Goal: Contribute content: Contribute content

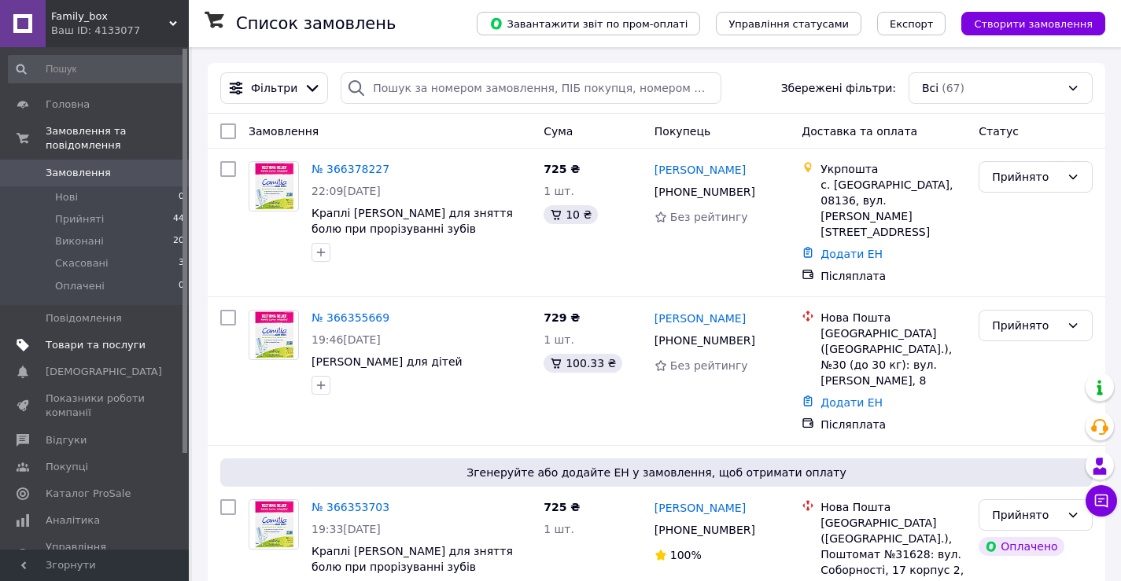
click at [119, 338] on span "Товари та послуги" at bounding box center [96, 345] width 100 height 14
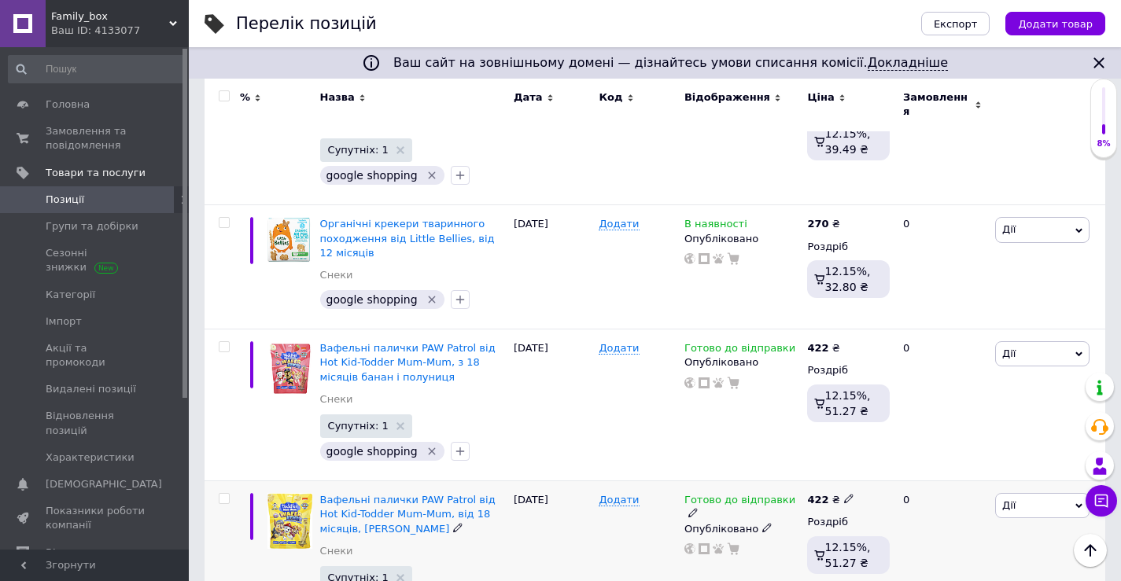
scroll to position [2352, 0]
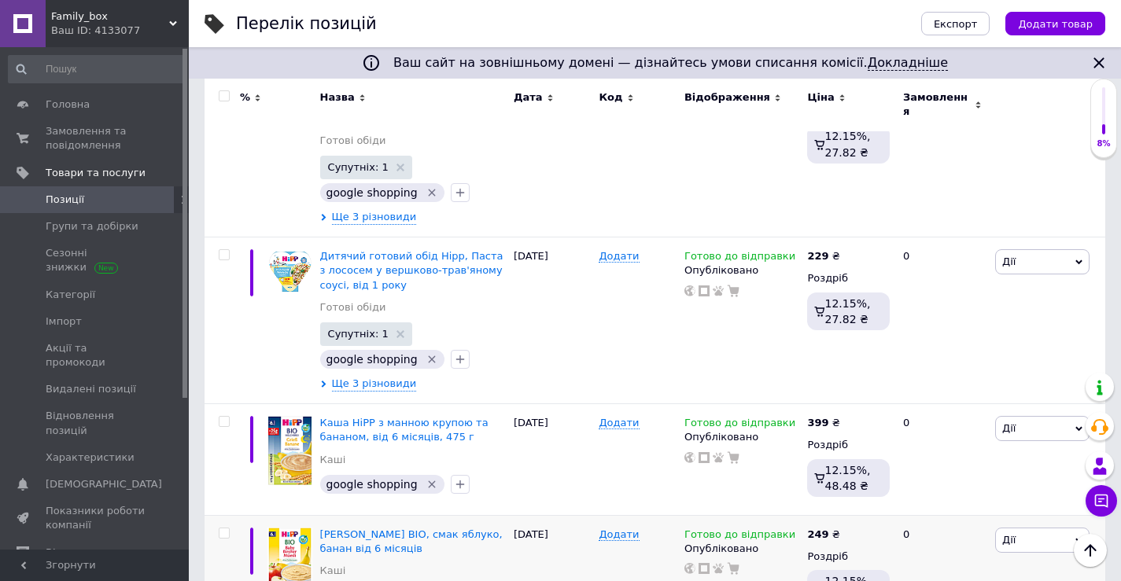
scroll to position [2234, 0]
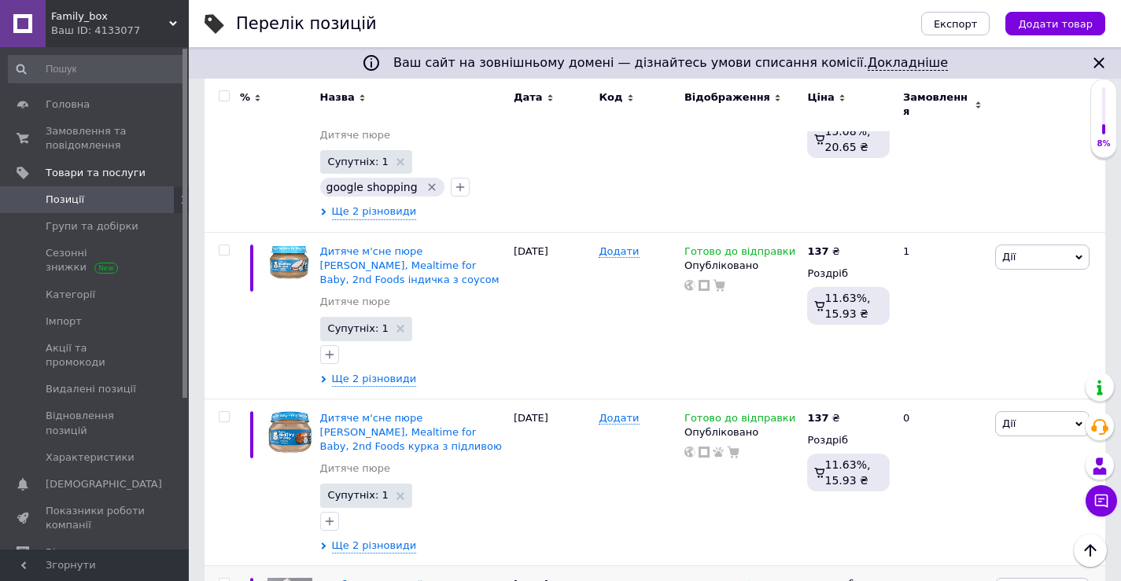
scroll to position [2634, 0]
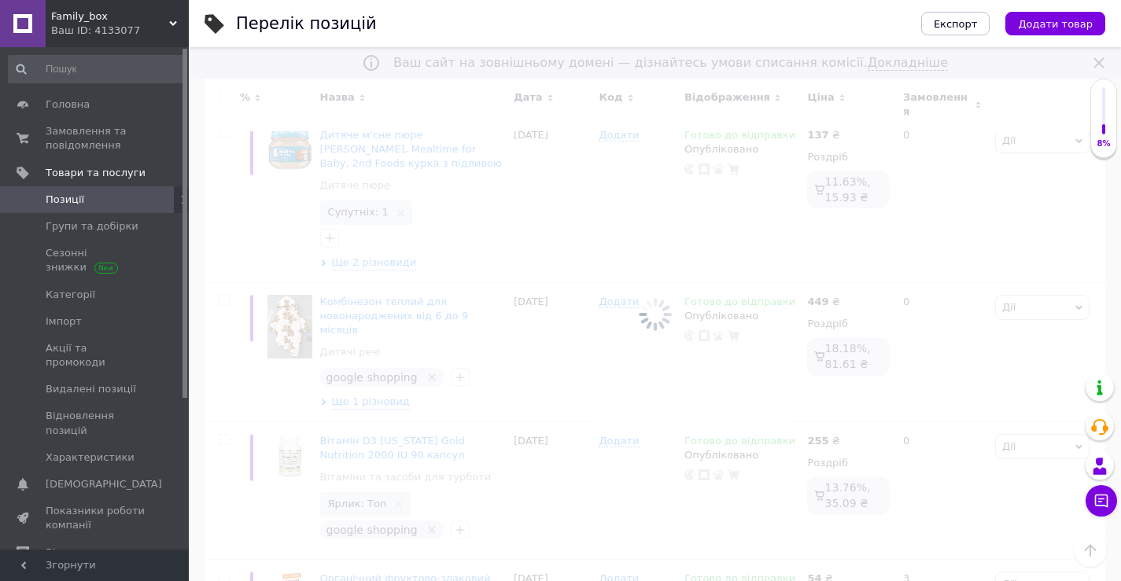
click at [428, 552] on div at bounding box center [655, 314] width 932 height 534
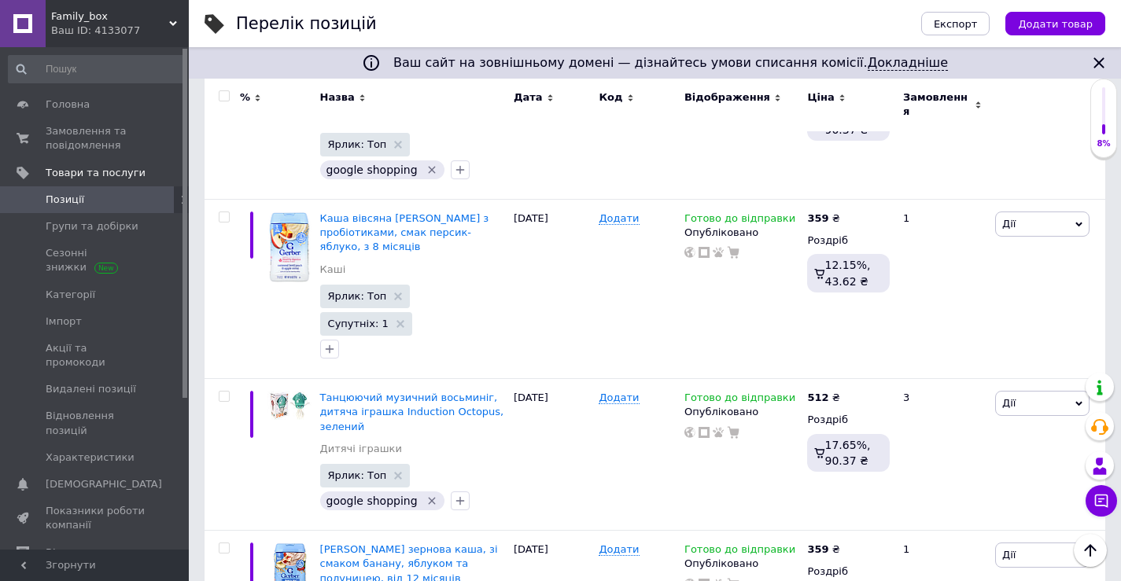
scroll to position [1848, 0]
drag, startPoint x: 314, startPoint y: 369, endPoint x: 394, endPoint y: 389, distance: 82.8
click at [1064, 24] on span "Додати товар" at bounding box center [1055, 24] width 75 height 12
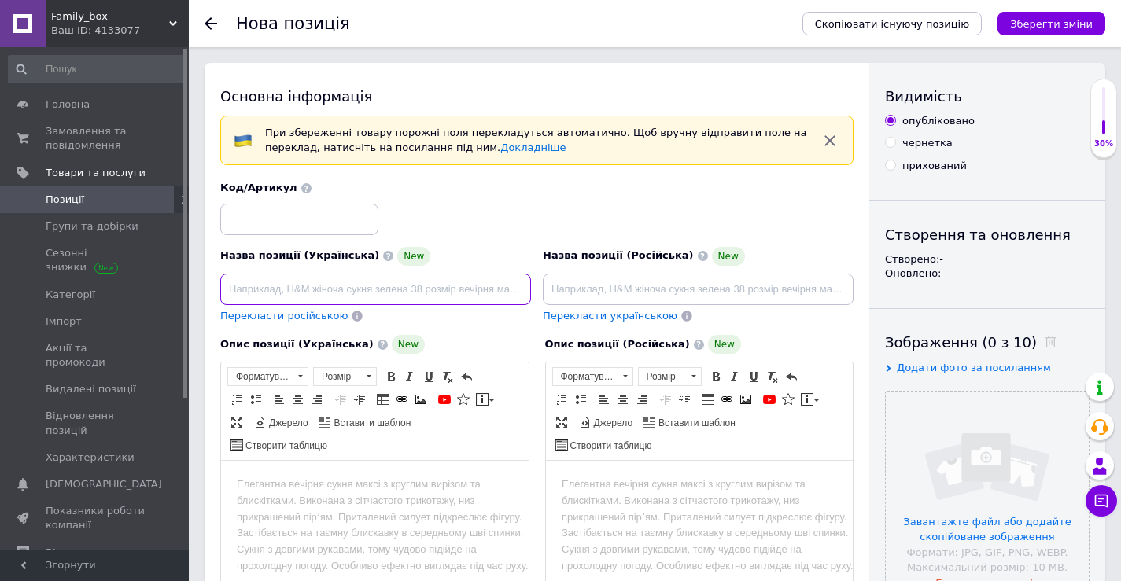
click at [402, 300] on input at bounding box center [375, 289] width 311 height 31
paste input "Вітамін D3 в каплях для дітей [US_STATE] Gold Nutrition 400 IU, 10 мл"
type input "Вітамін D3 в каплях для дітей [US_STATE] Gold Nutrition 400 IU, 10 мл"
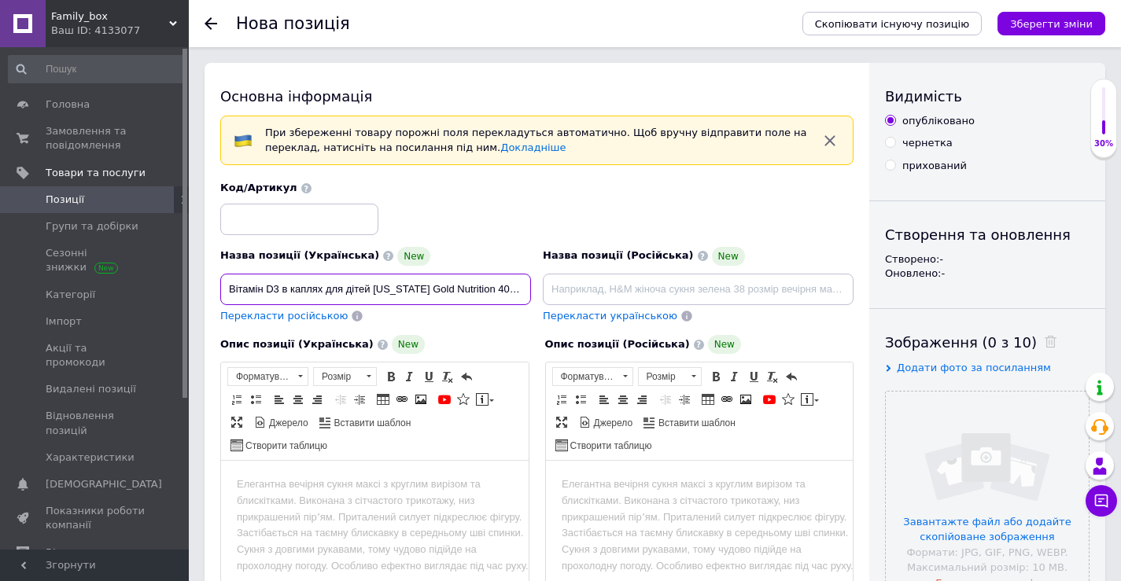
click at [521, 286] on input "Вітамін D3 в каплях для дітей [US_STATE] Gold Nutrition 400 IU, 10 мл" at bounding box center [375, 289] width 311 height 31
click at [506, 320] on div "Перекласти російською" at bounding box center [375, 316] width 311 height 15
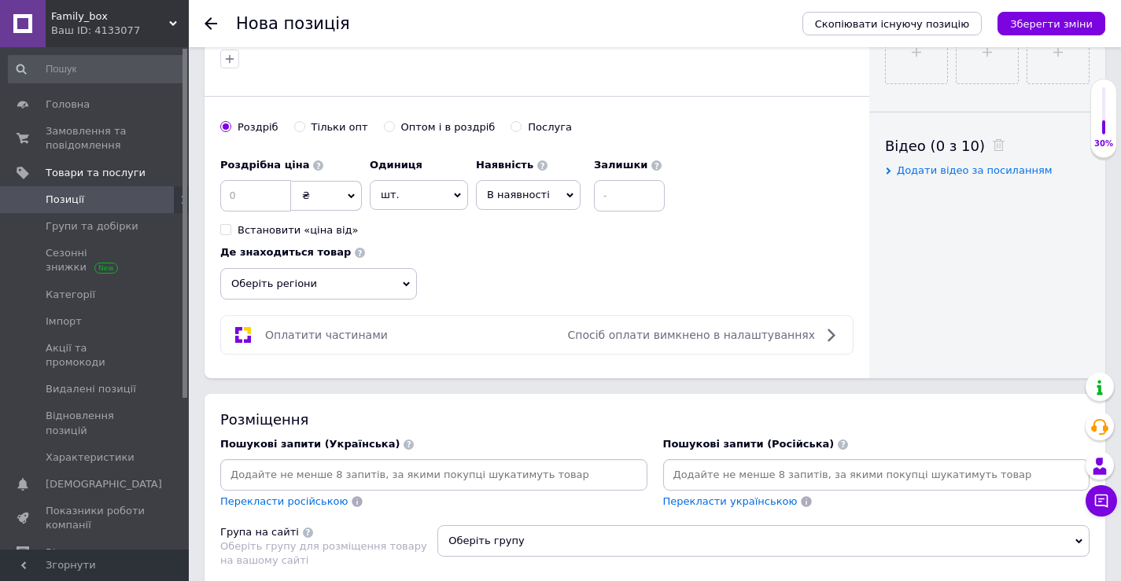
scroll to position [708, 0]
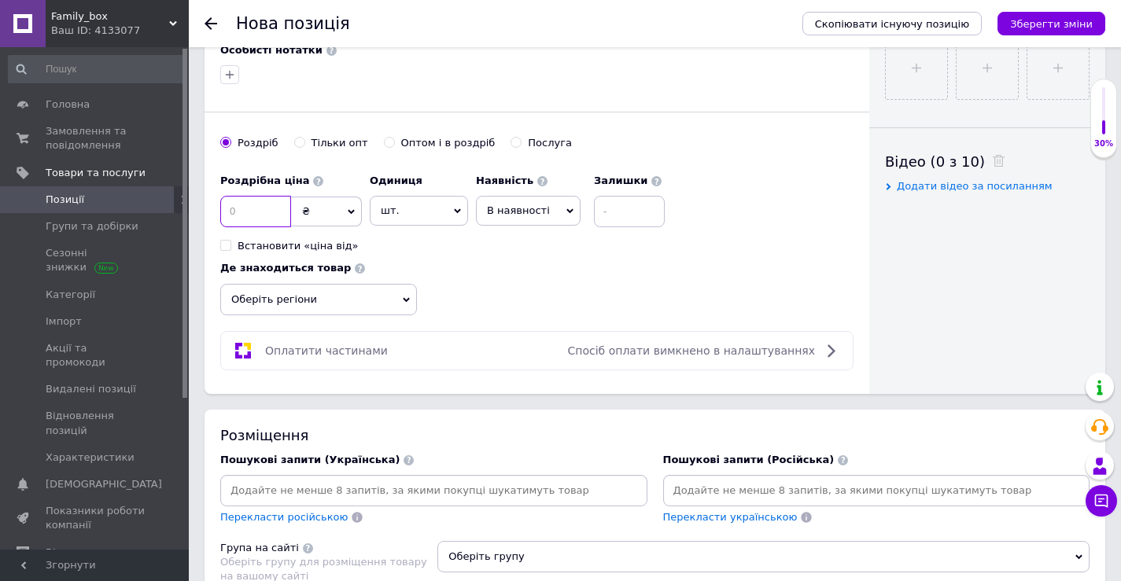
click at [269, 213] on input at bounding box center [255, 211] width 71 height 31
type input "339"
click at [510, 256] on div "Роздрібна ціна 339 ₴ $ EUR CHF GBP ¥ PLN ₸ MDL HUF KGS CNY TRY KRW lei Встанови…" at bounding box center [536, 240] width 633 height 149
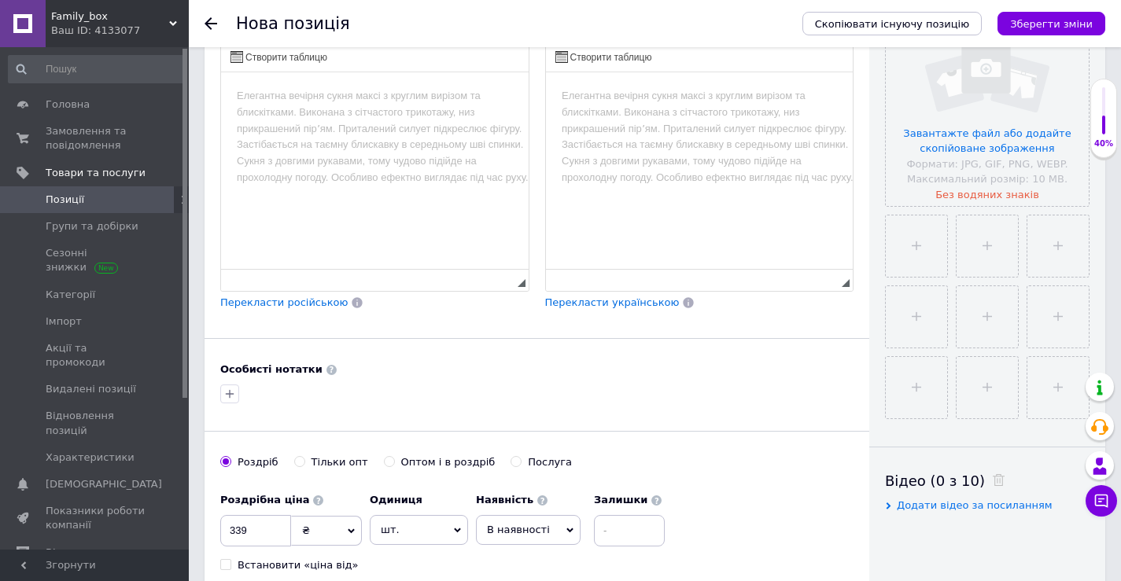
scroll to position [157, 0]
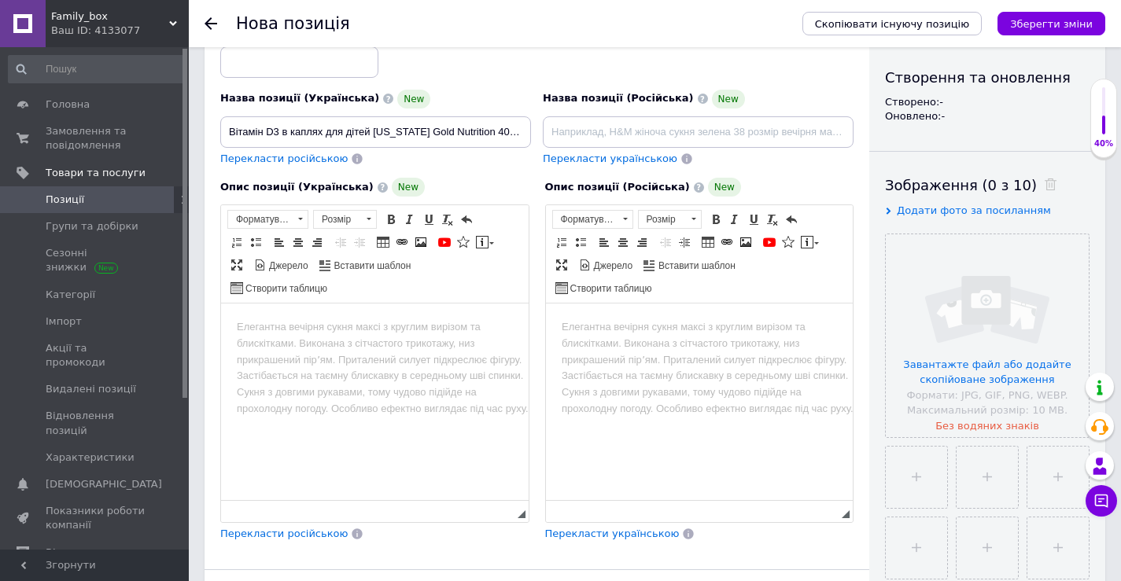
click at [395, 352] on html at bounding box center [375, 328] width 308 height 48
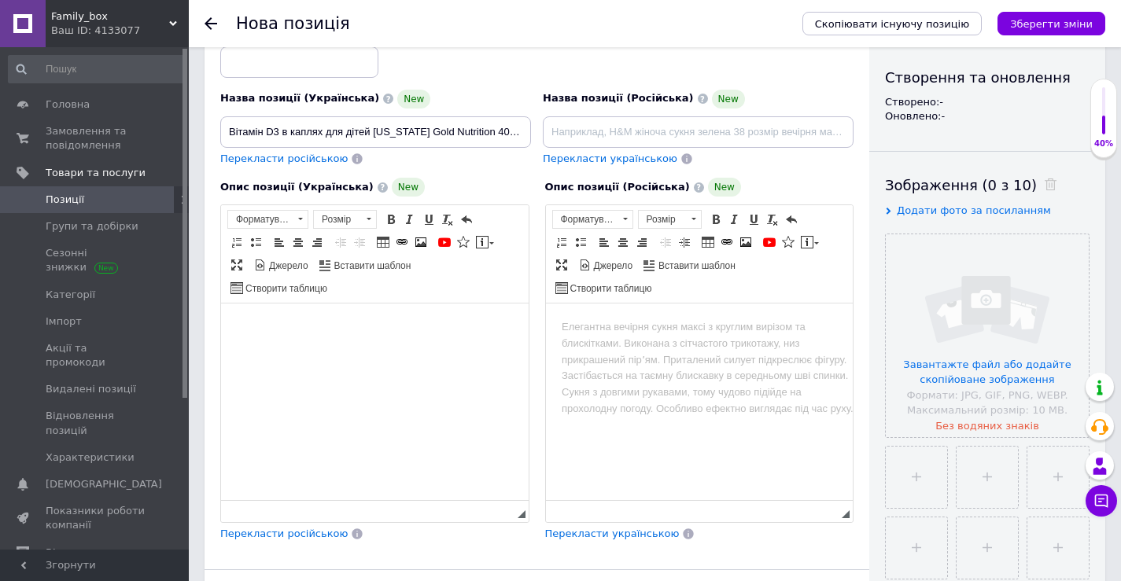
paste body "Редактор, F32C3A0E-A899-4026-8FCD-074C3F52A72B"
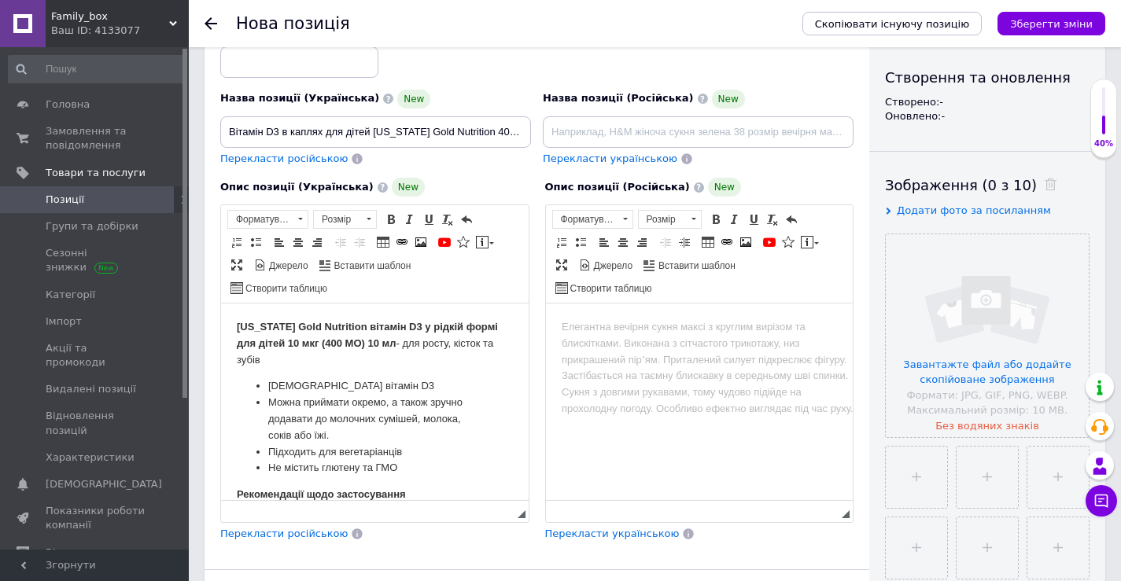
scroll to position [626, 0]
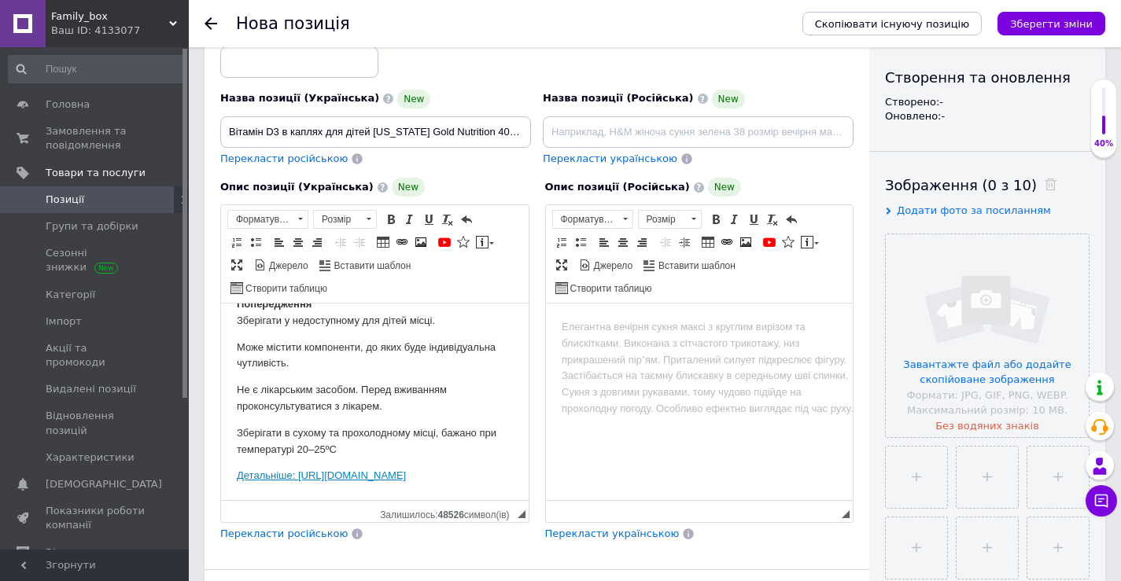
drag, startPoint x: 238, startPoint y: 395, endPoint x: 711, endPoint y: 832, distance: 644.0
click at [491, 500] on html "[US_STATE] Gold Nutrition вітамін D3 у рідкій формі для дітей 10 мкг (400 МО) 1…" at bounding box center [375, 145] width 308 height 710
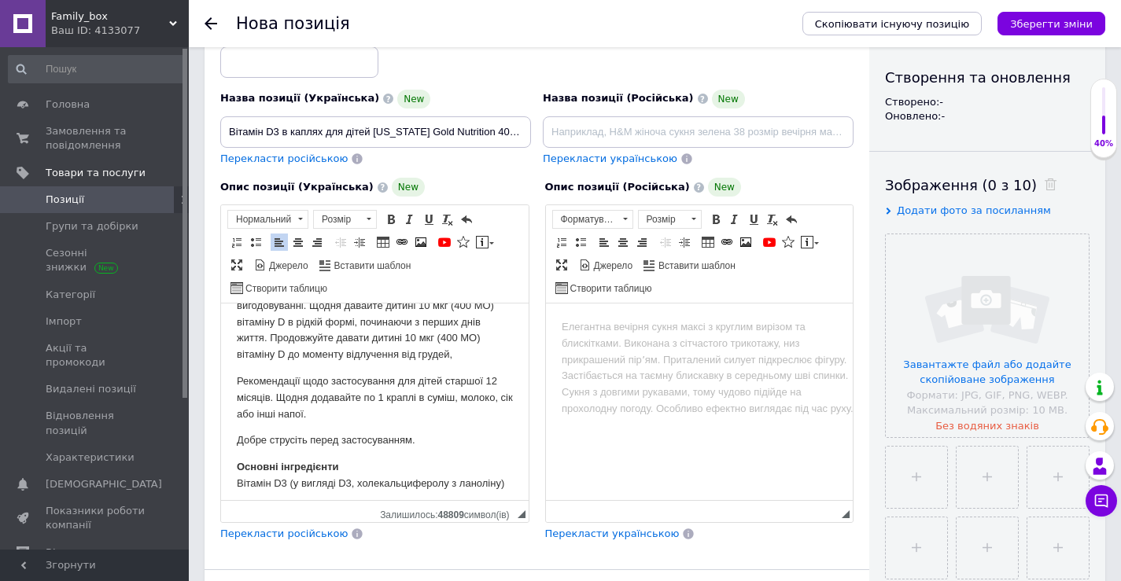
scroll to position [205, 0]
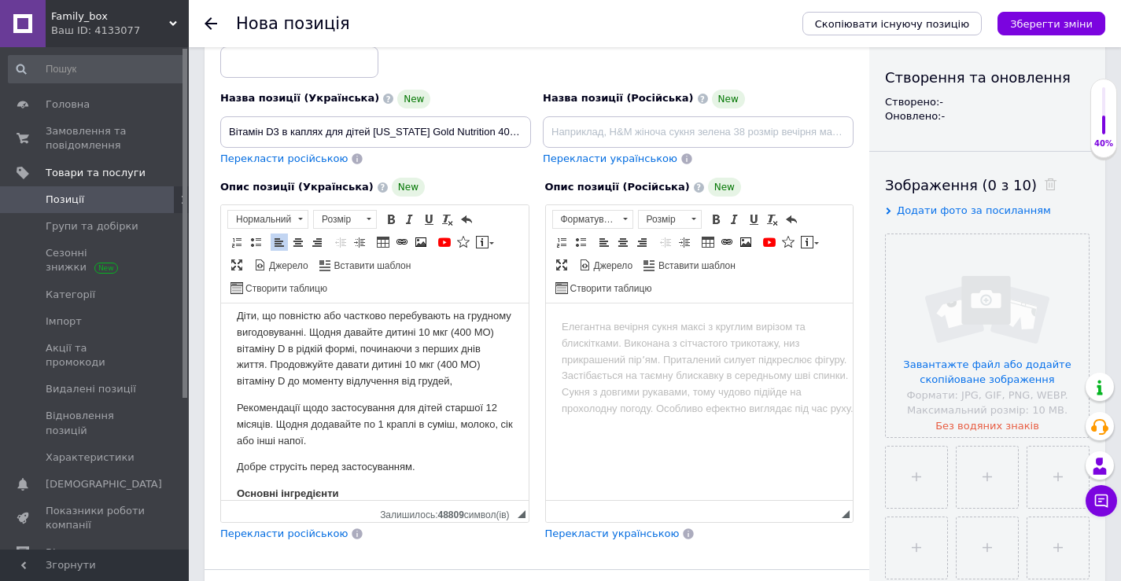
click at [482, 424] on p "Рекомендації щодо застосування для дітей старшої 12 місяців. Щодня додавайте по…" at bounding box center [375, 424] width 276 height 49
click at [484, 449] on p "Рекомендації щодо застосування для дітей старше 12 місяців. Щодня додавайте по …" at bounding box center [375, 424] width 276 height 49
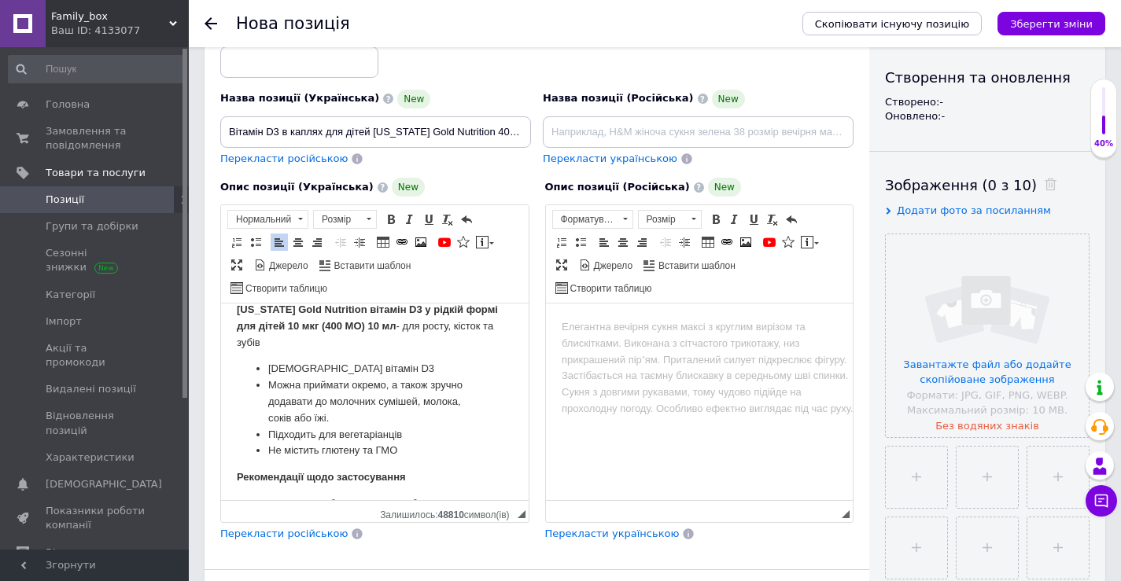
scroll to position [0, 0]
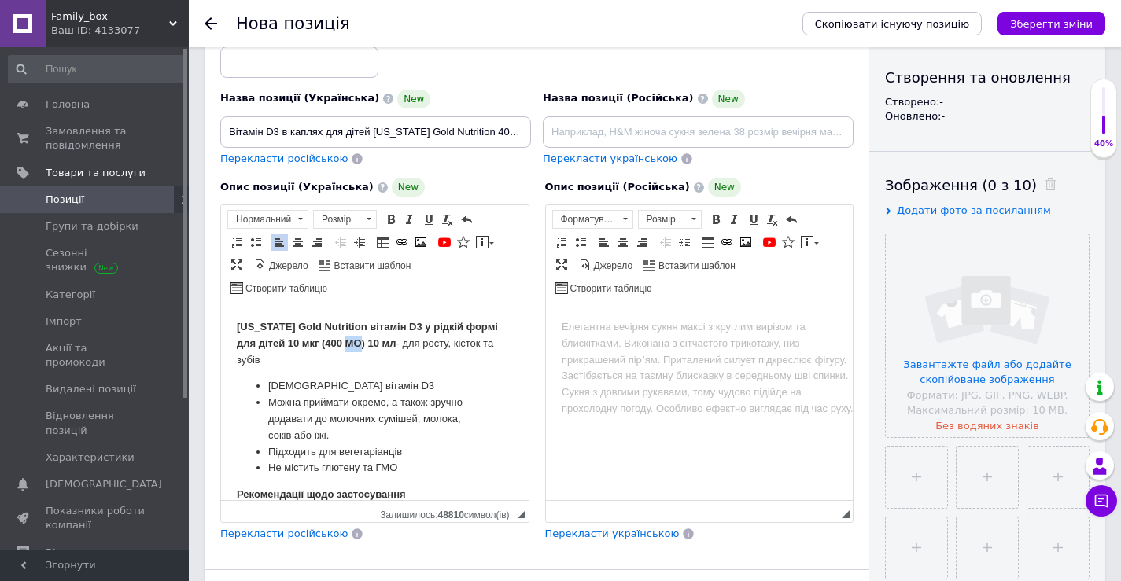
drag, startPoint x: 360, startPoint y: 343, endPoint x: 348, endPoint y: 343, distance: 12.6
click at [348, 343] on strong "[US_STATE] Gold Nutrition вітамін D3 у рідкій формі для дітей 10 мкг (400 МО) 1…" at bounding box center [367, 335] width 261 height 28
copy strong "МО"
click at [487, 140] on input "Вітамін D3 в каплях для дітей [US_STATE] Gold Nutrition 400 IU, 10 мл" at bounding box center [375, 131] width 311 height 31
paste input "МО"
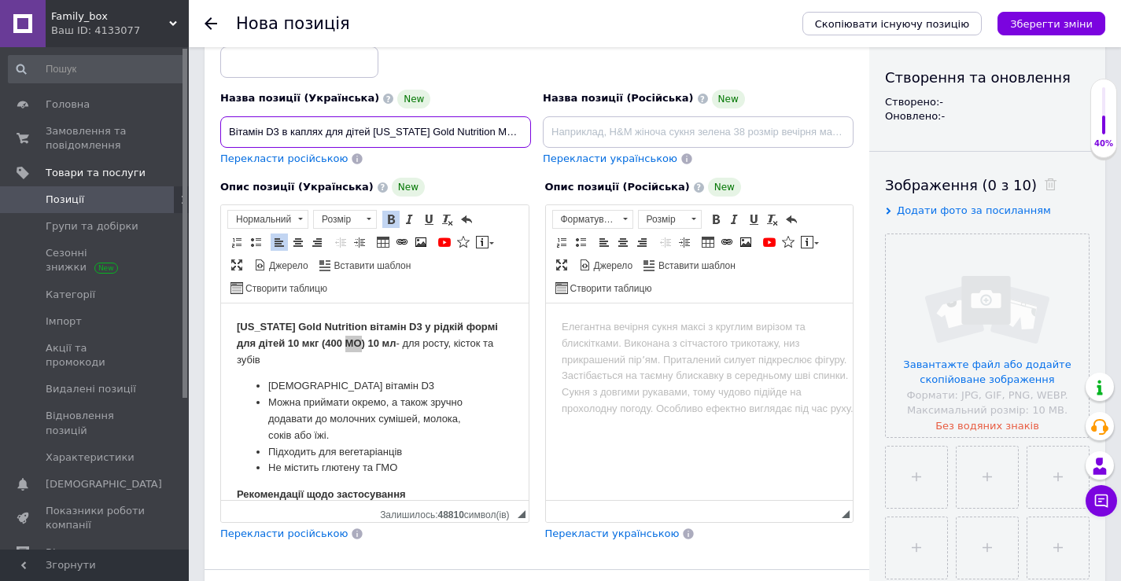
click at [484, 130] on input "Вітамін D3 в каплях для дітей [US_STATE] Gold Nutrition МО, 10 мл" at bounding box center [375, 131] width 311 height 31
type input "Вітамін D3 в каплях для дітей [US_STATE] Gold Nutrition 400 МО, 10 мл"
click at [492, 163] on div "Перекласти російською" at bounding box center [375, 159] width 311 height 15
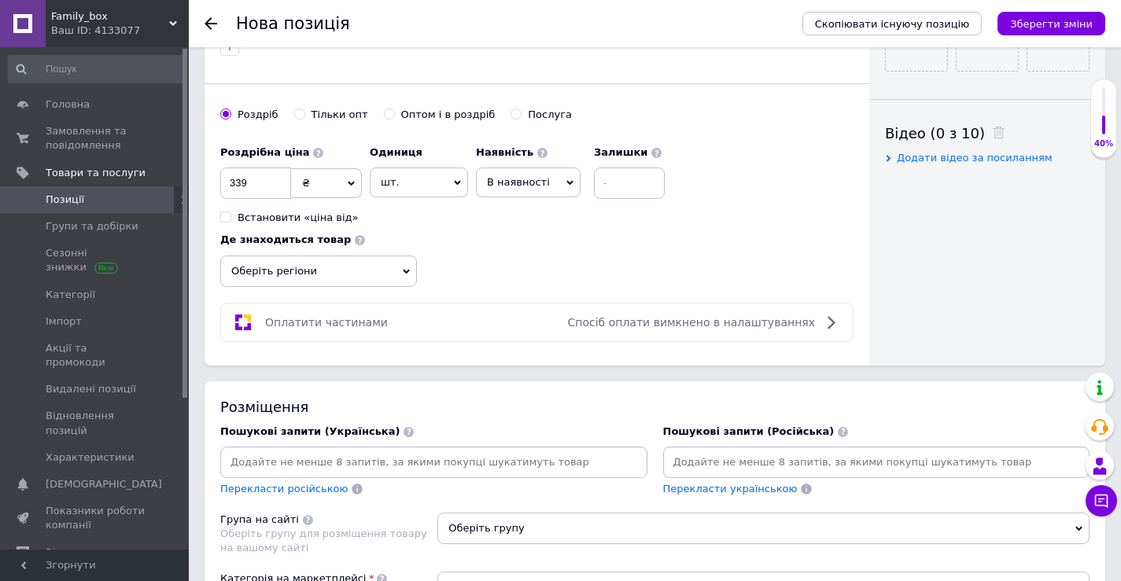
scroll to position [787, 0]
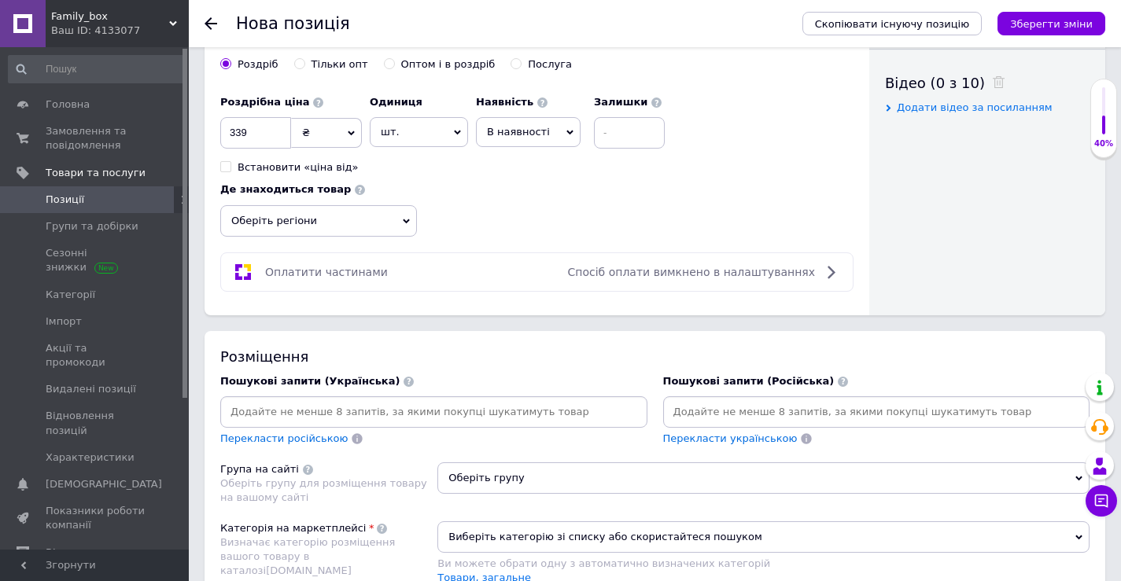
click at [761, 426] on div at bounding box center [876, 411] width 427 height 31
click at [753, 420] on input at bounding box center [876, 412] width 421 height 24
paste input "витамины для"
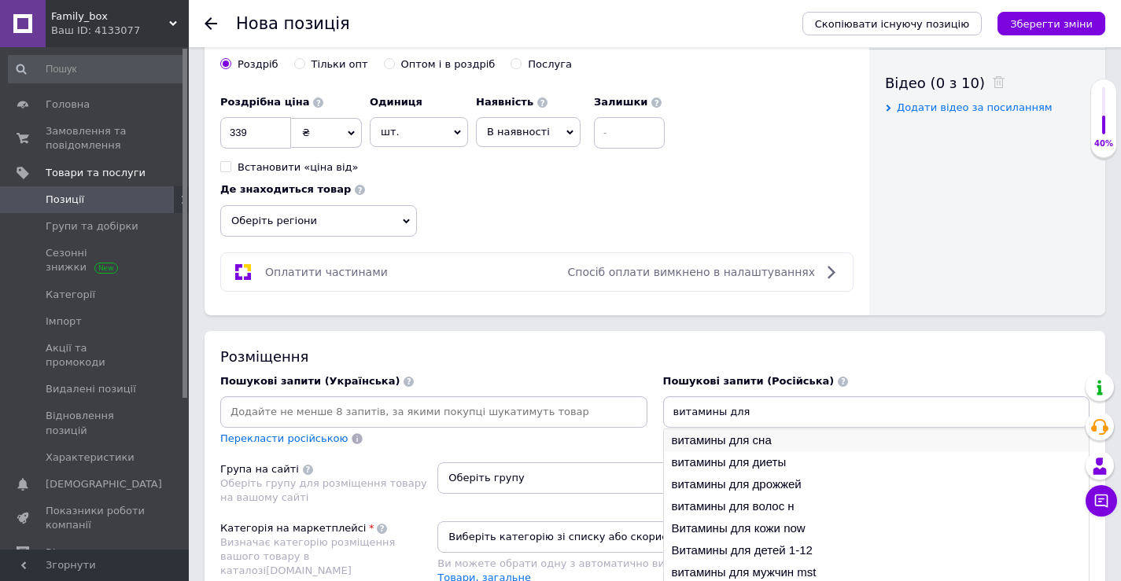
type input "витамины для"
click at [755, 438] on li "витамины для сна" at bounding box center [877, 440] width 426 height 22
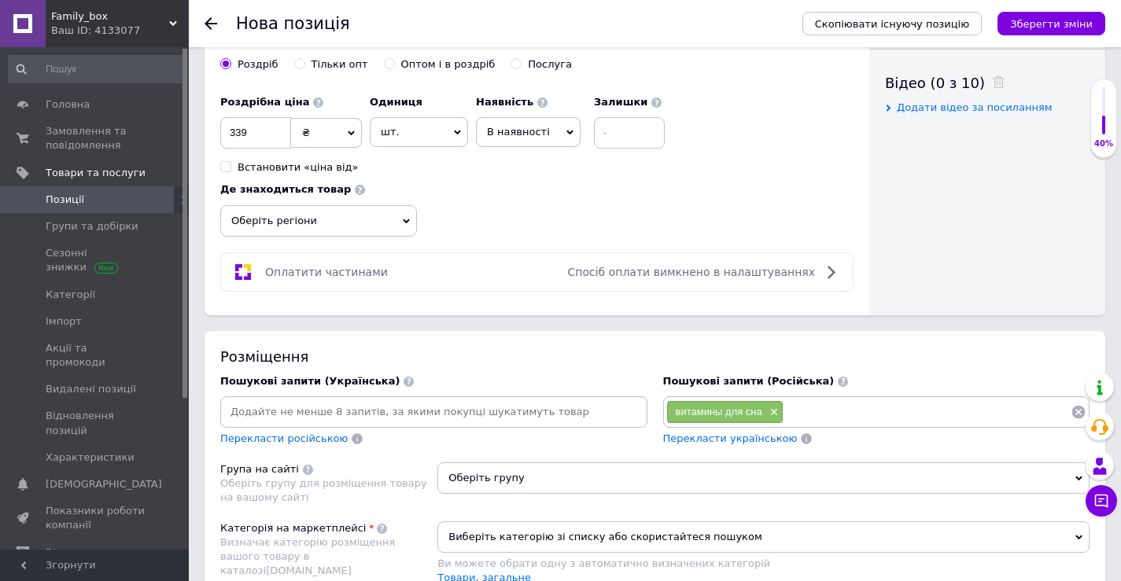
click at [834, 420] on input at bounding box center [926, 412] width 287 height 24
paste input "витамины для"
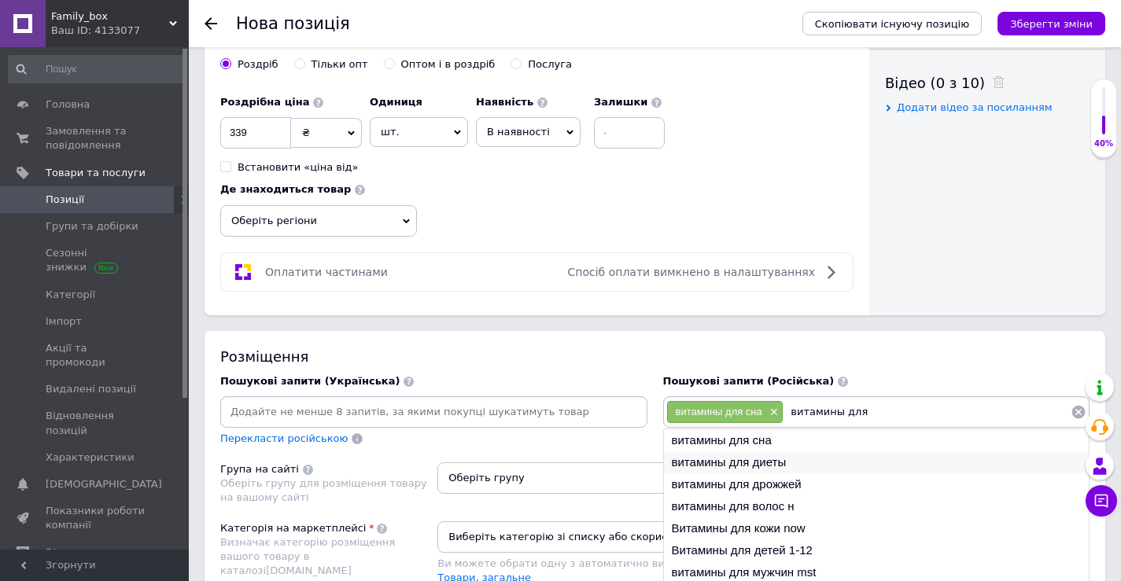
type input "витамины для"
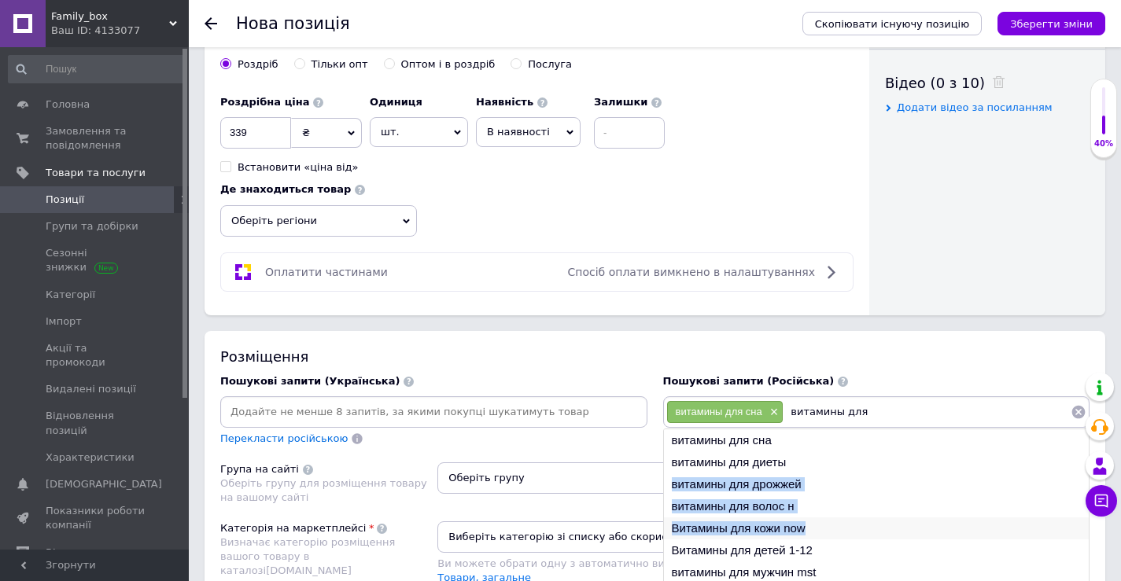
drag, startPoint x: 818, startPoint y: 459, endPoint x: 826, endPoint y: 520, distance: 61.9
click at [826, 520] on ul "витамины для сна витамины для диеты витамины для дрожжей витамины для волос н В…" at bounding box center [876, 528] width 427 height 198
click at [816, 510] on li "витамины для волос н" at bounding box center [877, 507] width 426 height 22
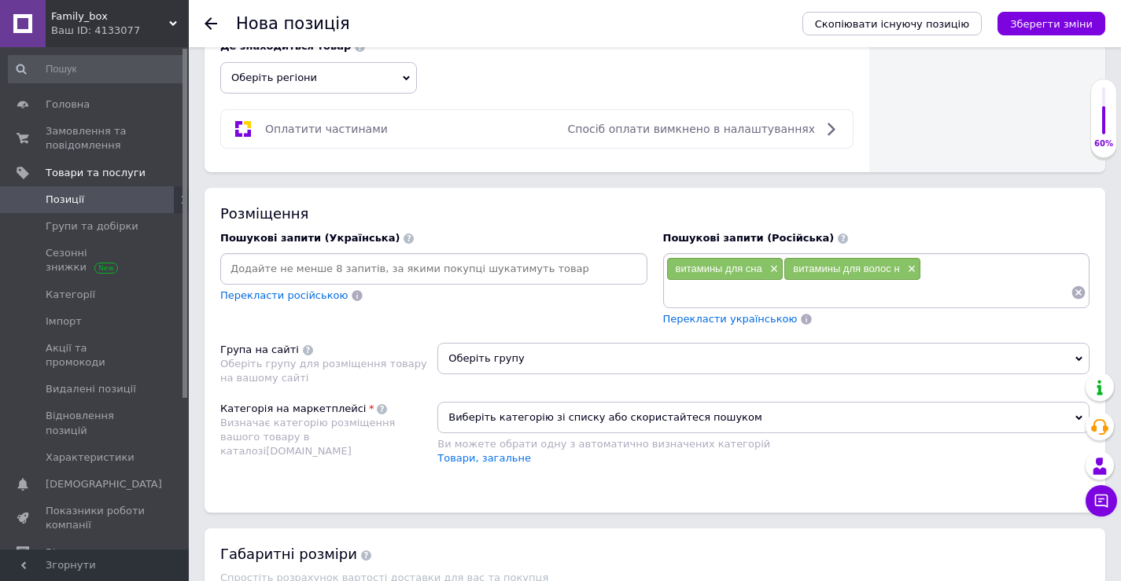
scroll to position [944, 0]
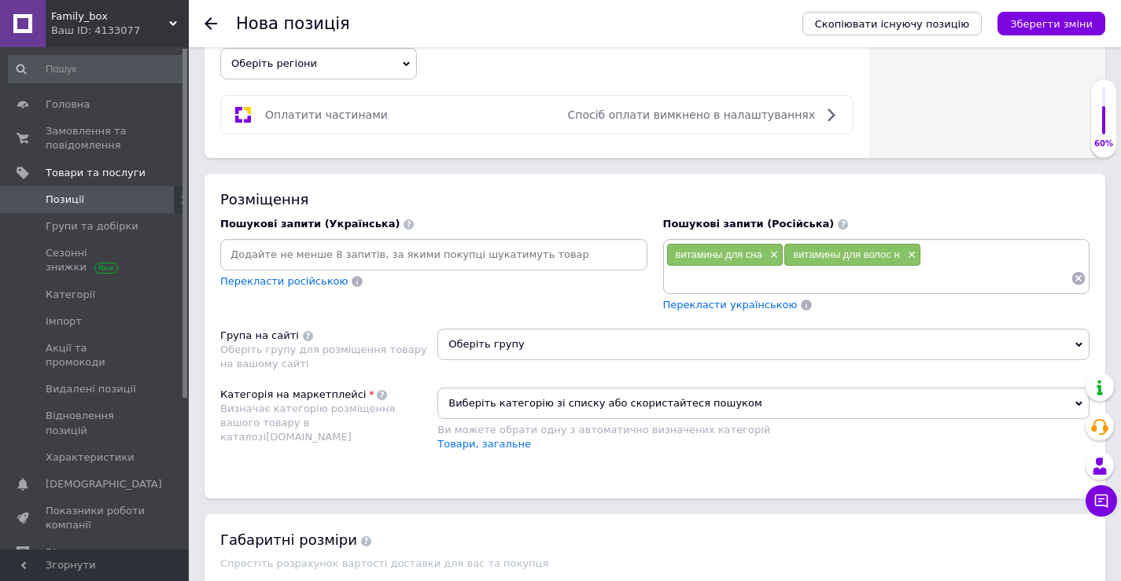
click at [774, 278] on input at bounding box center [868, 279] width 405 height 24
paste input "витамины для"
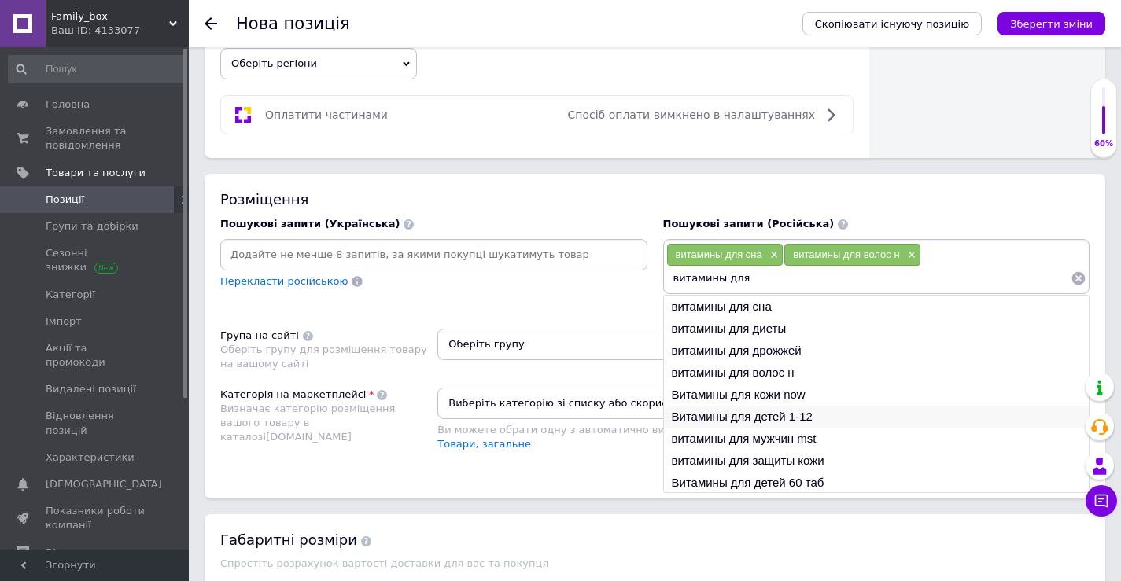
type input "витамины для"
click at [790, 420] on li "Витамины для детей 1-12" at bounding box center [877, 417] width 426 height 22
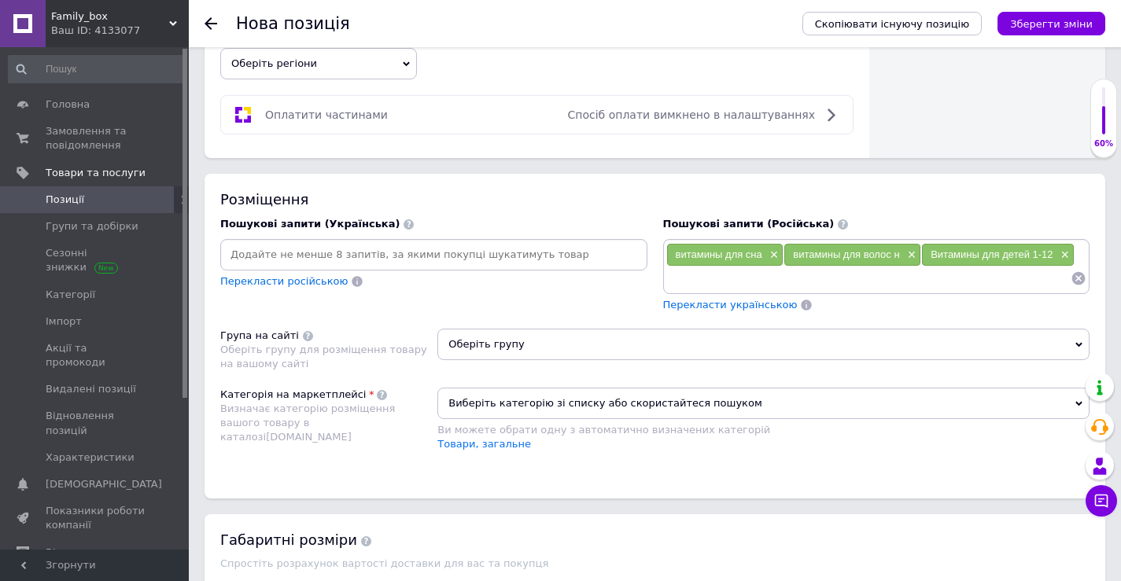
click at [814, 290] on input at bounding box center [868, 279] width 405 height 24
paste input "витамины для"
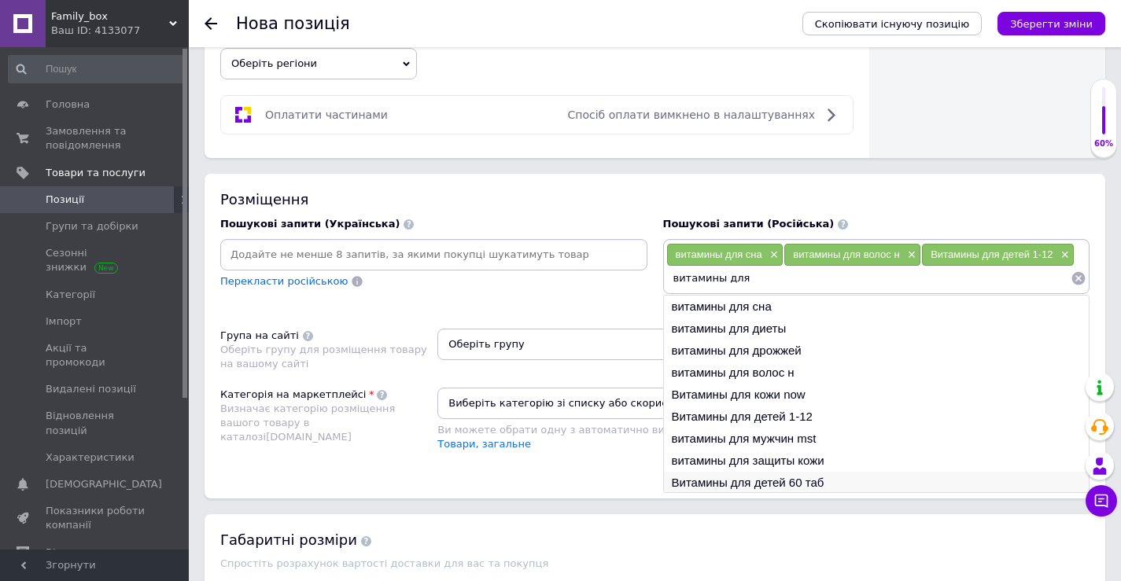
type input "витамины для"
click at [823, 480] on li "Витамины для детей 60 таб" at bounding box center [877, 483] width 426 height 22
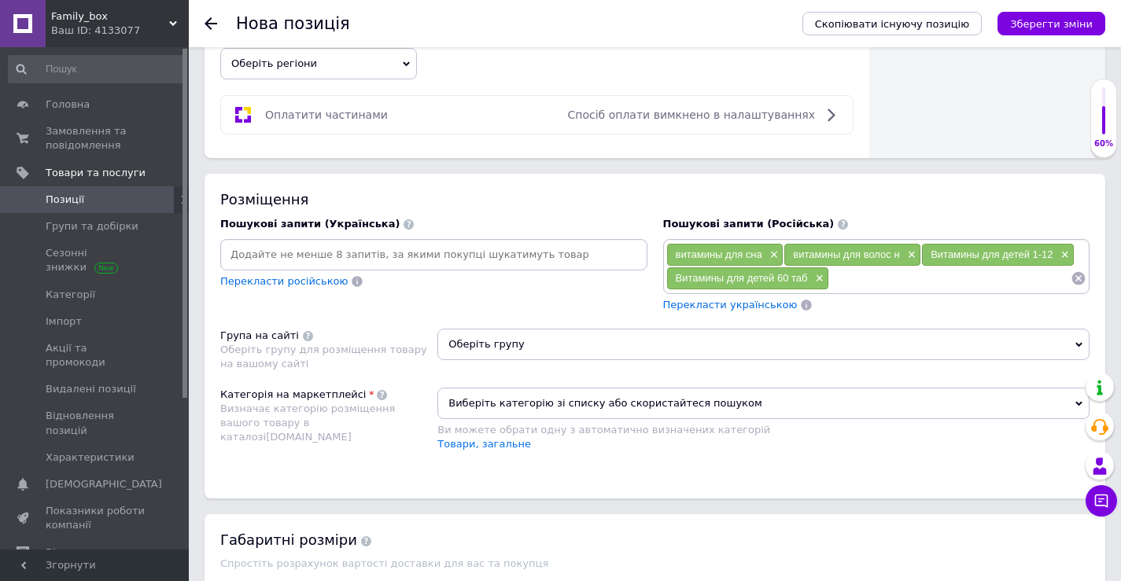
click at [860, 282] on input at bounding box center [949, 279] width 241 height 24
paste input "витамины для"
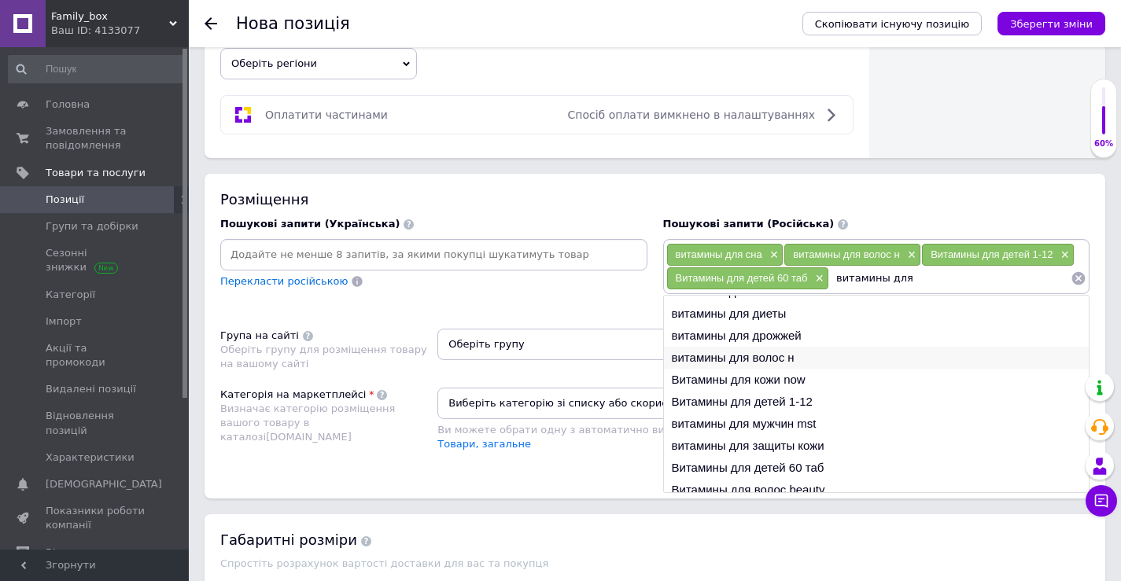
scroll to position [24, 0]
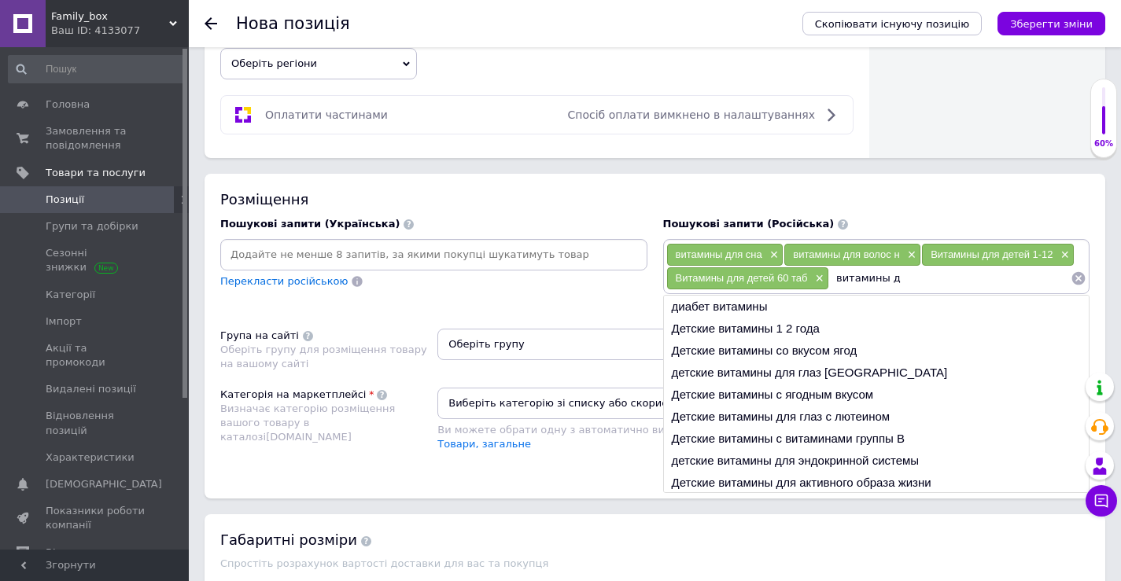
drag, startPoint x: 921, startPoint y: 283, endPoint x: 833, endPoint y: 286, distance: 88.1
click at [833, 286] on input "витамины д" at bounding box center [949, 279] width 241 height 24
click at [922, 288] on input "витамины д" at bounding box center [949, 279] width 241 height 24
type input "витамины д"
drag, startPoint x: 823, startPoint y: 326, endPoint x: 839, endPoint y: 321, distance: 16.4
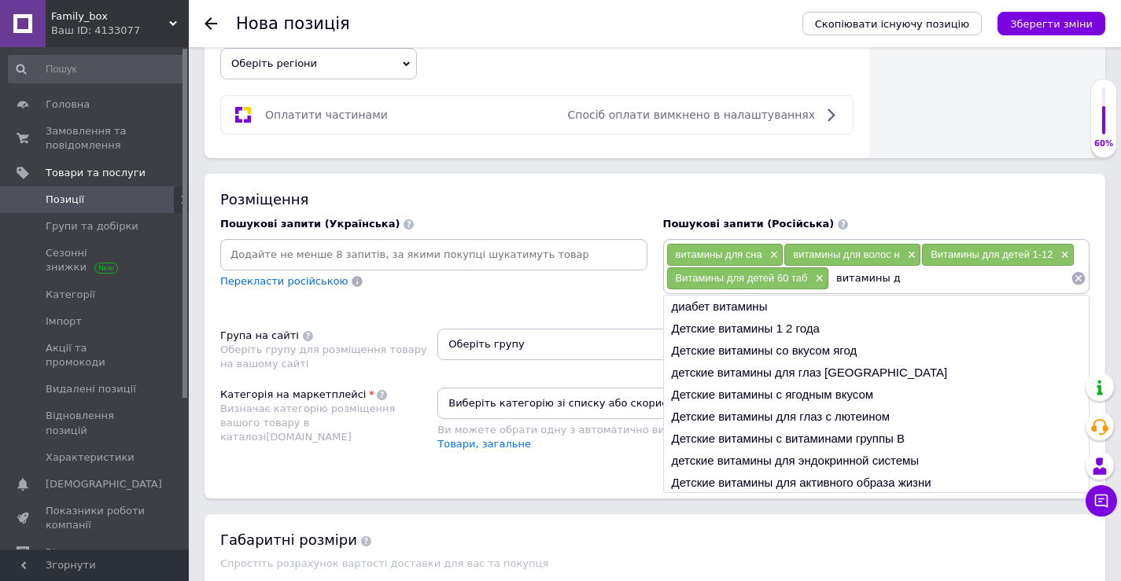
click at [827, 326] on li "Детские витамины 1 2 года" at bounding box center [877, 329] width 426 height 22
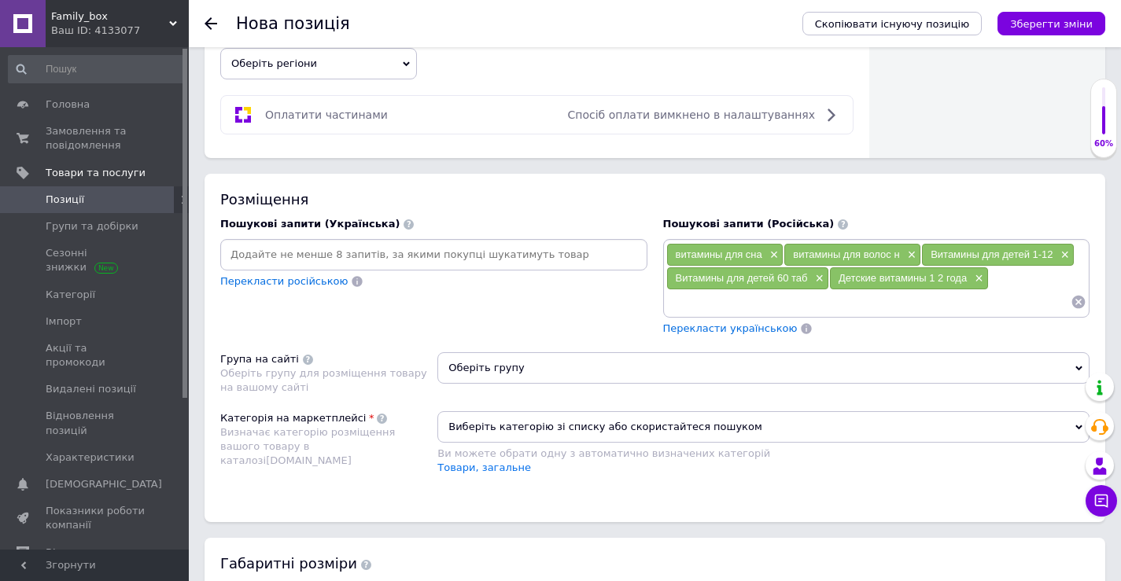
click at [903, 300] on input at bounding box center [868, 302] width 405 height 24
paste input "витамины д"
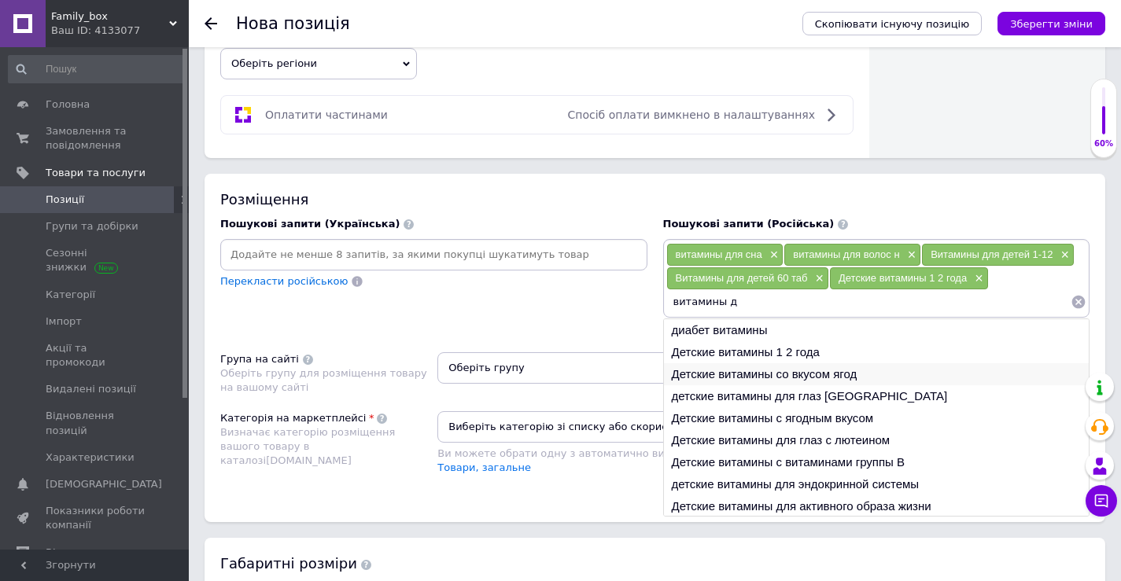
type input "витамины д"
click at [883, 378] on li "Детские витамины со вкусом ягод" at bounding box center [877, 374] width 426 height 22
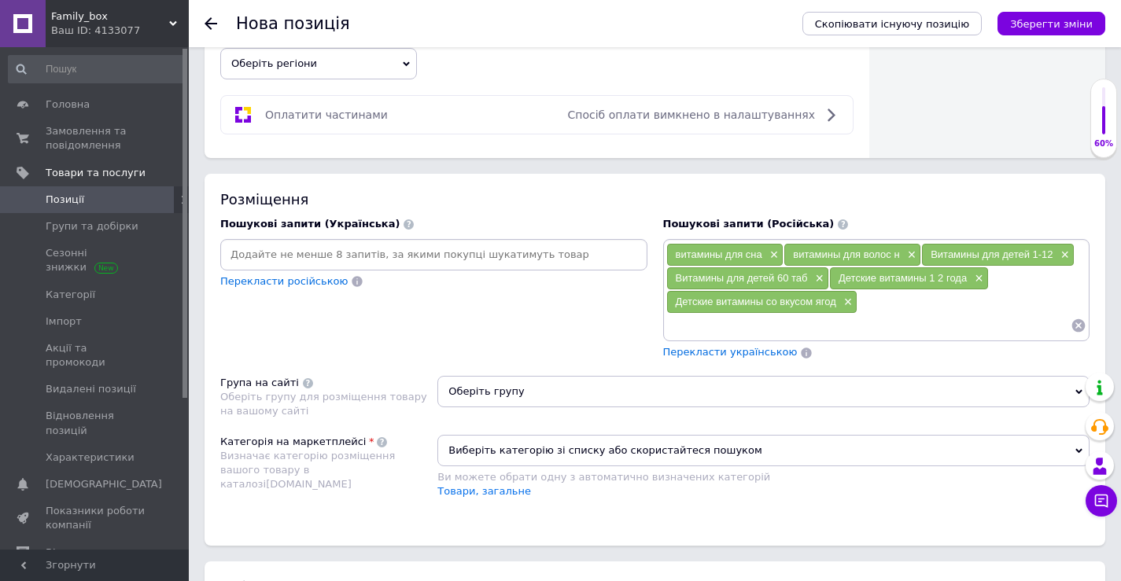
click at [905, 326] on input at bounding box center [868, 326] width 405 height 24
paste input "витамины д"
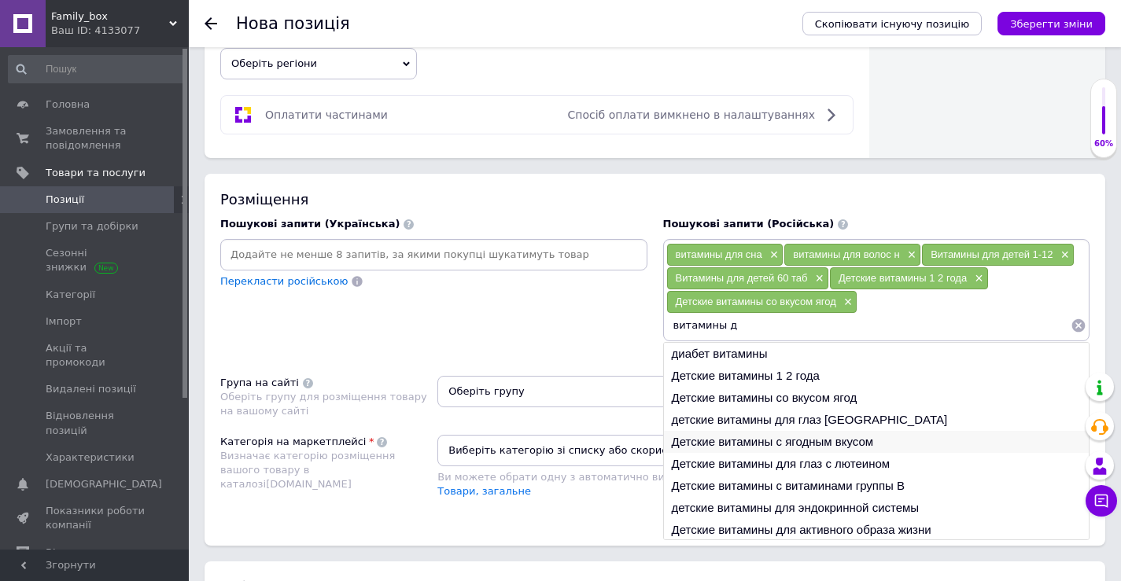
type input "витамины д"
click at [893, 440] on li "Детские витамины с ягодным вкусом" at bounding box center [877, 442] width 426 height 22
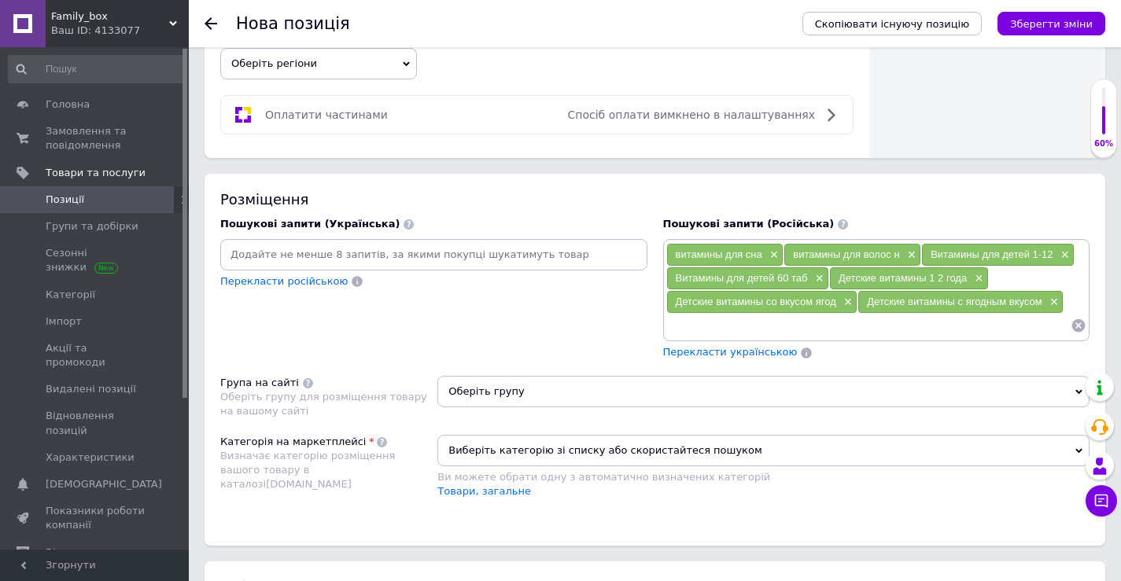
click at [810, 333] on input at bounding box center [868, 326] width 405 height 24
paste input "витамины д"
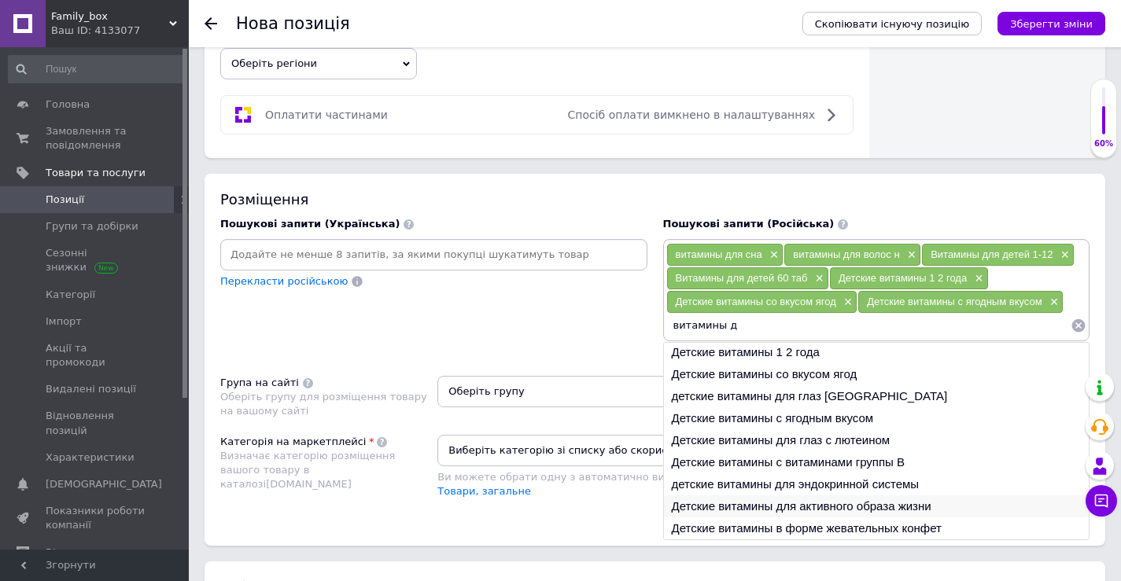
type input "витамины д"
click at [874, 502] on li "Детские витамины для активного образа жизни" at bounding box center [877, 507] width 426 height 22
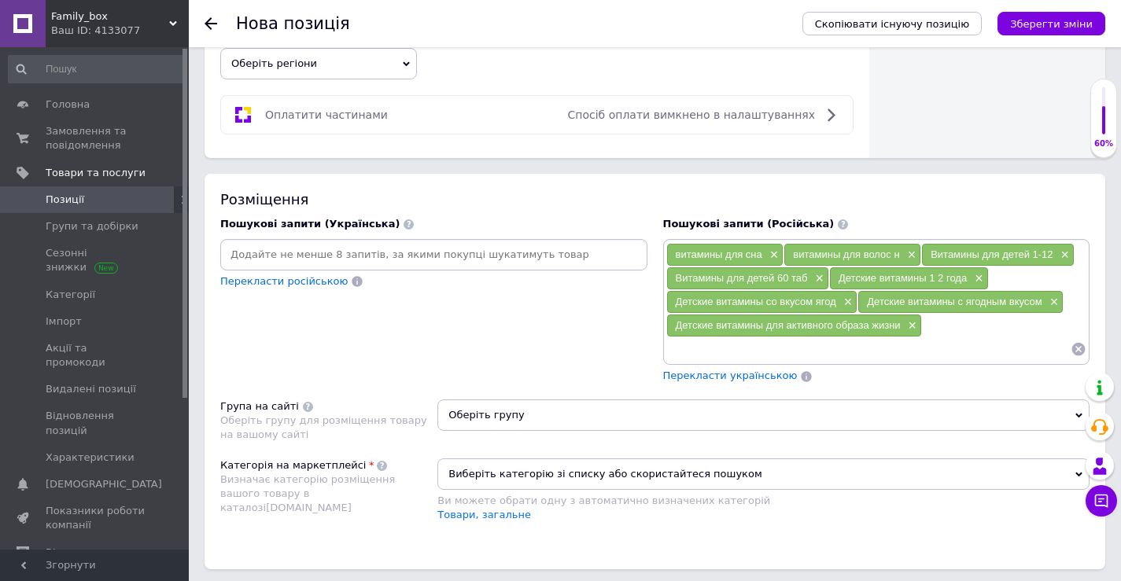
click at [834, 342] on input at bounding box center [868, 349] width 405 height 24
paste input "витамины д"
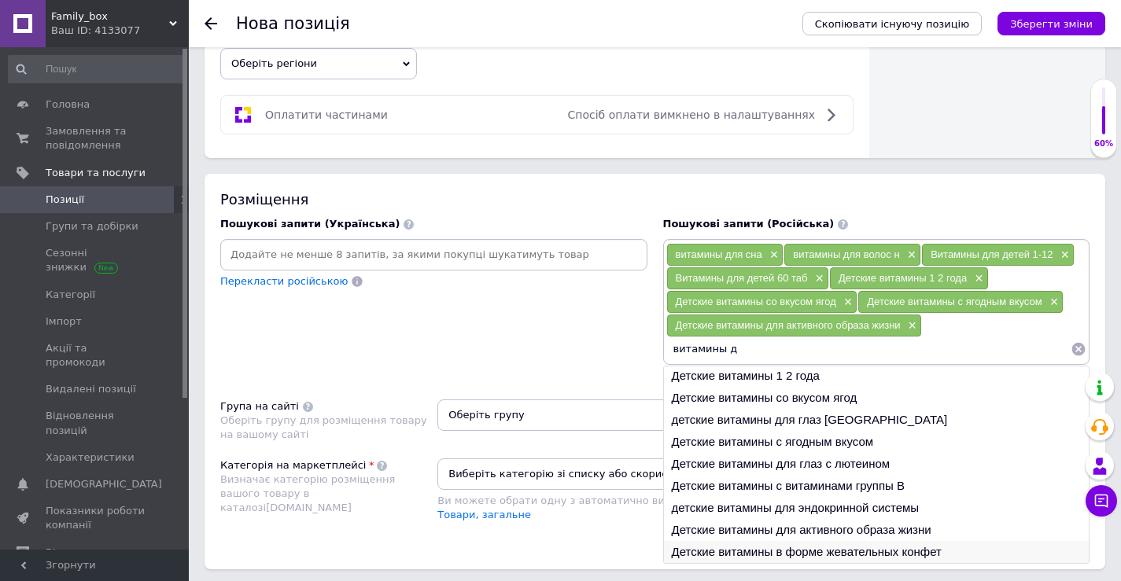
type input "витамины д"
click at [876, 553] on li "Детские витамины в форме жевательных конфет" at bounding box center [877, 552] width 426 height 22
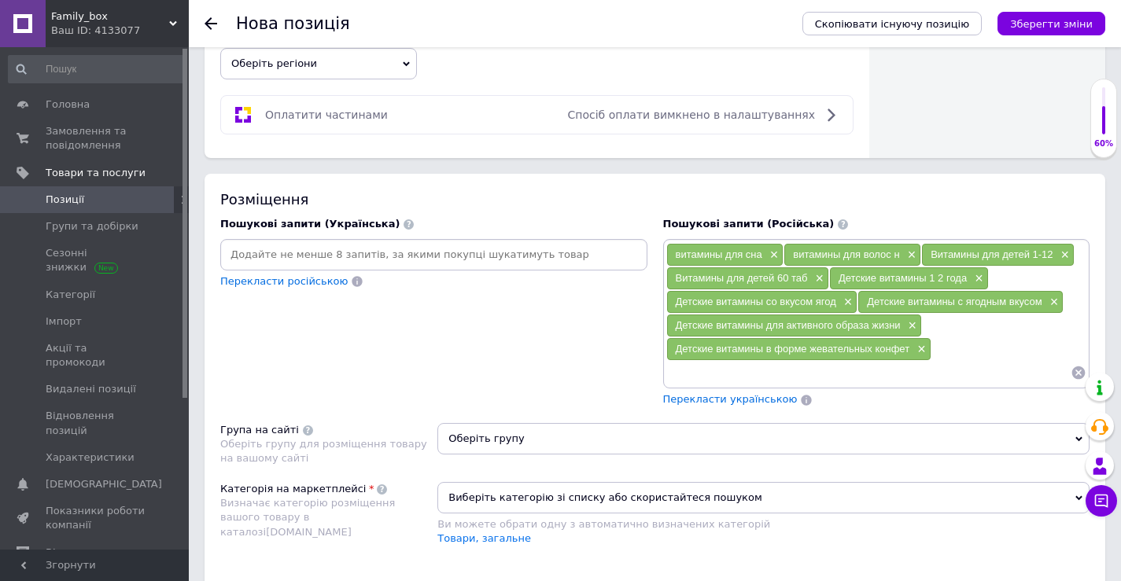
click at [832, 367] on input at bounding box center [868, 373] width 405 height 24
paste input "витамины д"
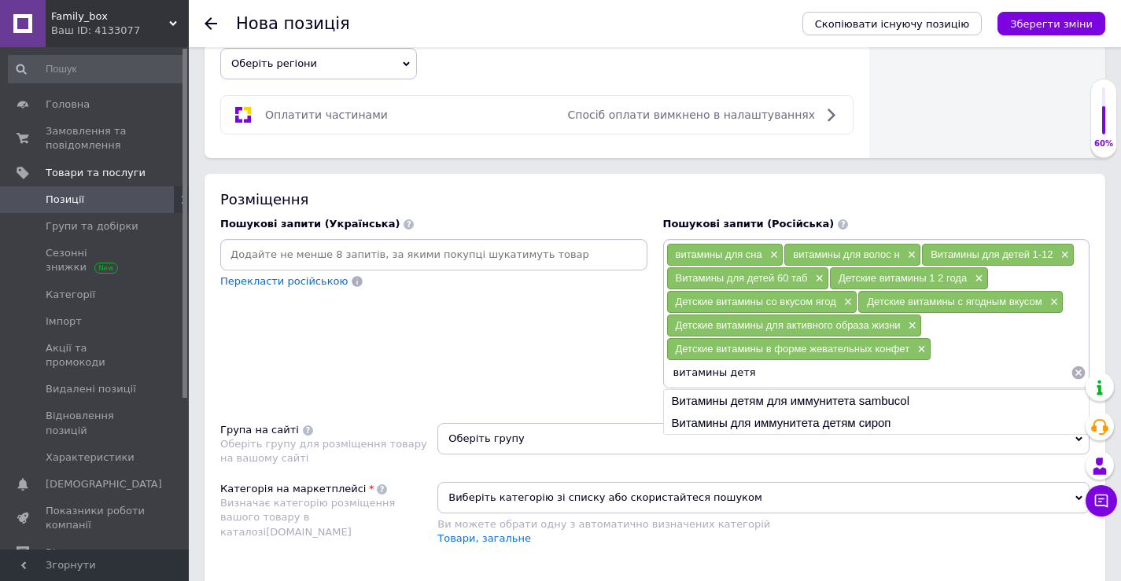
drag, startPoint x: 798, startPoint y: 367, endPoint x: 654, endPoint y: 367, distance: 143.9
click at [654, 367] on div "Пошукові запити (Українська) Перекласти російською Пошукові запити (Російська) …" at bounding box center [654, 312] width 885 height 206
type input "витамины детя"
click at [794, 403] on li "Витамины детям для иммунитета sambucol" at bounding box center [877, 401] width 426 height 22
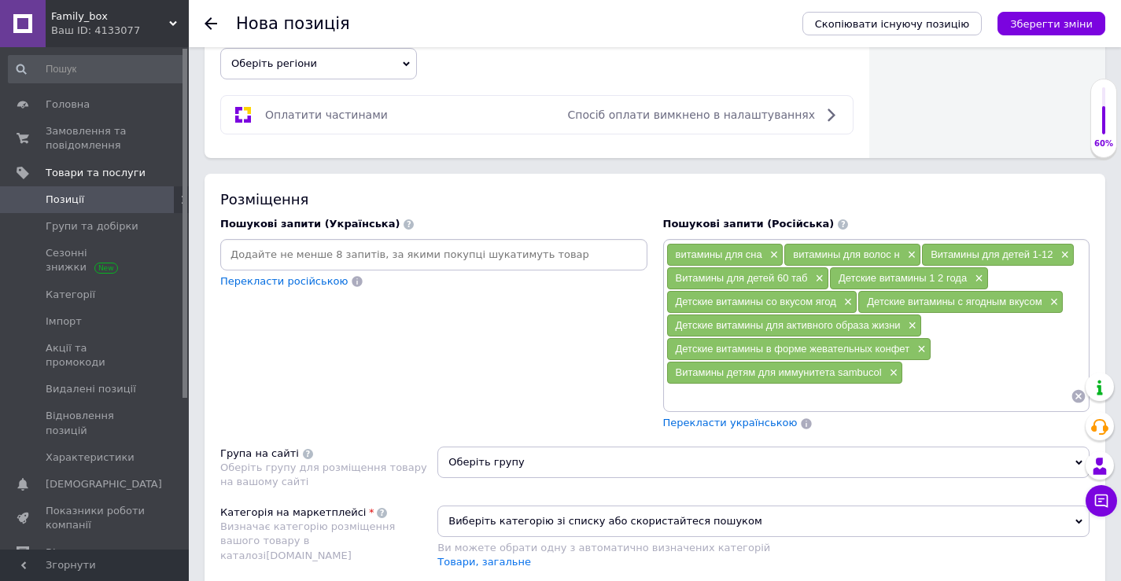
click at [787, 389] on input at bounding box center [868, 397] width 405 height 24
paste input "витамины детя"
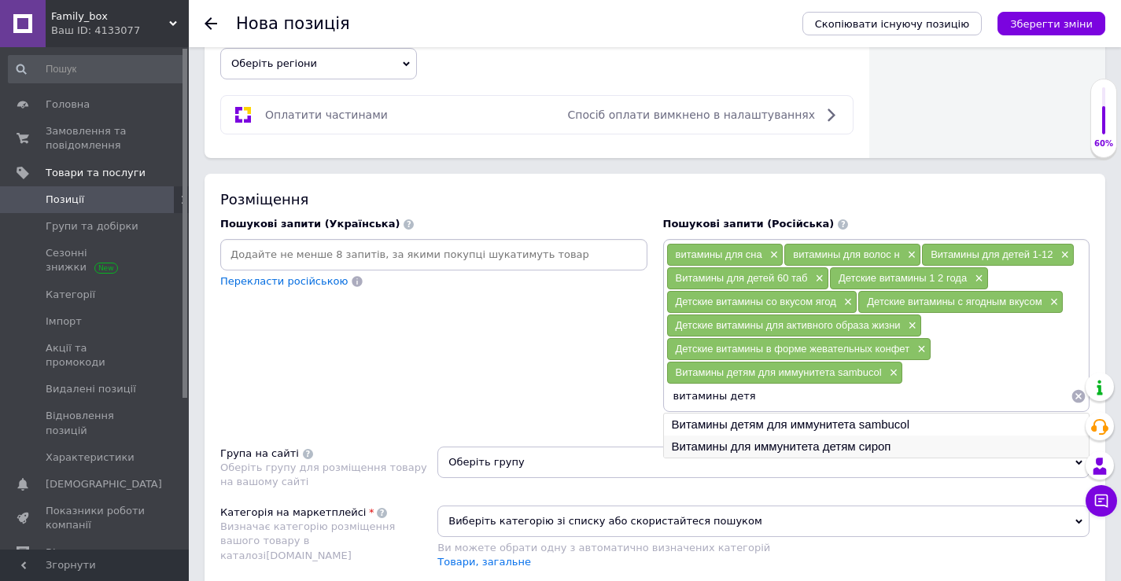
type input "витамины детя"
click at [828, 444] on li "Витамины для иммунитета детям сироп" at bounding box center [877, 447] width 426 height 22
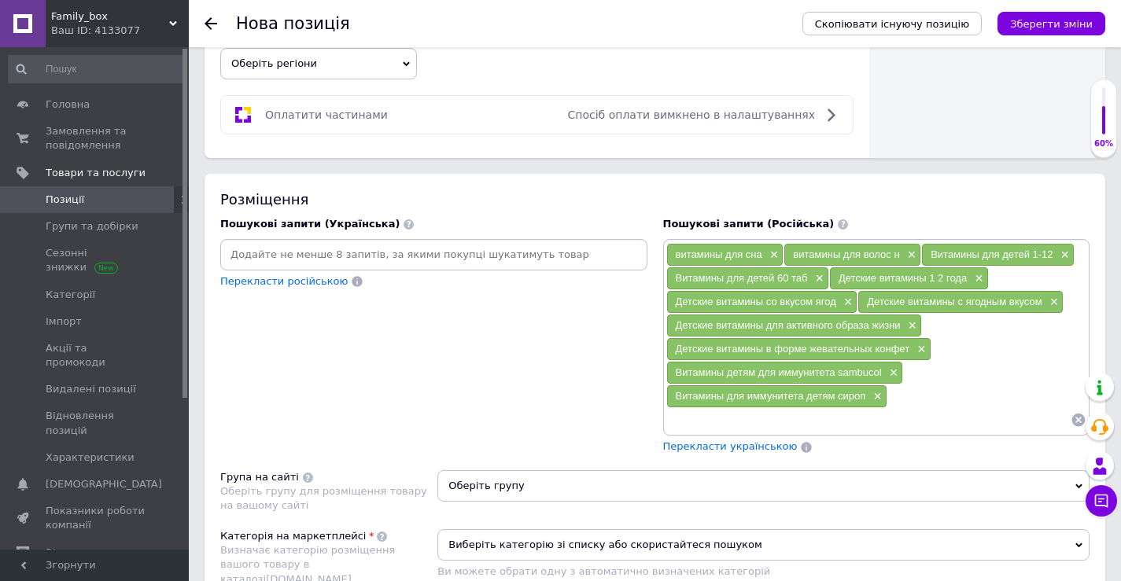
click at [729, 434] on div "витамины для сна × витамины для волос н × Витамины для детей 1-12 × Витамины дл…" at bounding box center [876, 337] width 427 height 197
click at [734, 428] on input at bounding box center [868, 420] width 405 height 24
paste input "детские витамины"
type input "детские витамины"
paste input "детские витамины"
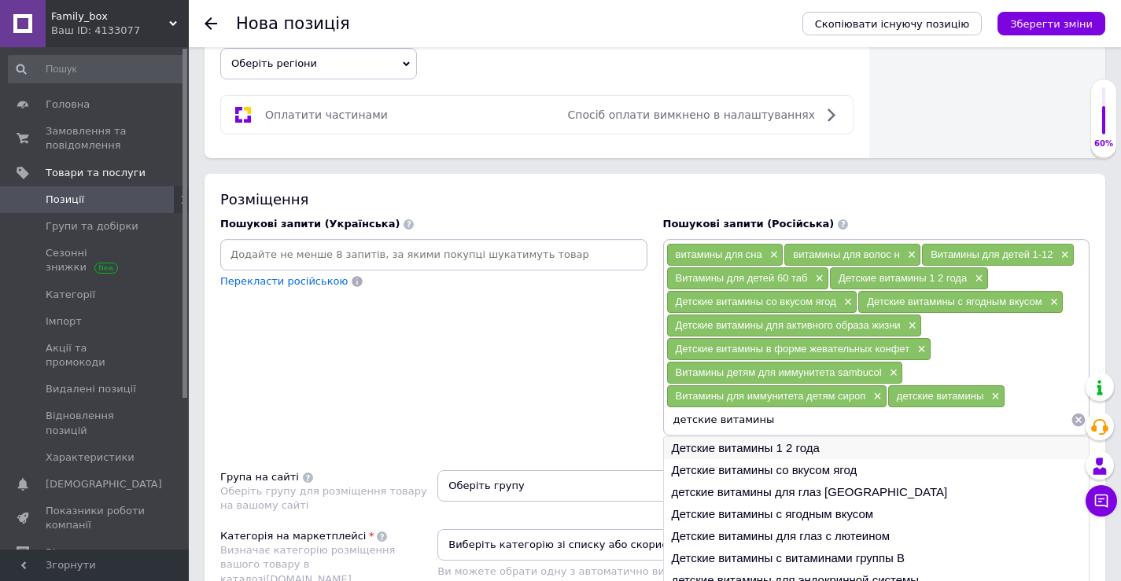
click at [769, 455] on li "Детские витамины 1 2 года" at bounding box center [877, 448] width 426 height 22
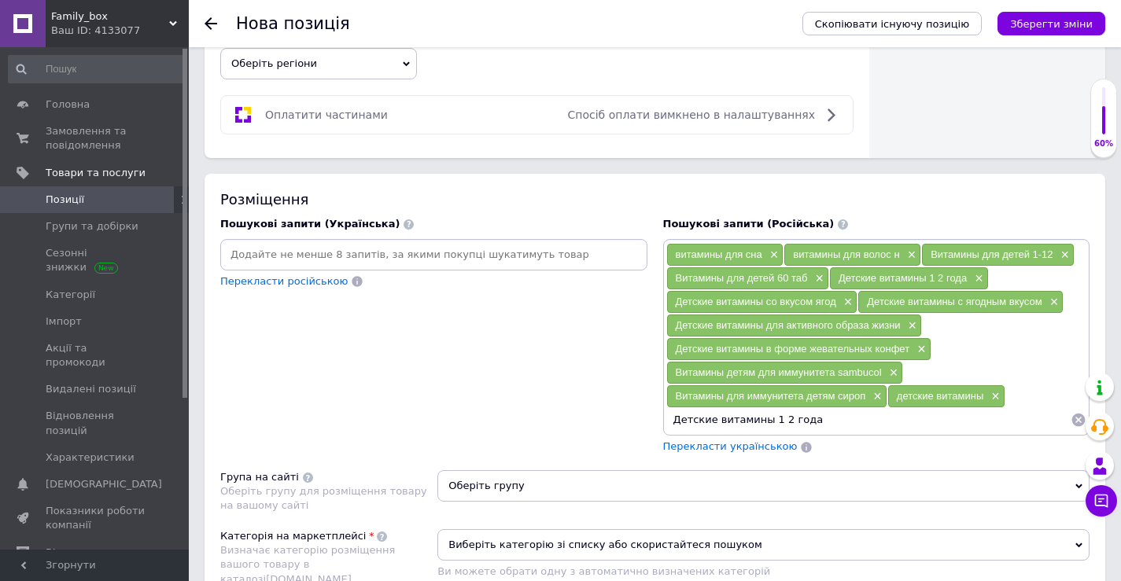
click at [846, 420] on input "Детские витамины 1 2 года" at bounding box center [868, 420] width 405 height 24
type input "Детские витамины 1 года"
paste input "детские витамины"
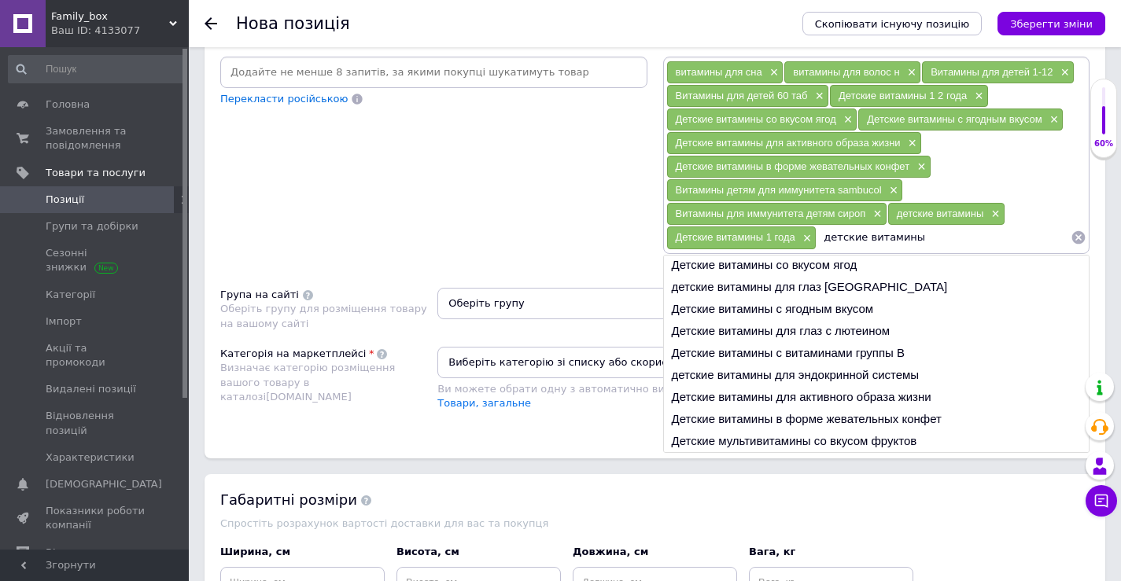
scroll to position [1101, 0]
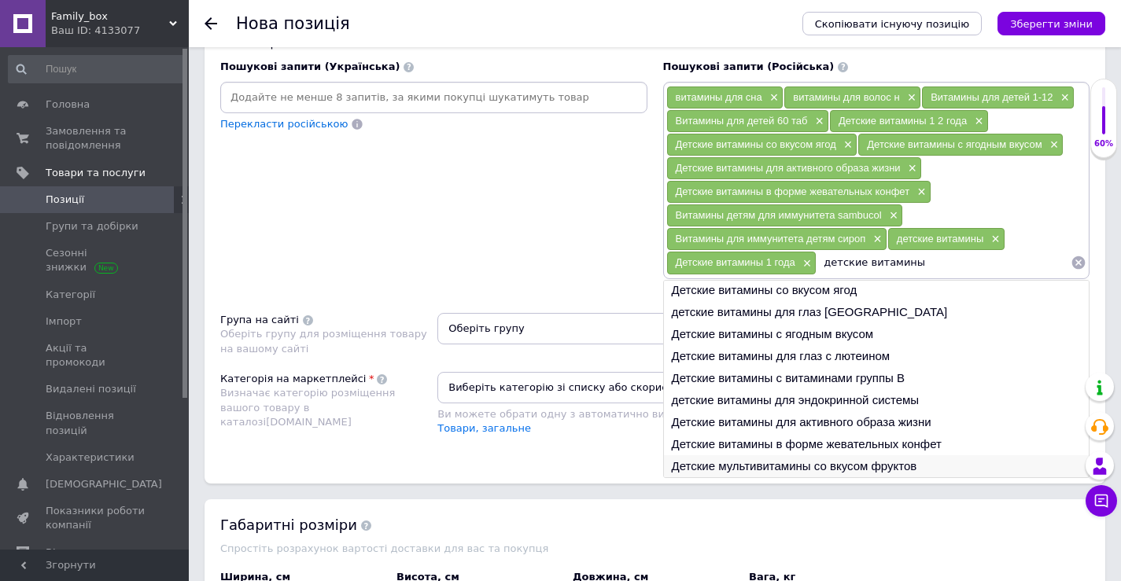
type input "детские витамины"
click at [904, 466] on li "Детские мультивитамины со вкусом фруктов" at bounding box center [877, 466] width 426 height 22
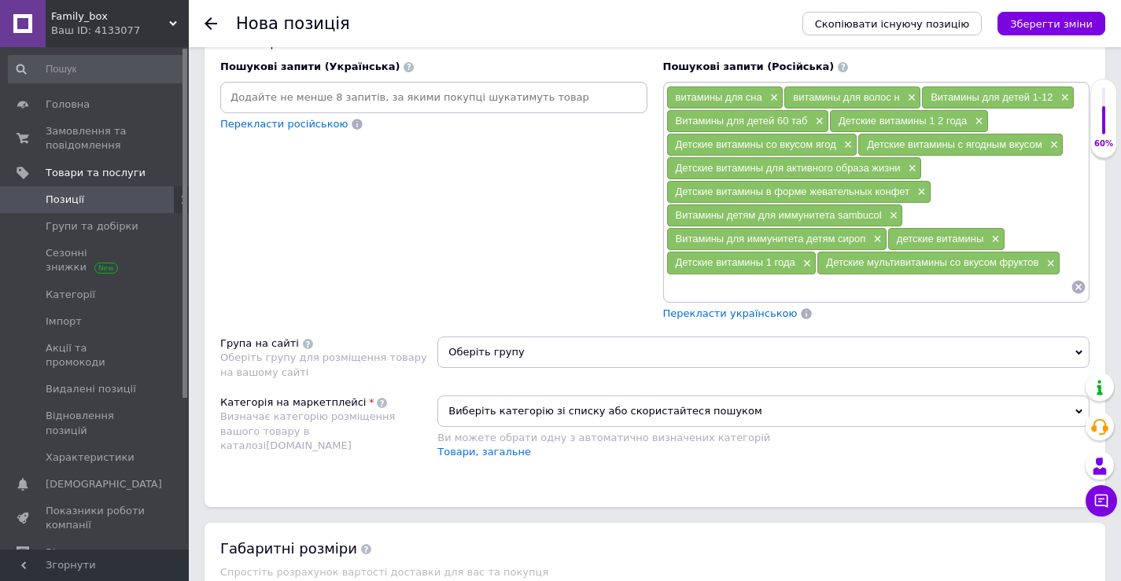
click at [820, 283] on input at bounding box center [868, 287] width 405 height 24
paste input "детские витамины"
type input "детские витамины от года"
type input "витамины от года"
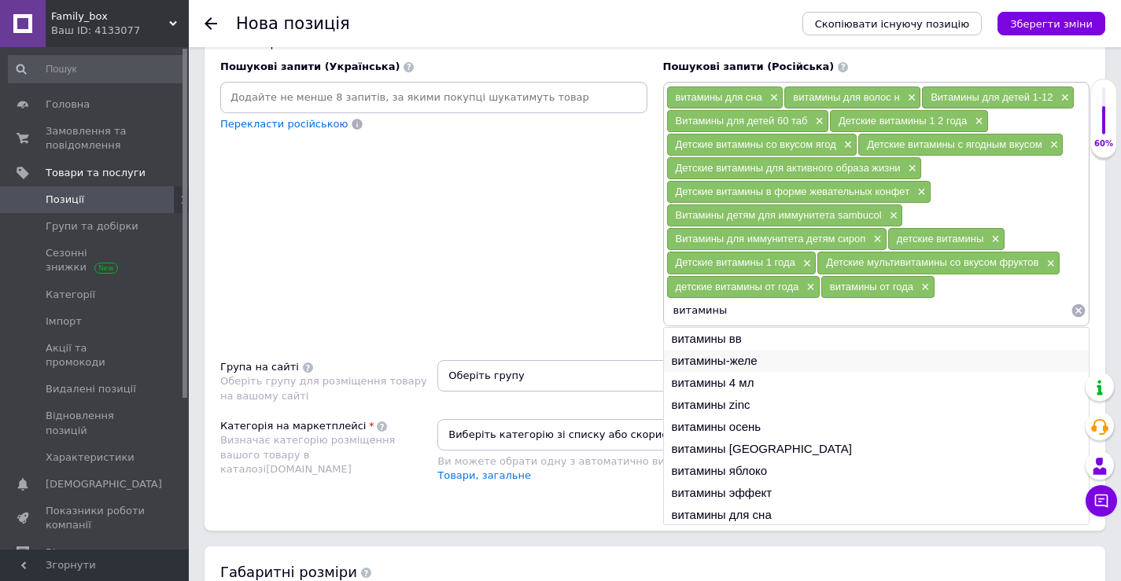
type input "витамины"
click at [776, 367] on li "витамины-желе" at bounding box center [877, 361] width 426 height 22
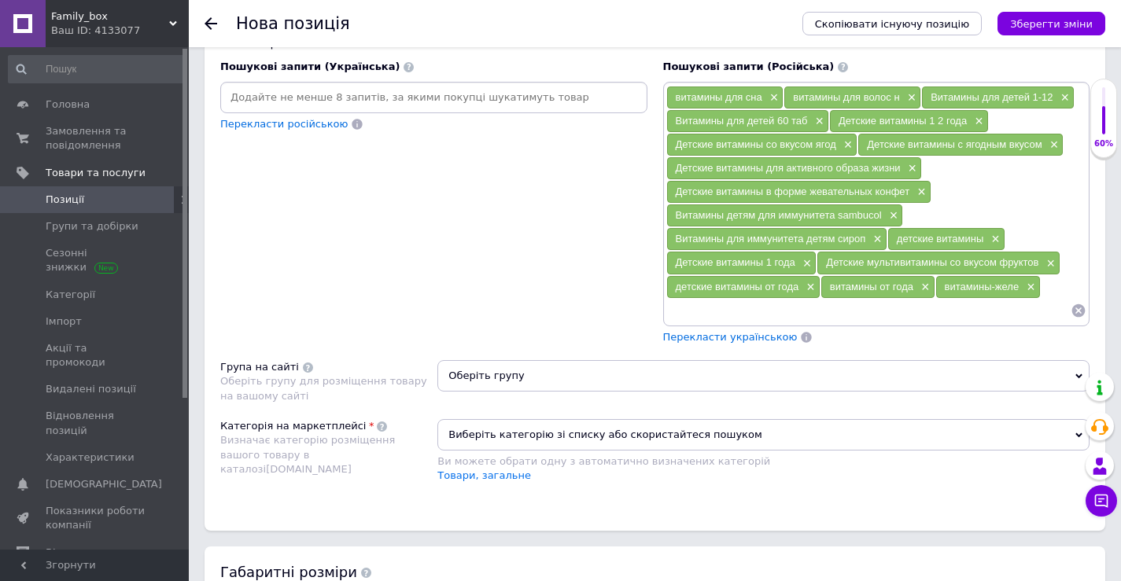
click at [775, 321] on input at bounding box center [868, 311] width 405 height 24
paste input "детские витамины"
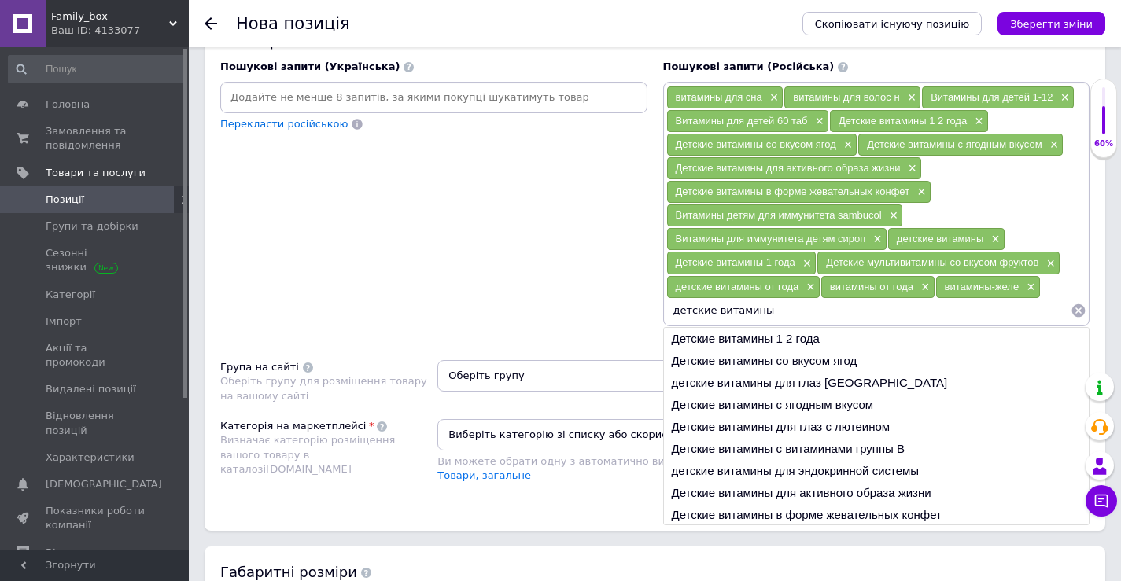
drag, startPoint x: 711, startPoint y: 312, endPoint x: 636, endPoint y: 312, distance: 74.7
click at [636, 312] on div "Пошукові запити (Українська) Перекласти російською Пошукові запити (Російська) …" at bounding box center [654, 202] width 885 height 300
type input "витамины"
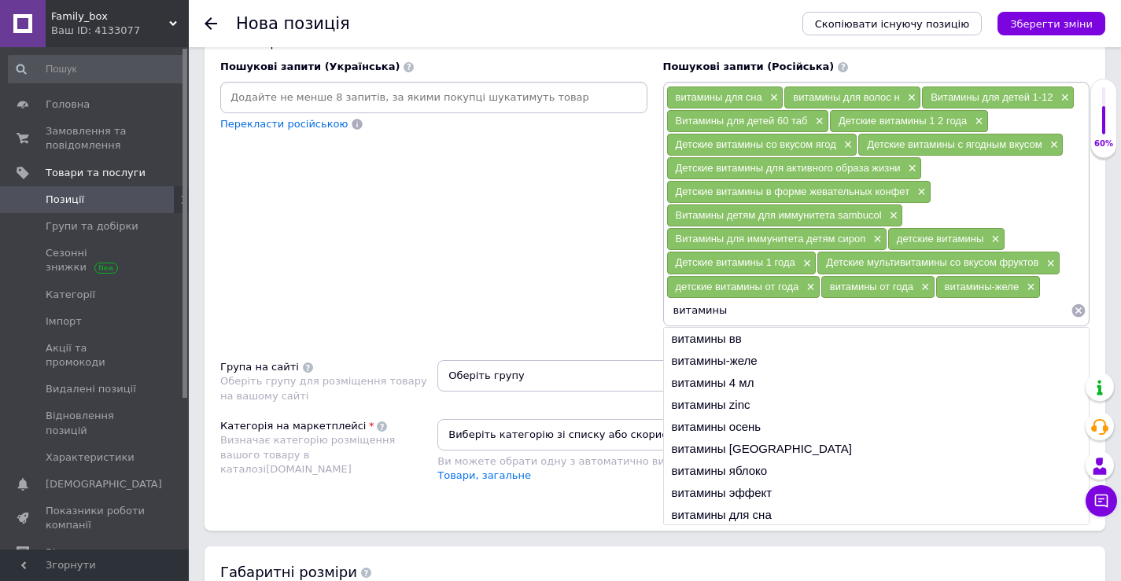
drag, startPoint x: 669, startPoint y: 315, endPoint x: 750, endPoint y: 312, distance: 81.8
click at [750, 314] on input "витамины" at bounding box center [868, 311] width 405 height 24
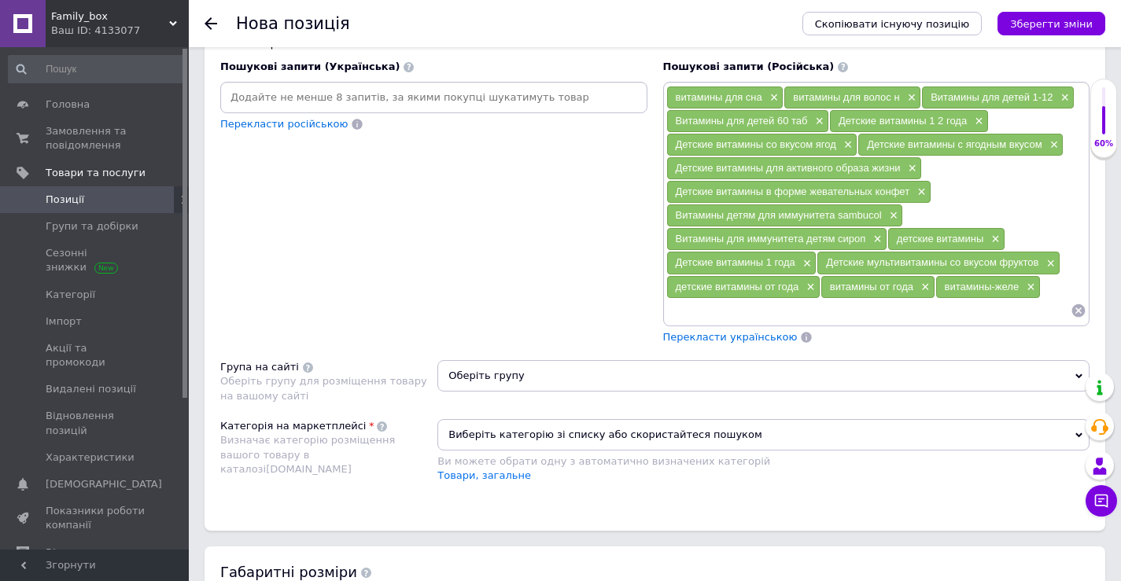
click at [774, 307] on input at bounding box center [868, 311] width 405 height 24
paste input "витамины"
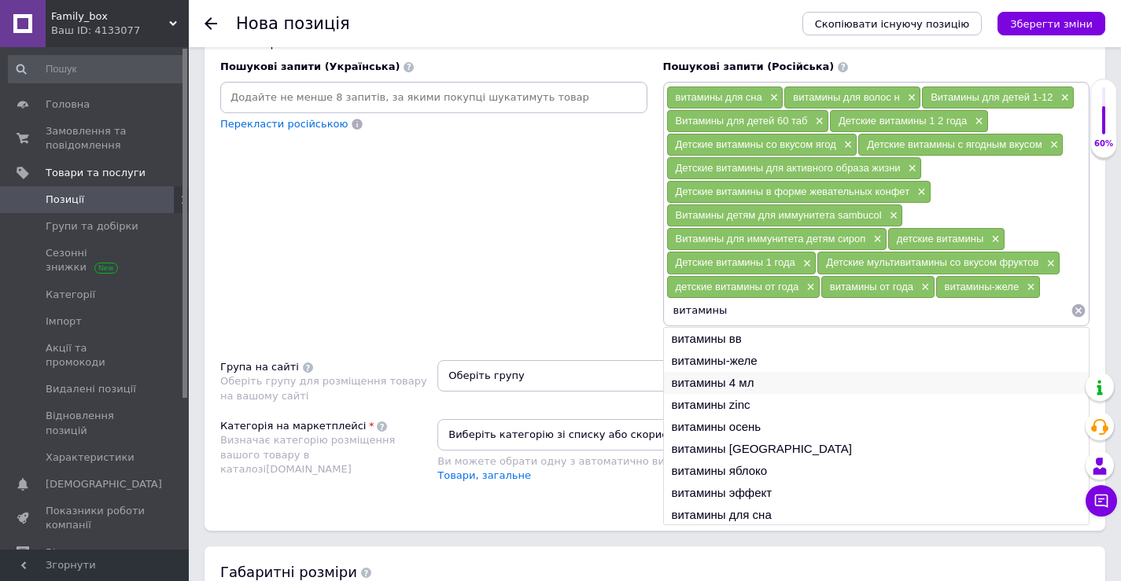
type input "витамины"
drag, startPoint x: 755, startPoint y: 380, endPoint x: 753, endPoint y: 368, distance: 11.9
click at [755, 378] on li "витамины 4 мл" at bounding box center [877, 383] width 426 height 22
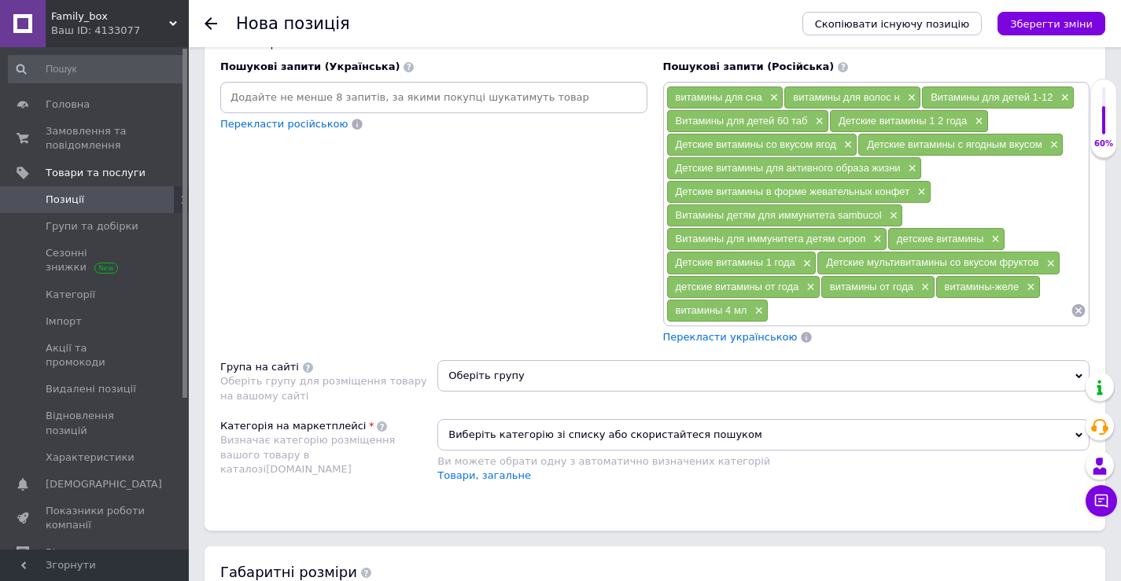
click at [796, 317] on input at bounding box center [919, 311] width 302 height 24
paste input "витамины"
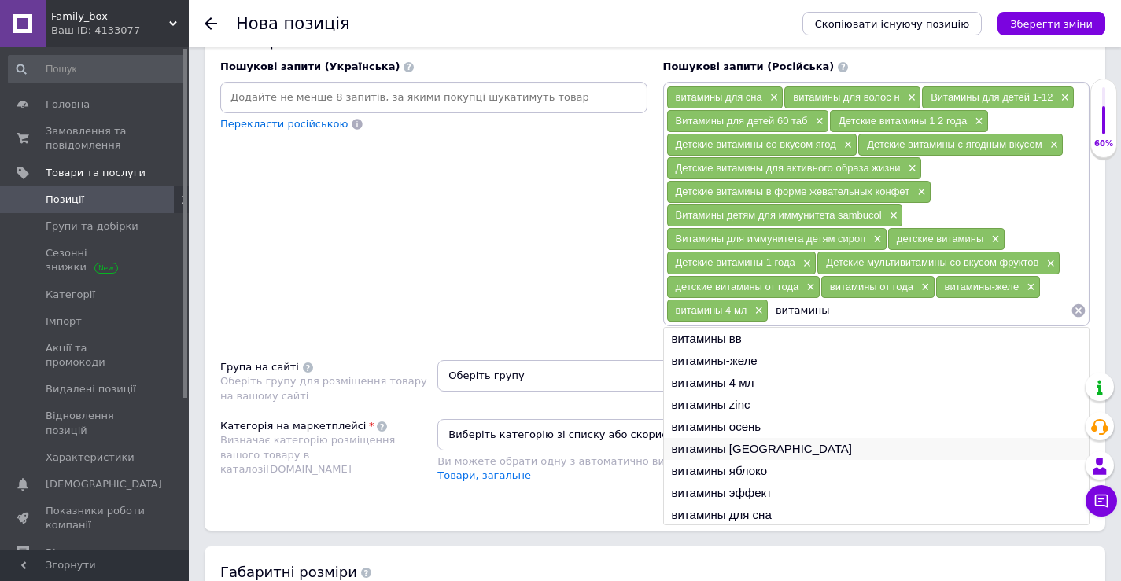
type input "витамины"
click at [775, 455] on li "витамины [GEOGRAPHIC_DATA]" at bounding box center [877, 449] width 426 height 22
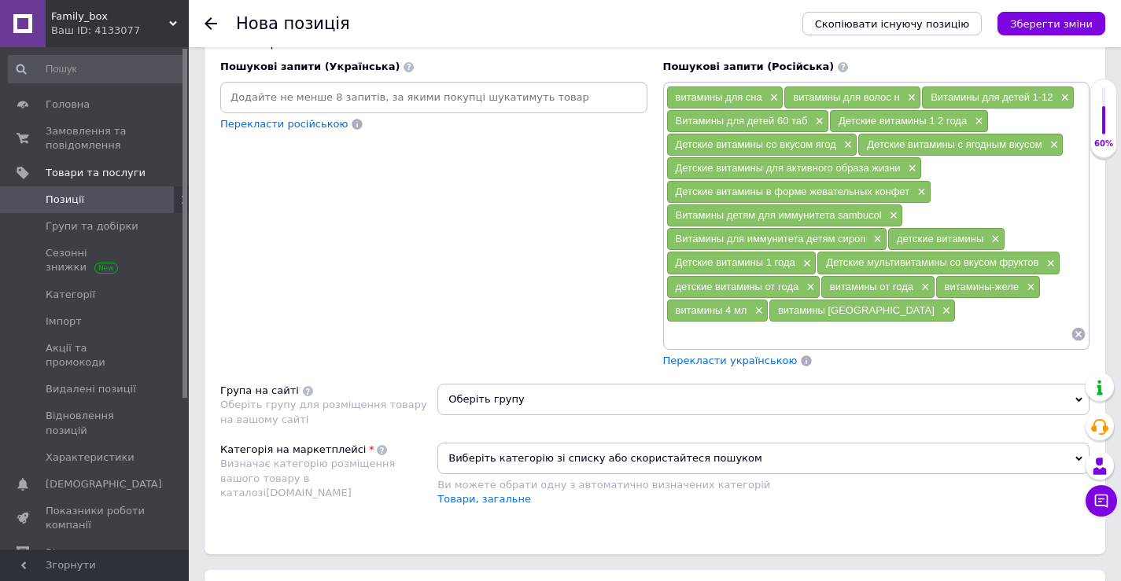
click at [890, 339] on input at bounding box center [868, 334] width 405 height 24
paste input "витамины"
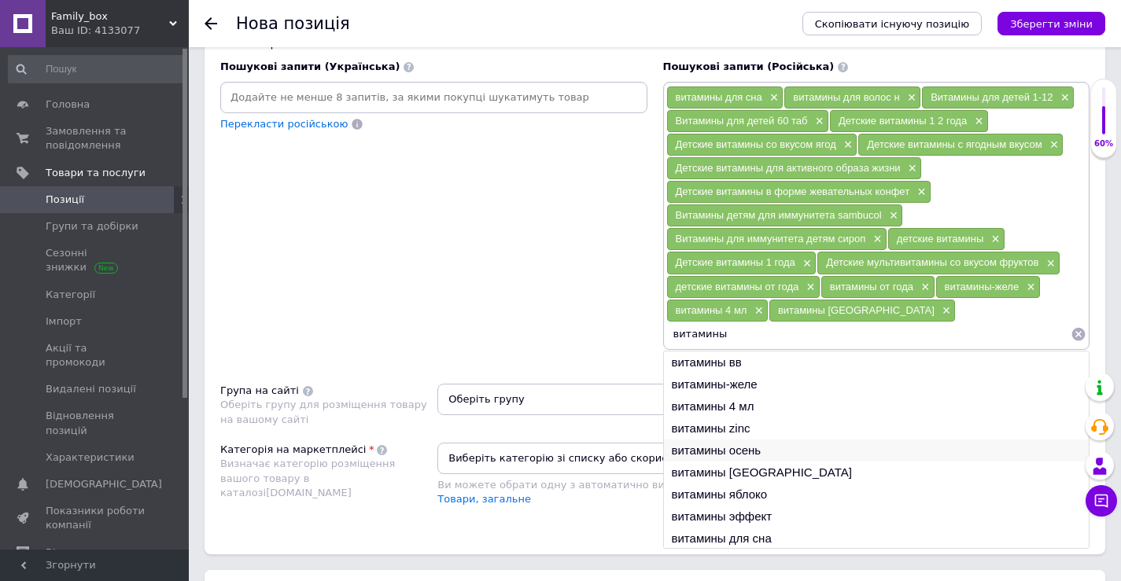
type input "витамины"
click at [799, 443] on li "витамины осень" at bounding box center [877, 451] width 426 height 22
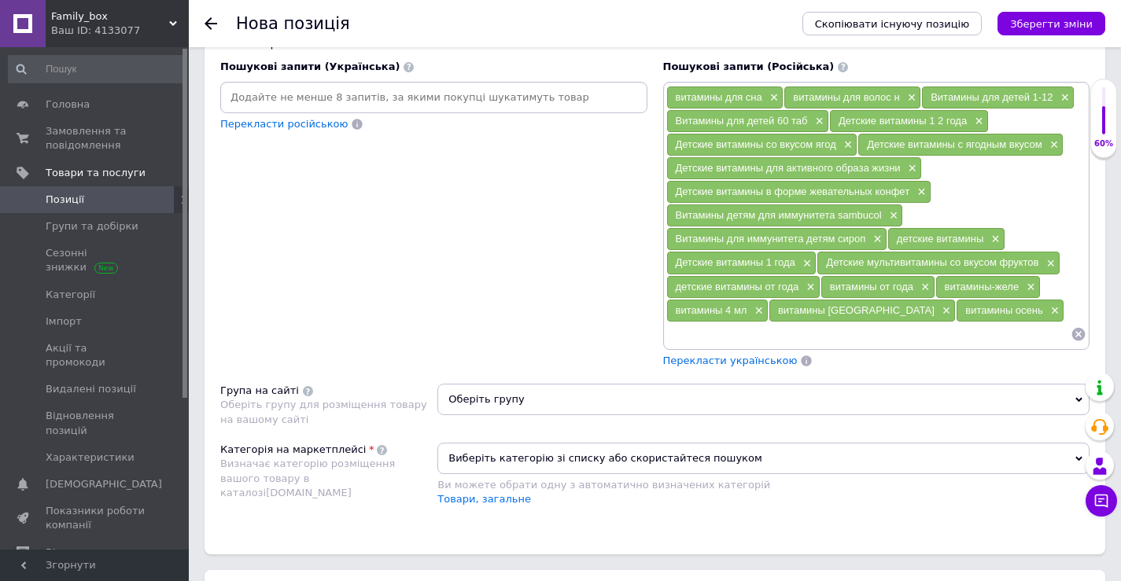
click at [812, 348] on div "витамины для сна × витамины для волос н × Витамины для детей 1-12 × Витамины дл…" at bounding box center [876, 216] width 427 height 268
click at [815, 337] on input at bounding box center [868, 334] width 405 height 24
paste input "витамины"
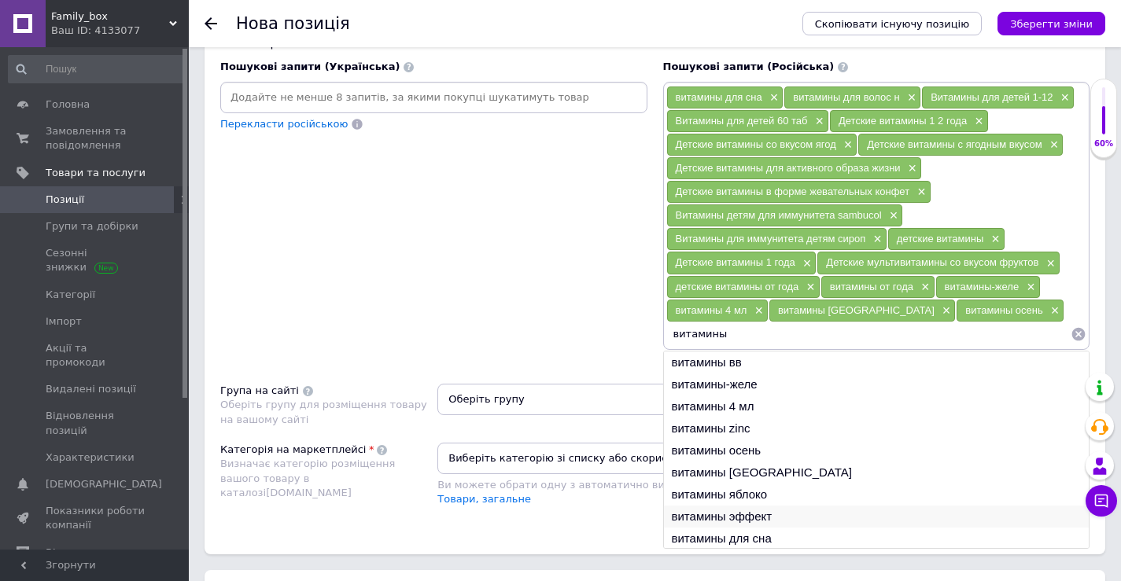
type input "витамины"
click at [801, 514] on li "витамины эффект" at bounding box center [877, 517] width 426 height 22
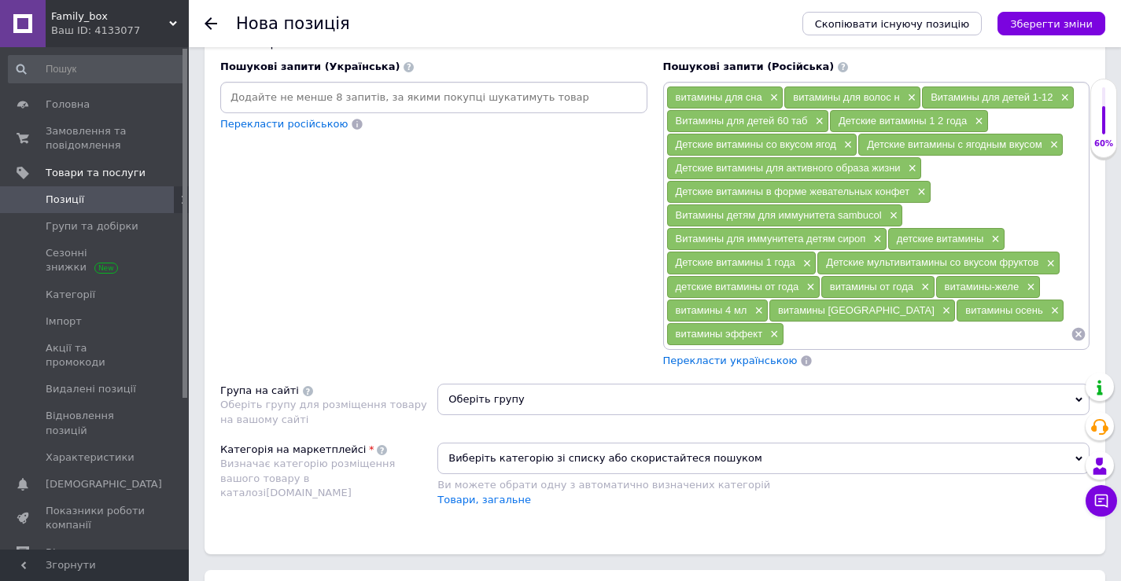
click at [812, 333] on input at bounding box center [927, 334] width 286 height 24
paste input "витамины"
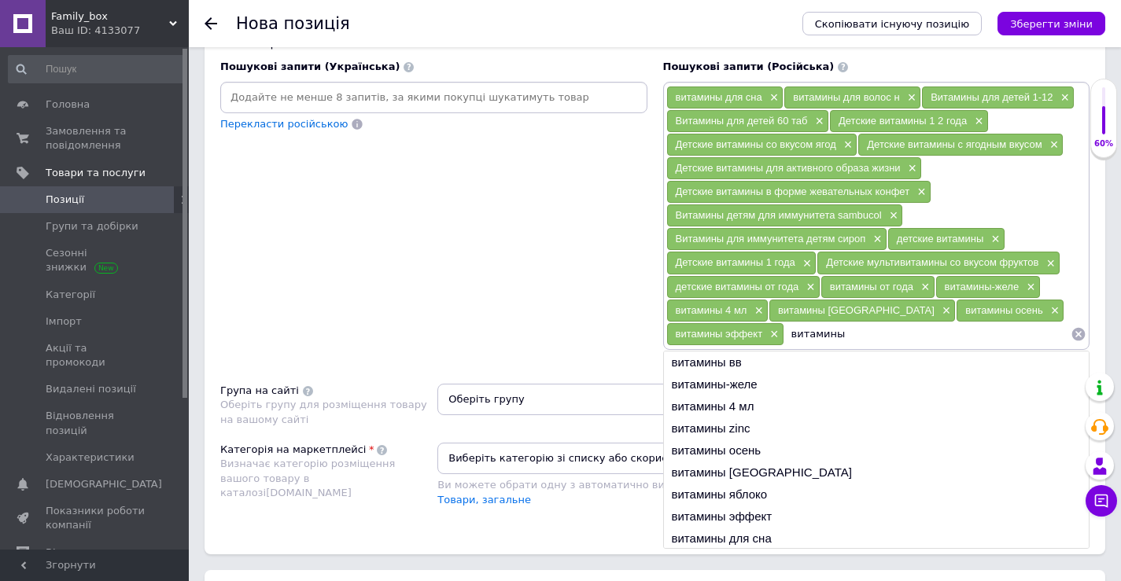
drag, startPoint x: 784, startPoint y: 537, endPoint x: 841, endPoint y: 438, distance: 114.1
click at [784, 536] on li "витамины для сна" at bounding box center [877, 539] width 426 height 22
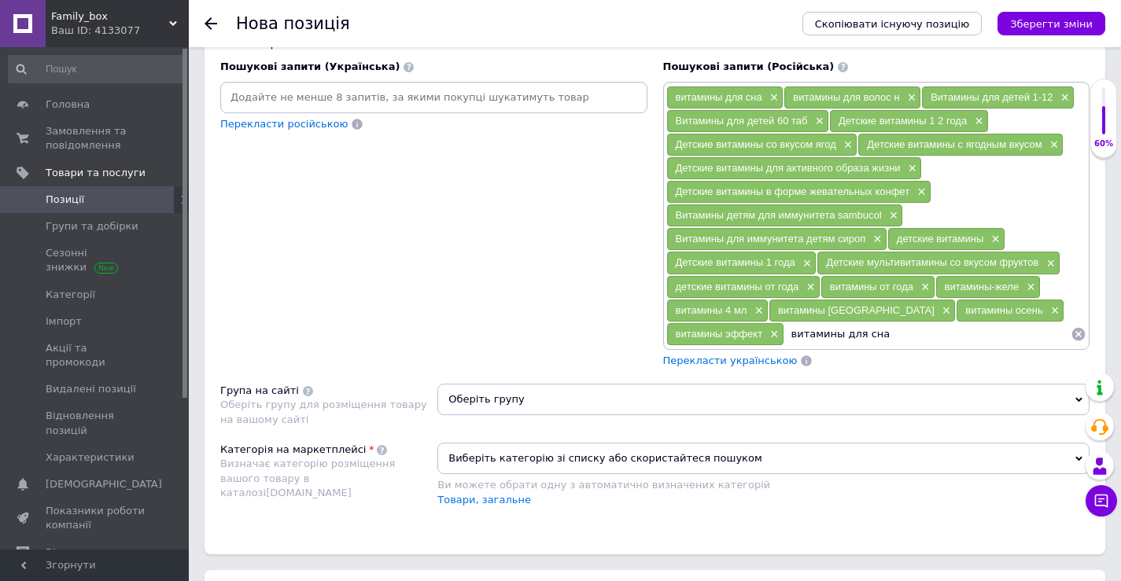
click at [908, 337] on input "витамины для сна" at bounding box center [927, 334] width 286 height 24
type input "витамины для"
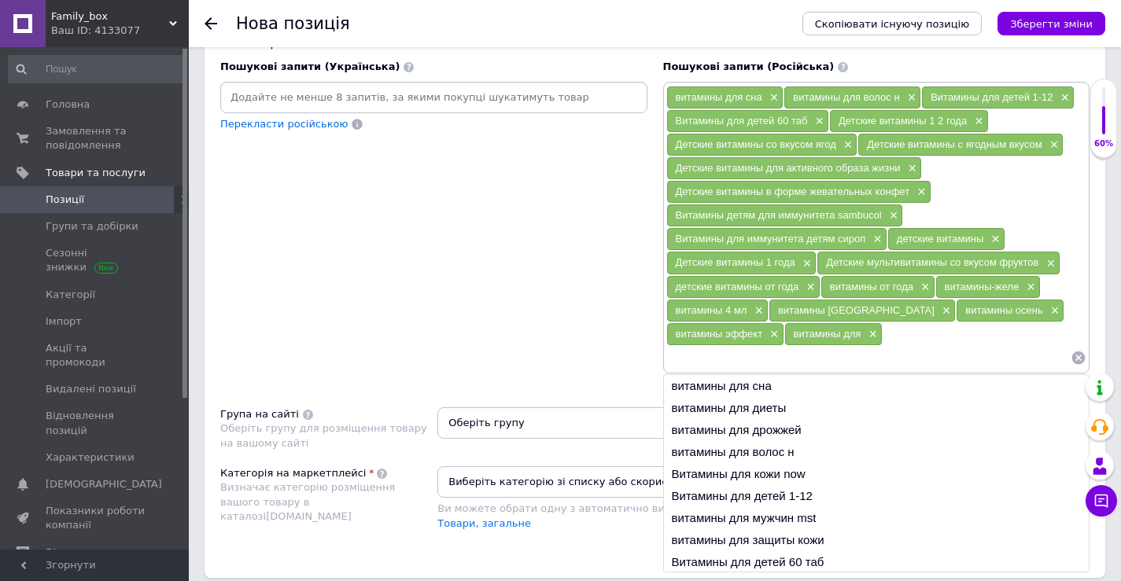
paste input "витамины"
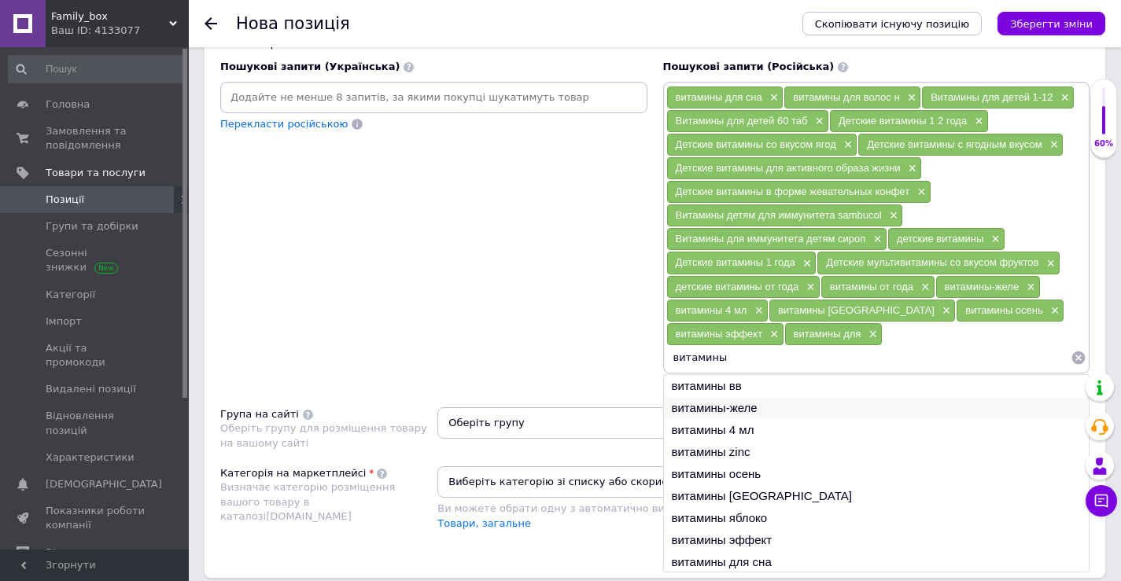
scroll to position [24, 0]
type input "витамины"
click at [790, 566] on li "Витамины 60 штук" at bounding box center [877, 561] width 426 height 22
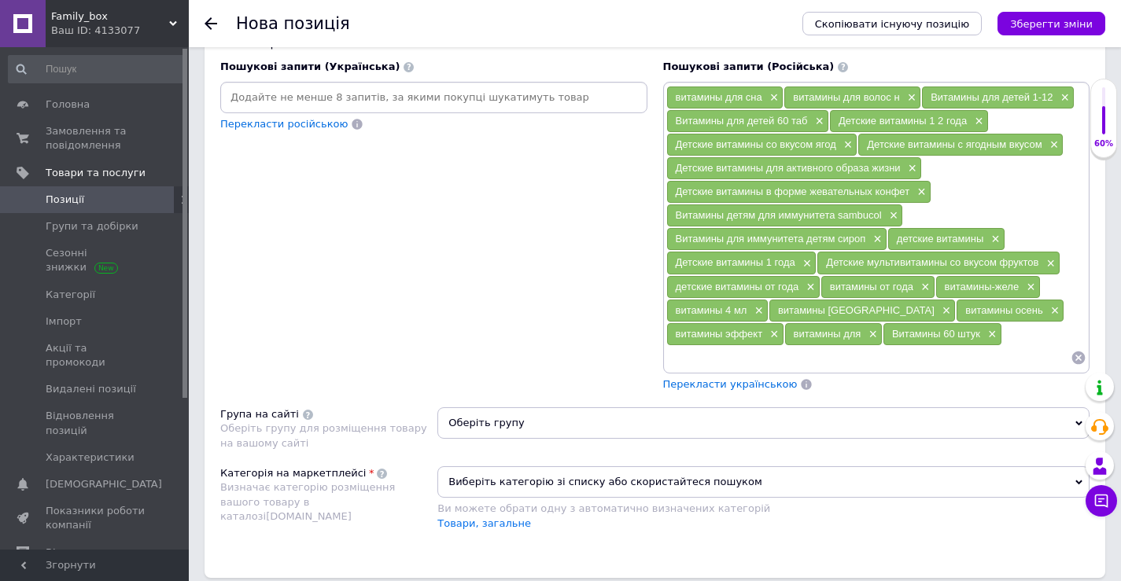
click at [826, 354] on input at bounding box center [868, 358] width 405 height 24
paste input "витамины"
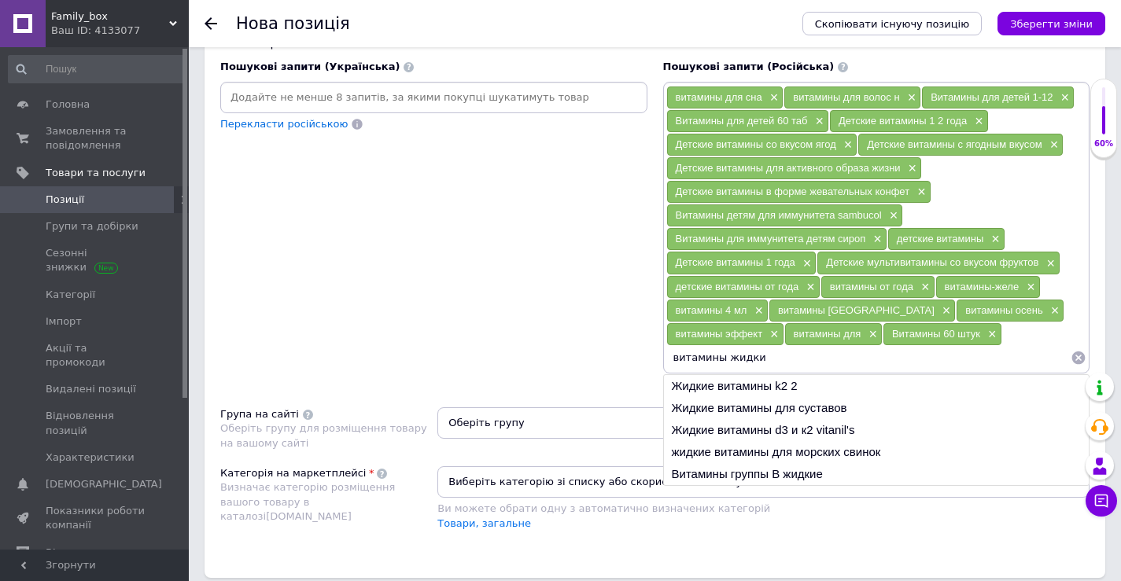
type input "витамины жидкие"
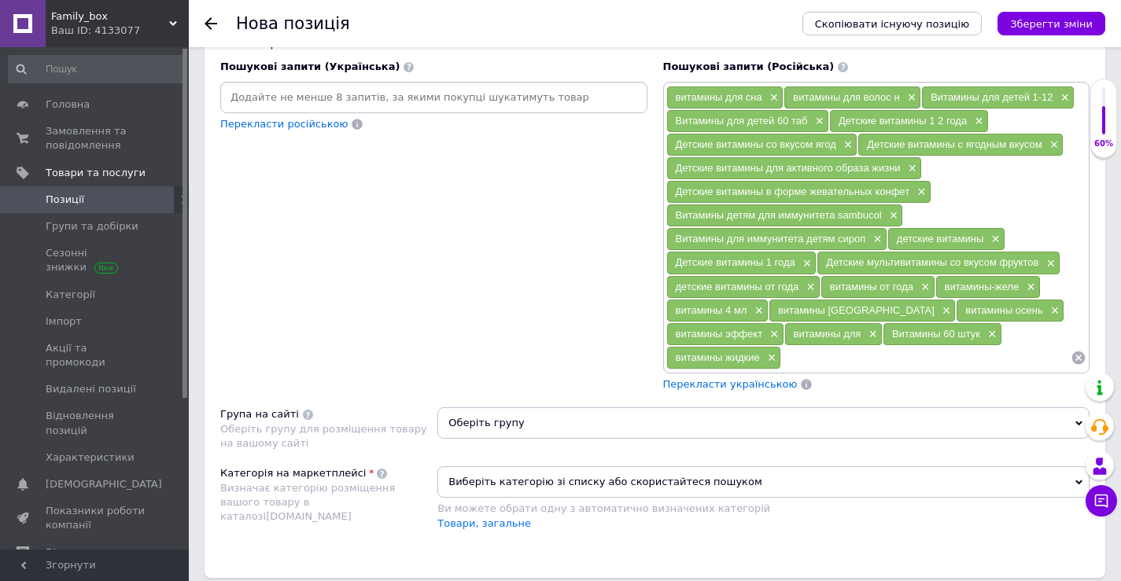
paste input "витамины"
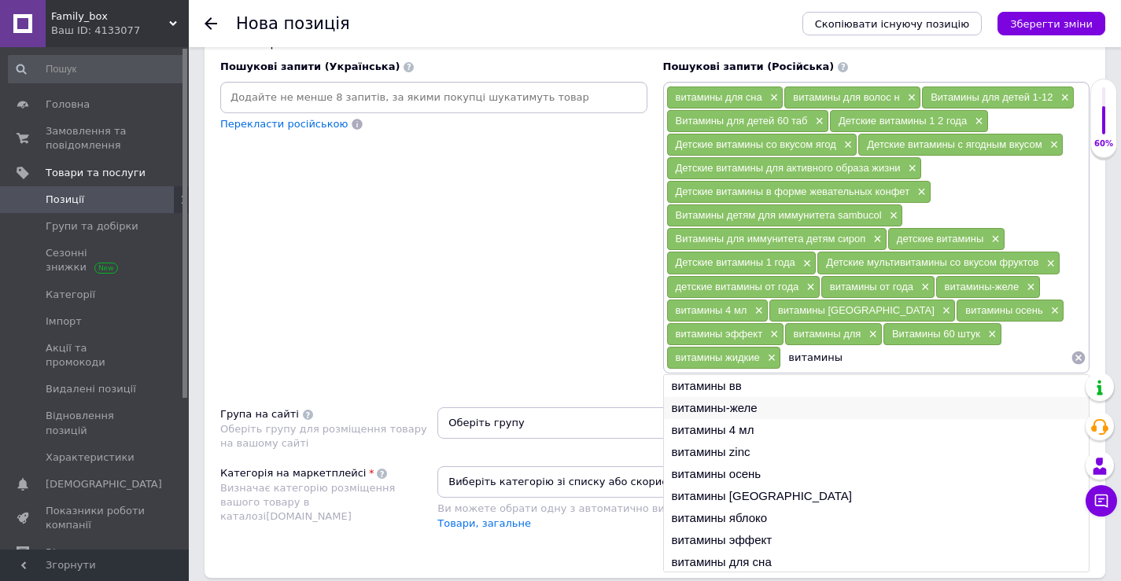
click at [765, 410] on li "витамины-желе" at bounding box center [877, 408] width 426 height 22
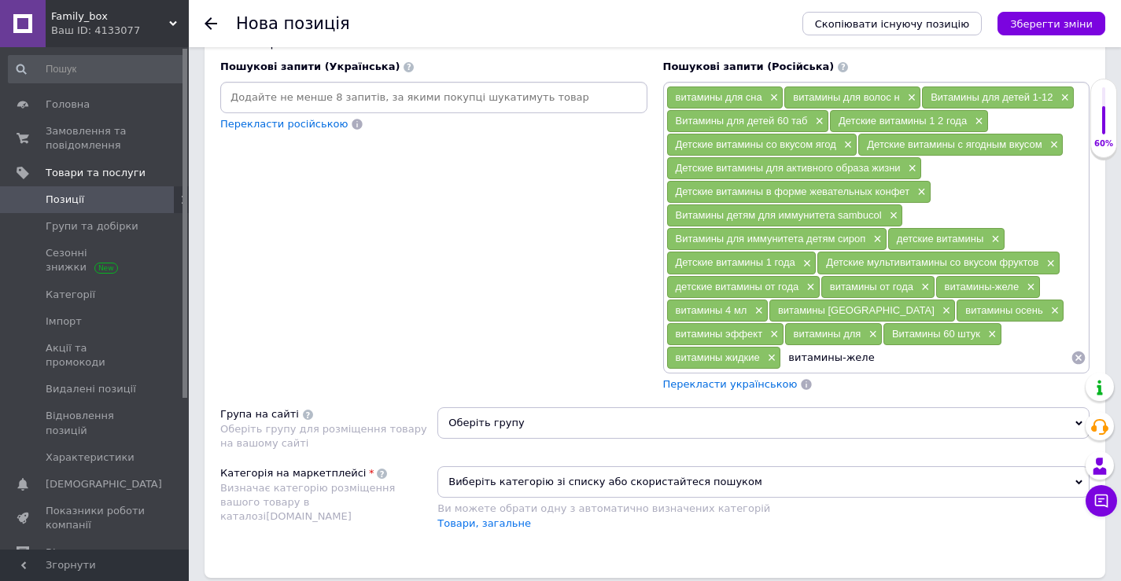
click at [915, 356] on input "витамины-желе" at bounding box center [925, 358] width 289 height 24
click at [918, 359] on input "витамины-желе" at bounding box center [925, 358] width 289 height 24
type input "витамины"
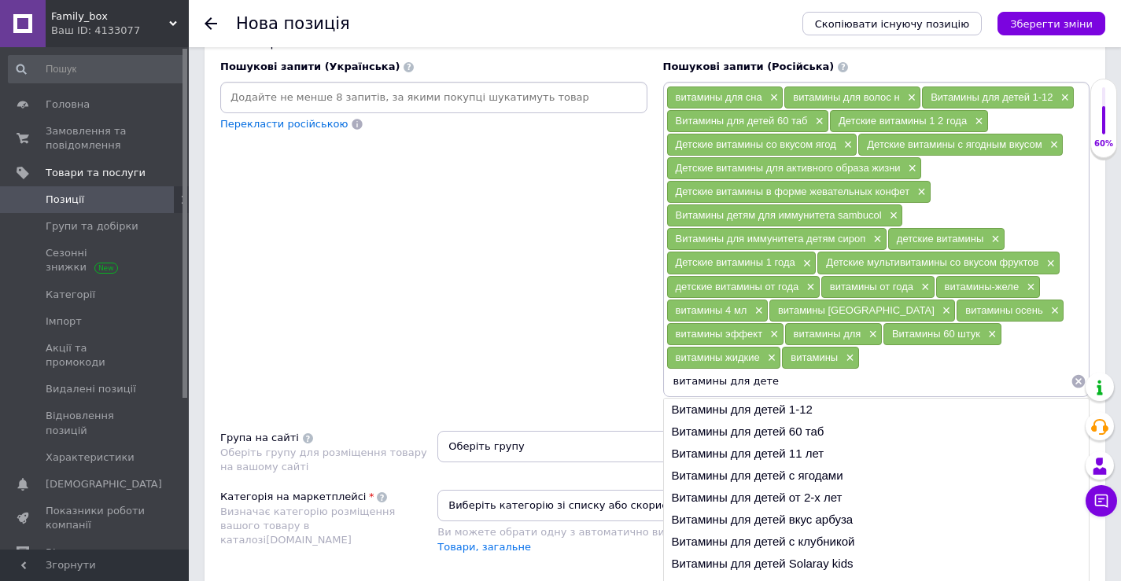
type input "витамины для детей"
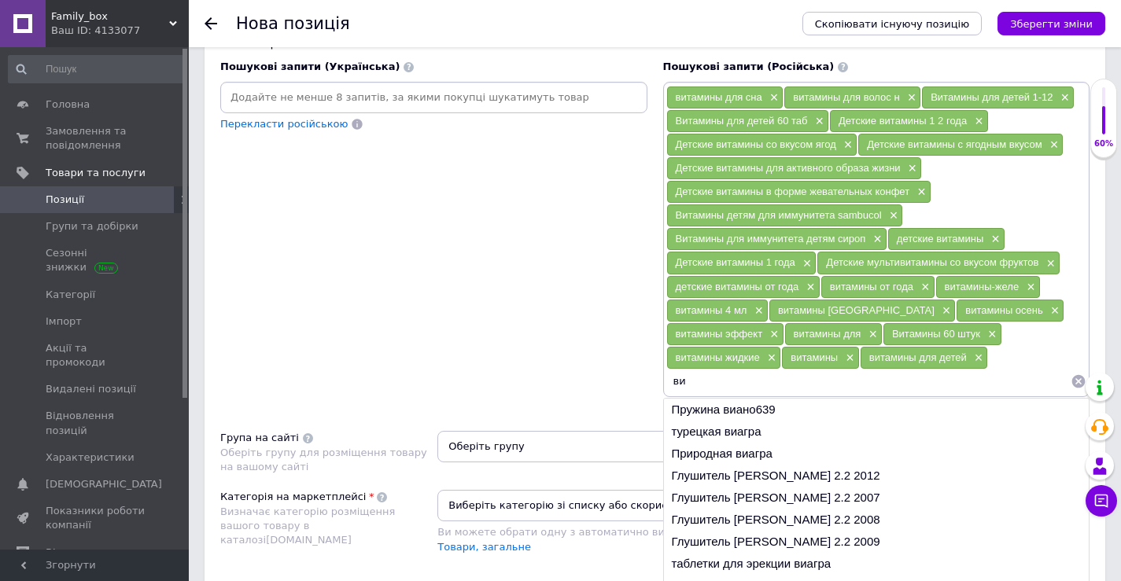
type input "в"
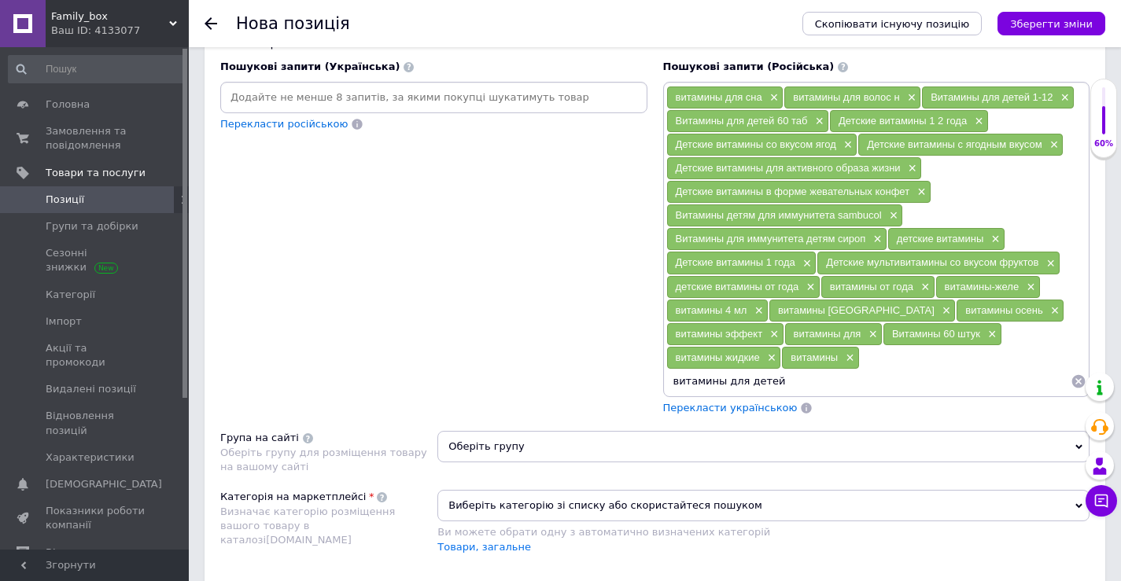
paste input "витамины"
type input "витамины для детей"
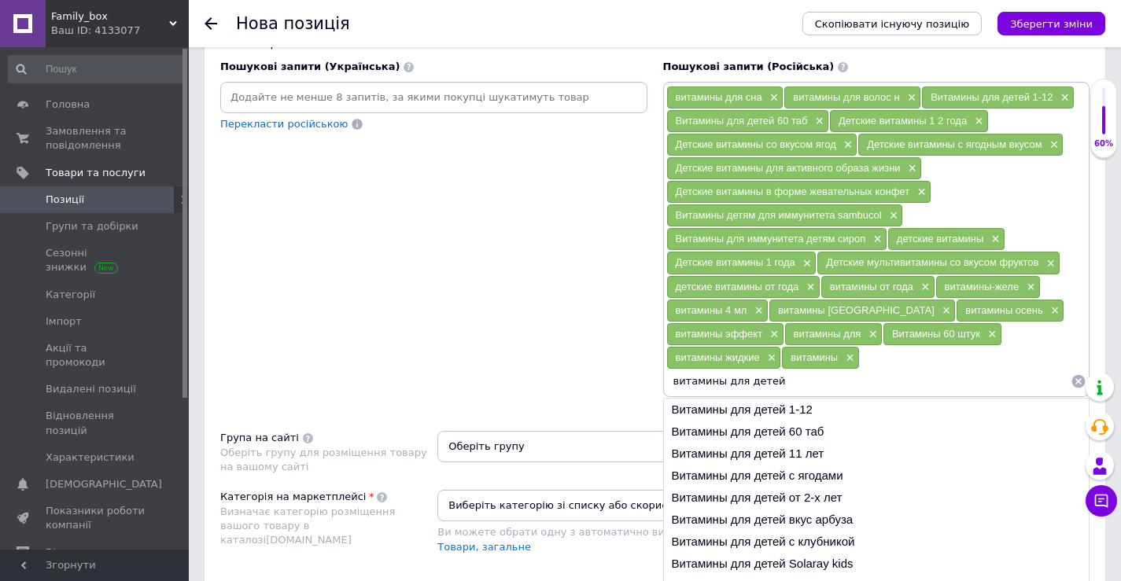
drag, startPoint x: 752, startPoint y: 383, endPoint x: 632, endPoint y: 381, distance: 120.3
click at [632, 383] on div "Пошукові запити (Українська) Перекласти російською Пошукові запити (Російська) …" at bounding box center [654, 238] width 885 height 372
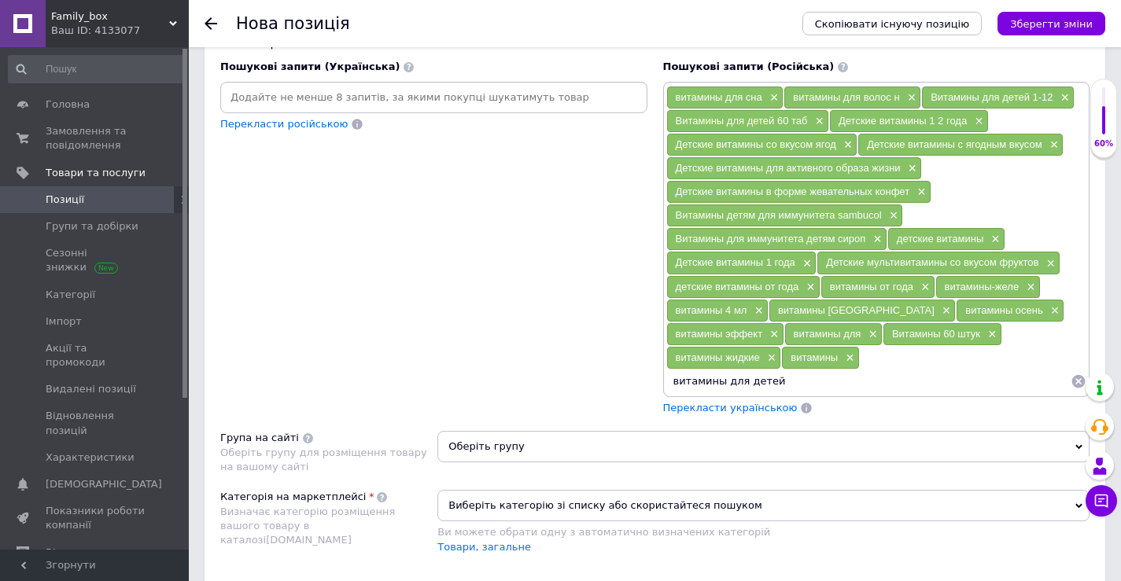
click at [792, 377] on input "витамины для детей" at bounding box center [868, 382] width 405 height 24
paste input "витамины для детей"
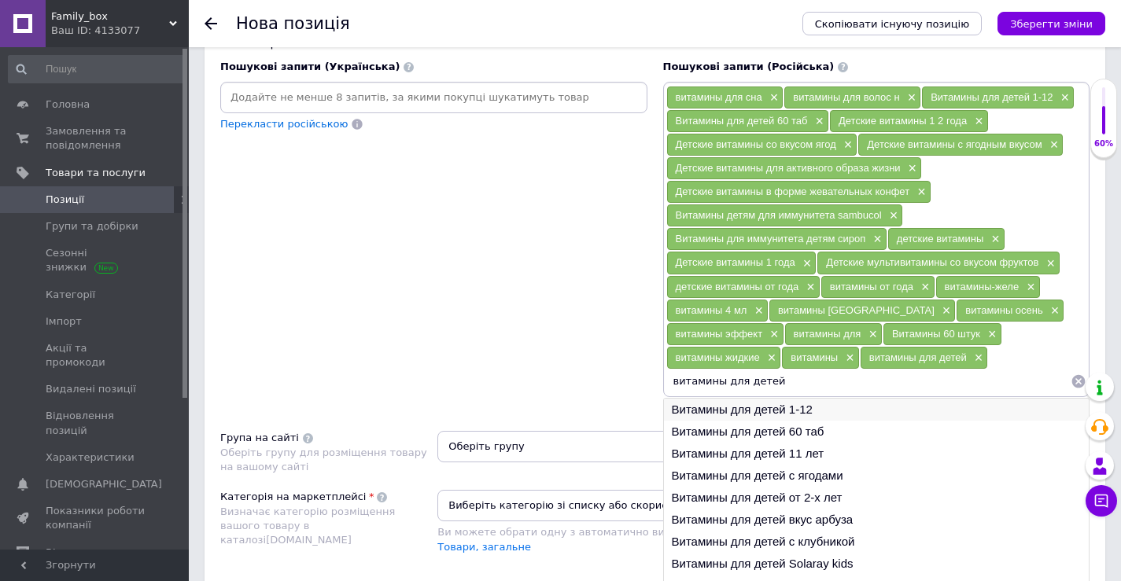
click at [796, 410] on li "Витамины для детей 1-12" at bounding box center [877, 410] width 426 height 22
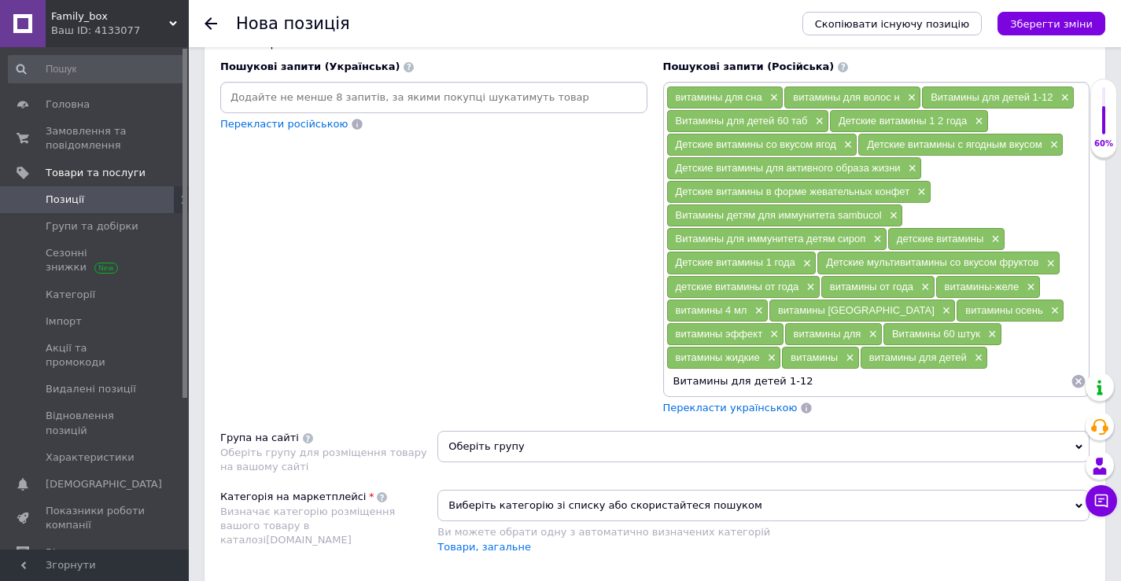
drag, startPoint x: 794, startPoint y: 385, endPoint x: 762, endPoint y: 375, distance: 33.8
click at [778, 383] on input "Витамины для детей 1-12" at bounding box center [868, 382] width 405 height 24
click at [760, 374] on input "Витамины для детей 1-12" at bounding box center [868, 382] width 405 height 24
click at [769, 381] on input "Витамины для детей 1-12" at bounding box center [868, 382] width 405 height 24
type input "Витамины для детей от 1-12"
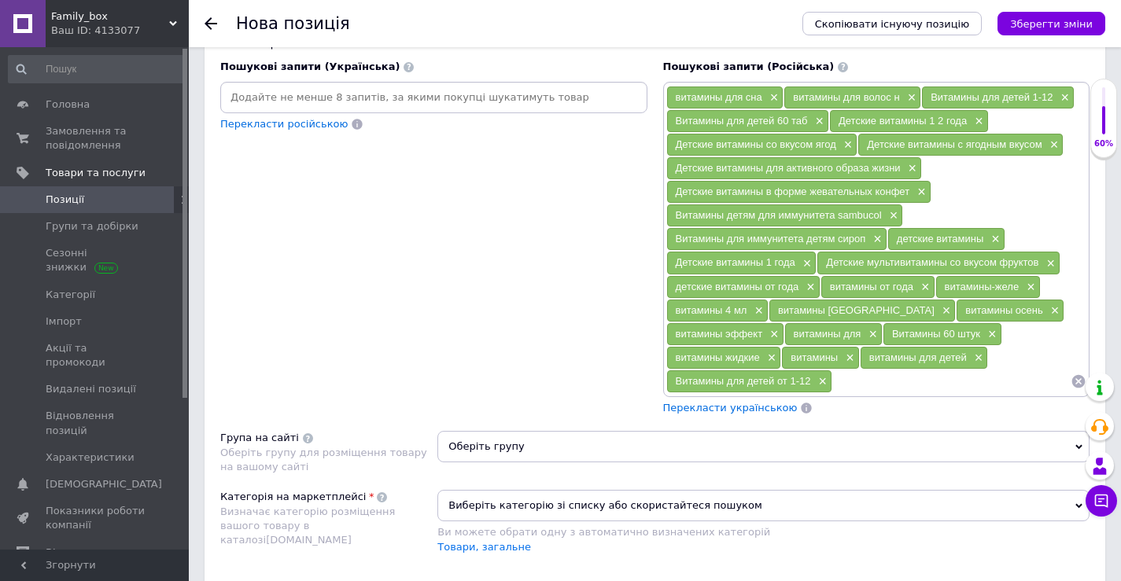
paste input "витамины для детей"
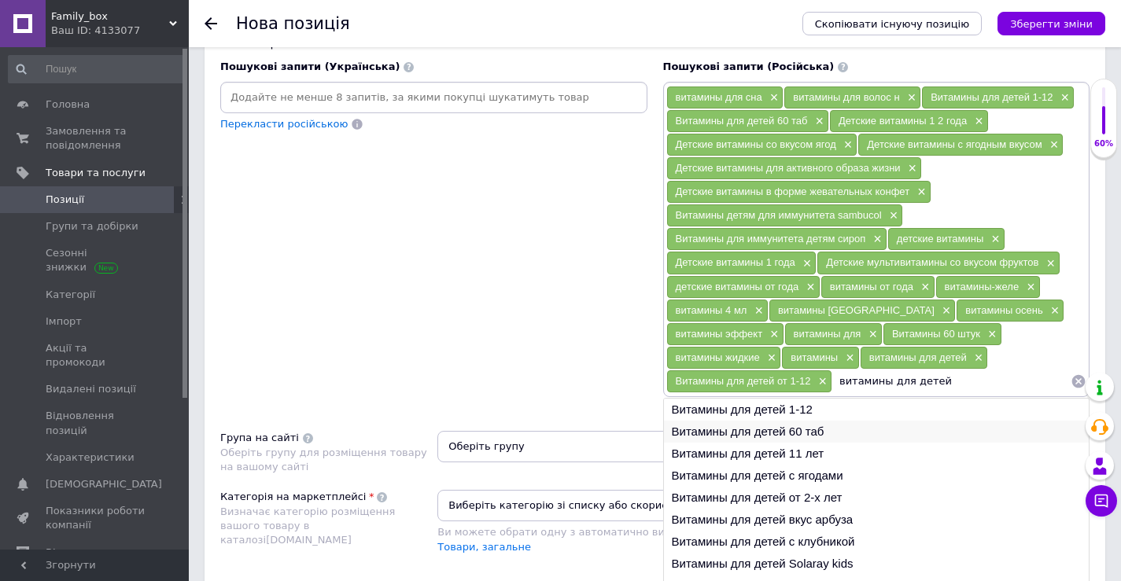
click at [843, 434] on li "Витамины для детей 60 таб" at bounding box center [877, 432] width 426 height 22
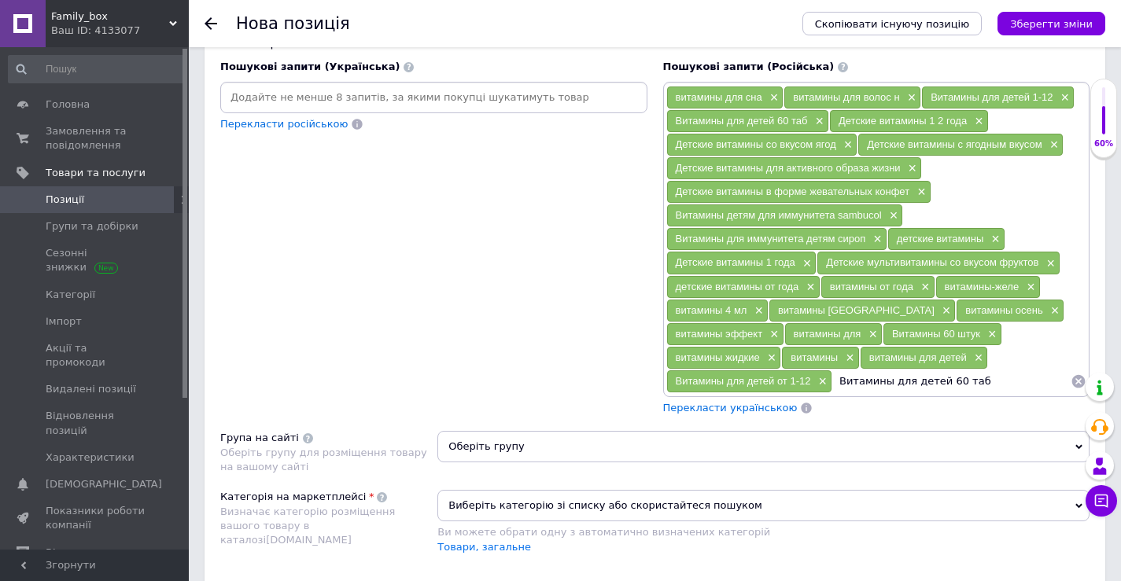
click at [981, 386] on input "Витамины для детей 60 таб" at bounding box center [951, 382] width 238 height 24
type input "Витамины для детей 60"
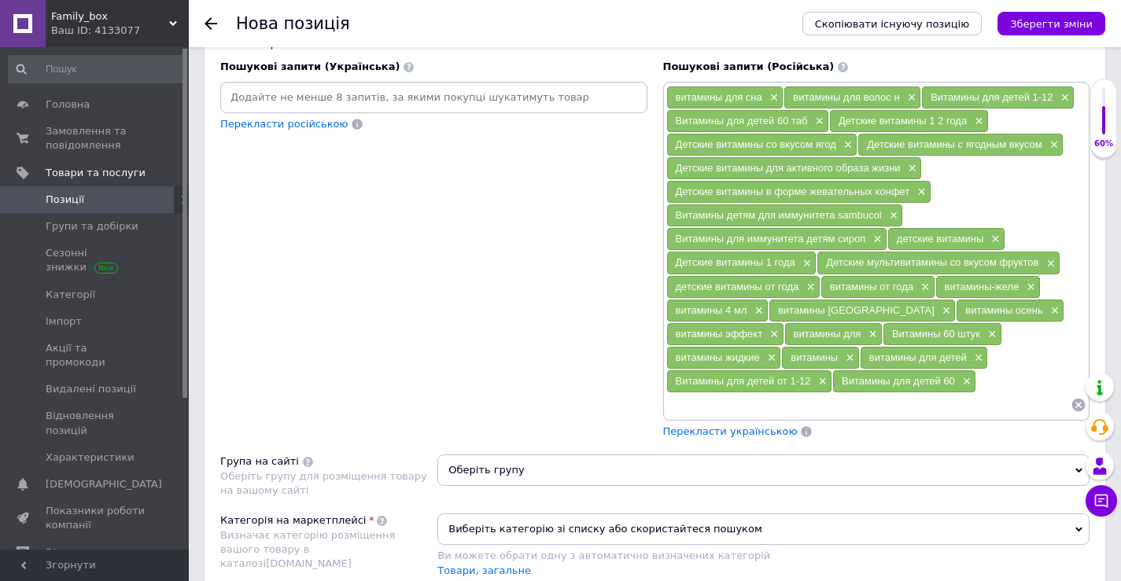
click at [522, 383] on div "Пошукові запити (Українська) Перекласти російською" at bounding box center [433, 250] width 443 height 396
click at [777, 395] on input at bounding box center [868, 405] width 405 height 24
paste input "витамины для детей Д3"
type input "витамины для детей Д3"
click at [863, 446] on div "Пошукові запити (Російська) витамины для сна × витамины для волос н × Витамины …" at bounding box center [876, 250] width 443 height 396
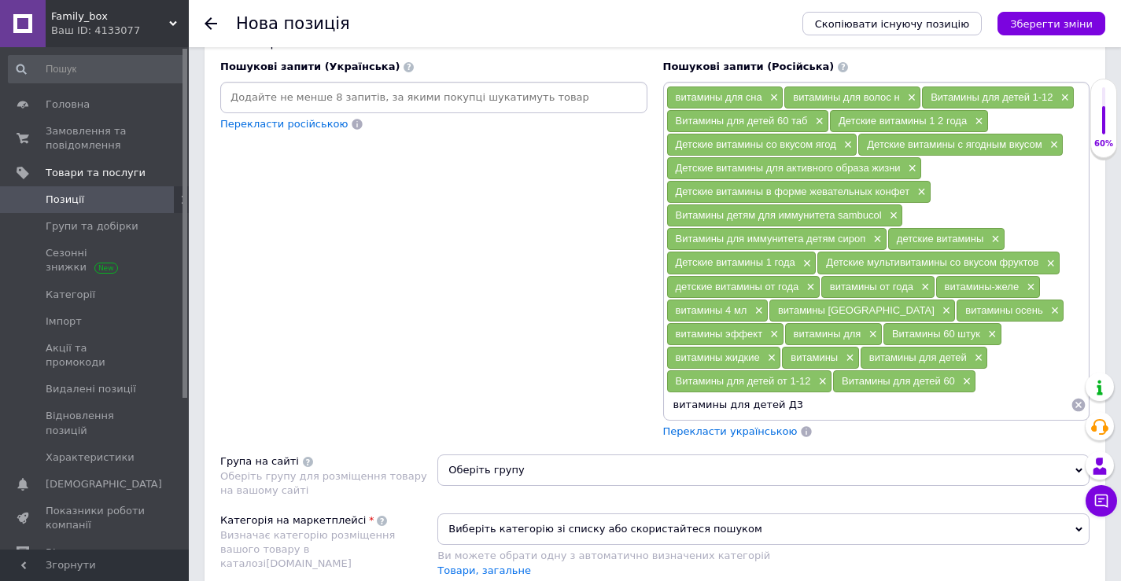
click at [848, 408] on input "витамины для детей Д3" at bounding box center [868, 405] width 405 height 24
click at [914, 454] on div "Розміщення Пошукові запити (Українська) Перекласти російською Пошукові запити (…" at bounding box center [654, 321] width 901 height 609
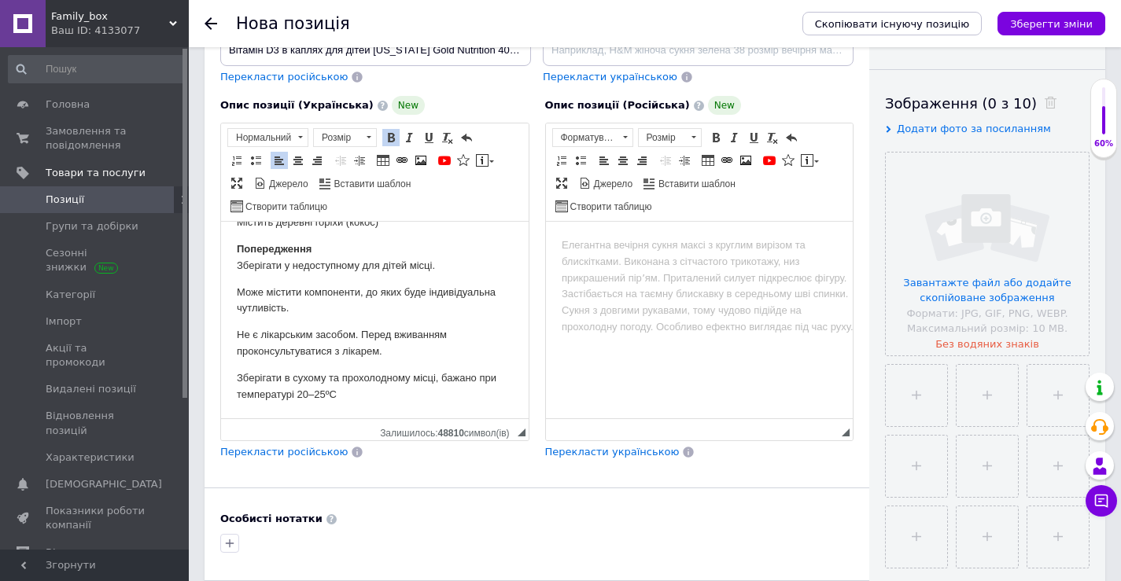
scroll to position [79, 0]
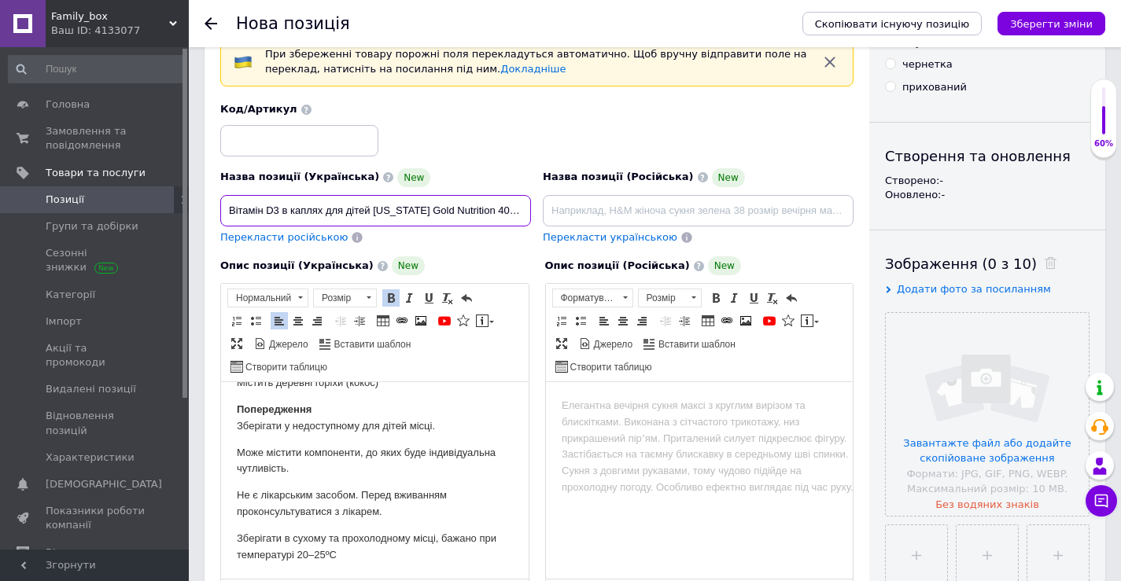
drag, startPoint x: 228, startPoint y: 209, endPoint x: 280, endPoint y: 212, distance: 52.0
click at [280, 212] on input "Вітамін D3 в каплях для дітей [US_STATE] Gold Nutrition 400 МО, 10 мл" at bounding box center [375, 210] width 311 height 31
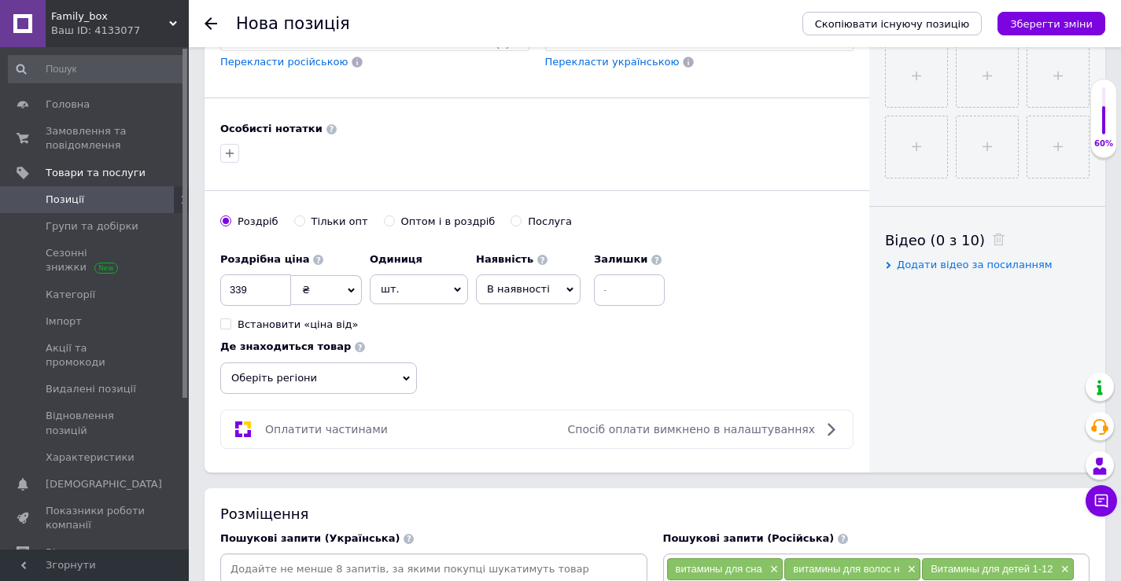
scroll to position [1022, 0]
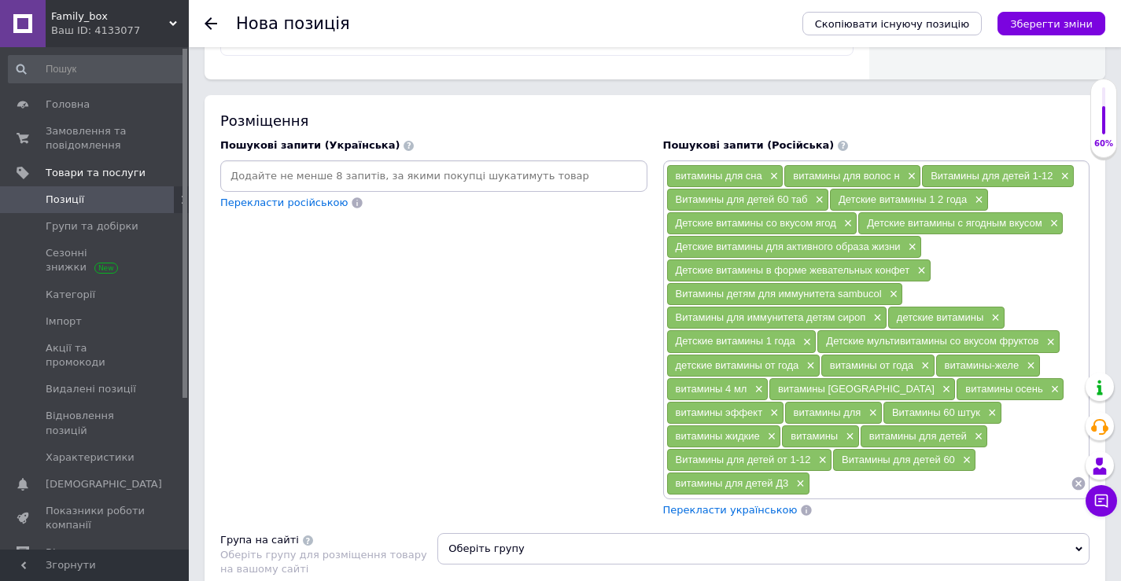
click at [844, 488] on input at bounding box center [940, 484] width 260 height 24
paste input "Вітамін D3"
type input "Вітамін D3"
drag, startPoint x: 832, startPoint y: 492, endPoint x: 818, endPoint y: 492, distance: 14.2
click at [818, 492] on input "Вітамін D3" at bounding box center [940, 484] width 260 height 24
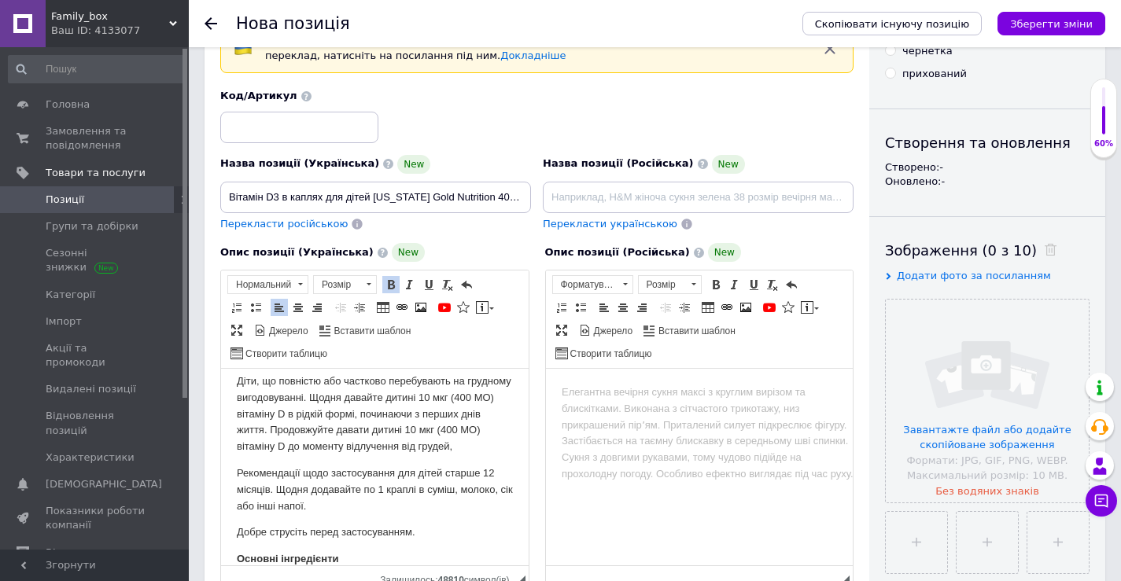
scroll to position [79, 0]
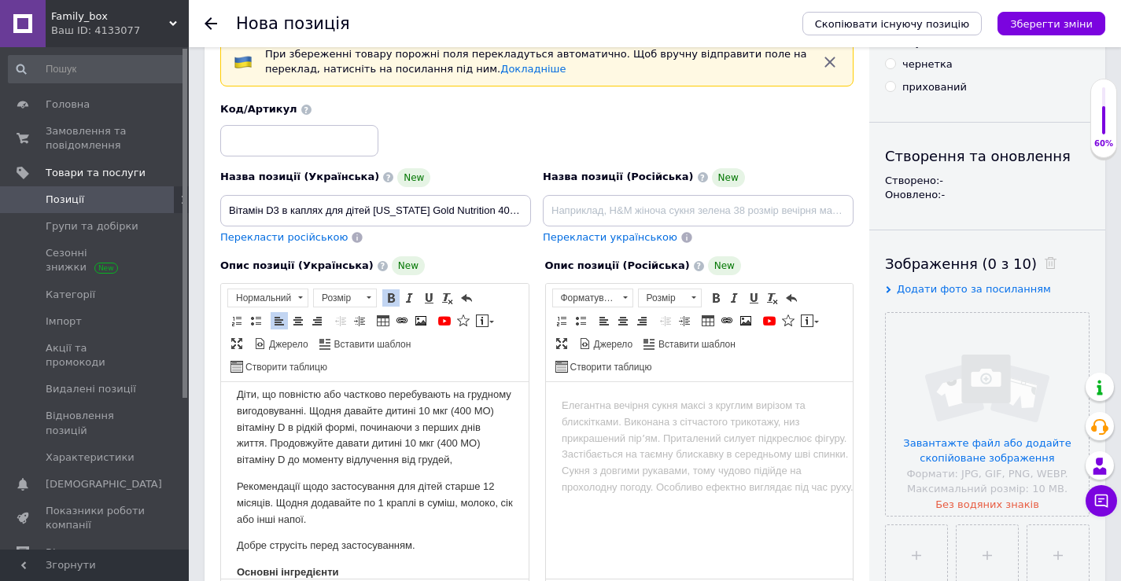
click at [325, 238] on span "Перекласти російською" at bounding box center [283, 237] width 127 height 12
type input "Витамин D3 в каплях для детей [US_STATE] Gold Nutrition 400 МЕ, 10 мл"
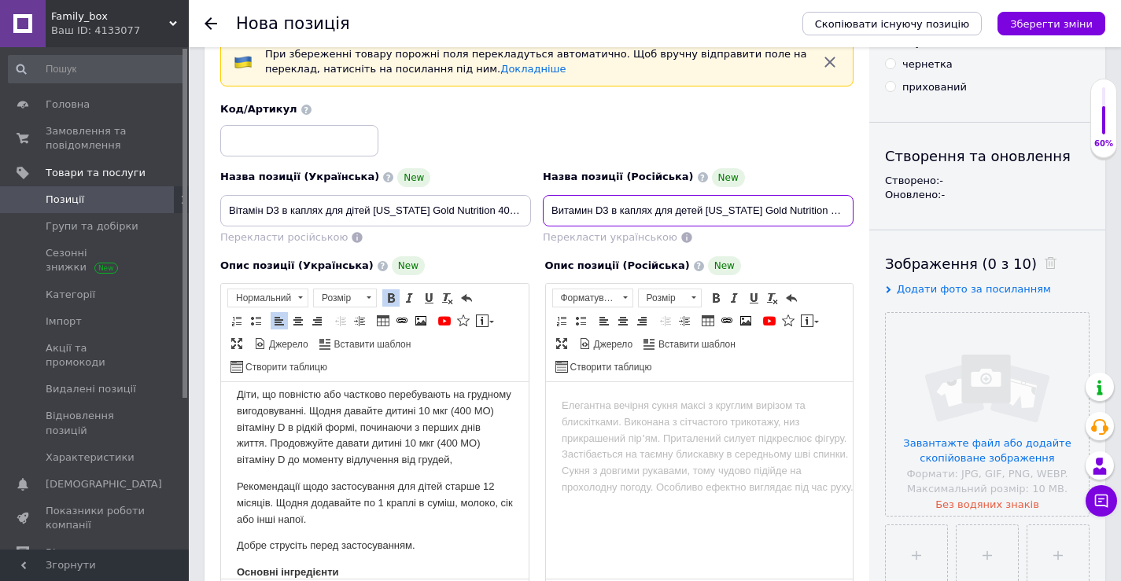
drag, startPoint x: 548, startPoint y: 208, endPoint x: 608, endPoint y: 213, distance: 60.0
click at [608, 213] on input "Витамин D3 в каплях для детей [US_STATE] Gold Nutrition 400 МЕ, 10 мл" at bounding box center [698, 210] width 311 height 31
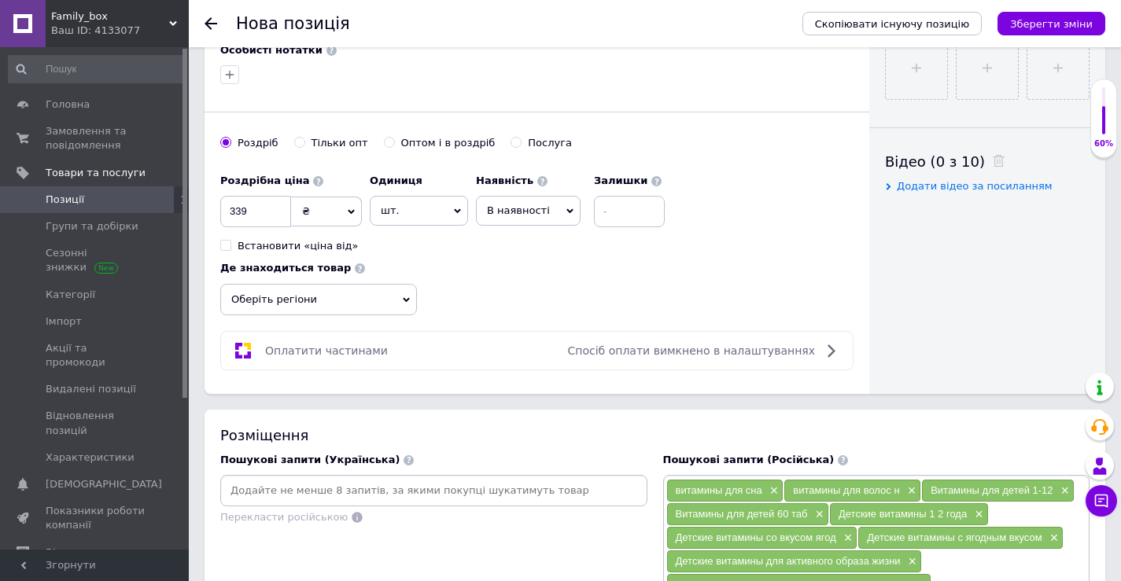
scroll to position [1258, 0]
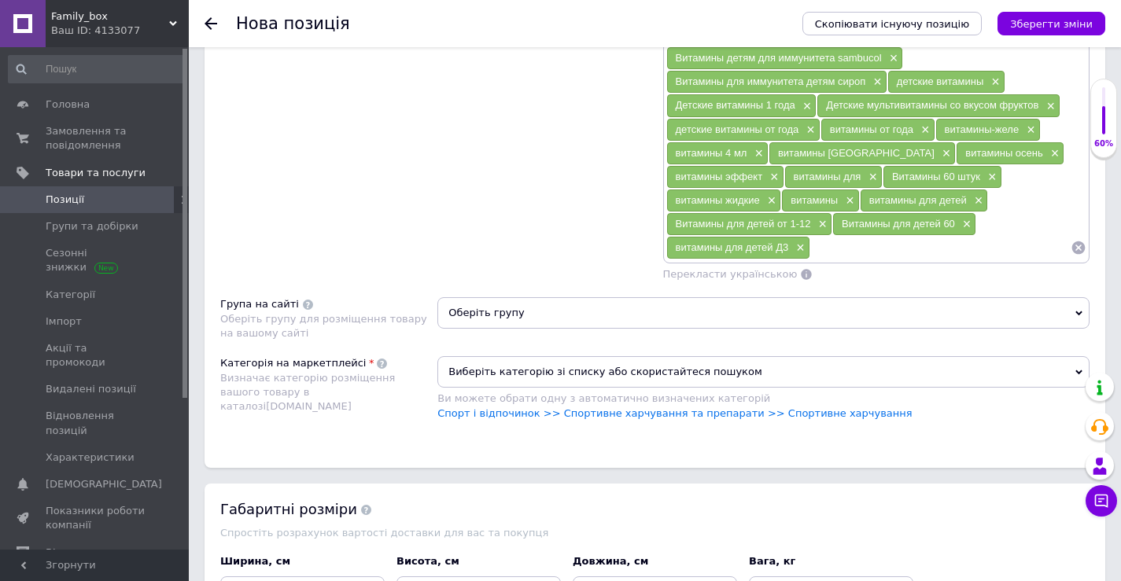
click at [852, 259] on input at bounding box center [940, 248] width 260 height 24
paste input "Витамин D3"
type input "Витамин D3"
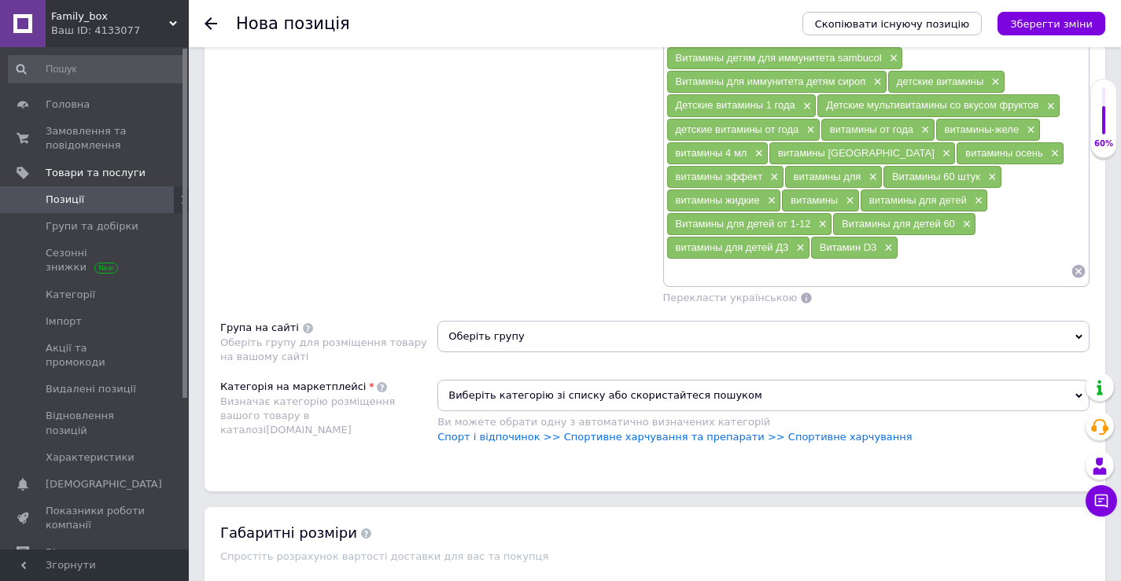
paste input "Витамин D3"
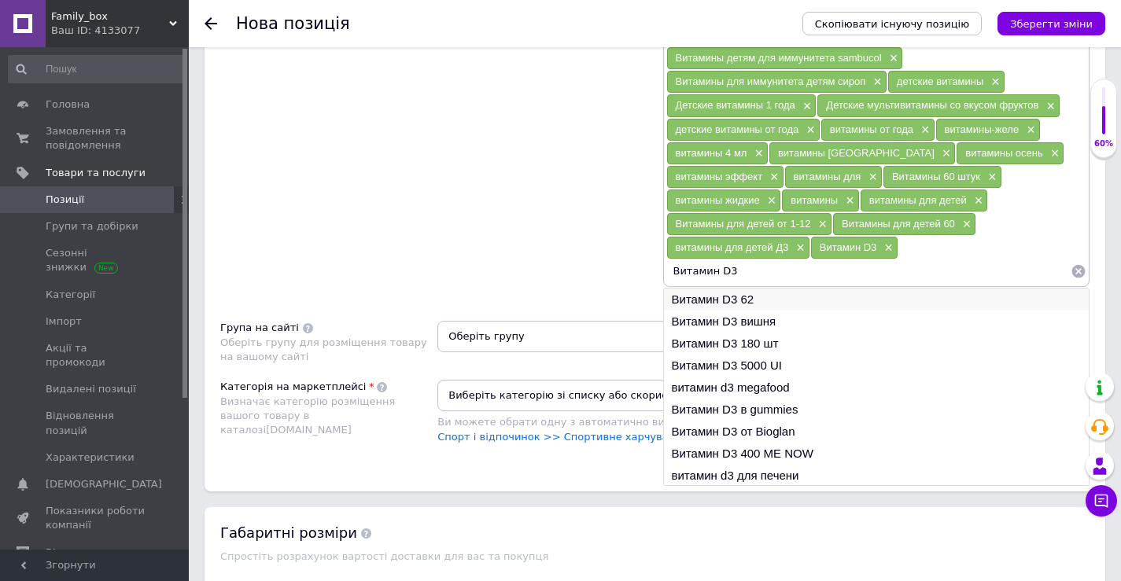
type input "Витамин D3"
click at [783, 302] on li "Витамин D3 62" at bounding box center [877, 300] width 426 height 22
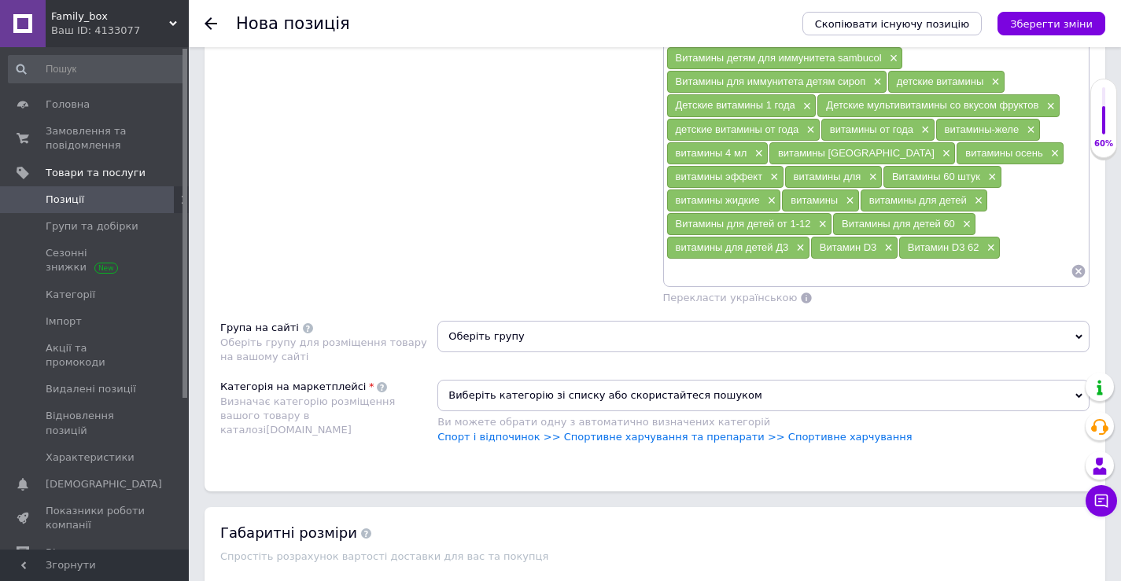
click at [779, 277] on input at bounding box center [868, 272] width 405 height 24
paste input "Витамин D3"
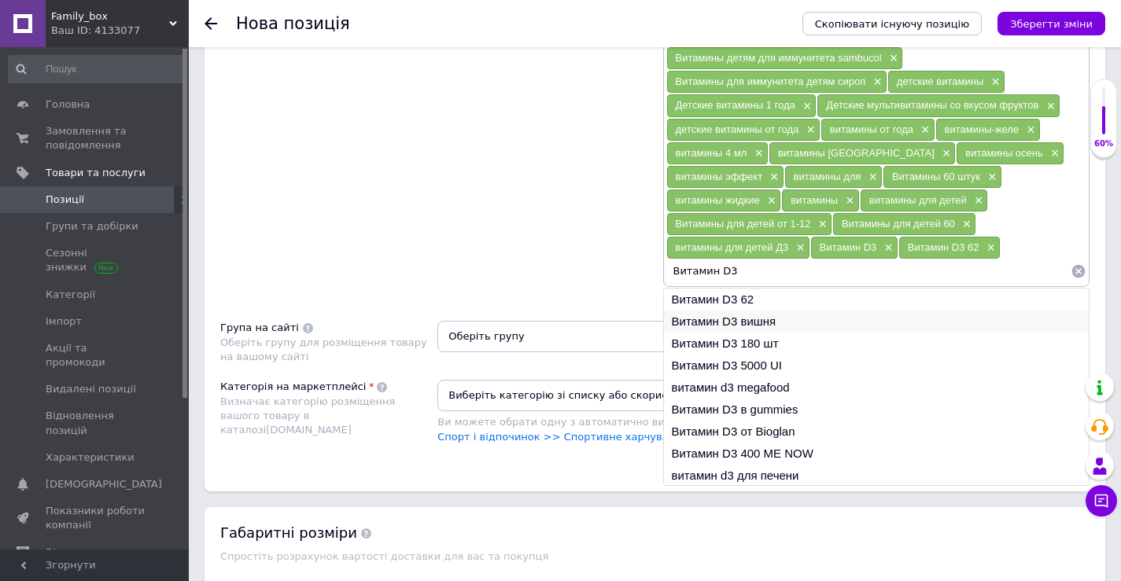
type input "Витамин D3"
drag, startPoint x: 806, startPoint y: 323, endPoint x: 787, endPoint y: 284, distance: 43.6
click at [807, 322] on li "Витамин D3 вишня" at bounding box center [877, 322] width 426 height 22
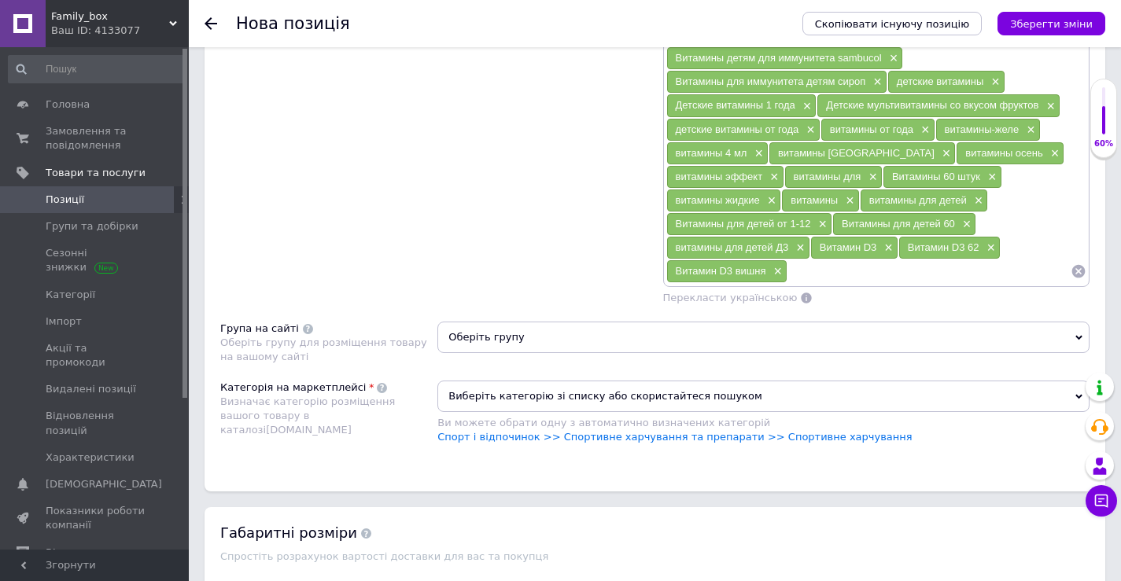
click at [826, 280] on input at bounding box center [928, 272] width 283 height 24
paste input "Витамин D3"
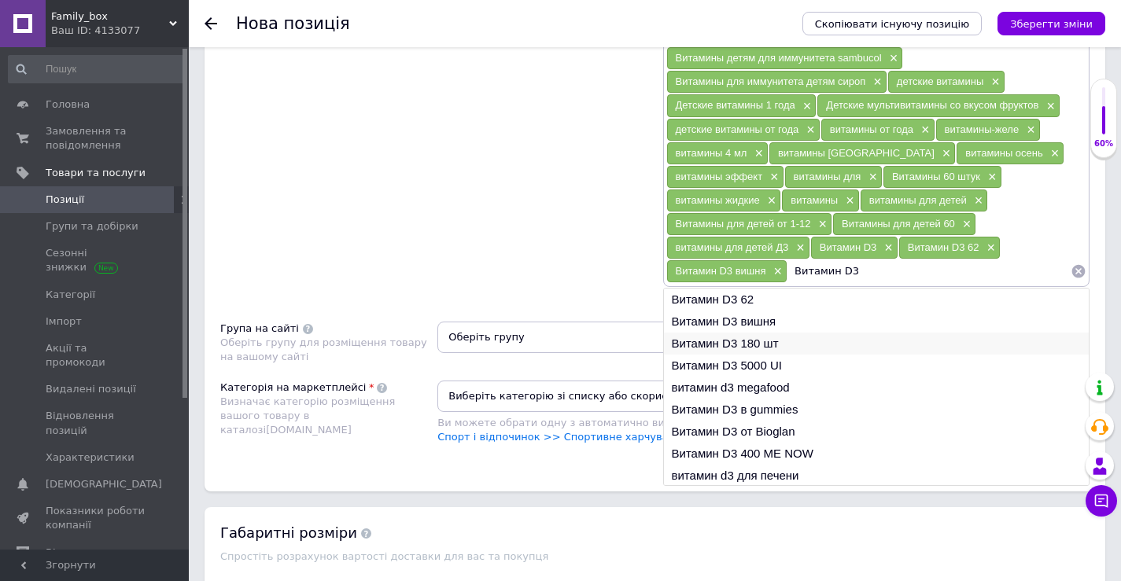
type input "Витамин D3"
click at [808, 340] on li "Витамин D3 180 шт" at bounding box center [877, 344] width 426 height 22
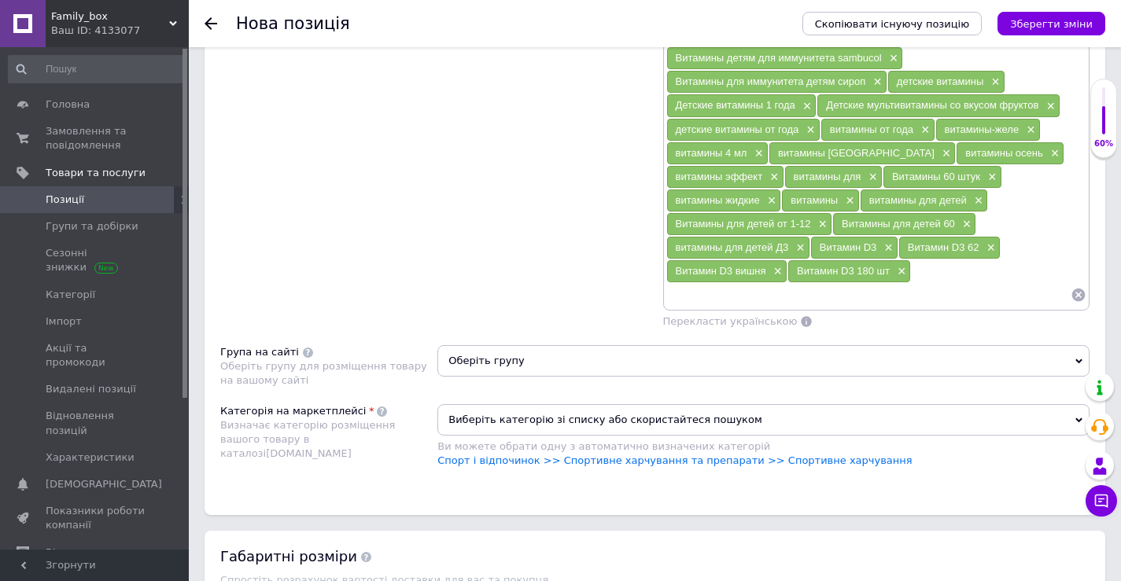
click at [844, 299] on input at bounding box center [868, 295] width 405 height 24
paste input "Витамин D3"
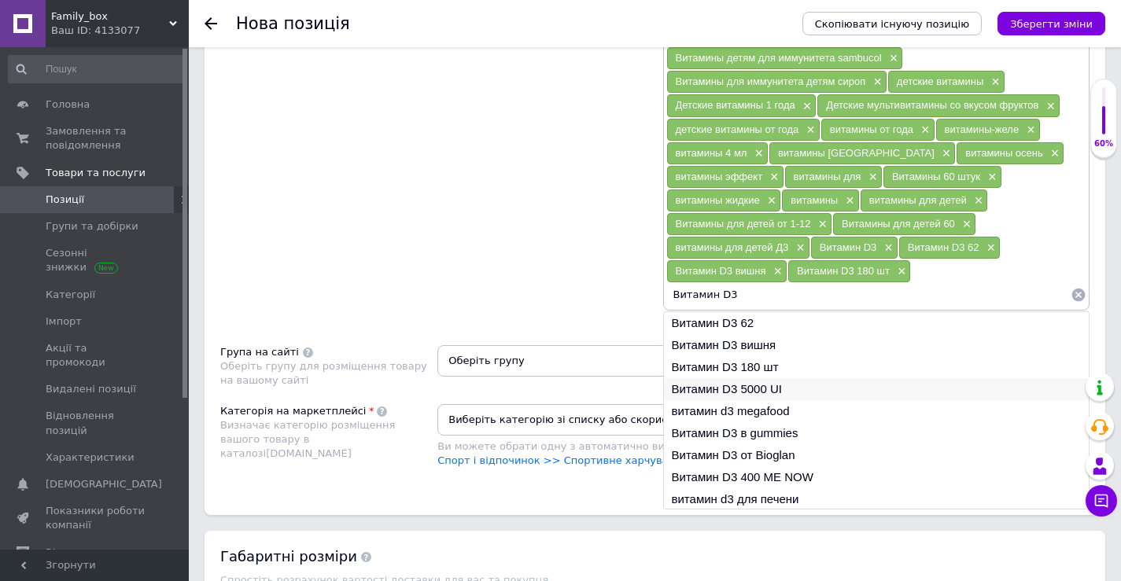
type input "Витамин D3"
click at [825, 389] on li "Витамин D3 5000 UI" at bounding box center [877, 389] width 426 height 22
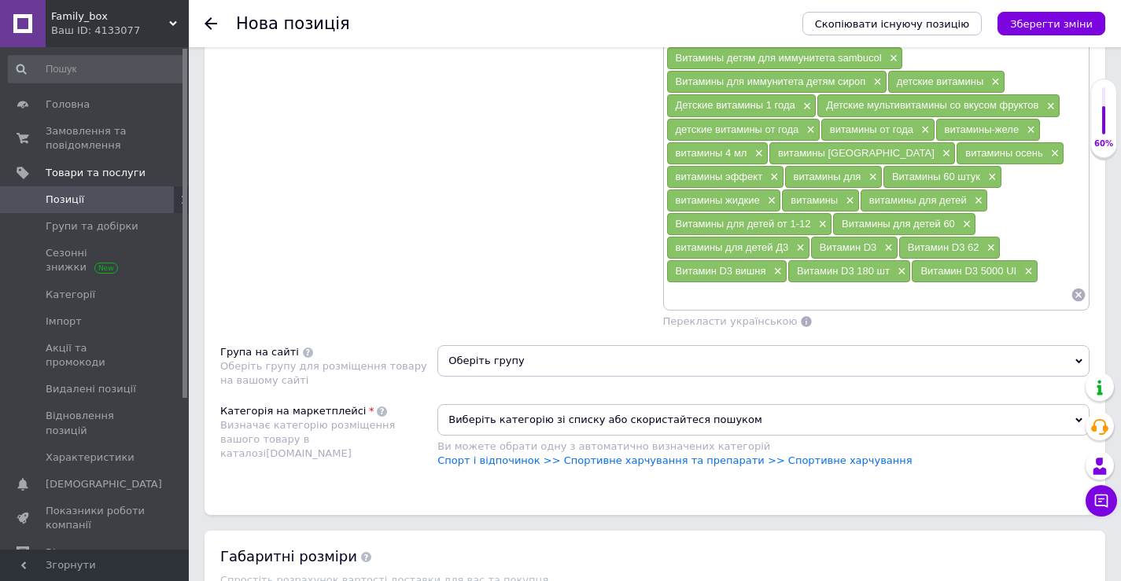
click at [823, 293] on input at bounding box center [868, 295] width 405 height 24
paste input "Витамин D3"
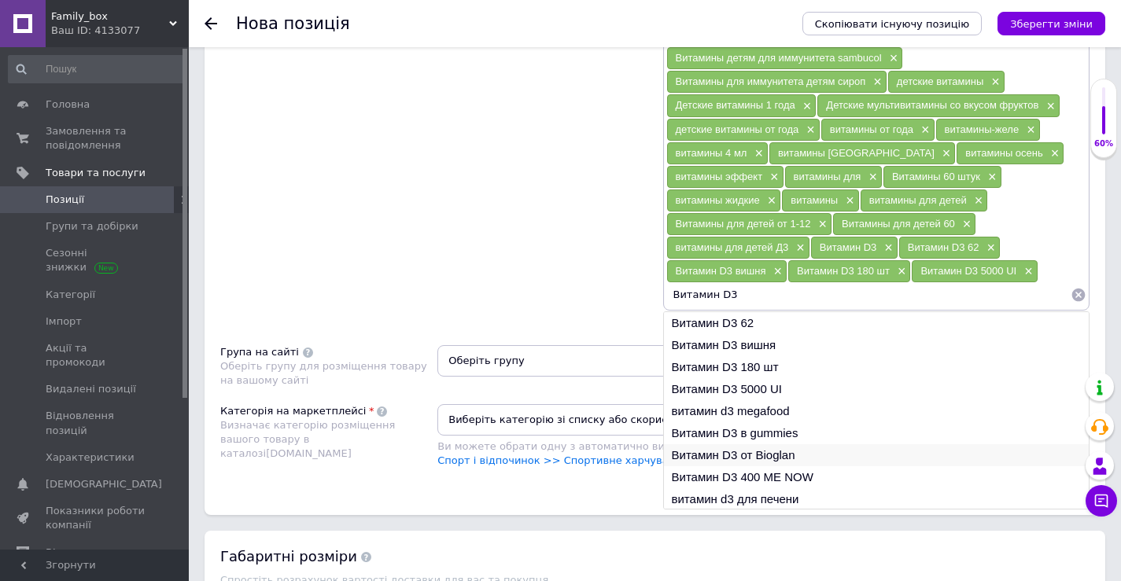
type input "Витамин D3"
click at [818, 450] on li "Витамин D3 от Bioglan" at bounding box center [877, 455] width 426 height 22
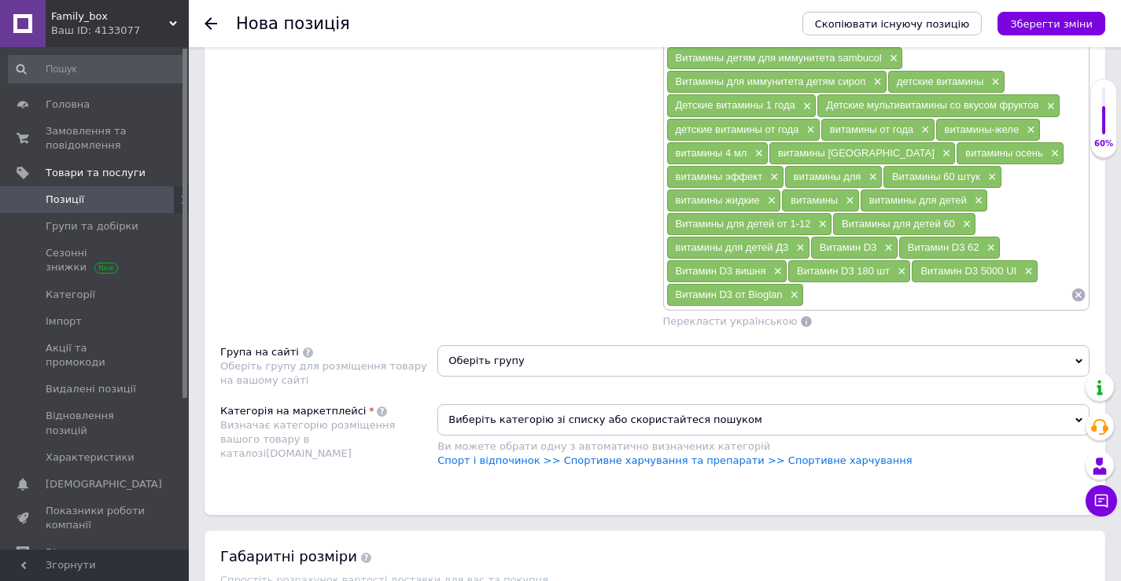
click at [846, 300] on input at bounding box center [937, 295] width 267 height 24
paste input "Витамин D3"
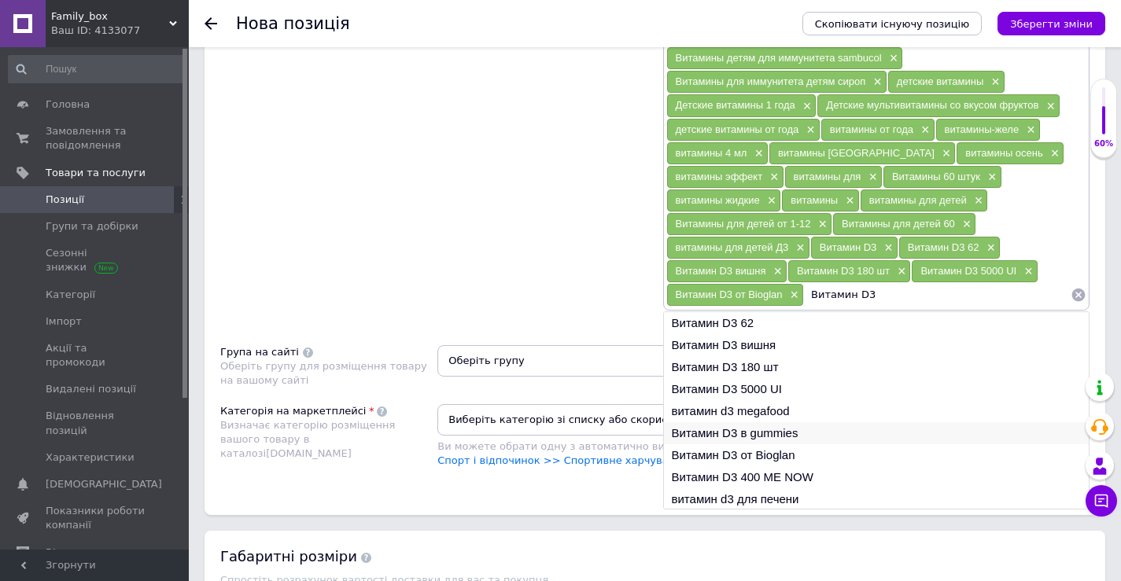
type input "Витамин D3"
click at [827, 436] on li "Витамин D3 в gummies" at bounding box center [877, 433] width 426 height 22
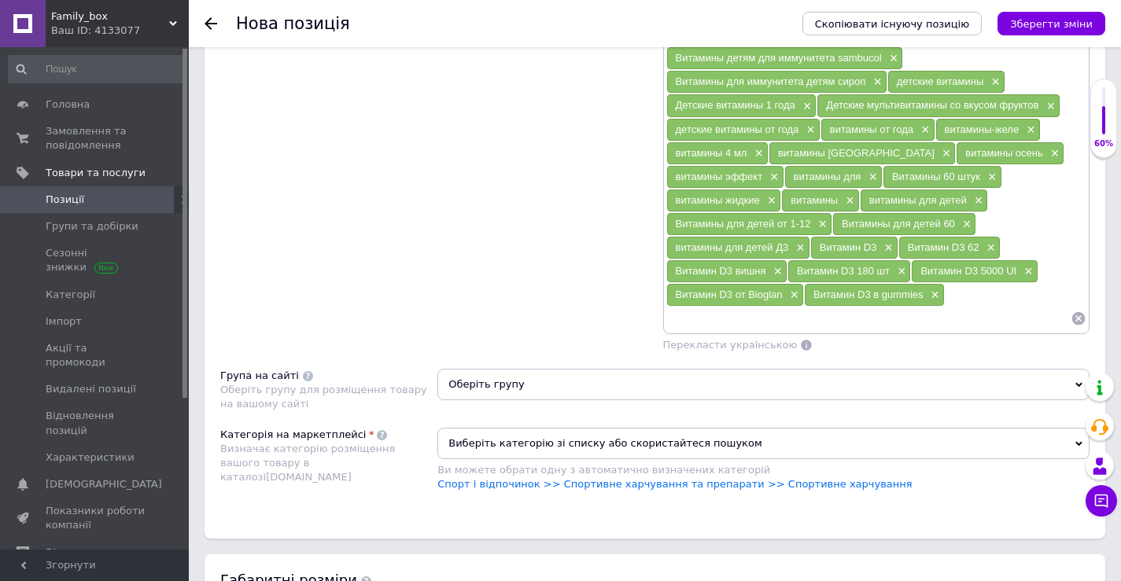
click at [849, 319] on input at bounding box center [868, 319] width 405 height 24
paste input "Витамин D3"
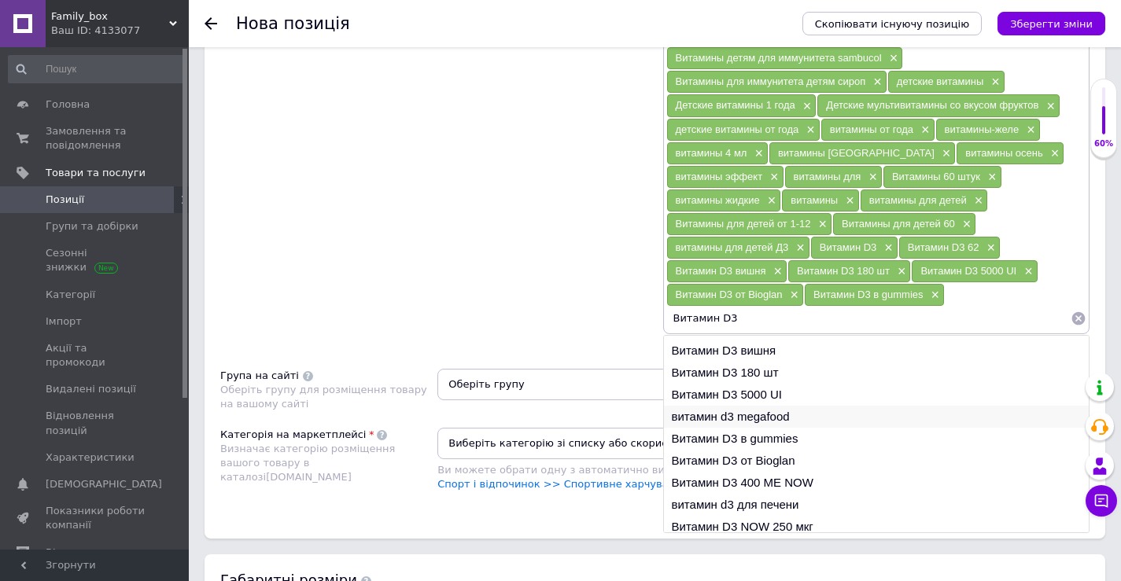
scroll to position [24, 0]
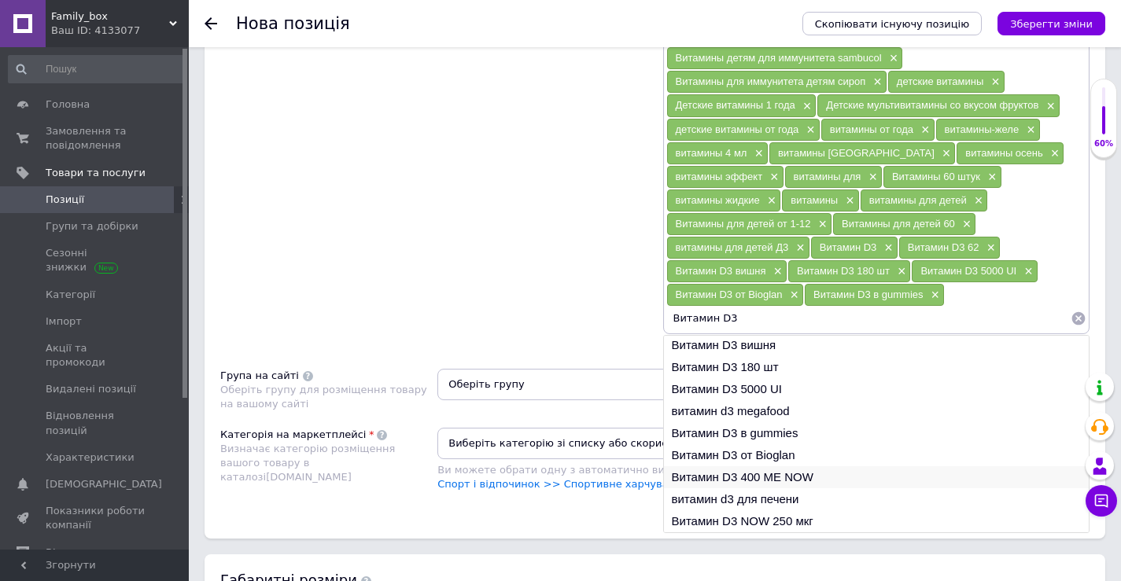
type input "Витамин D3"
click at [815, 476] on li "Витамин D3 400 МЕ NOW" at bounding box center [877, 477] width 426 height 22
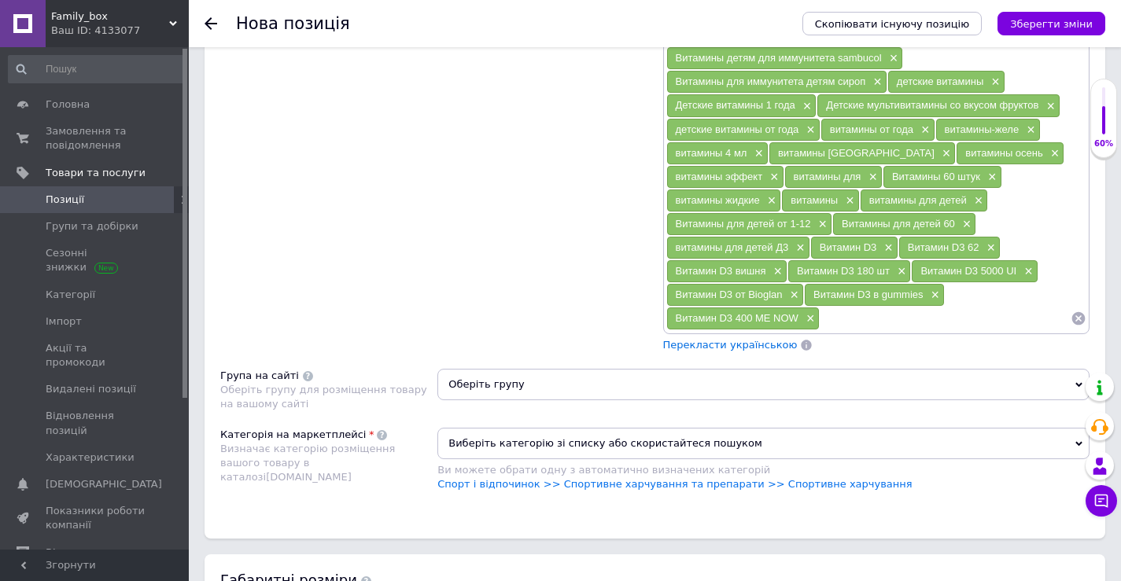
click at [589, 396] on span "Оберіть групу" at bounding box center [763, 384] width 652 height 31
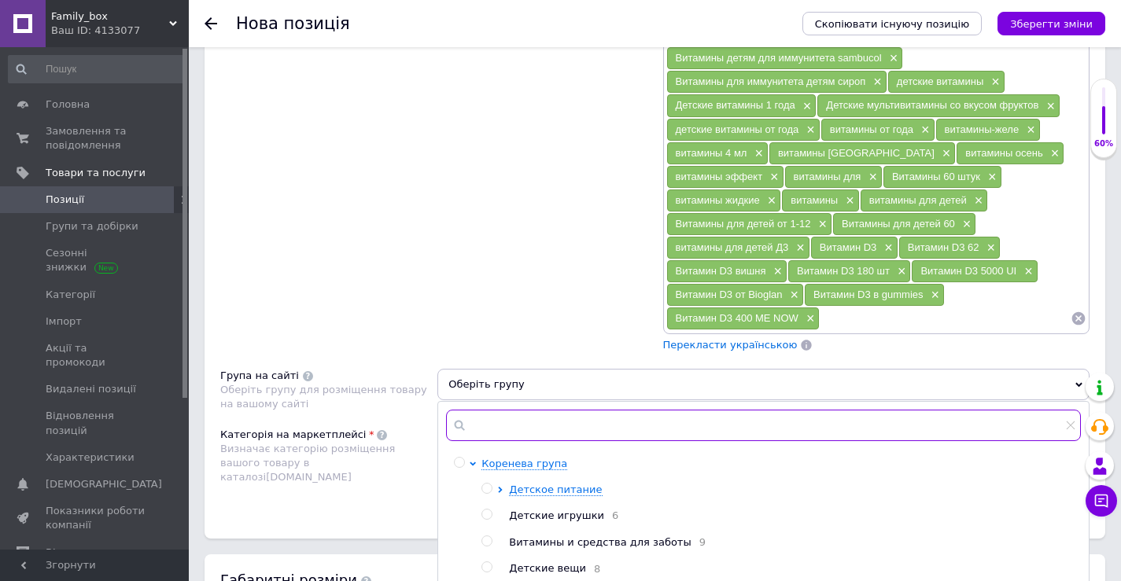
click at [554, 439] on input "text" at bounding box center [763, 425] width 635 height 31
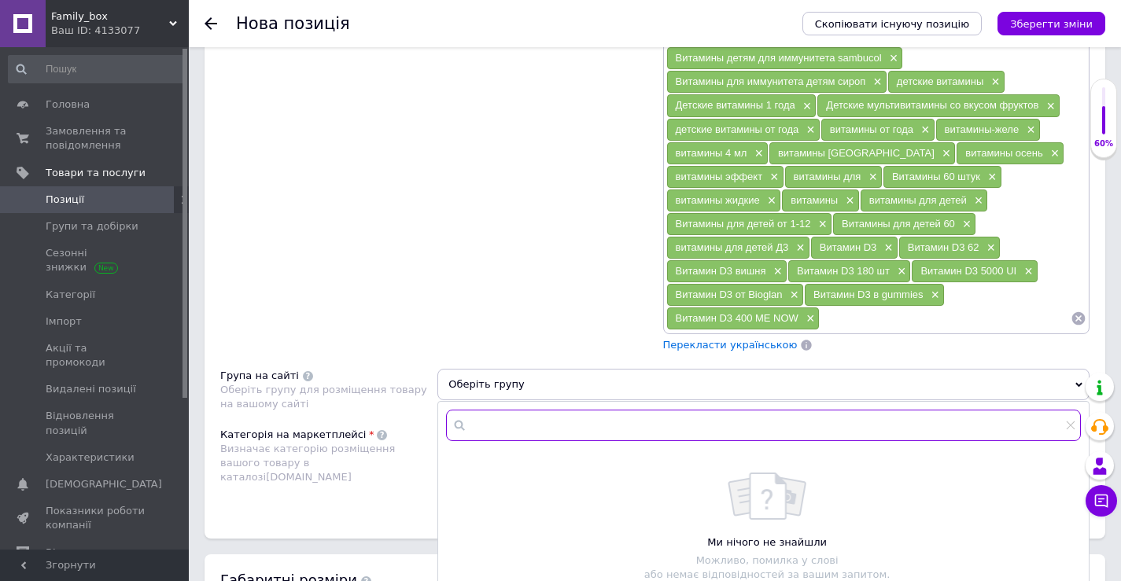
click at [554, 421] on input "text" at bounding box center [763, 425] width 635 height 31
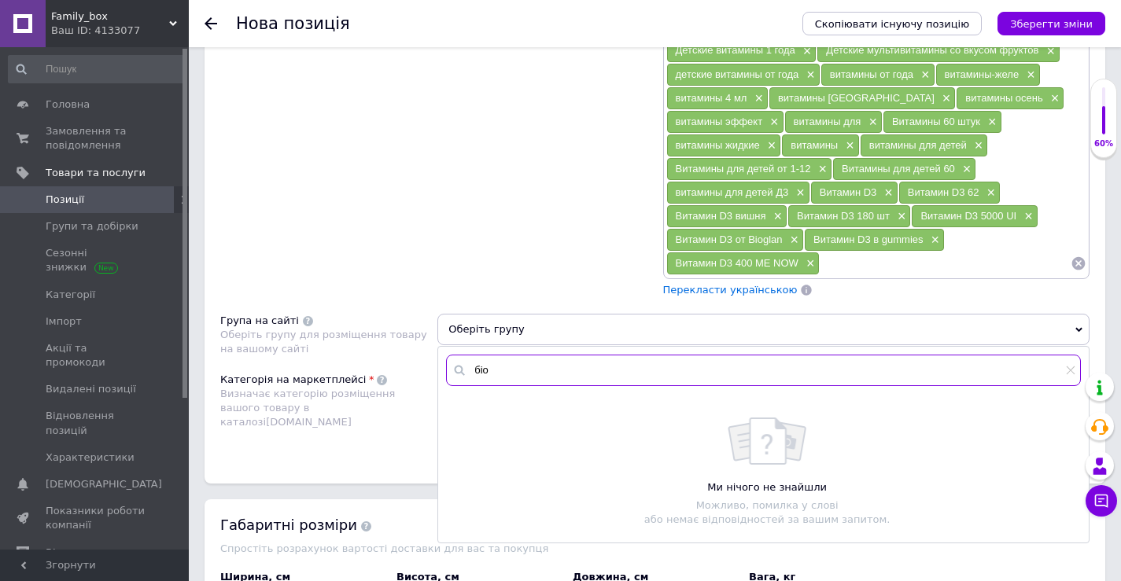
scroll to position [1416, 0]
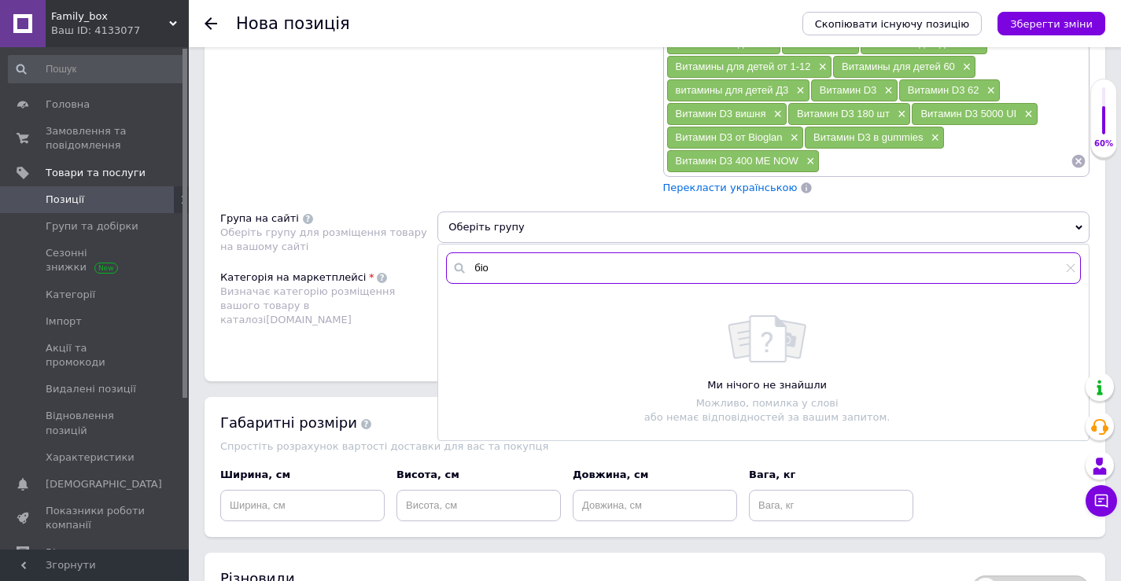
drag, startPoint x: 484, startPoint y: 271, endPoint x: 459, endPoint y: 271, distance: 24.4
click at [459, 271] on div "біо" at bounding box center [763, 267] width 635 height 31
type input "добавки"
drag, startPoint x: 540, startPoint y: 275, endPoint x: 455, endPoint y: 275, distance: 84.9
click at [455, 274] on div "добавки" at bounding box center [763, 267] width 635 height 31
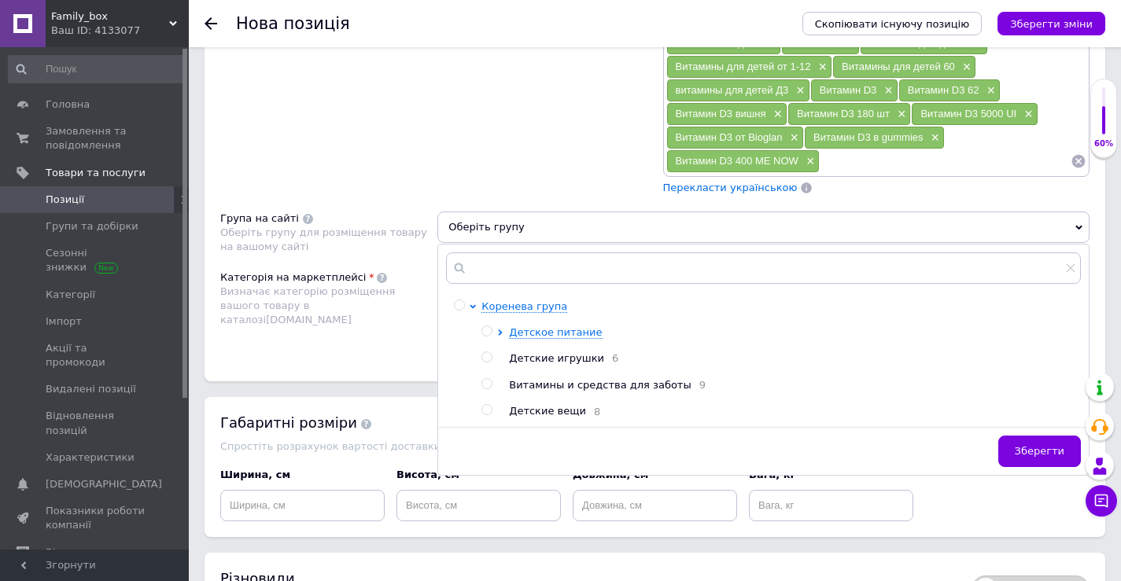
click at [491, 387] on input "radio" at bounding box center [486, 384] width 10 height 10
radio input "true"
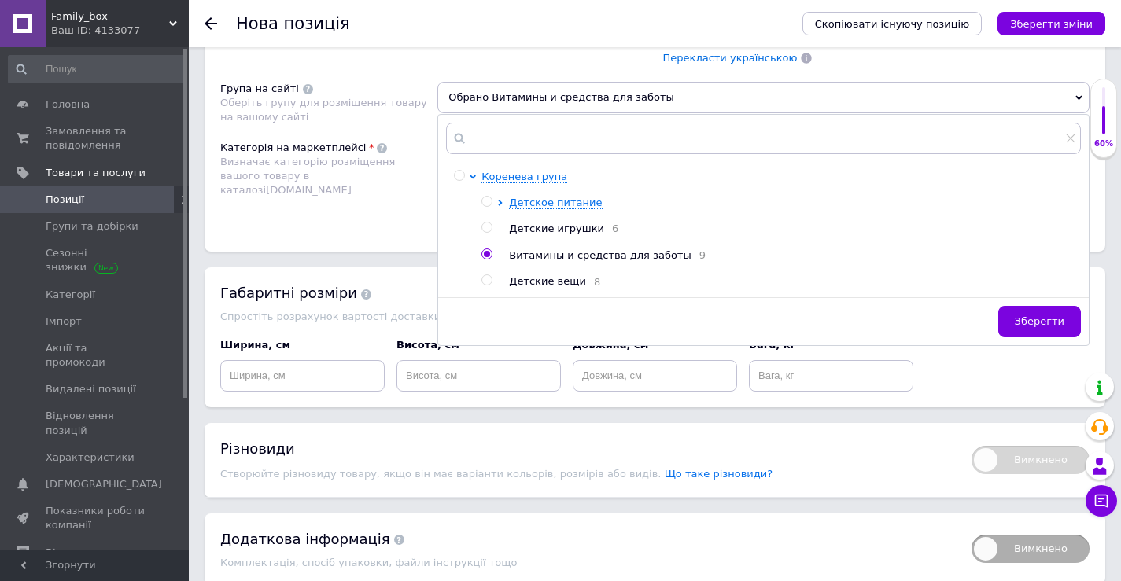
scroll to position [1573, 0]
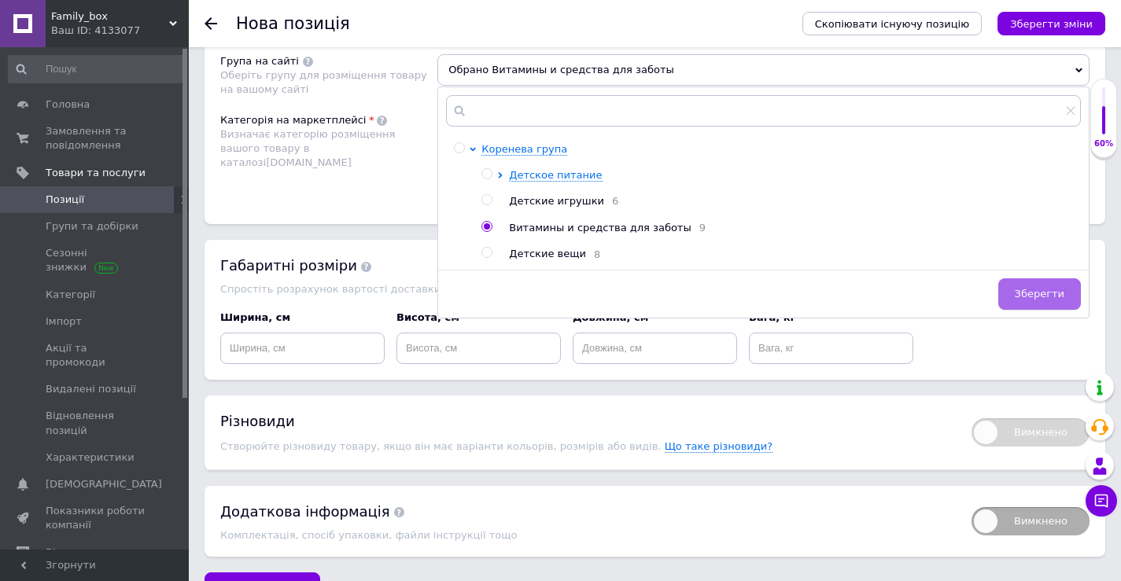
click at [1048, 300] on span "Зберегти" at bounding box center [1040, 294] width 50 height 12
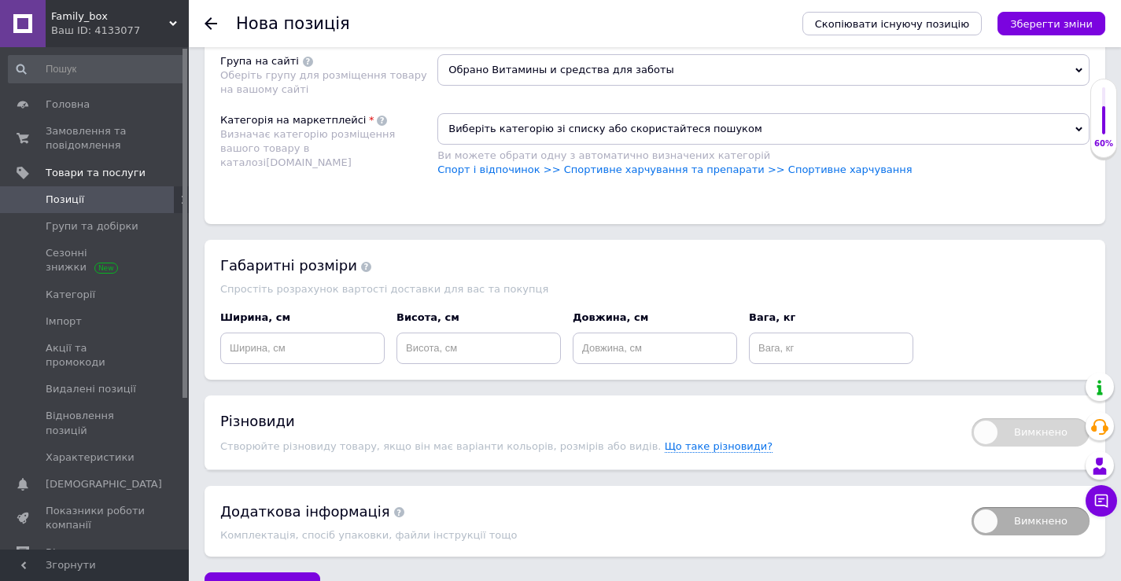
scroll to position [1494, 0]
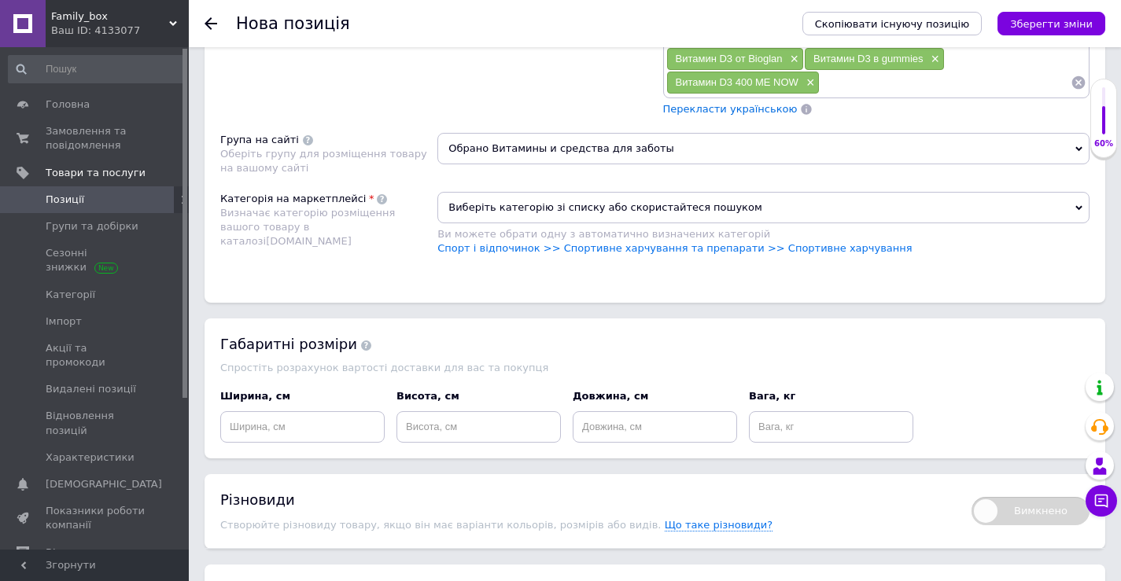
click at [612, 200] on span "Виберіть категорію зі списку або скористайтеся пошуком" at bounding box center [763, 207] width 652 height 31
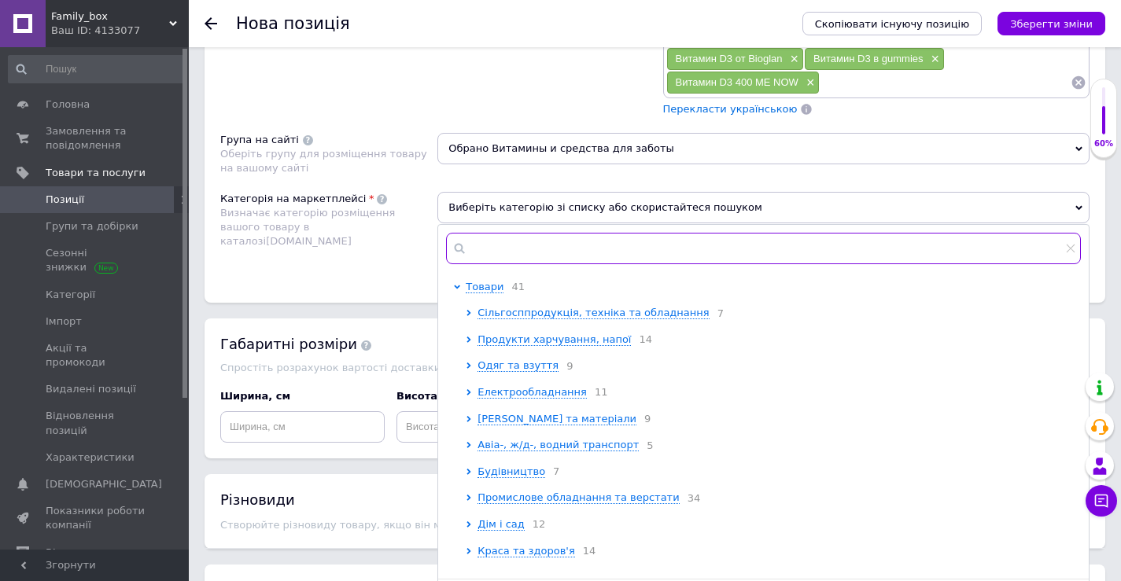
click at [612, 244] on input "text" at bounding box center [763, 248] width 635 height 31
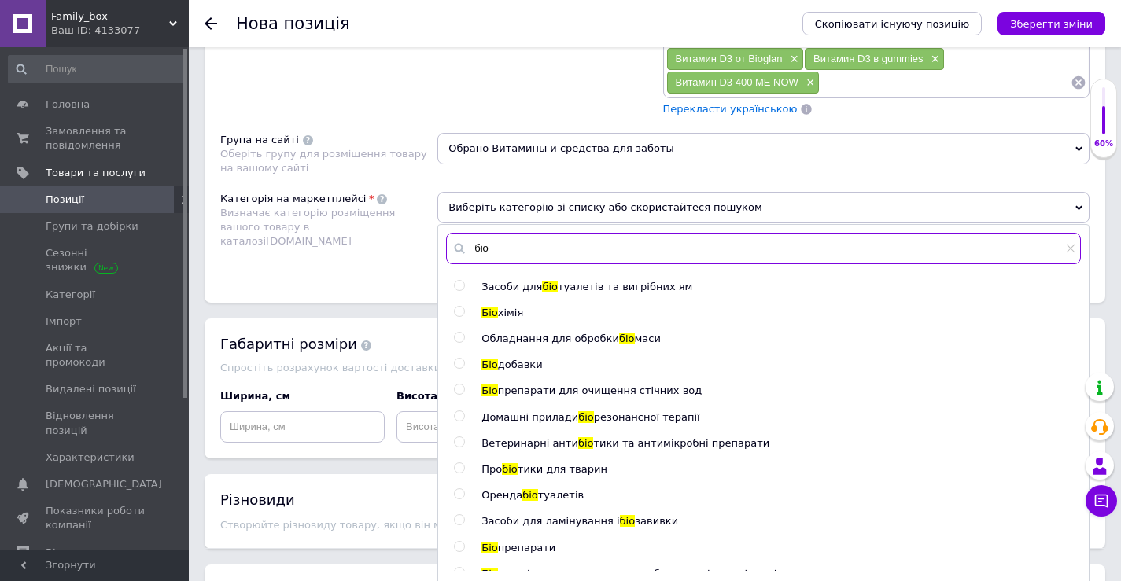
type input "біо"
click at [458, 363] on input "radio" at bounding box center [459, 364] width 10 height 10
radio input "true"
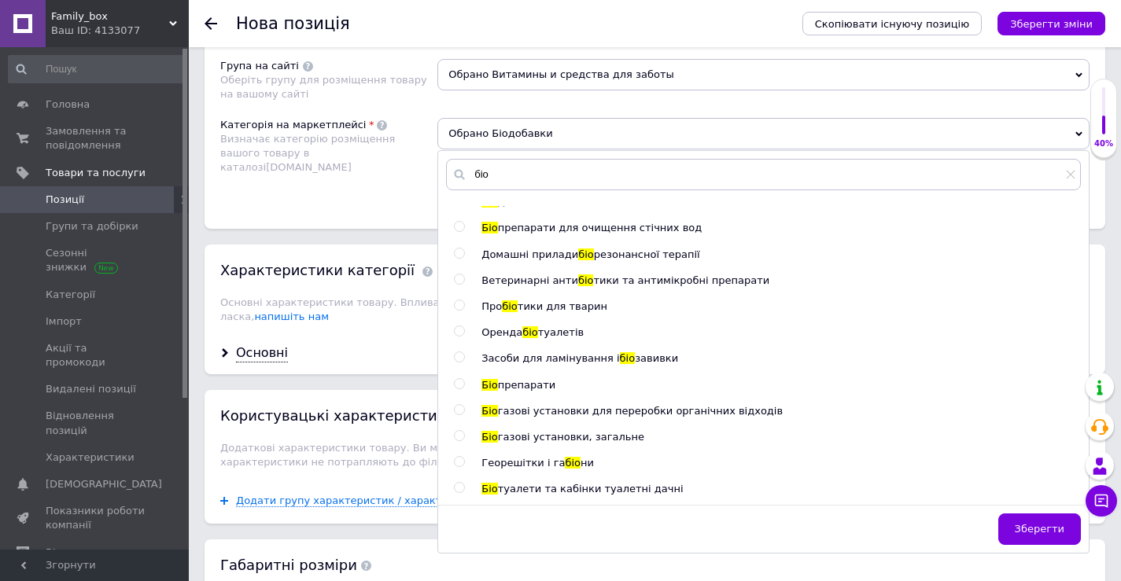
scroll to position [1652, 0]
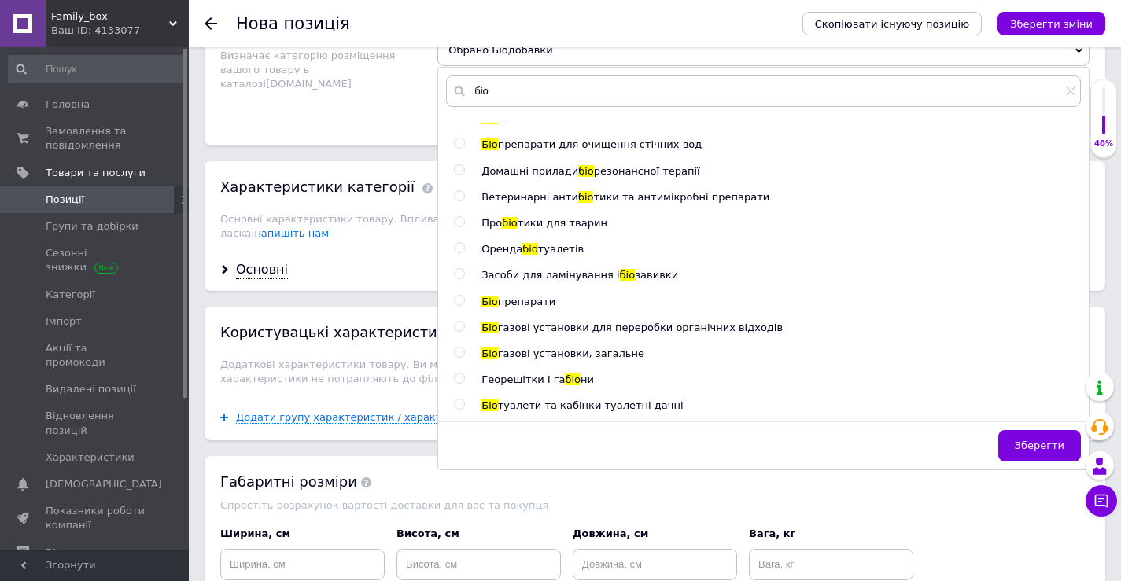
click at [1038, 448] on span "Зберегти" at bounding box center [1040, 446] width 50 height 12
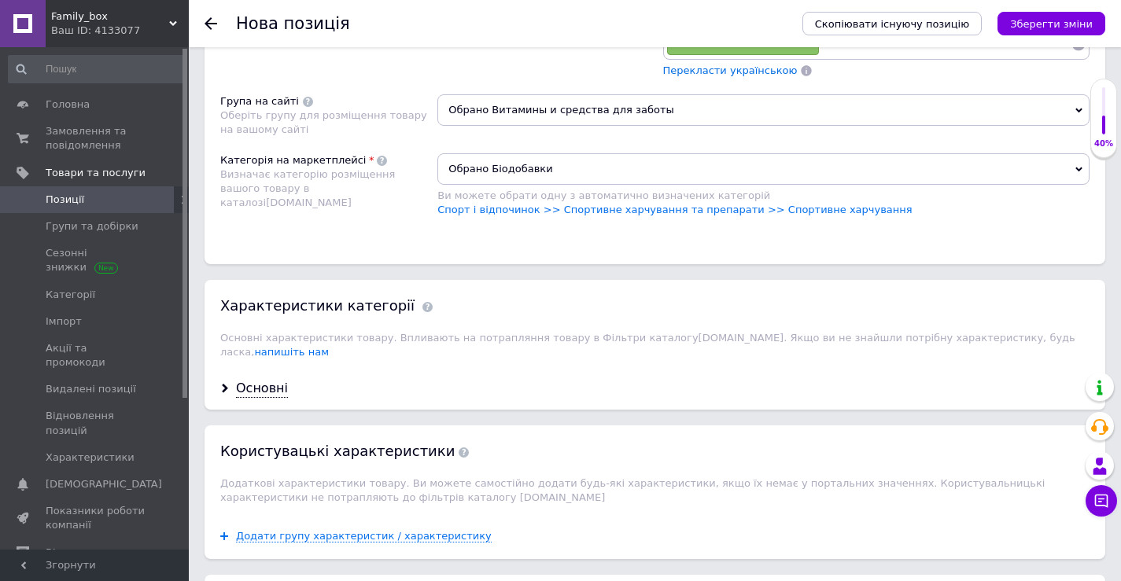
scroll to position [1494, 0]
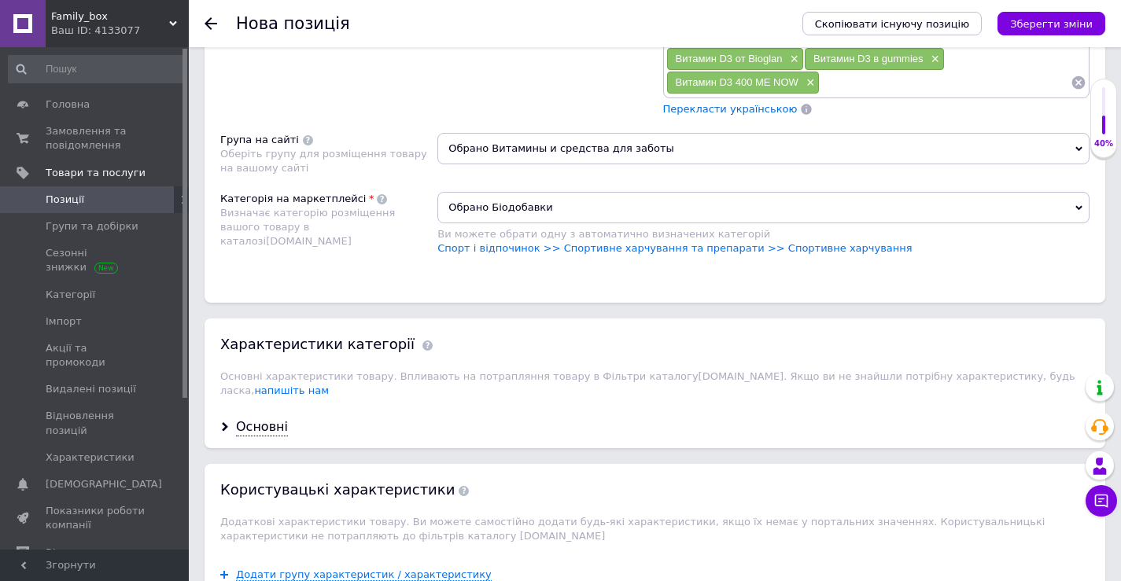
click at [292, 416] on div "Основні" at bounding box center [654, 428] width 901 height 42
click at [280, 418] on div "Основні" at bounding box center [262, 427] width 52 height 18
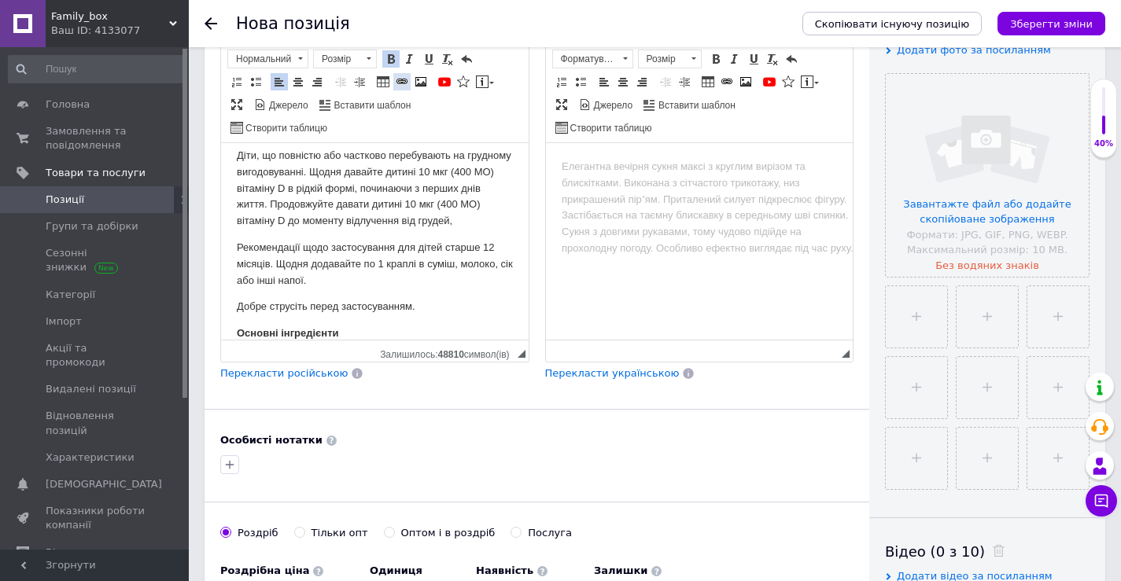
scroll to position [79, 0]
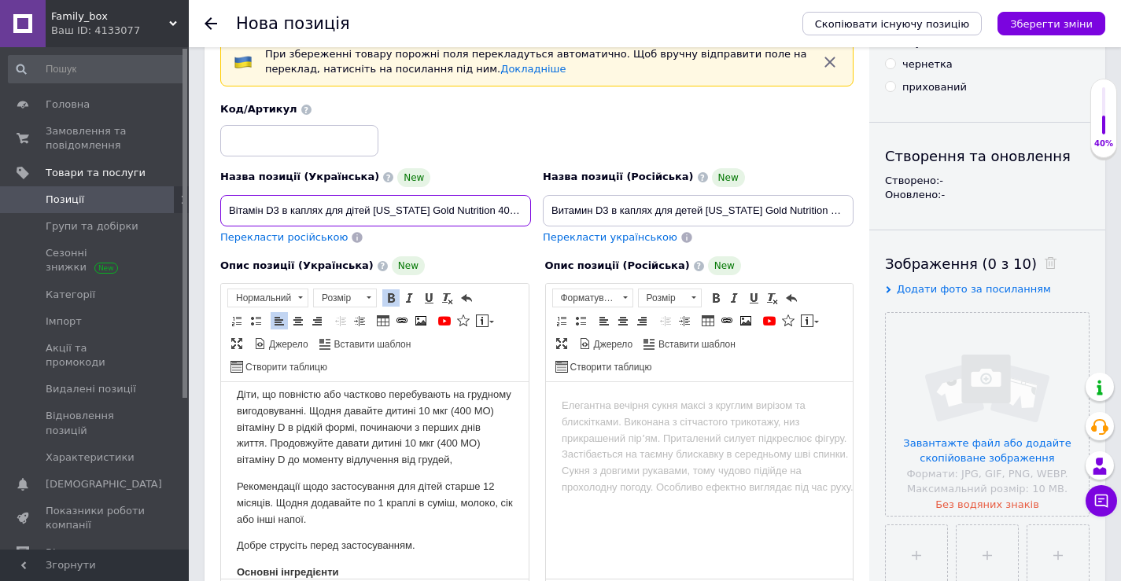
drag, startPoint x: 374, startPoint y: 212, endPoint x: 481, endPoint y: 211, distance: 107.0
click at [481, 211] on input "Вітамін D3 в каплях для дітей [US_STATE] Gold Nutrition 400 МО, 10 мл" at bounding box center [375, 210] width 311 height 31
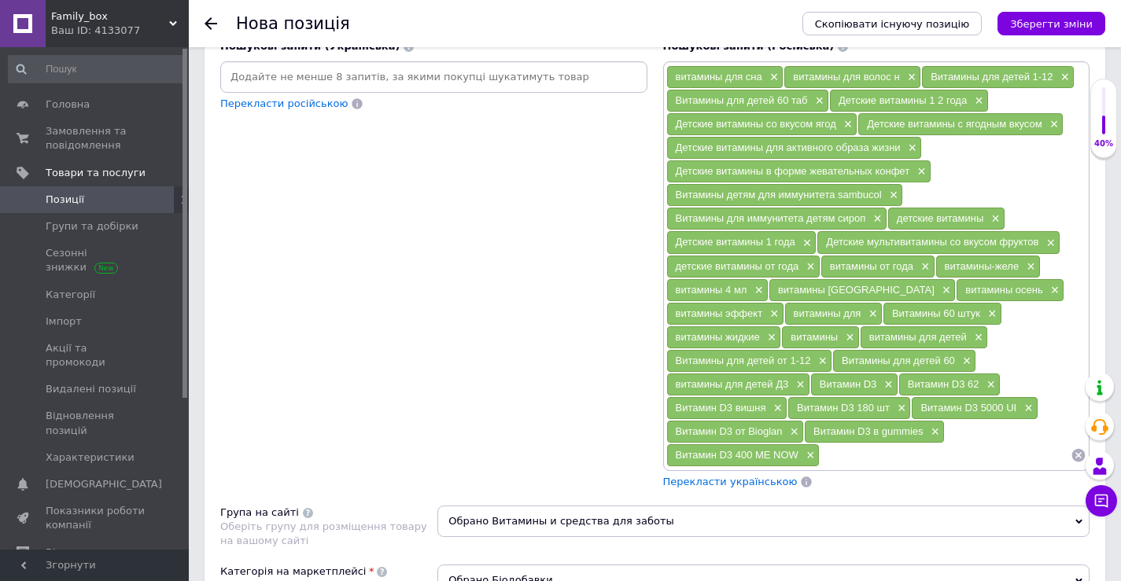
scroll to position [1337, 0]
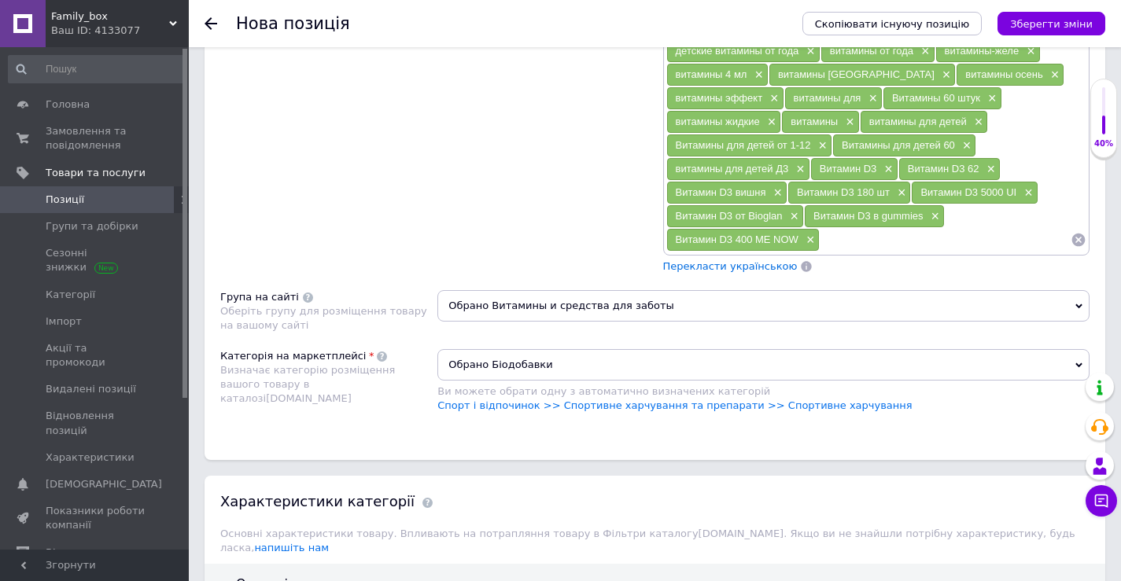
click at [897, 239] on input at bounding box center [945, 240] width 251 height 24
paste input "[US_STATE] Gold Nutrition"
type input "[US_STATE] Gold Nutrition"
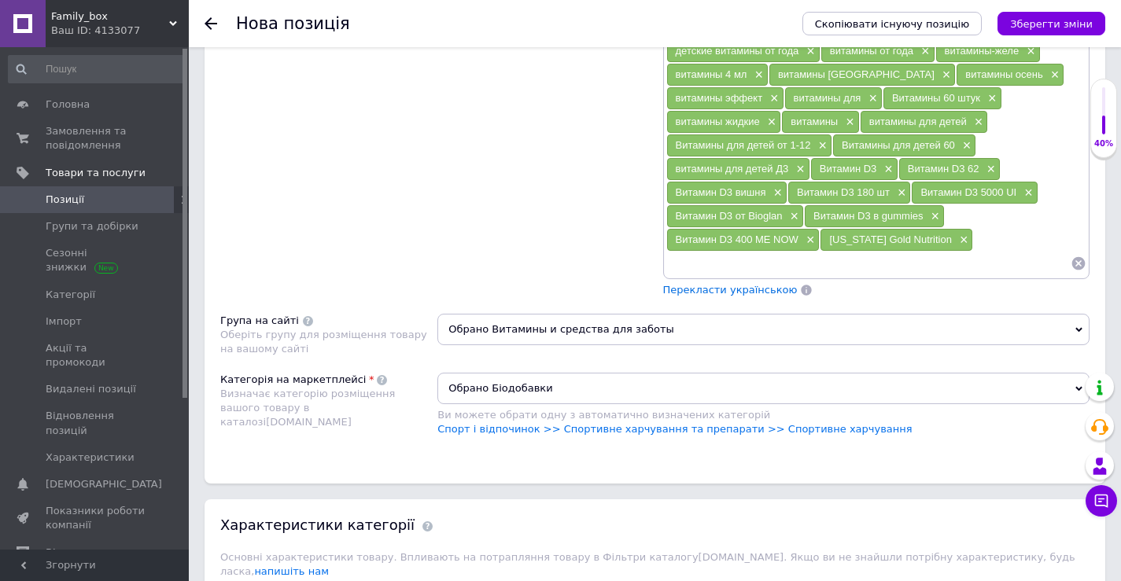
click at [912, 260] on input at bounding box center [868, 264] width 405 height 24
paste input "[US_STATE] Gold Nutrition"
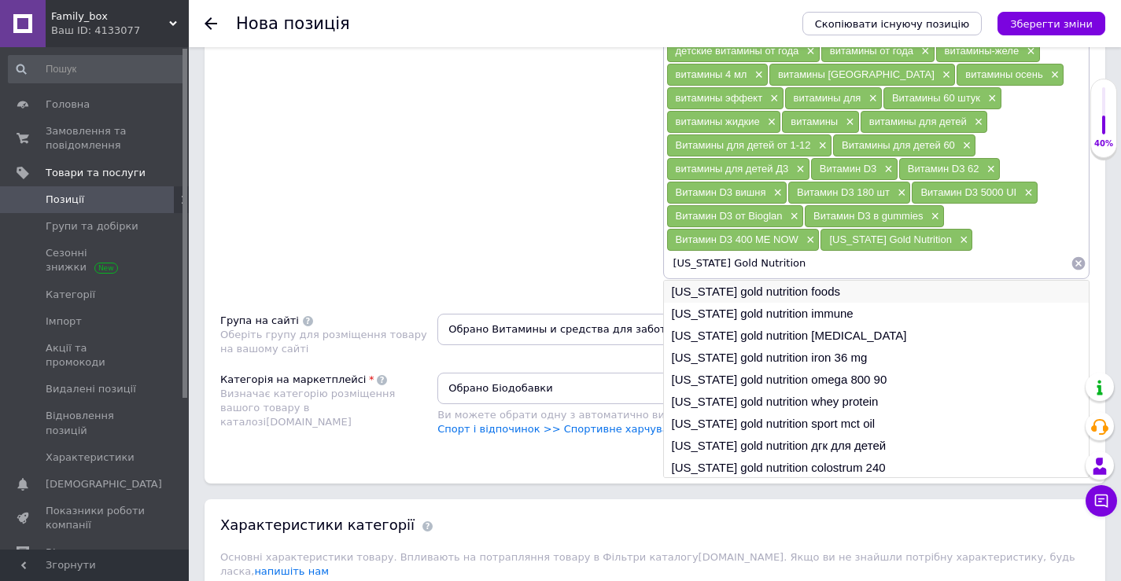
type input "[US_STATE] Gold Nutrition"
click at [860, 293] on li "[US_STATE] gold nutrition foods" at bounding box center [877, 292] width 426 height 22
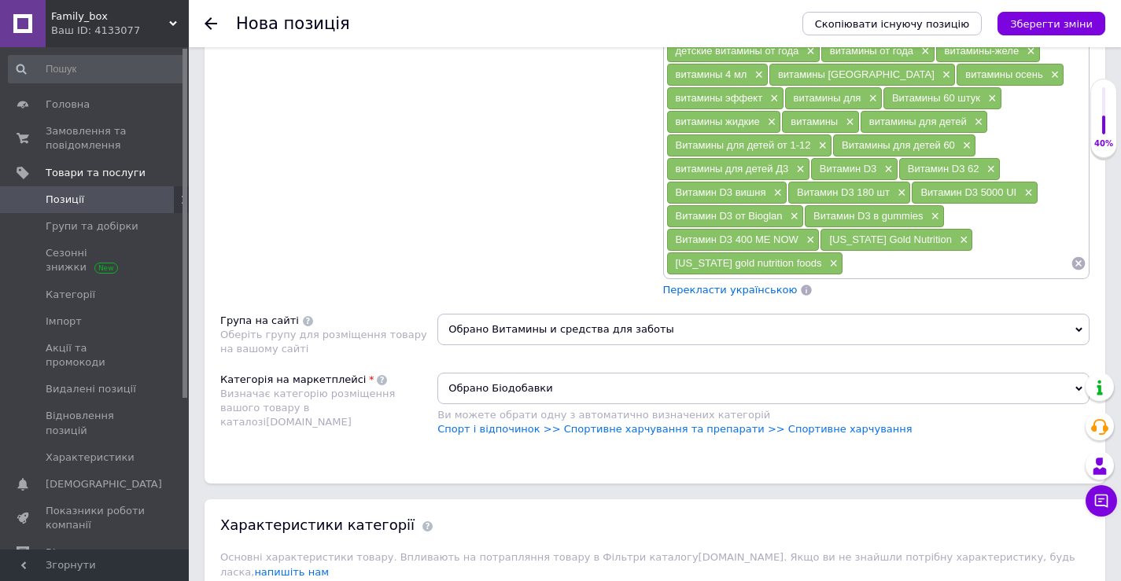
click at [860, 274] on input at bounding box center [956, 264] width 227 height 24
paste input "[US_STATE] Gold Nutrition"
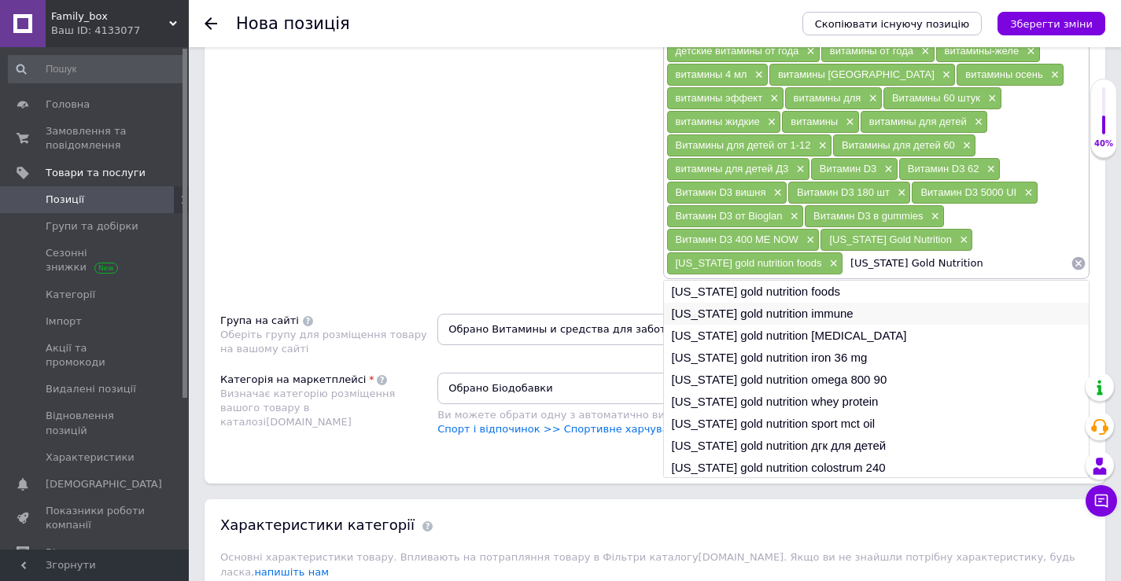
type input "[US_STATE] Gold Nutrition"
click at [862, 312] on li "[US_STATE] gold nutrition immune" at bounding box center [877, 314] width 426 height 22
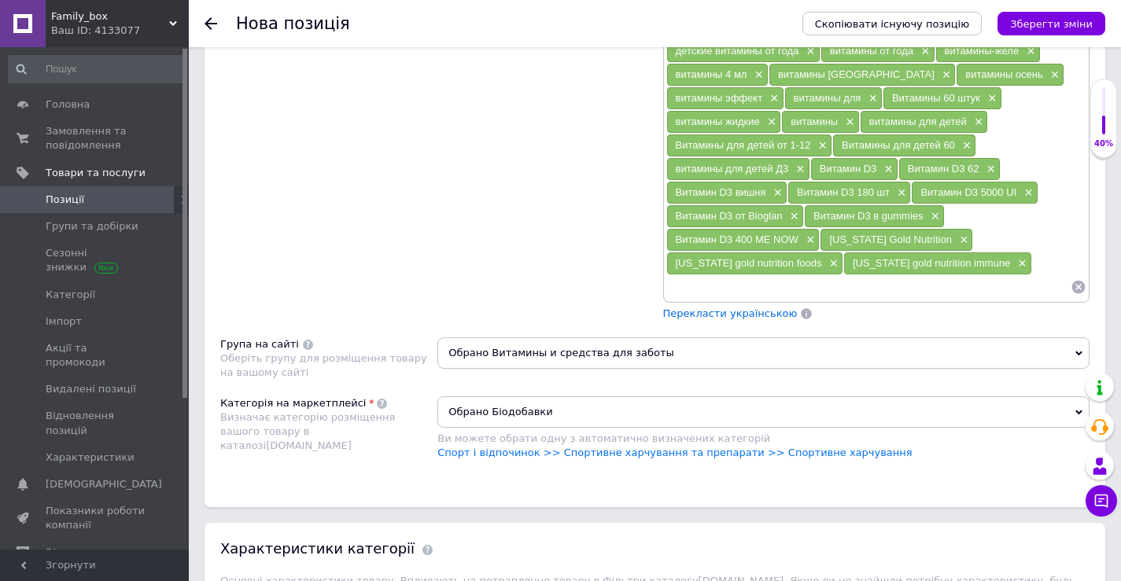
click at [859, 297] on input at bounding box center [868, 287] width 405 height 24
paste input "[US_STATE] Gold Nutrition"
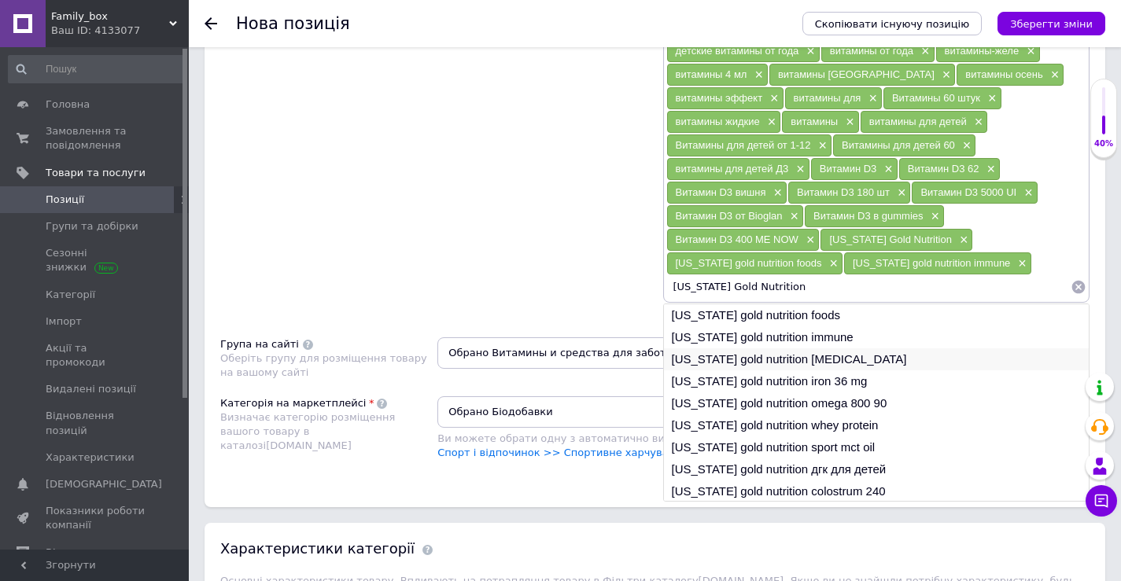
type input "[US_STATE] Gold Nutrition"
click at [843, 354] on li "[US_STATE] gold nutrition [MEDICAL_DATA]" at bounding box center [877, 359] width 426 height 22
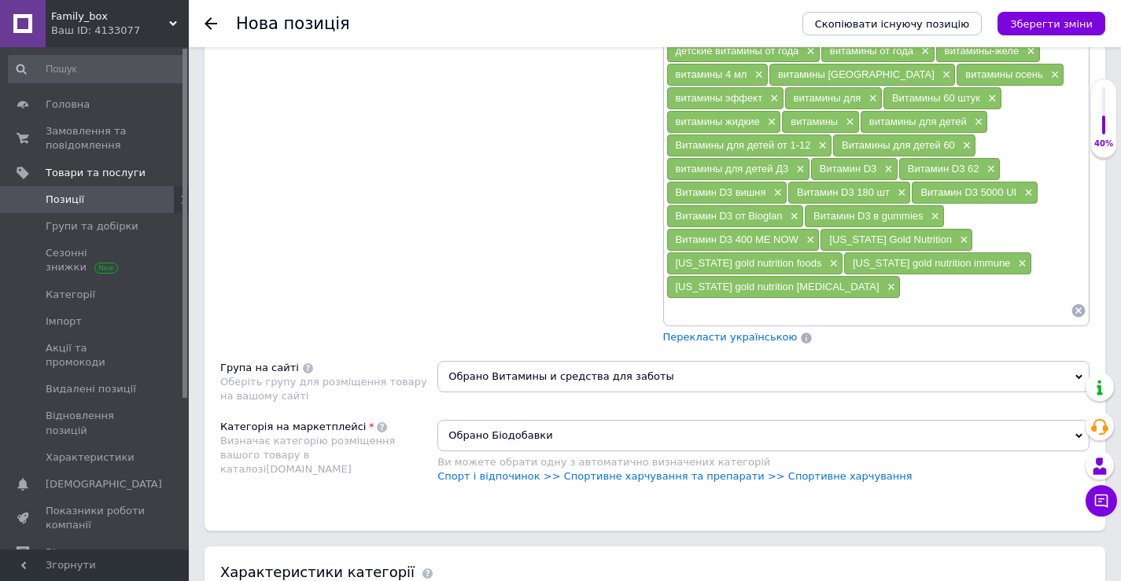
click at [871, 299] on input at bounding box center [868, 311] width 405 height 24
paste input "[US_STATE] Gold Nutrition"
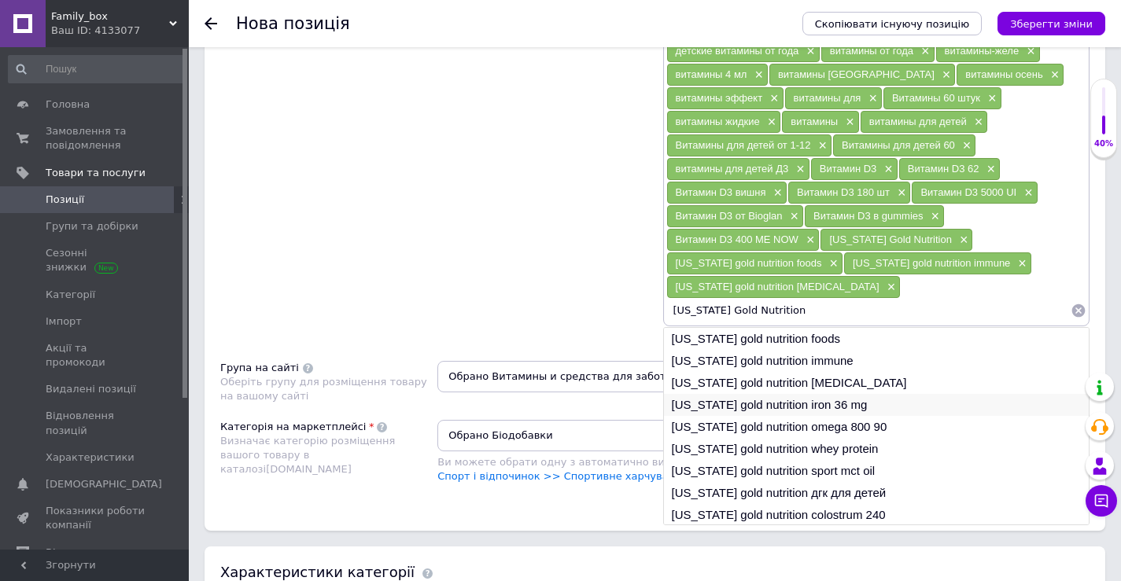
type input "[US_STATE] Gold Nutrition"
click at [874, 394] on li "[US_STATE] gold nutrition iron 36 mg" at bounding box center [877, 405] width 426 height 22
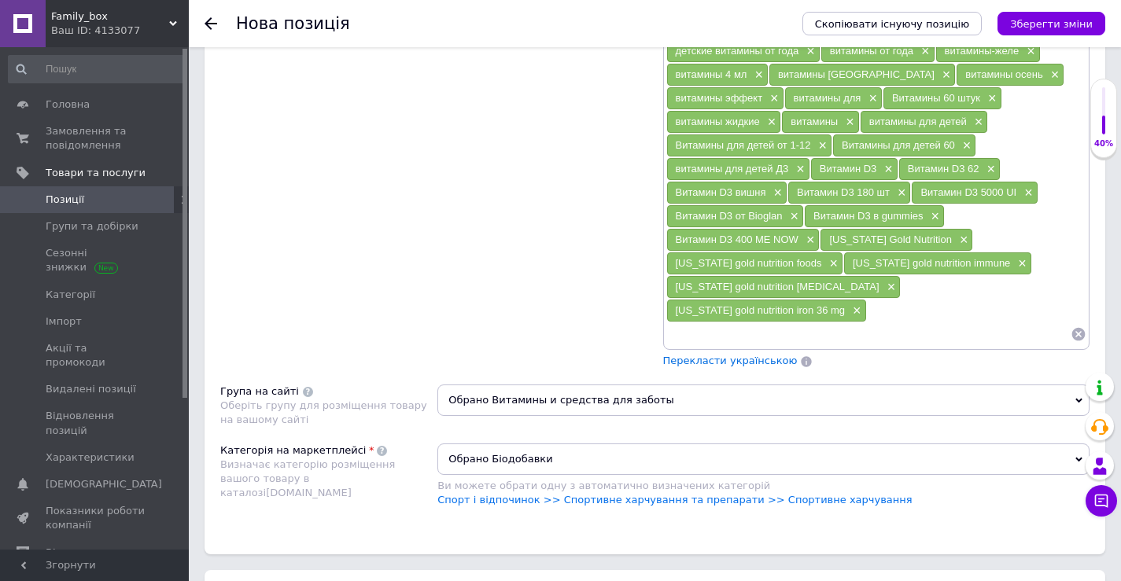
click at [901, 322] on input at bounding box center [868, 334] width 405 height 24
paste input "[US_STATE] Gold Nutrition"
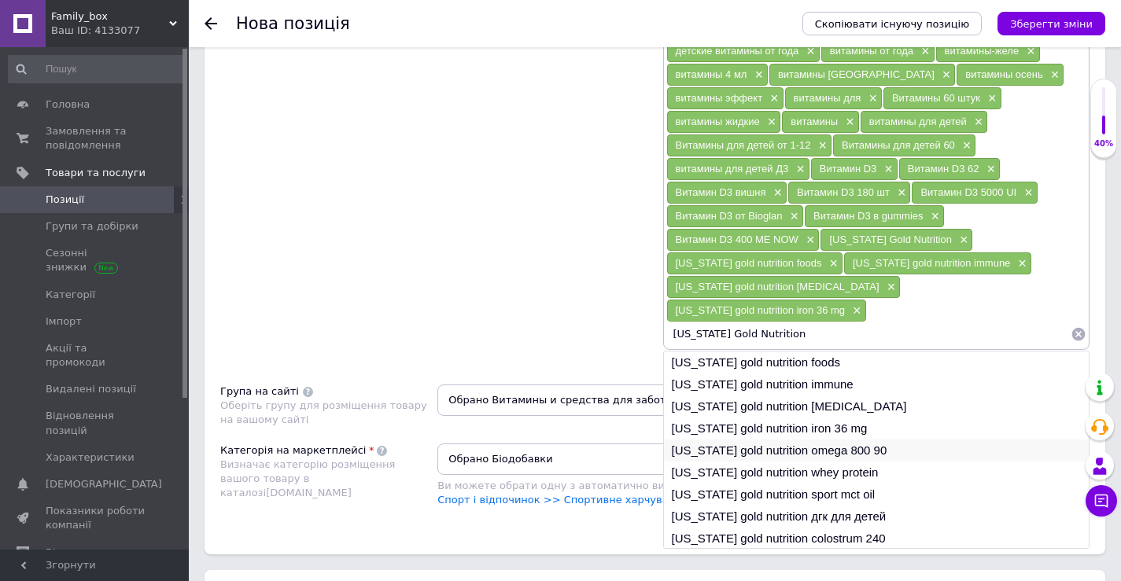
type input "[US_STATE] Gold Nutrition"
drag, startPoint x: 875, startPoint y: 424, endPoint x: 852, endPoint y: 338, distance: 88.7
click at [875, 440] on li "[US_STATE] gold nutrition omega 800 90" at bounding box center [877, 451] width 426 height 22
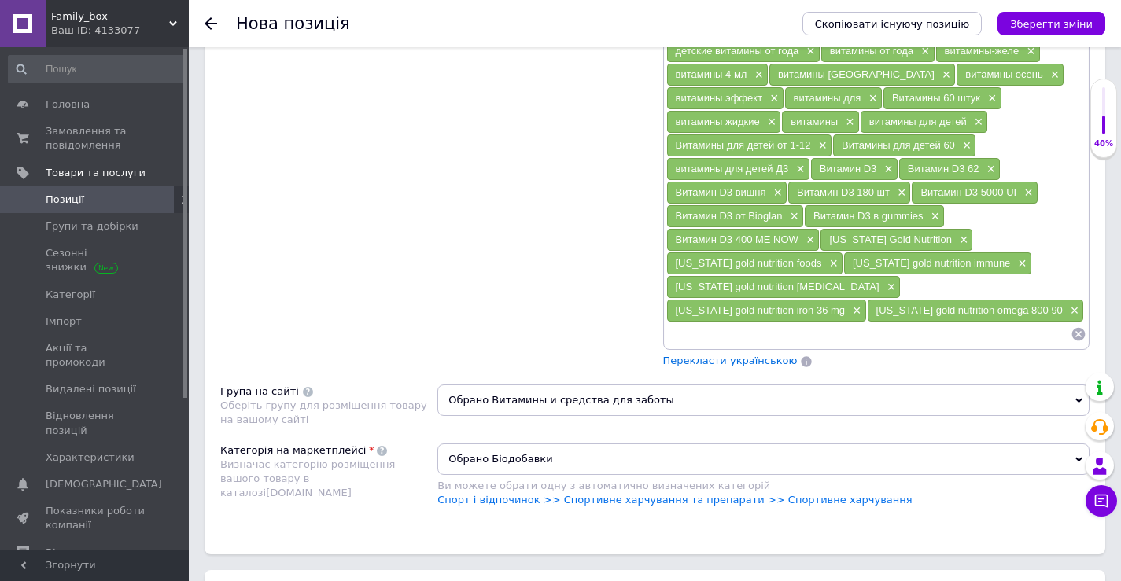
click at [906, 319] on div "витамины для сна × витамины для волос н × Витамины для детей 1-12 × Витамины дл…" at bounding box center [876, 98] width 421 height 496
click at [816, 334] on input at bounding box center [868, 334] width 405 height 24
paste input "[US_STATE] Gold Nutrition"
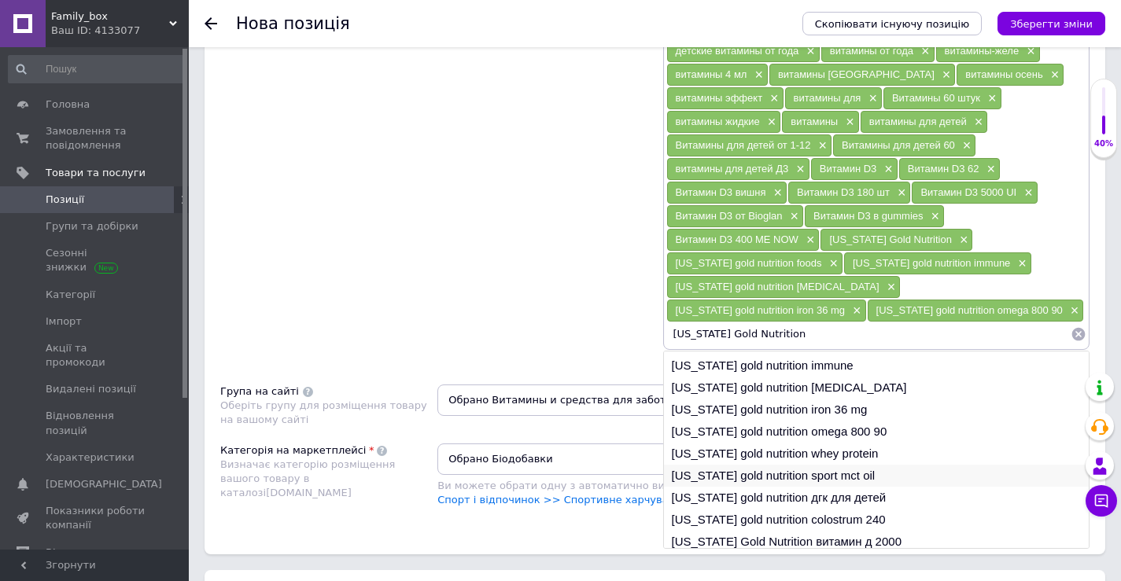
scroll to position [24, 0]
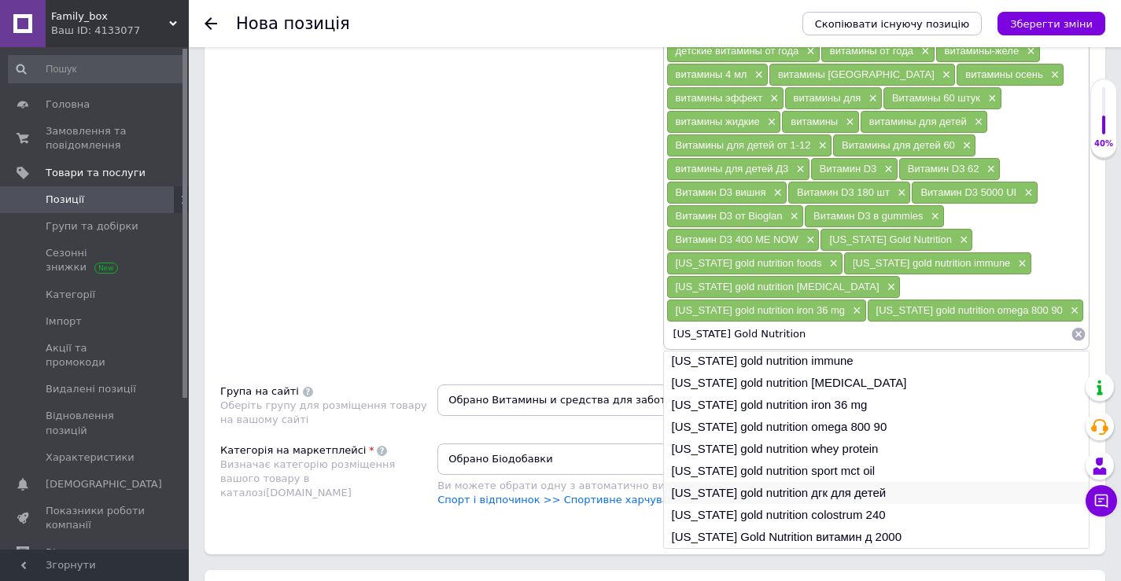
type input "[US_STATE] Gold Nutrition"
drag, startPoint x: 882, startPoint y: 496, endPoint x: 870, endPoint y: 463, distance: 35.3
click at [882, 496] on li "[US_STATE] gold nutrition дгк для детей" at bounding box center [877, 493] width 426 height 22
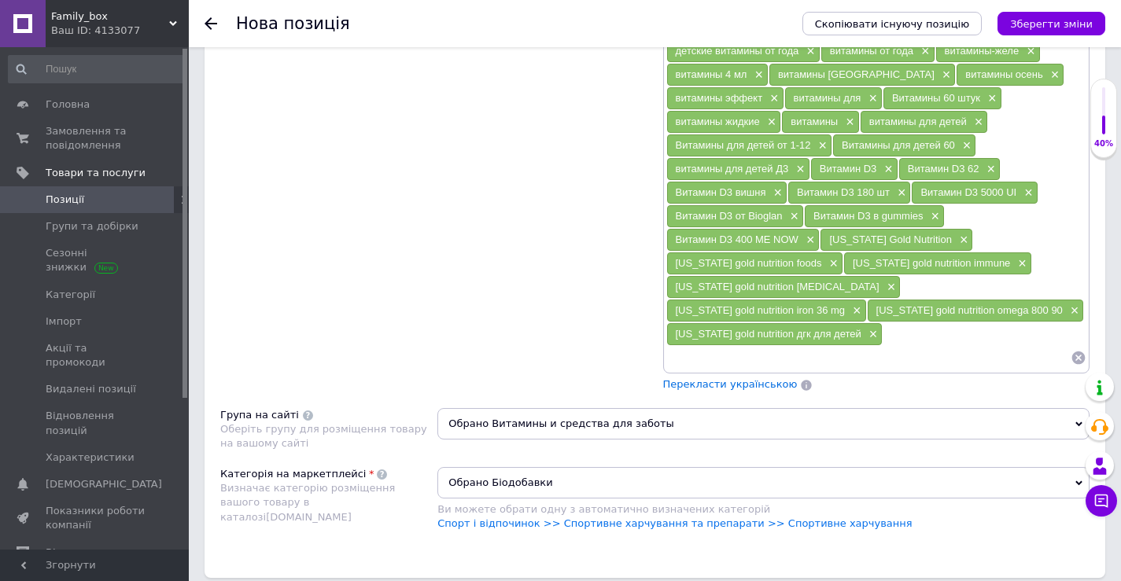
click at [864, 346] on input at bounding box center [868, 358] width 405 height 24
paste input "[US_STATE] Gold Nutrition"
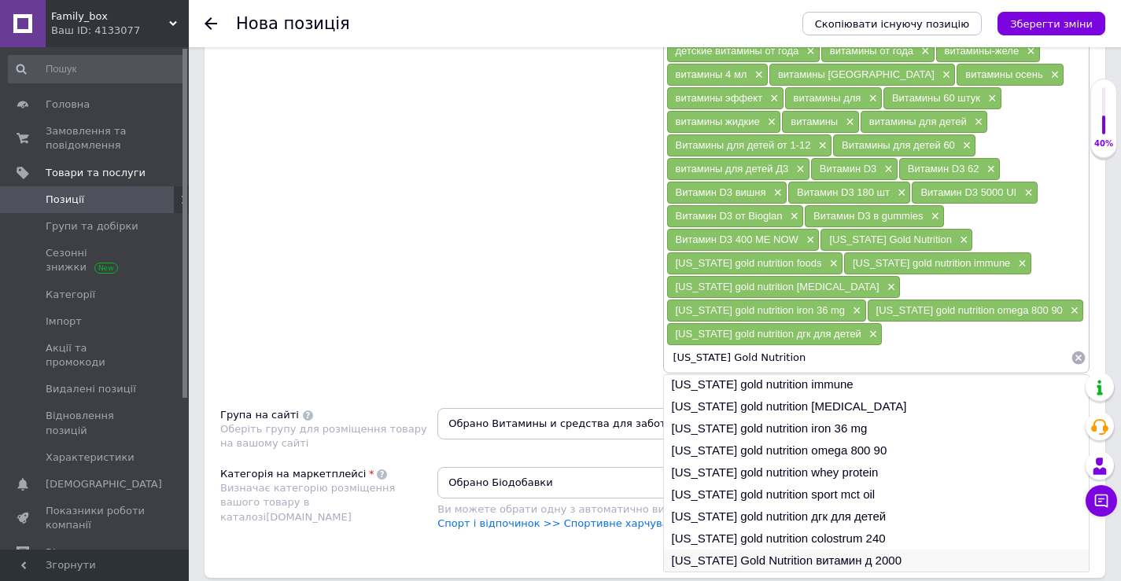
type input "[US_STATE] Gold Nutrition"
click at [879, 550] on li "[US_STATE] Gold Nutrition витамин д 2000" at bounding box center [877, 561] width 426 height 22
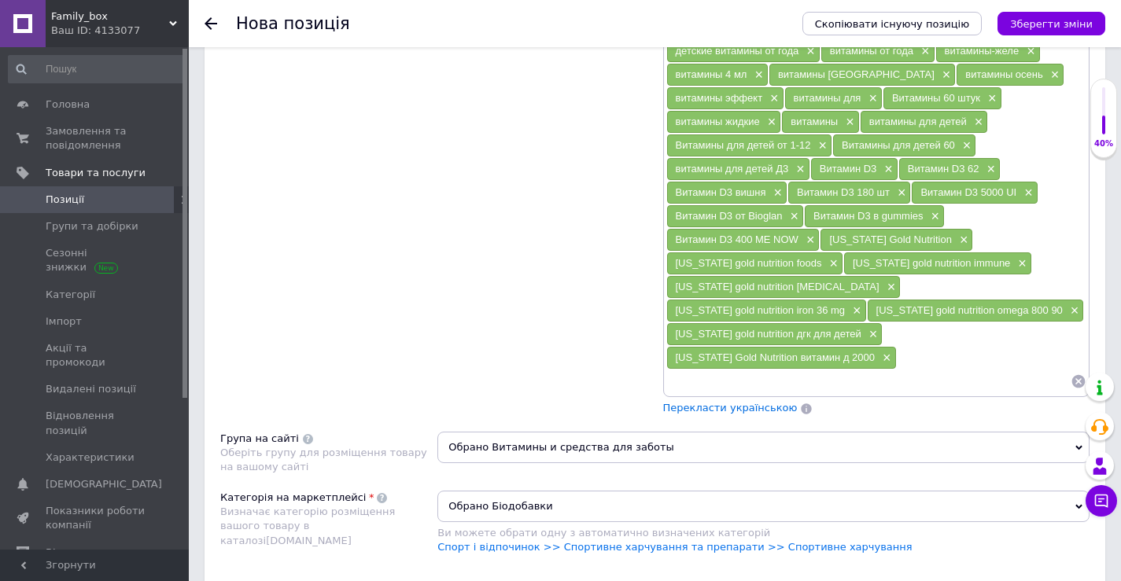
click at [850, 370] on input at bounding box center [868, 382] width 405 height 24
paste input "[US_STATE] Gold Nutrition"
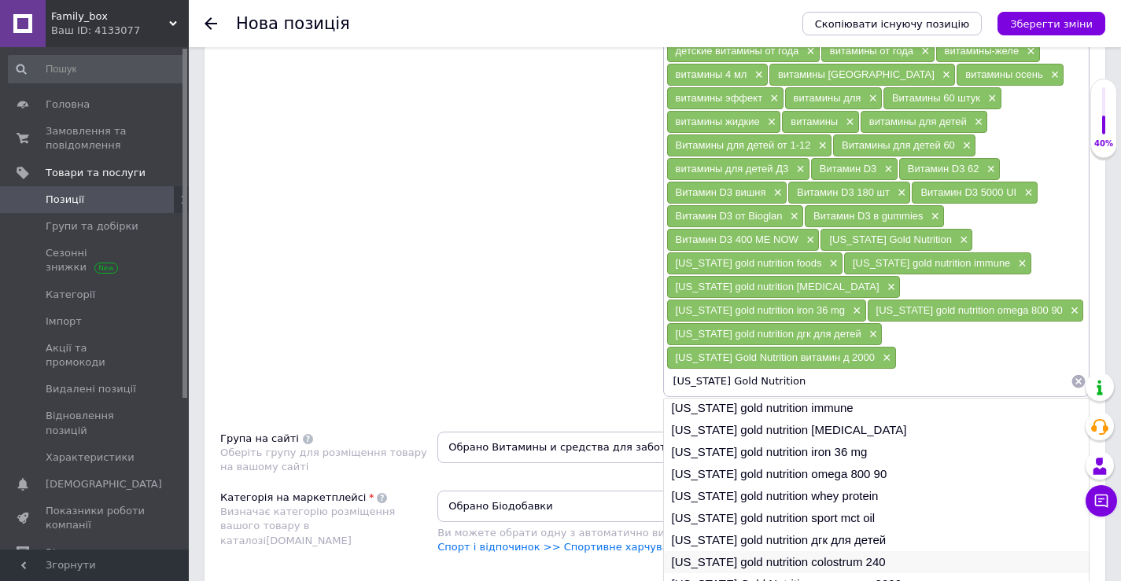
type input "[US_STATE] Gold Nutrition"
click at [867, 551] on li "[US_STATE] gold nutrition colostrum 240" at bounding box center [877, 562] width 426 height 22
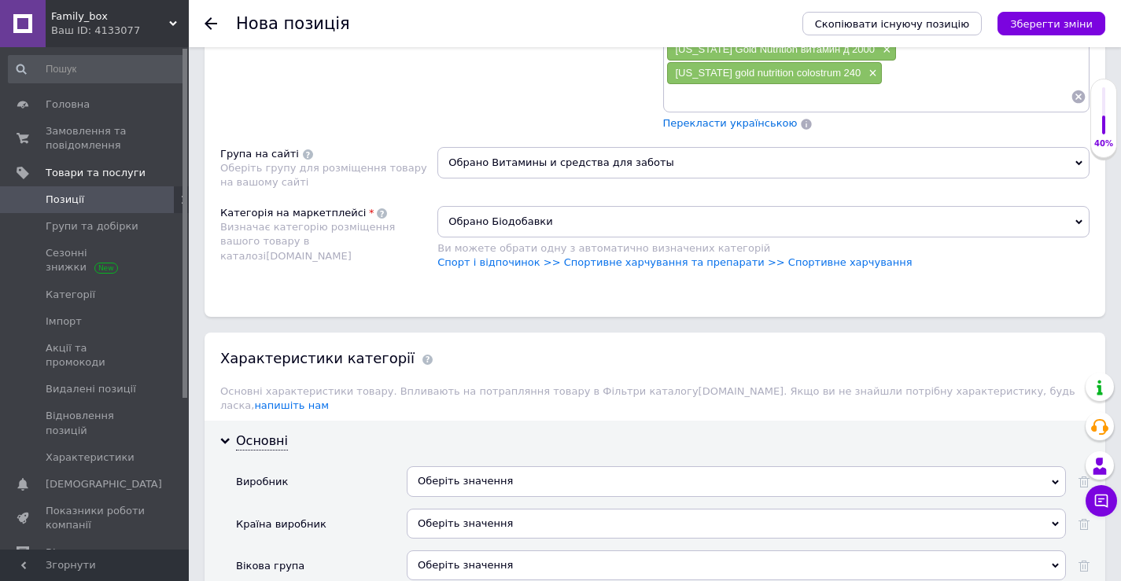
scroll to position [1809, 0]
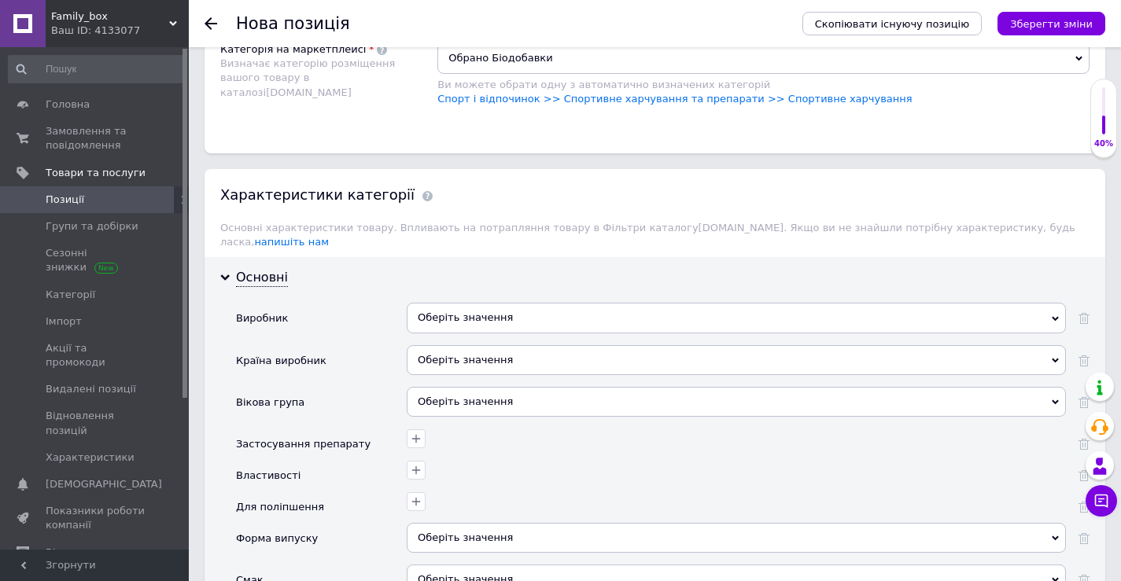
click at [505, 303] on div "Оберіть значення" at bounding box center [736, 318] width 659 height 30
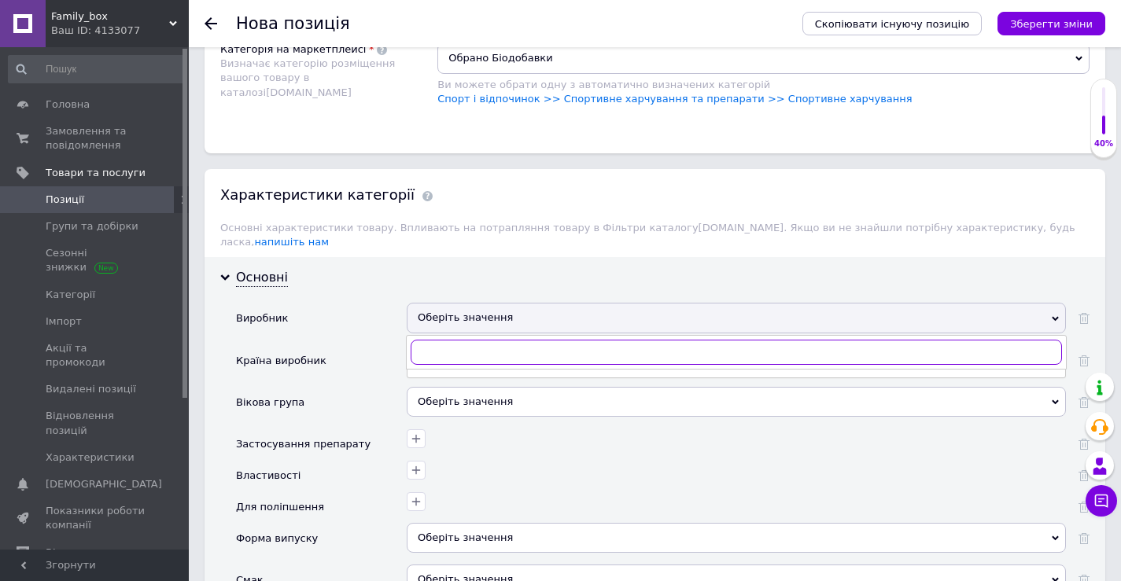
paste input "[US_STATE] Gold Nutrition"
type input "[US_STATE] Gold Nutrition"
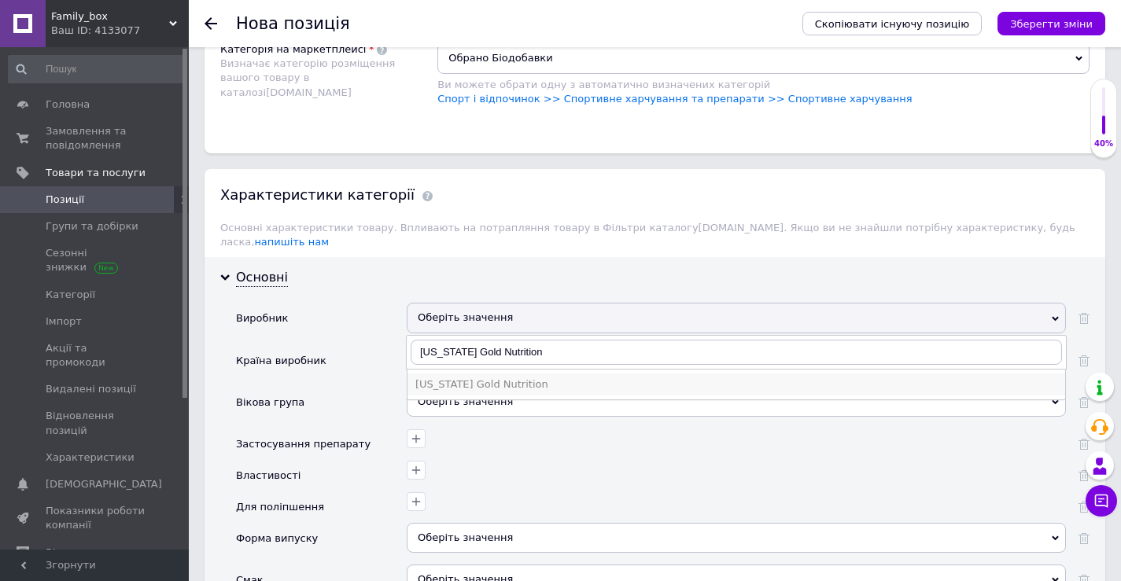
click at [515, 378] on div "[US_STATE] Gold Nutrition" at bounding box center [736, 385] width 642 height 14
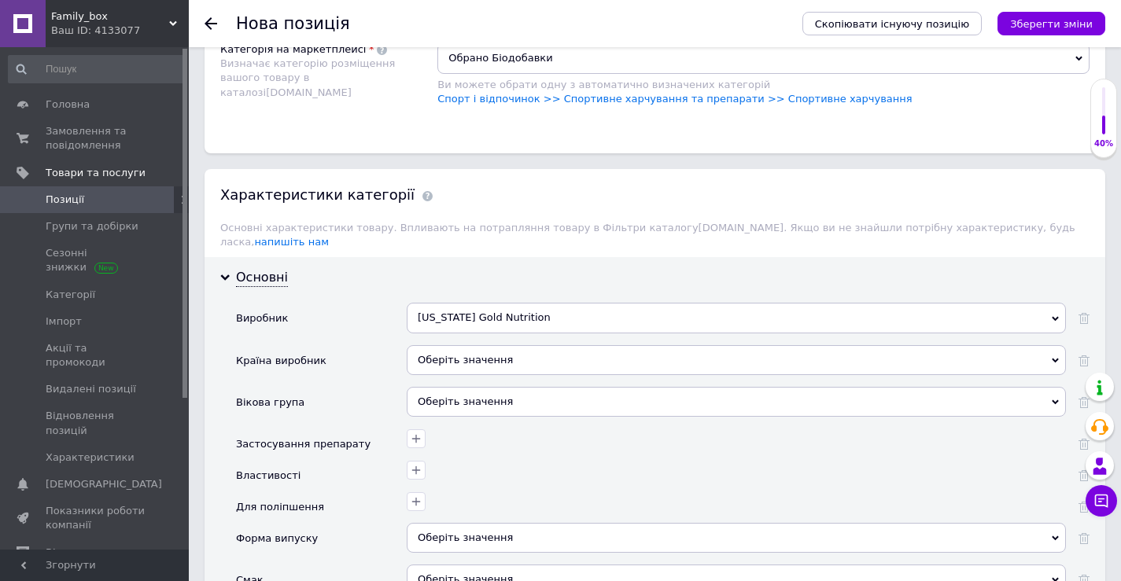
click at [507, 345] on div "Оберіть значення" at bounding box center [736, 360] width 659 height 30
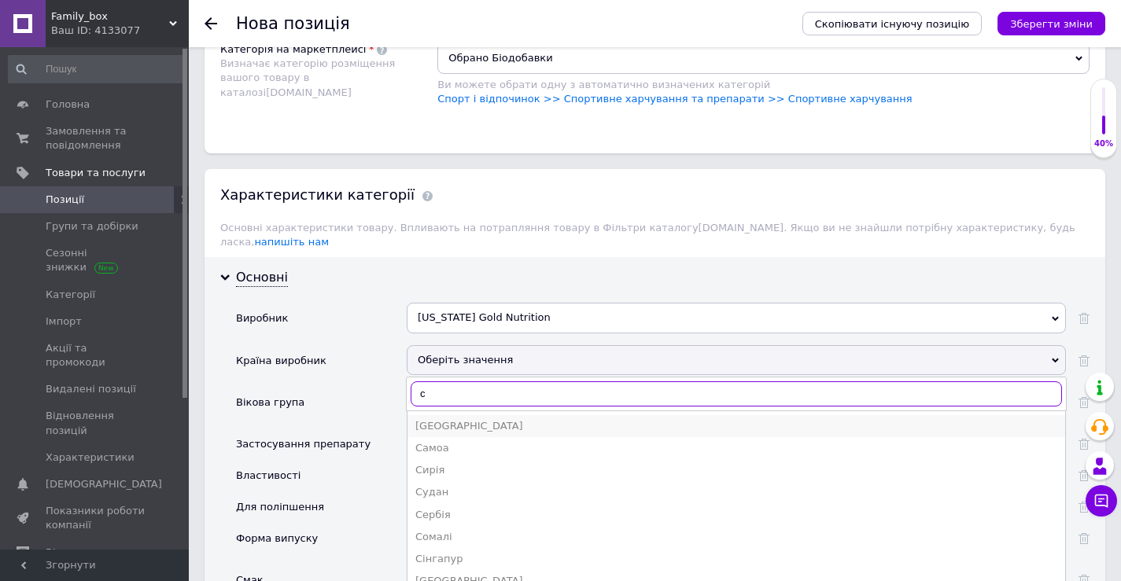
type input "с"
click at [511, 419] on div "[GEOGRAPHIC_DATA]" at bounding box center [736, 426] width 642 height 14
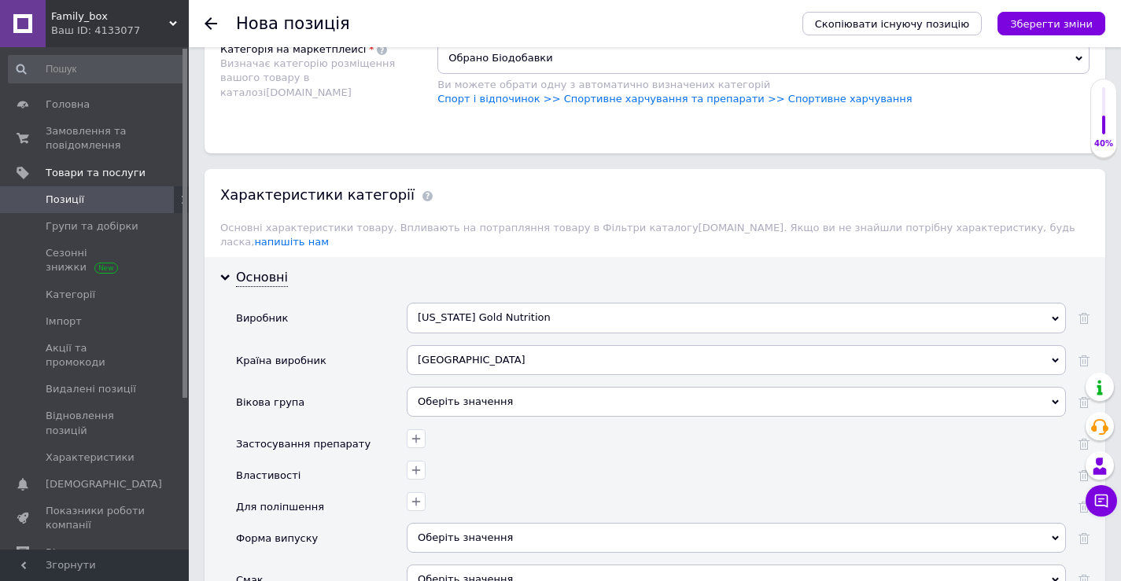
click at [562, 387] on div "Оберіть значення" at bounding box center [736, 402] width 659 height 30
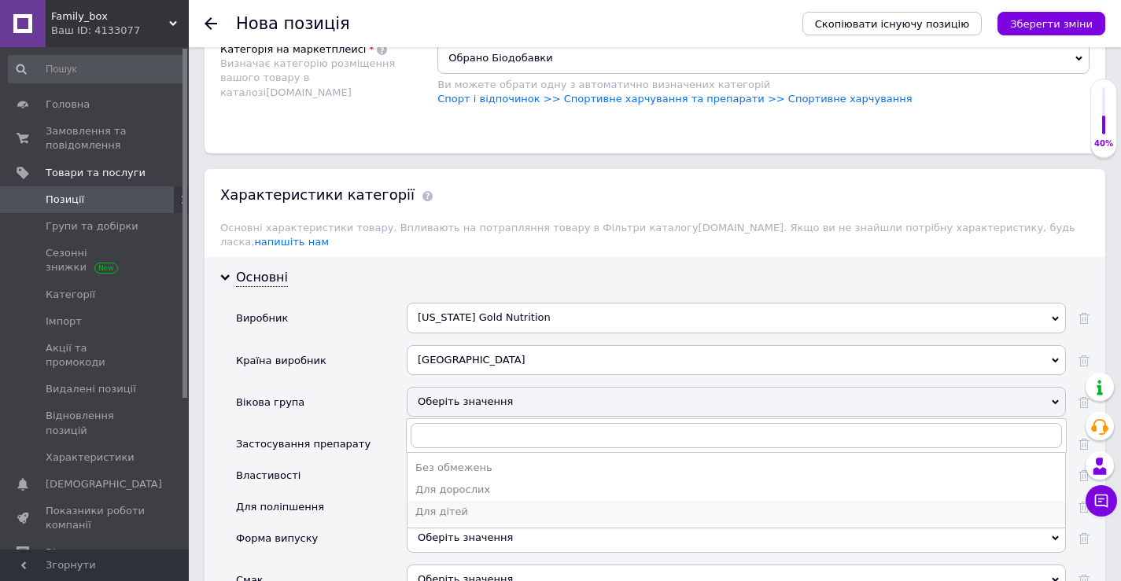
click at [492, 505] on div "Для дітей" at bounding box center [736, 512] width 642 height 14
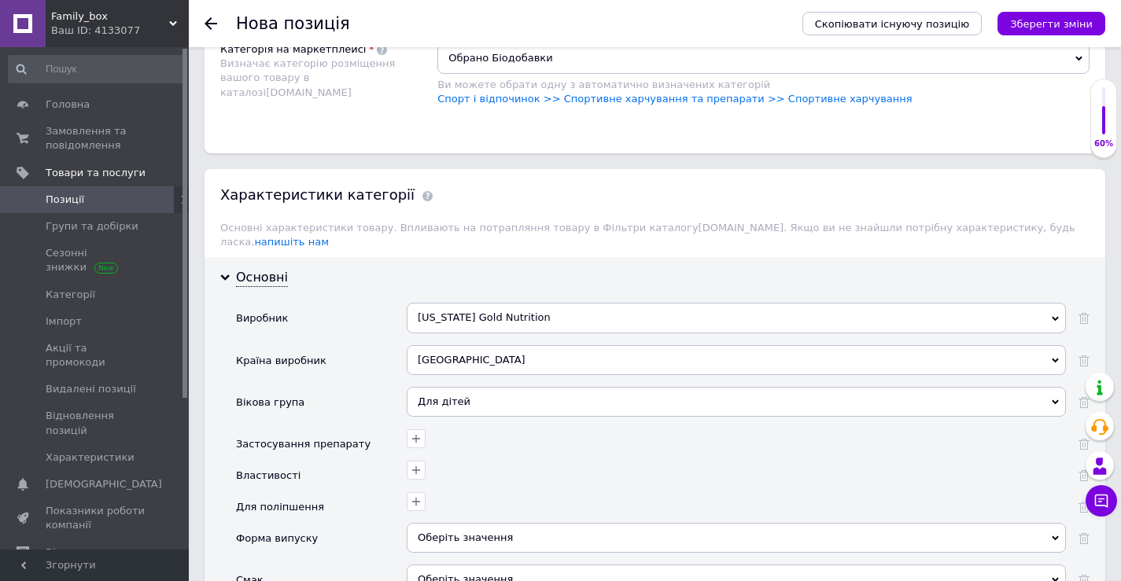
click at [523, 523] on div "Оберіть значення" at bounding box center [736, 538] width 659 height 30
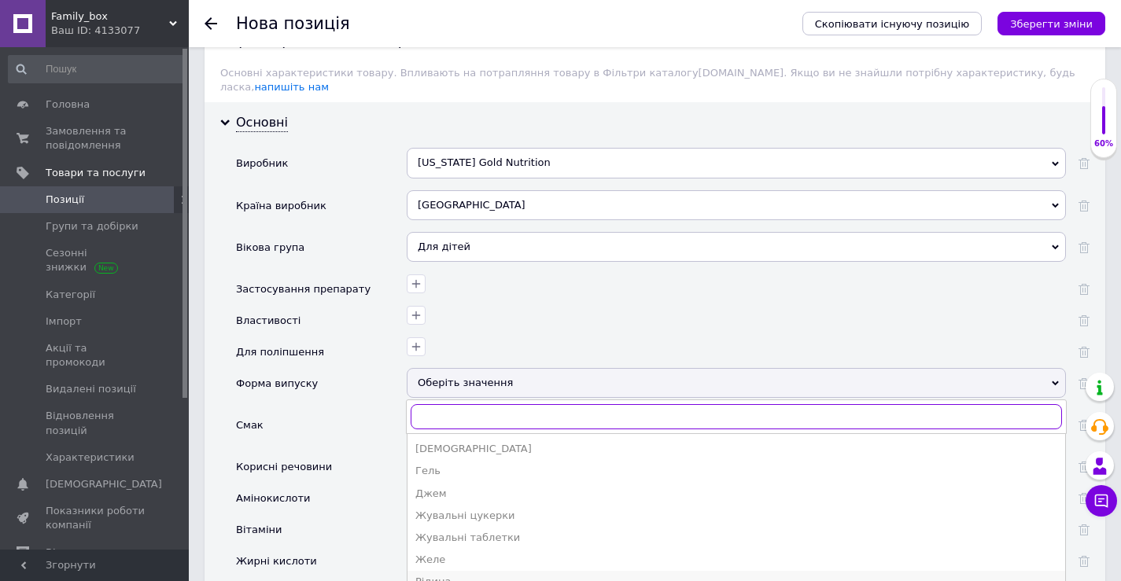
scroll to position [2045, 0]
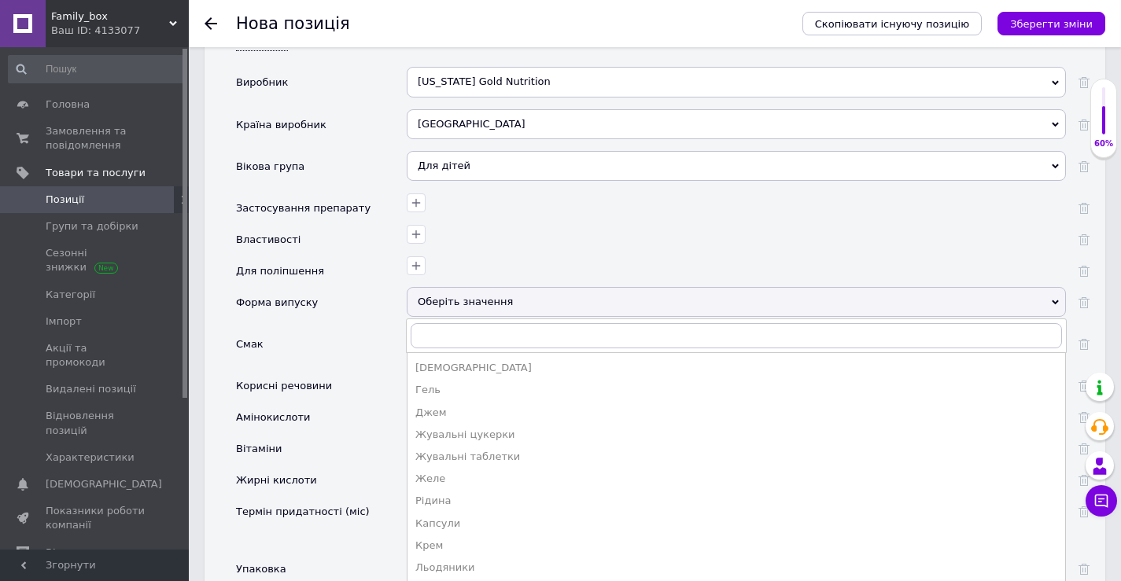
click at [465, 494] on div "Рідина" at bounding box center [736, 501] width 642 height 14
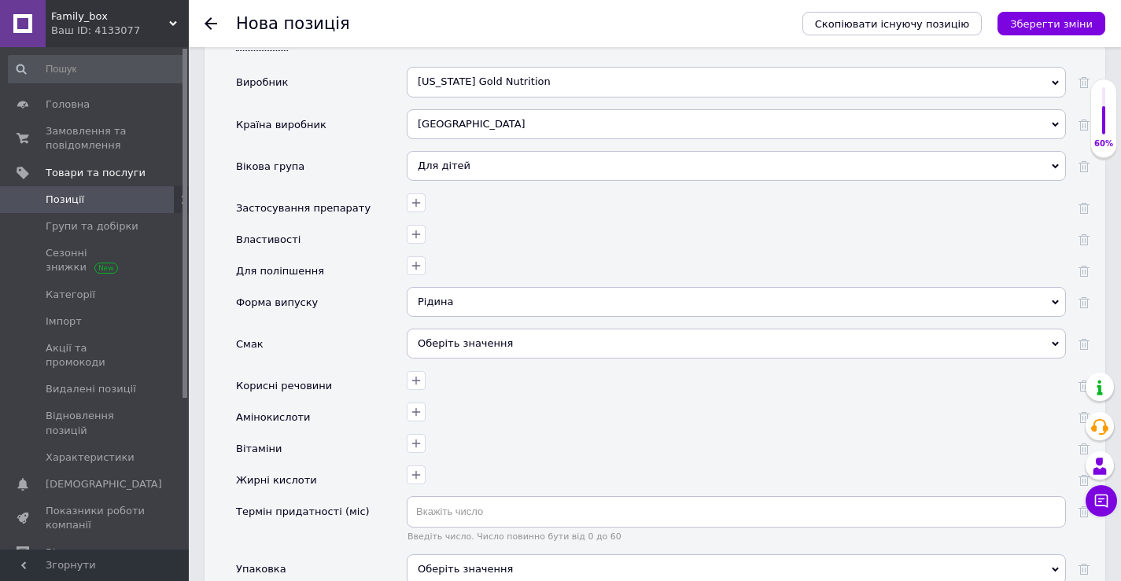
click at [485, 329] on div "Оберіть значення" at bounding box center [736, 344] width 659 height 30
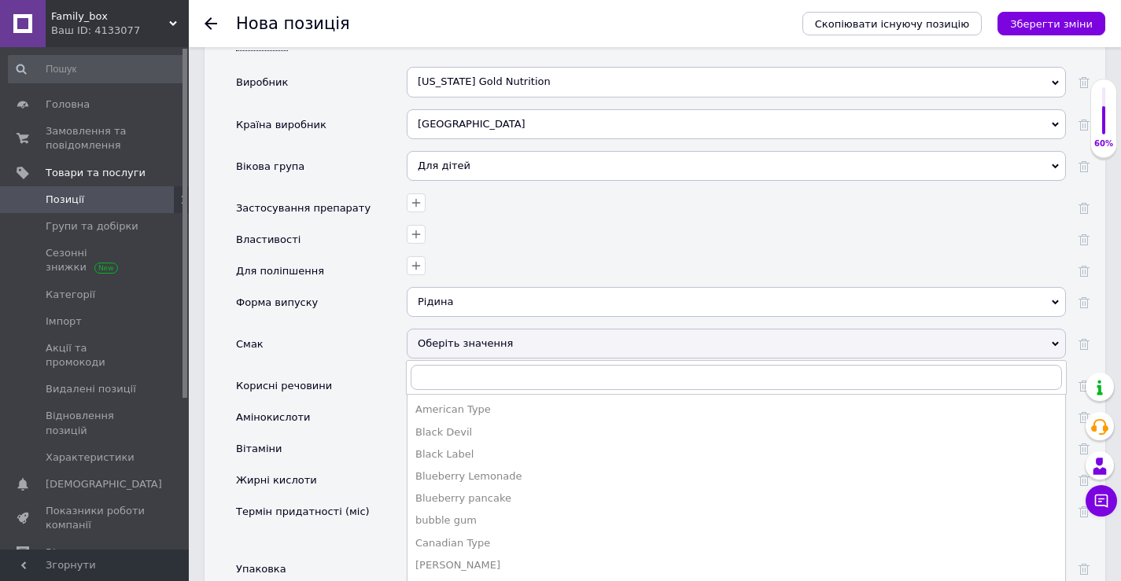
click at [487, 329] on div "Оберіть значення" at bounding box center [736, 344] width 659 height 30
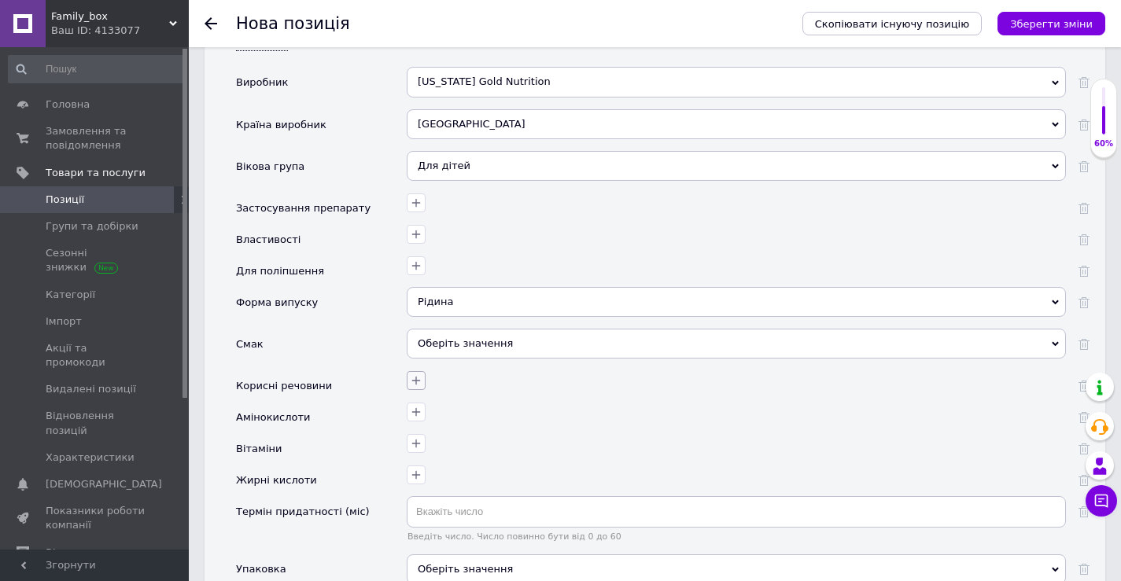
click at [422, 374] on icon "button" at bounding box center [416, 380] width 13 height 13
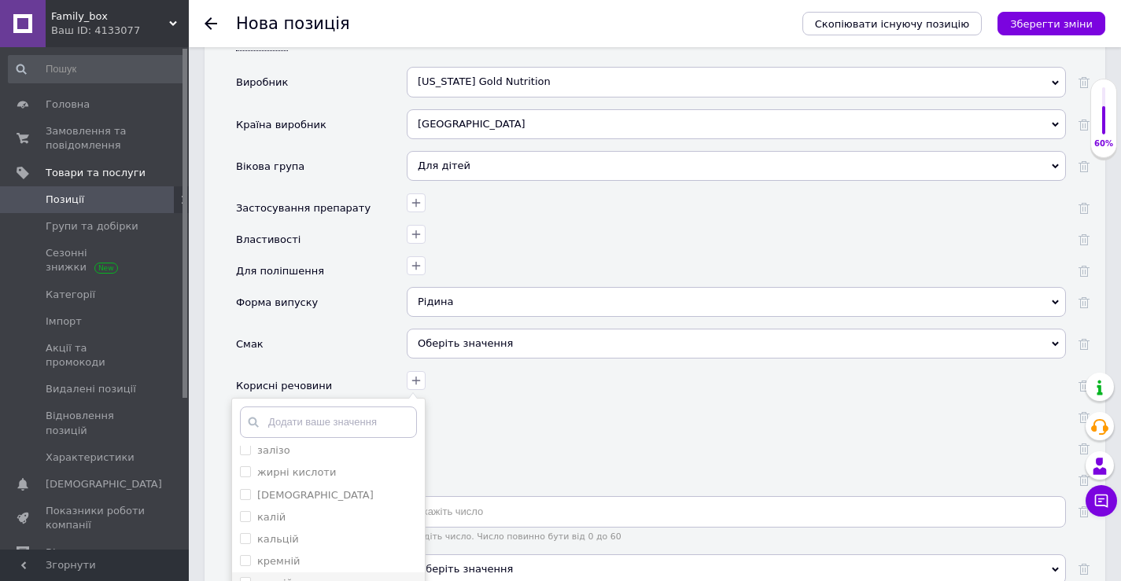
scroll to position [79, 0]
click at [246, 505] on span at bounding box center [245, 510] width 11 height 11
click at [246, 505] on input "кальцій" at bounding box center [245, 510] width 10 height 10
checkbox input "true"
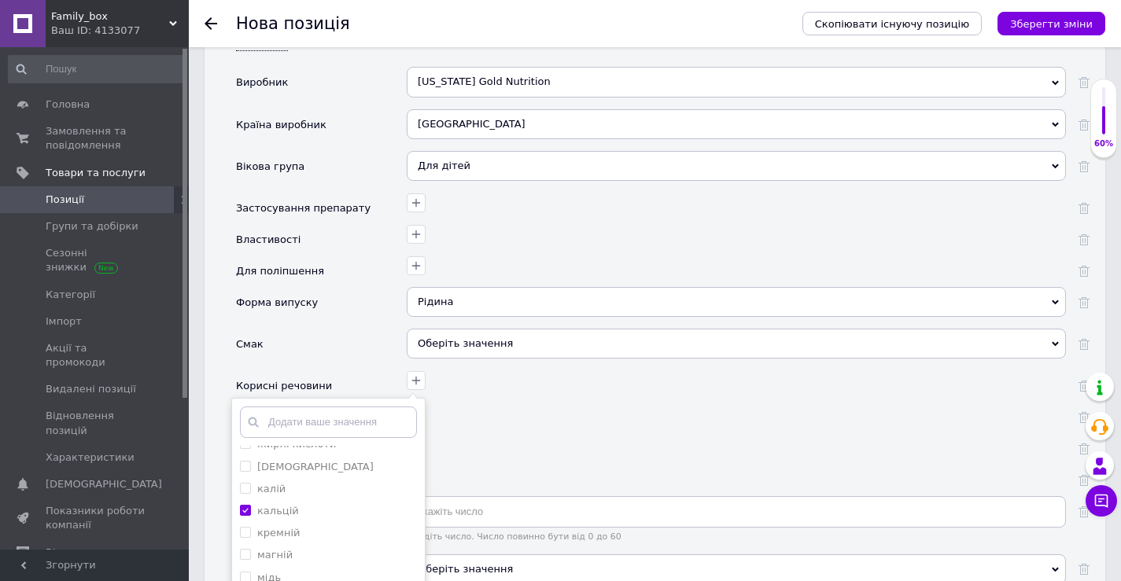
click at [560, 433] on div at bounding box center [736, 448] width 659 height 31
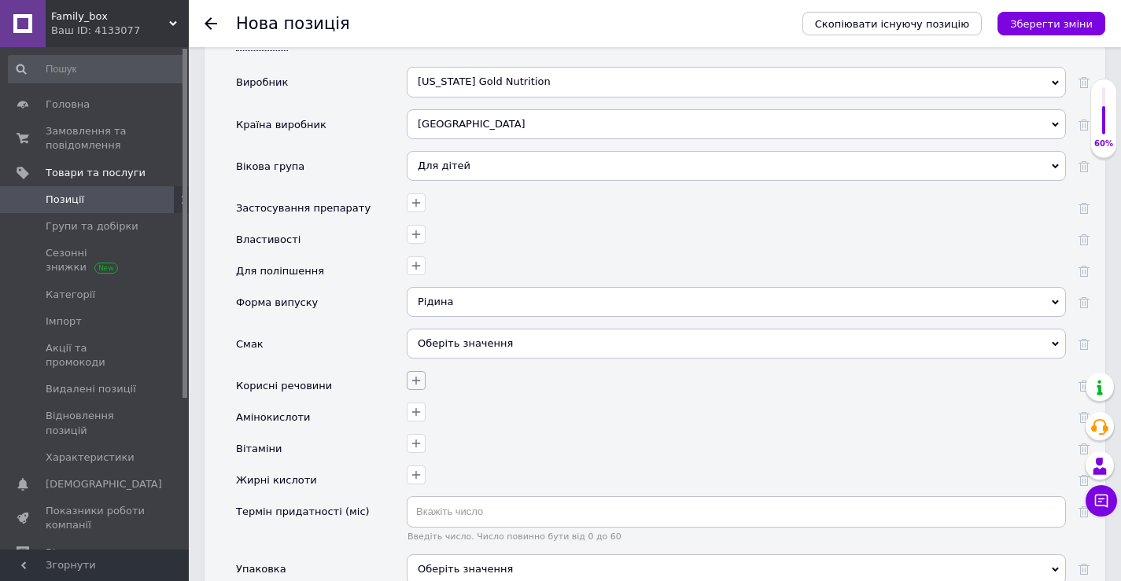
click at [422, 371] on button "button" at bounding box center [416, 380] width 19 height 19
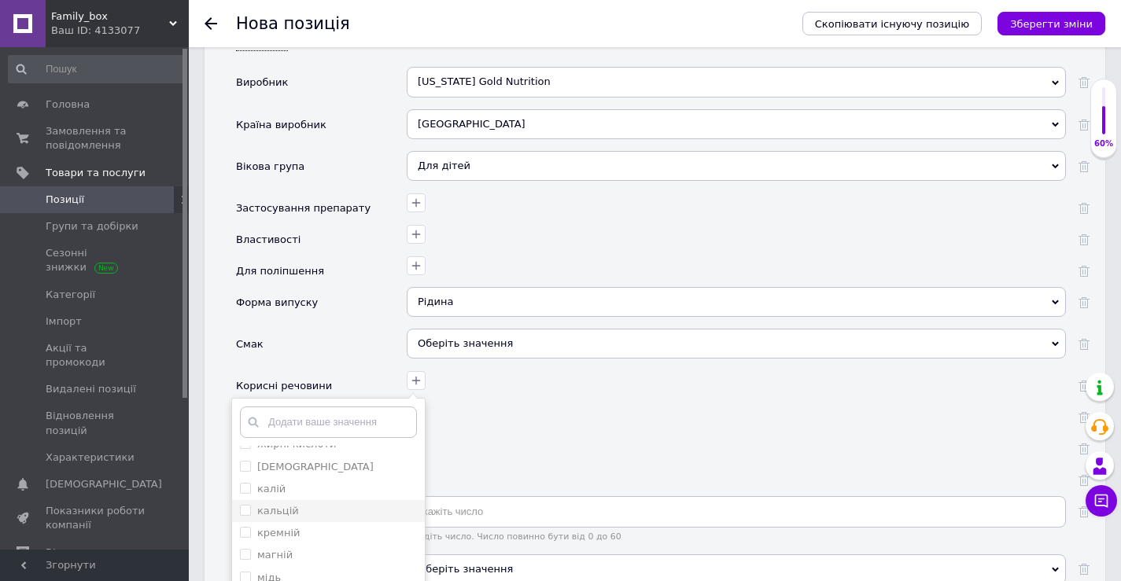
click at [244, 504] on label "кальцій" at bounding box center [269, 511] width 59 height 14
click at [244, 505] on input "кальцій" at bounding box center [245, 510] width 10 height 10
click at [245, 505] on input "кальцій" at bounding box center [245, 510] width 10 height 10
checkbox input "true"
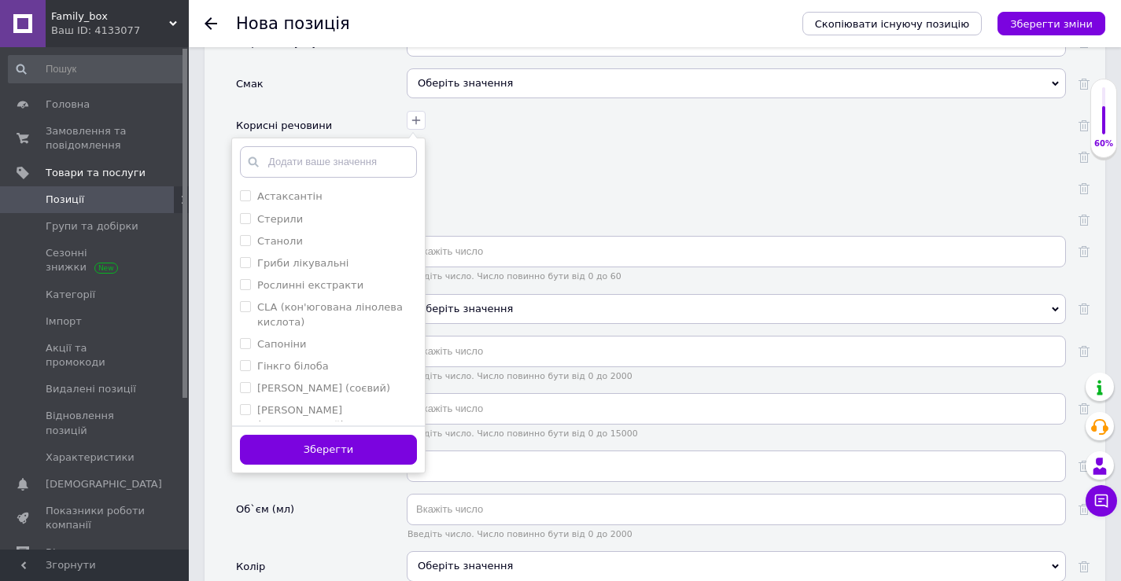
scroll to position [2360, 0]
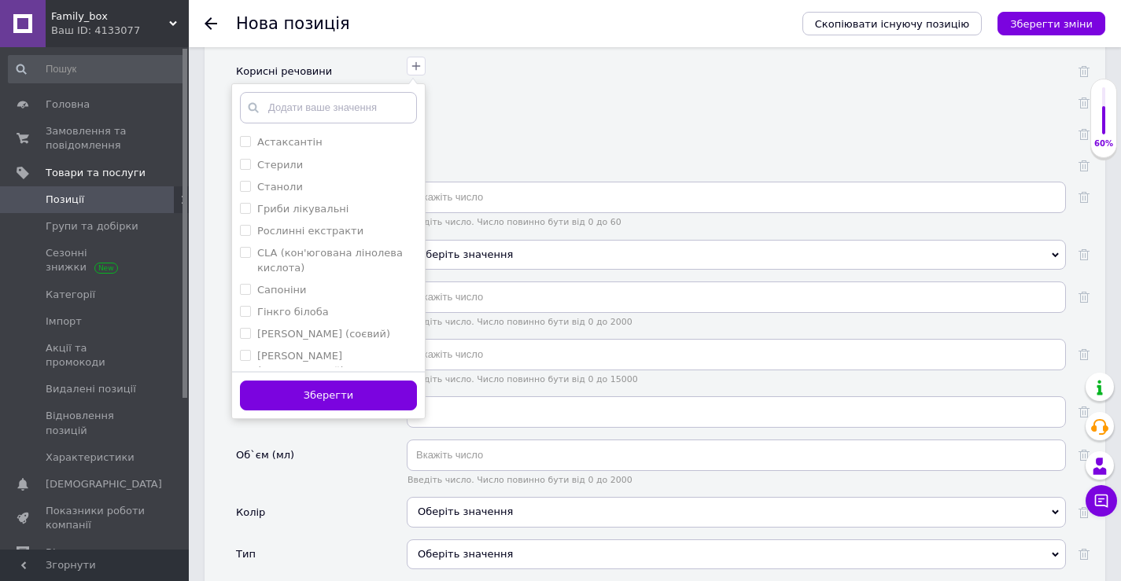
click at [355, 371] on div "Зберегти" at bounding box center [328, 395] width 193 height 48
click at [355, 381] on button "Зберегти" at bounding box center [328, 396] width 177 height 31
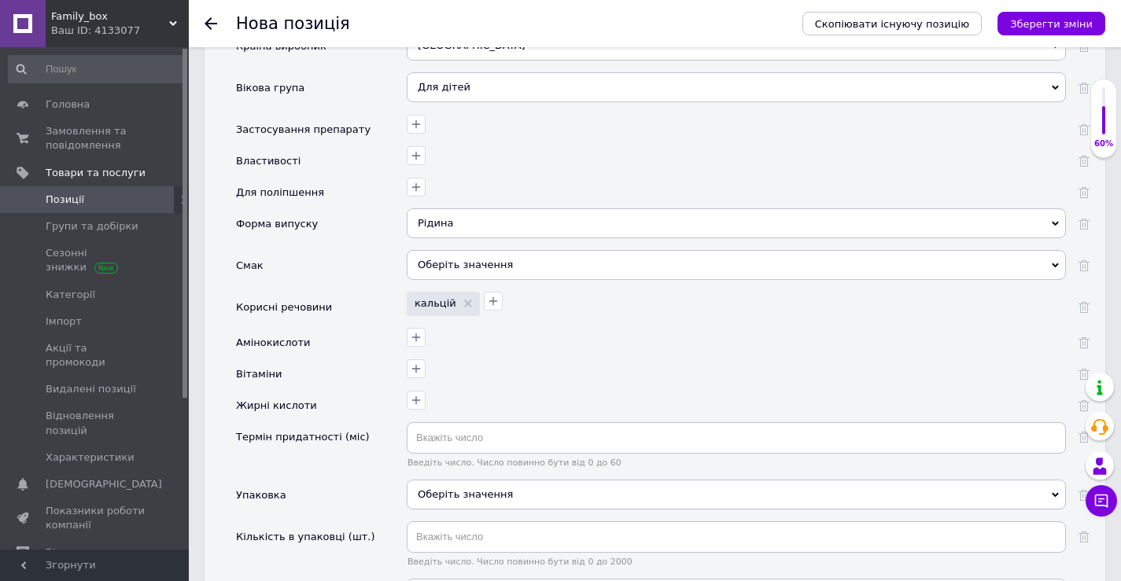
scroll to position [2202, 0]
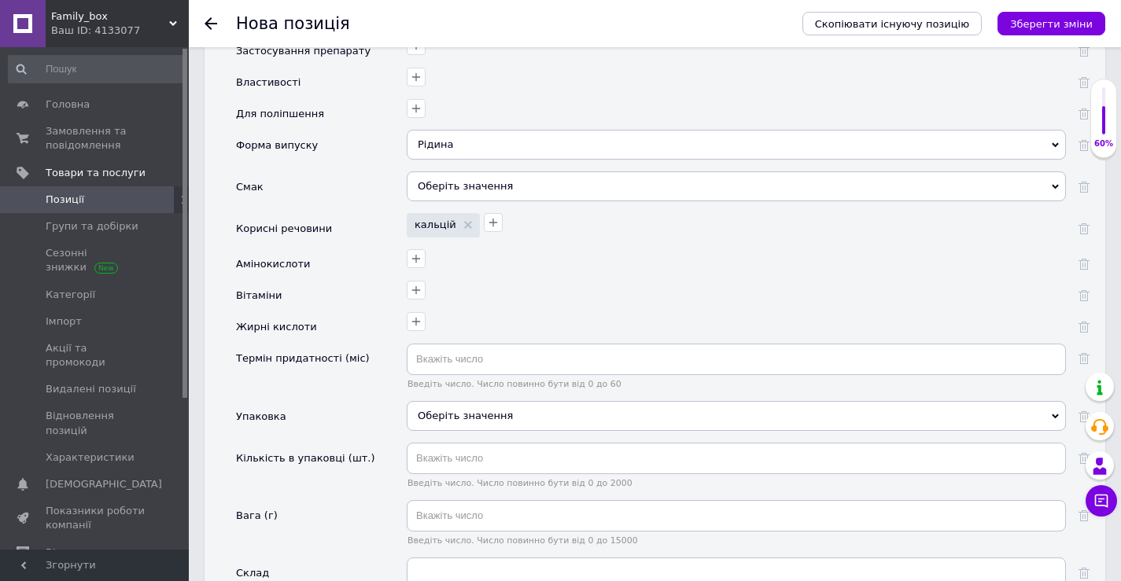
click at [484, 401] on div "Оберіть значення" at bounding box center [736, 416] width 659 height 30
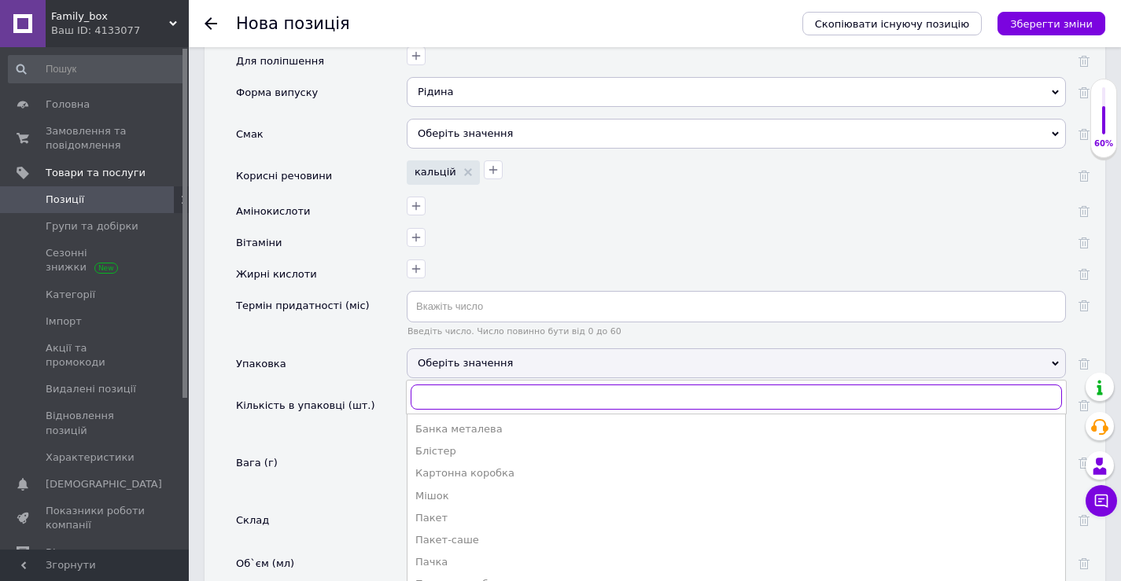
scroll to position [2438, 0]
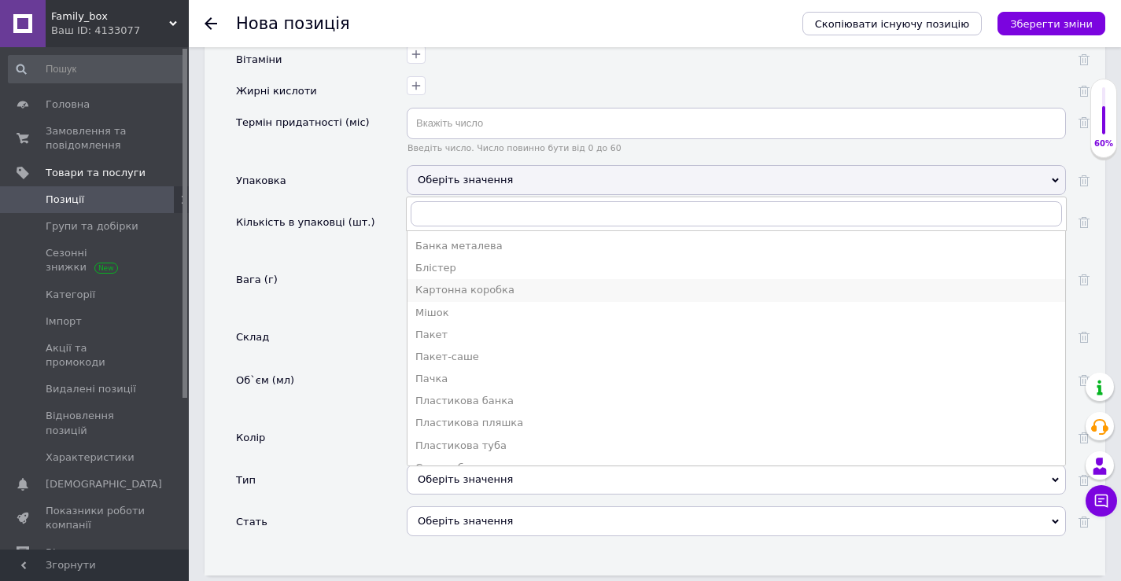
click at [490, 283] on div "Картонна коробка" at bounding box center [736, 290] width 642 height 14
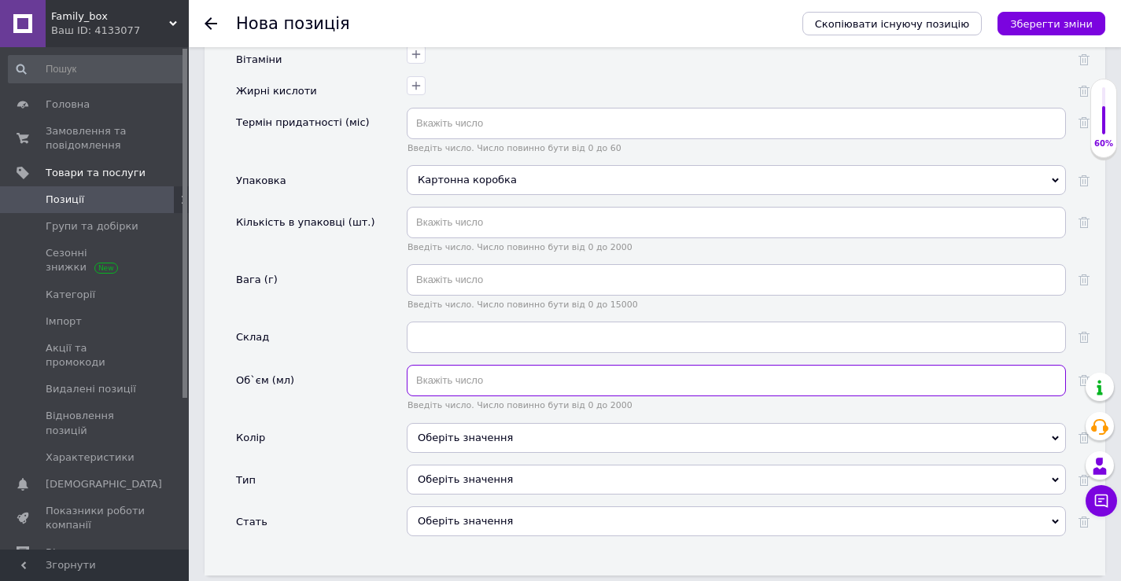
click at [442, 365] on input "text" at bounding box center [736, 380] width 659 height 31
type input "10"
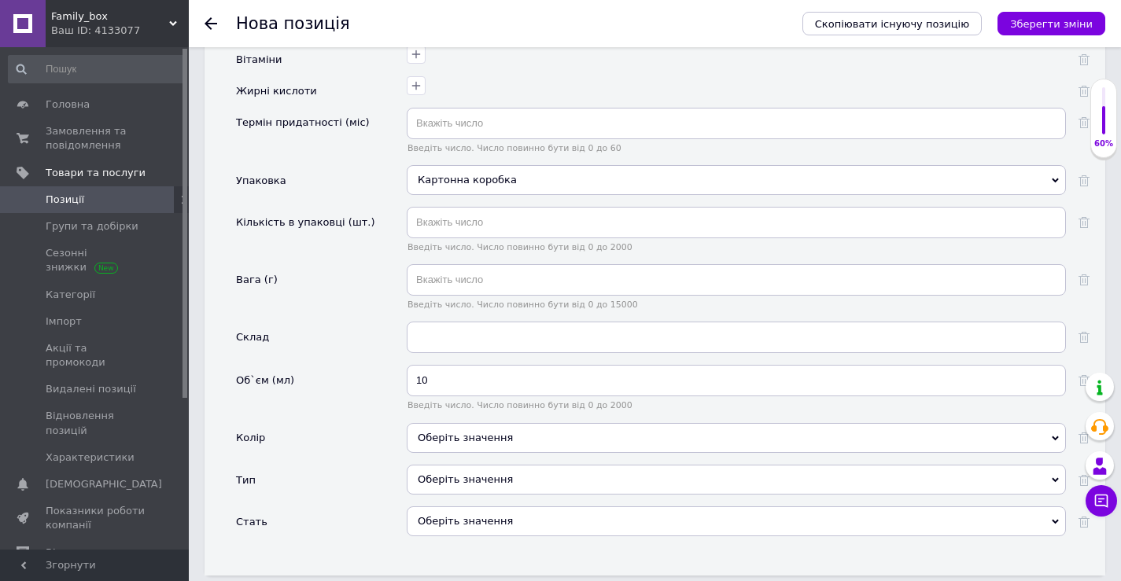
click at [361, 365] on div "Об`єм (мл)" at bounding box center [321, 393] width 171 height 57
click at [461, 465] on div "Оберіть значення" at bounding box center [736, 480] width 659 height 30
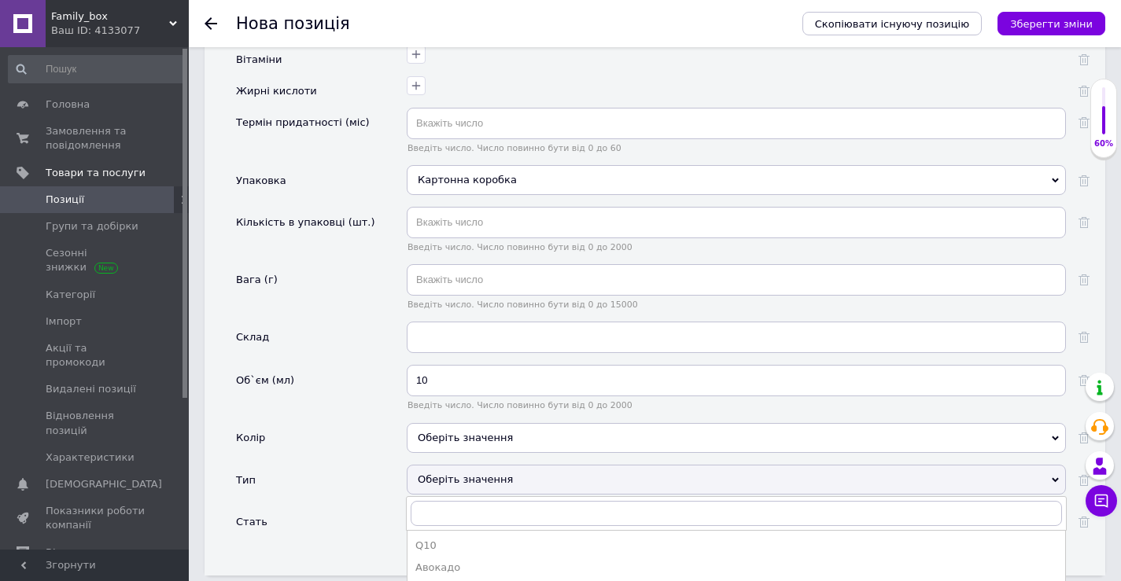
click at [461, 465] on div "Оберіть значення" at bounding box center [736, 480] width 659 height 30
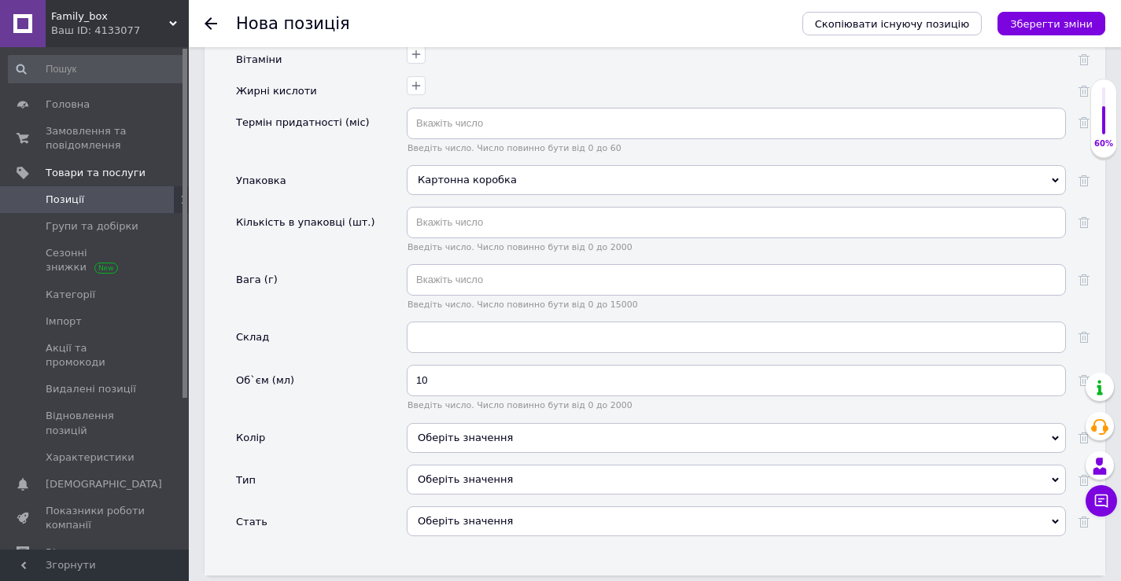
click at [433, 507] on div "Оберіть значення" at bounding box center [736, 522] width 659 height 30
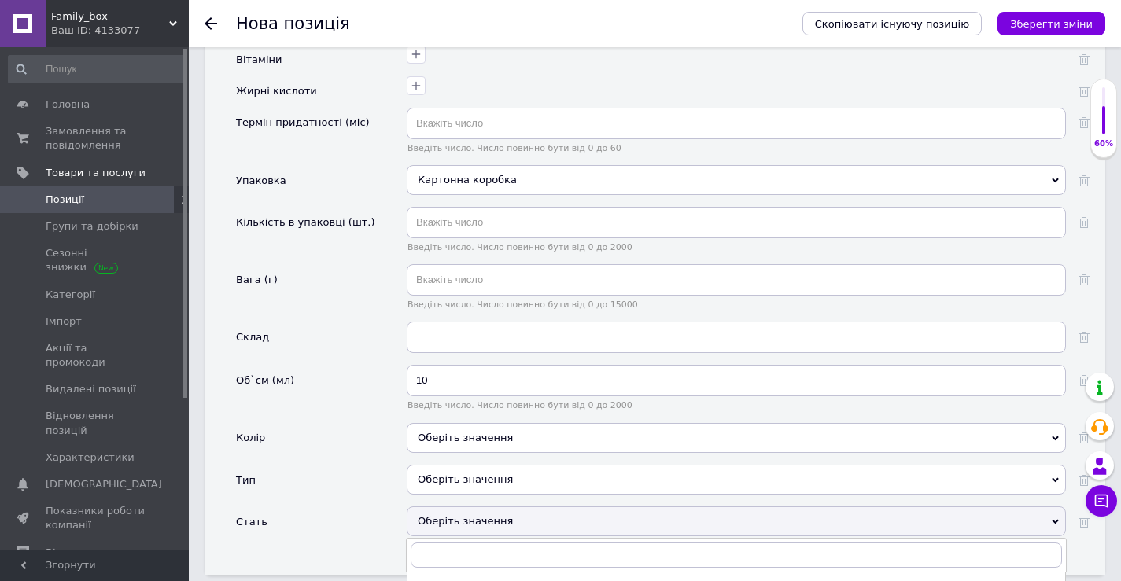
click at [433, 507] on div "Оберіть значення" at bounding box center [736, 522] width 659 height 30
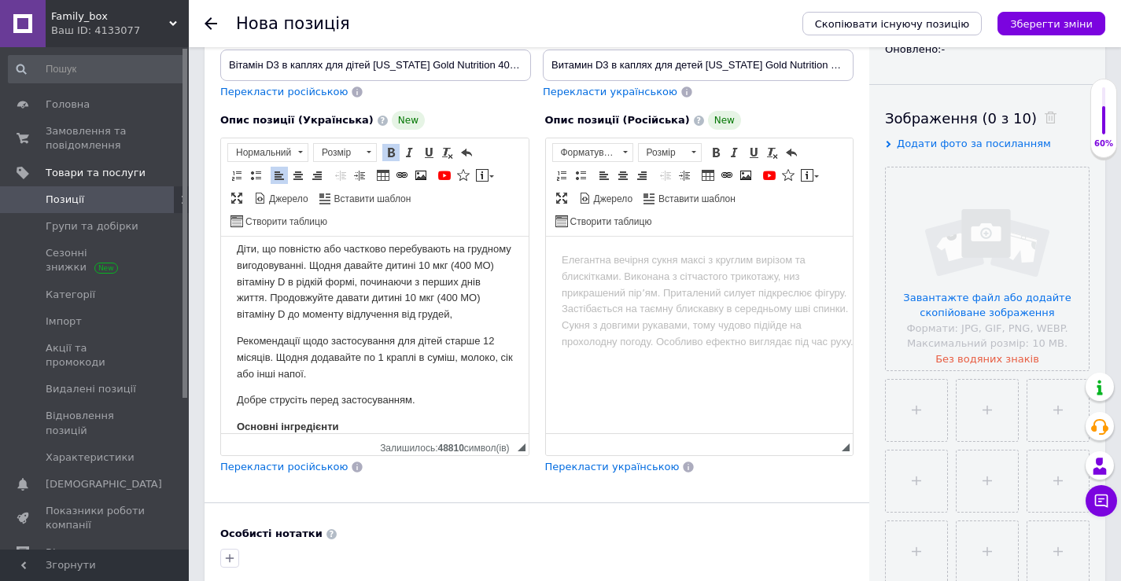
scroll to position [246, 0]
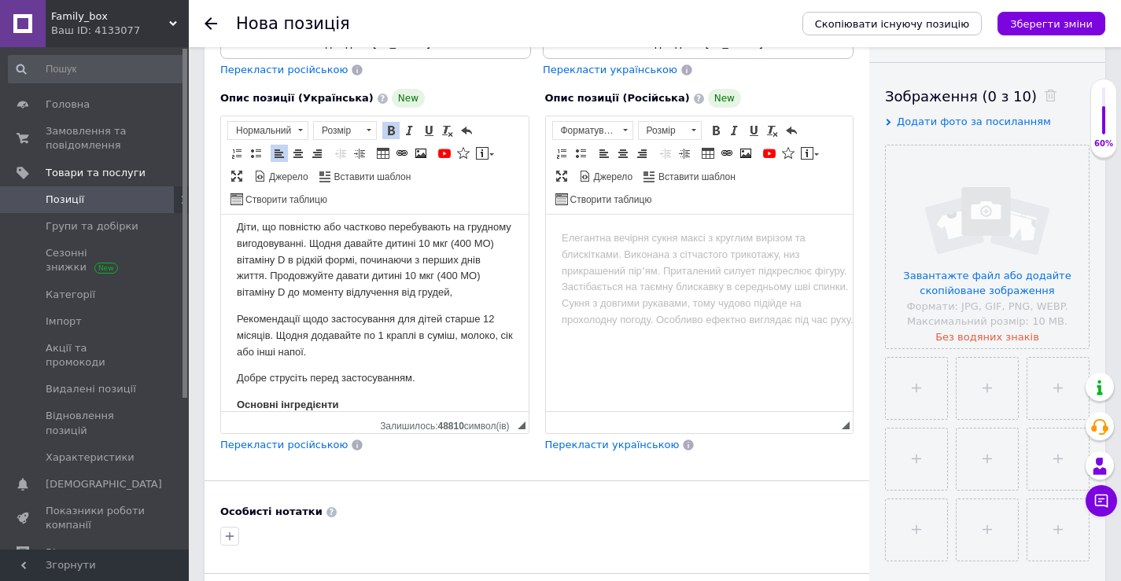
drag, startPoint x: 319, startPoint y: 447, endPoint x: 360, endPoint y: 457, distance: 42.2
click at [322, 448] on span "Перекласти російською" at bounding box center [283, 445] width 127 height 12
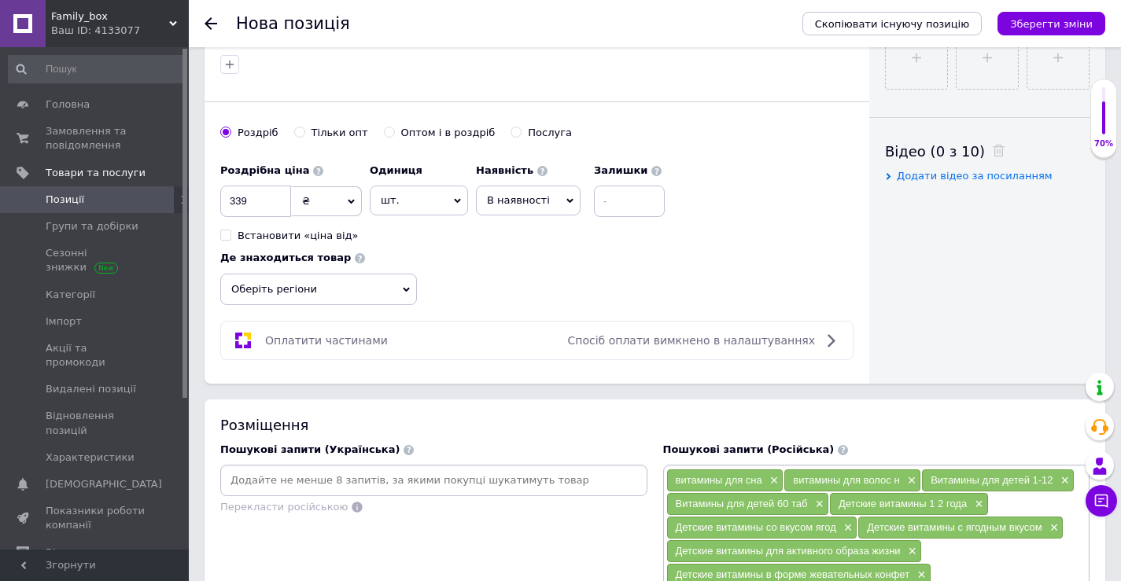
scroll to position [1190, 0]
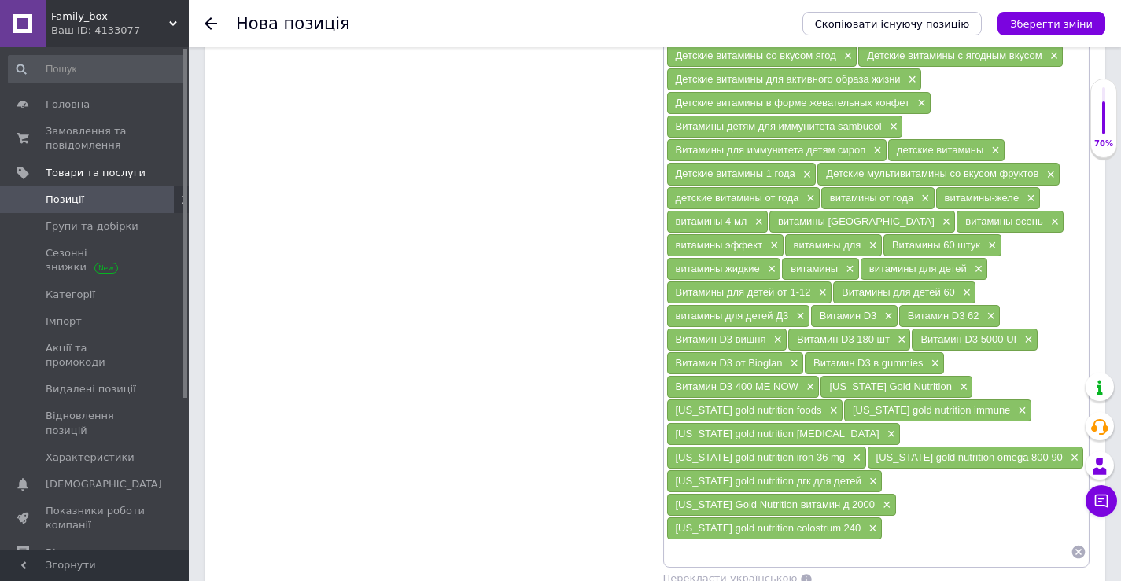
drag, startPoint x: 877, startPoint y: 536, endPoint x: 887, endPoint y: 518, distance: 20.8
click at [877, 572] on div "Перекласти українською" at bounding box center [876, 579] width 427 height 15
click at [1041, 27] on icon "Зберегти зміни" at bounding box center [1051, 24] width 83 height 12
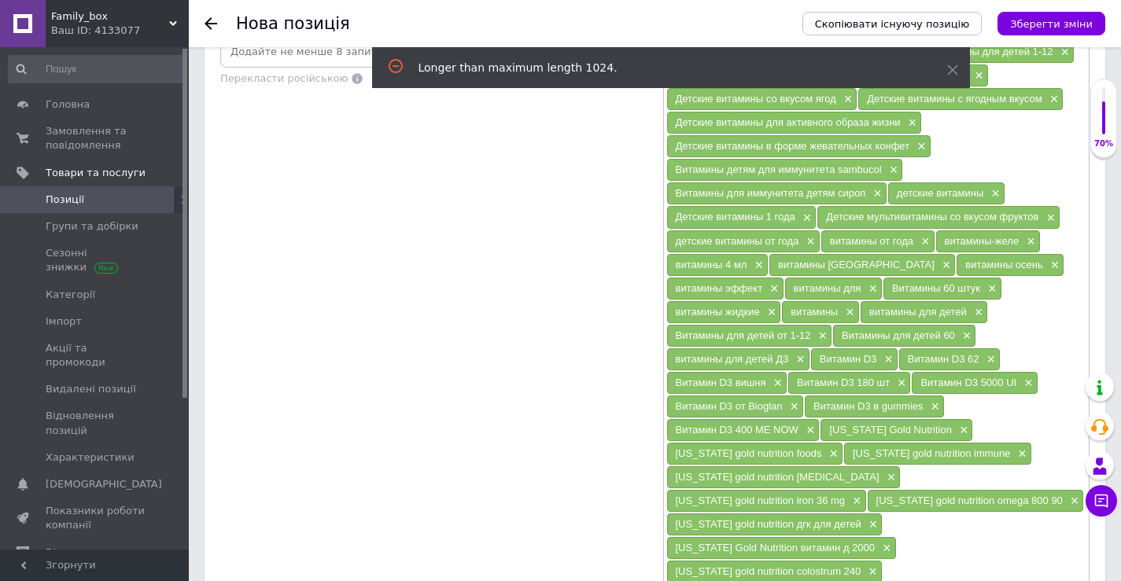
scroll to position [1298, 0]
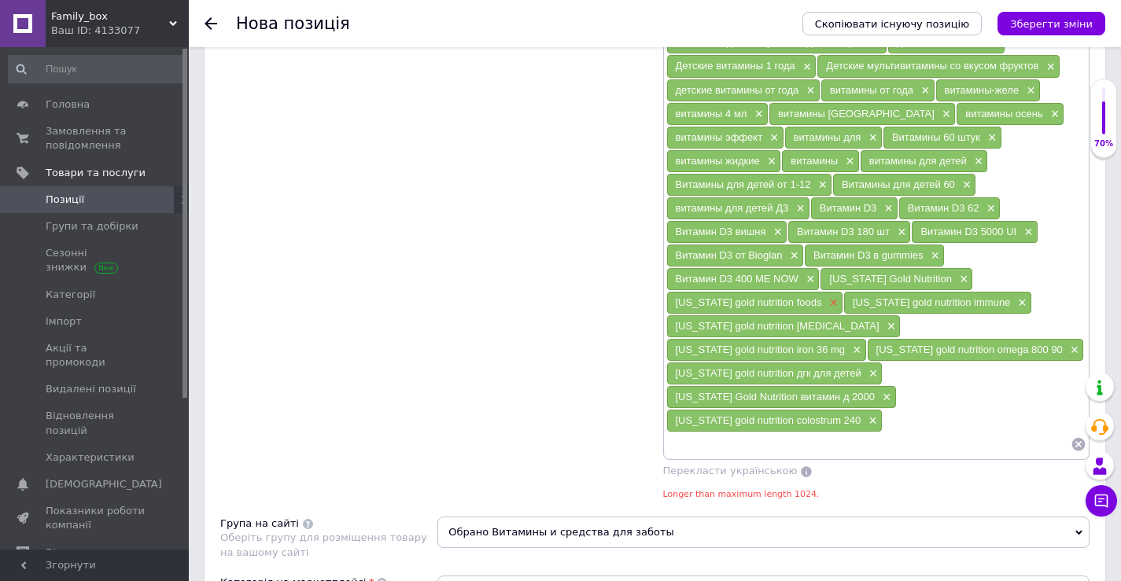
click at [825, 304] on span "×" at bounding box center [831, 303] width 13 height 13
click at [864, 414] on span "×" at bounding box center [870, 420] width 13 height 13
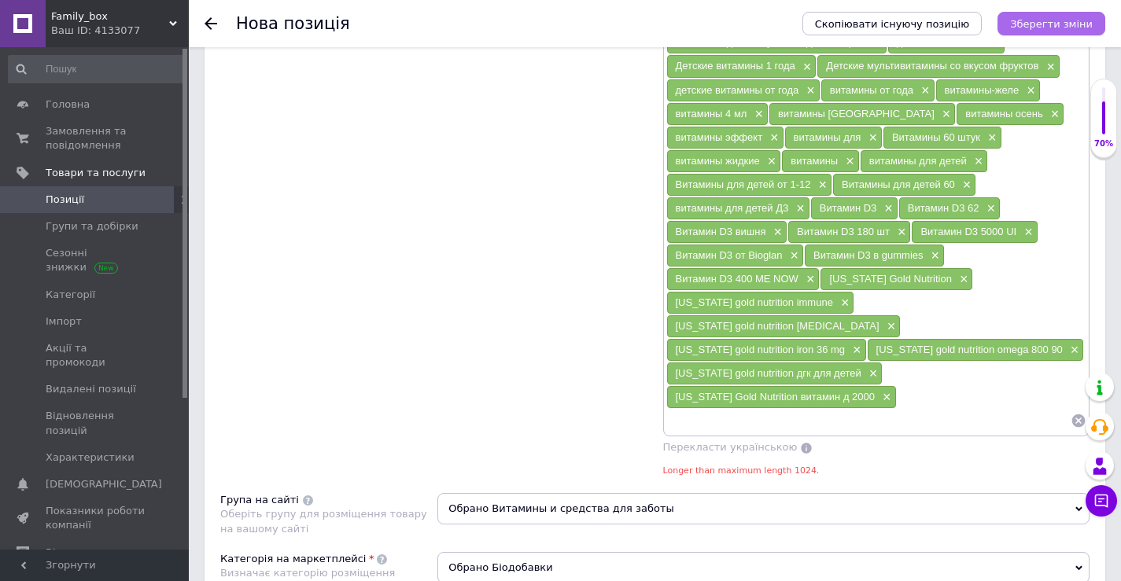
click at [1067, 21] on icon "Зберегти зміни" at bounding box center [1051, 24] width 83 height 12
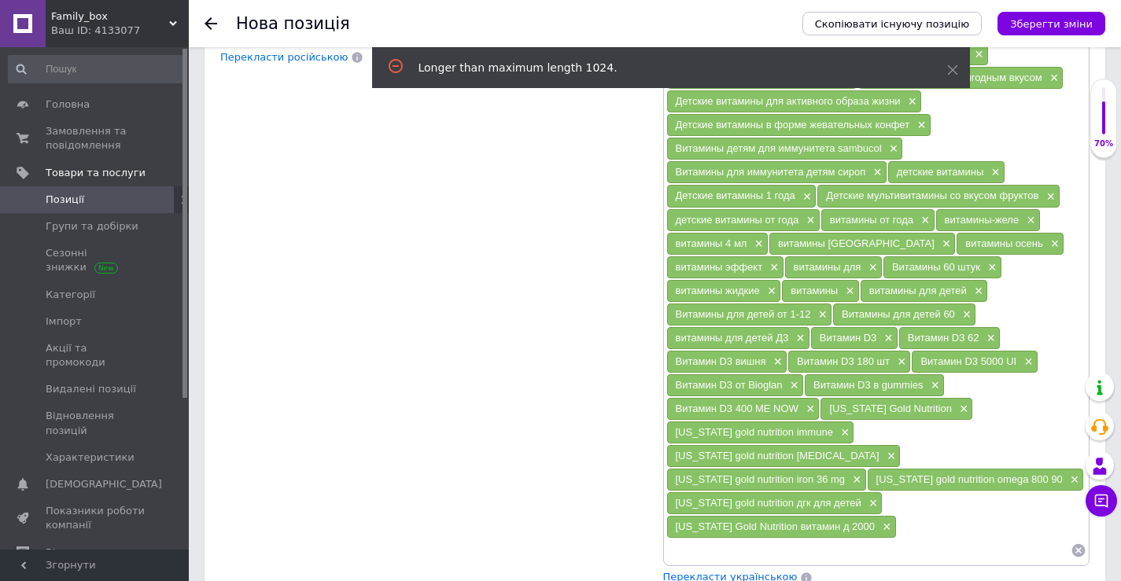
scroll to position [1195, 0]
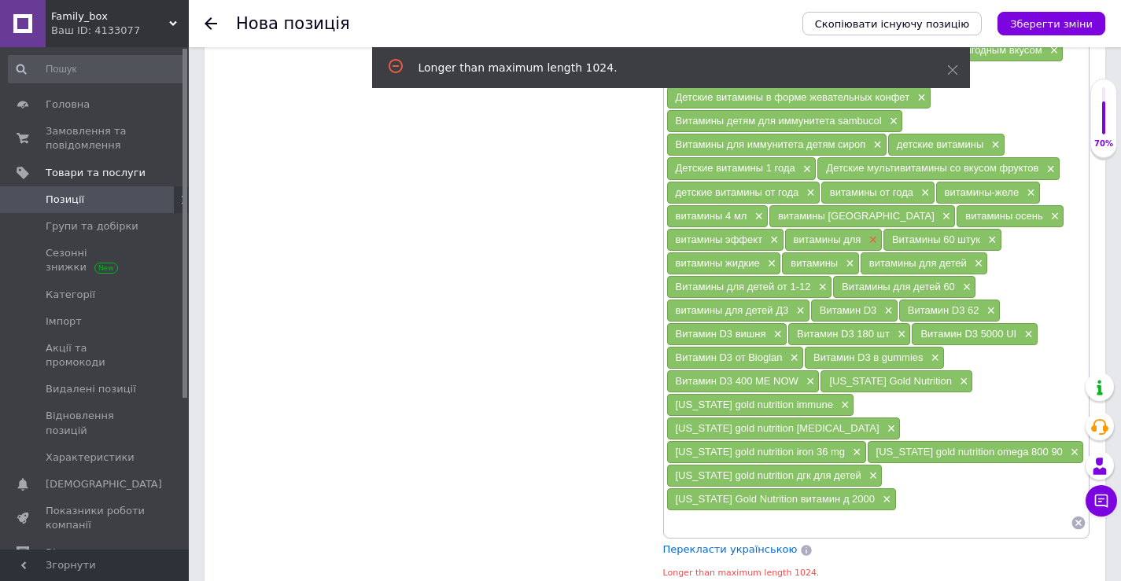
click at [871, 240] on span "×" at bounding box center [870, 240] width 13 height 13
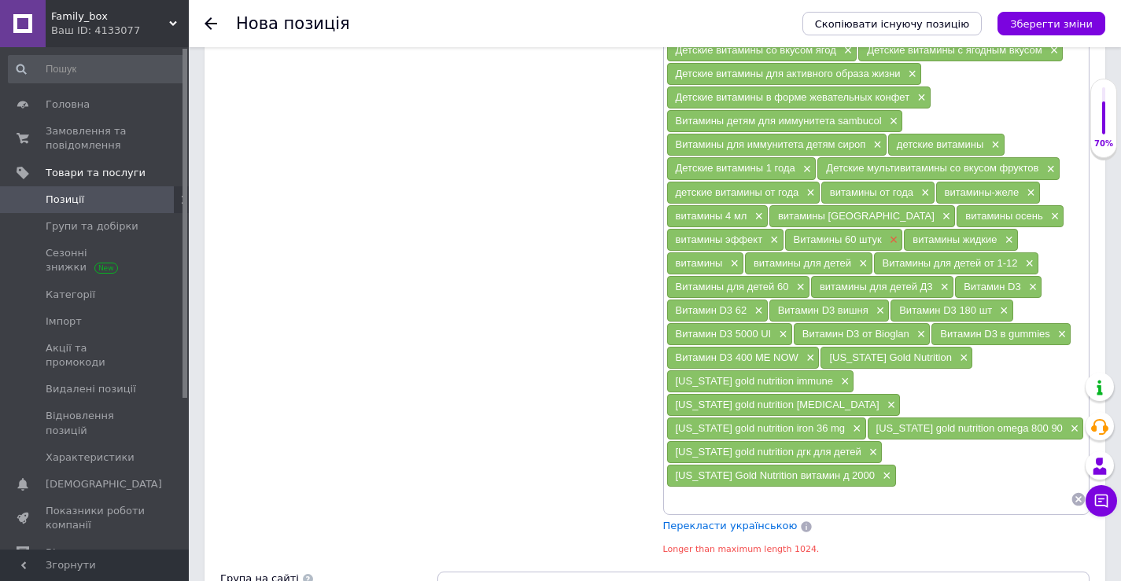
click at [894, 240] on span "×" at bounding box center [892, 240] width 13 height 13
click at [1067, 422] on span "×" at bounding box center [1073, 428] width 13 height 13
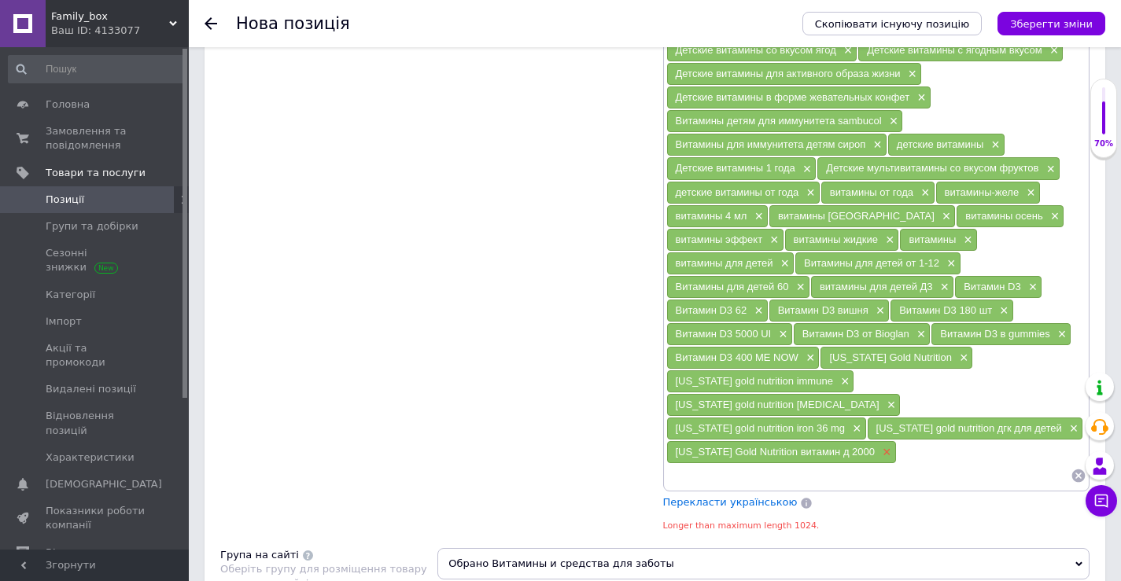
click at [879, 446] on span "×" at bounding box center [885, 452] width 13 height 13
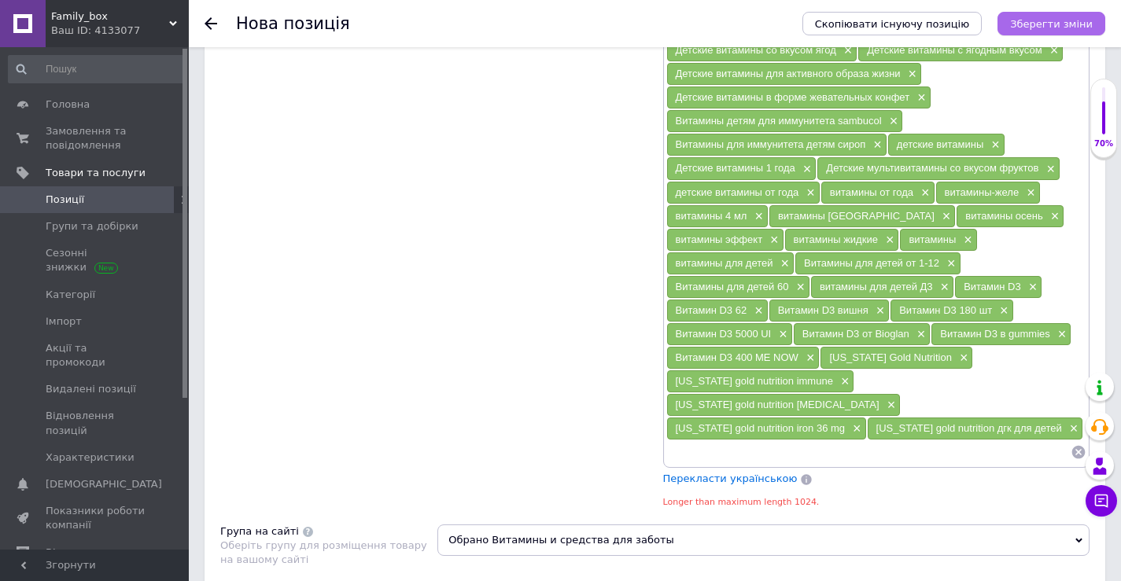
click at [1047, 34] on button "Зберегти зміни" at bounding box center [1051, 24] width 108 height 24
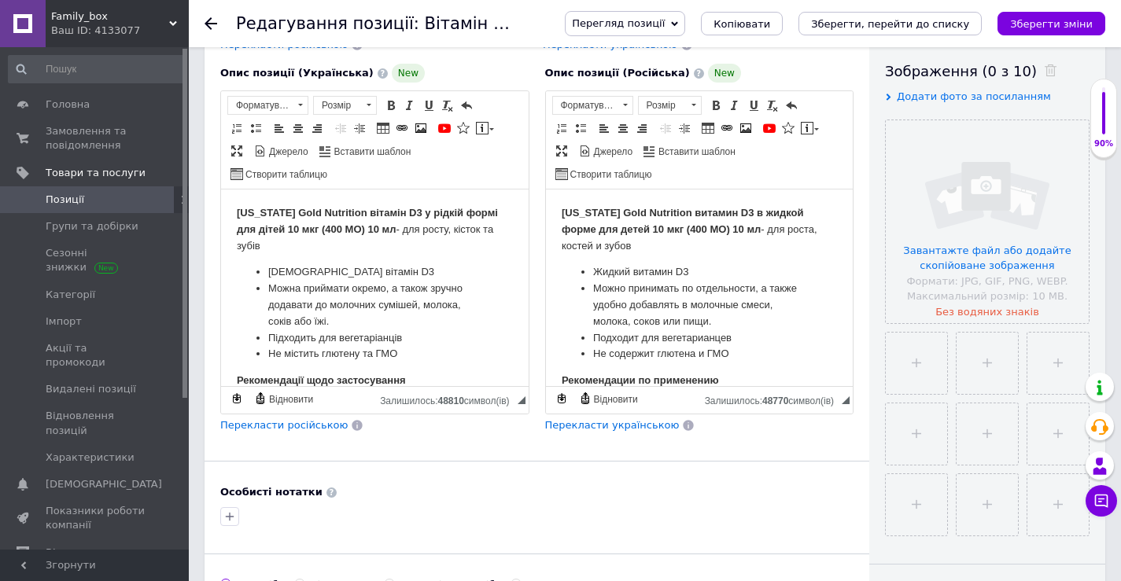
scroll to position [236, 0]
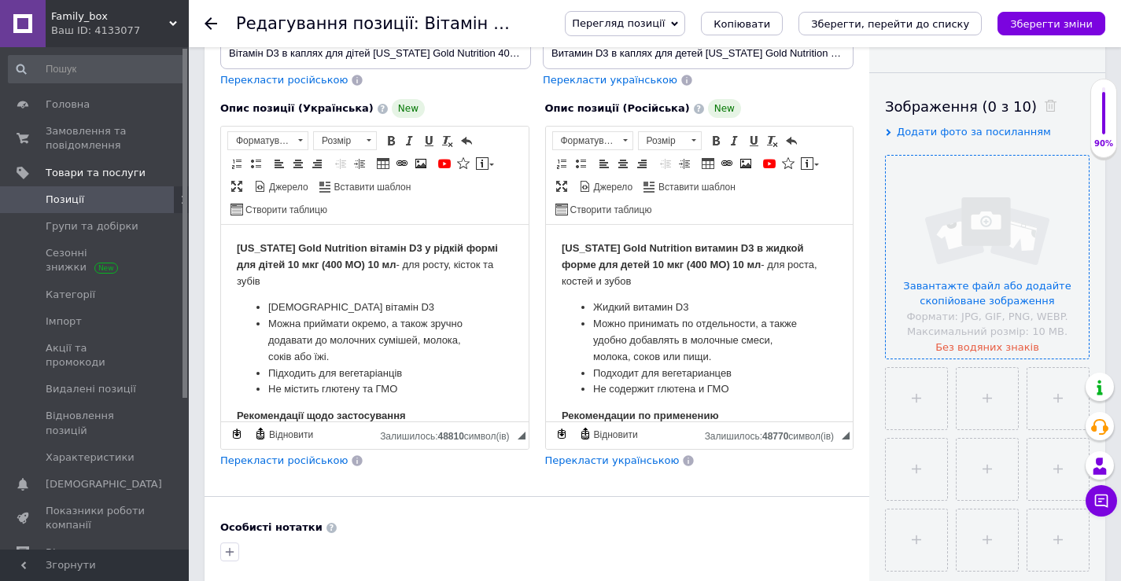
click at [961, 308] on input "file" at bounding box center [987, 257] width 203 height 203
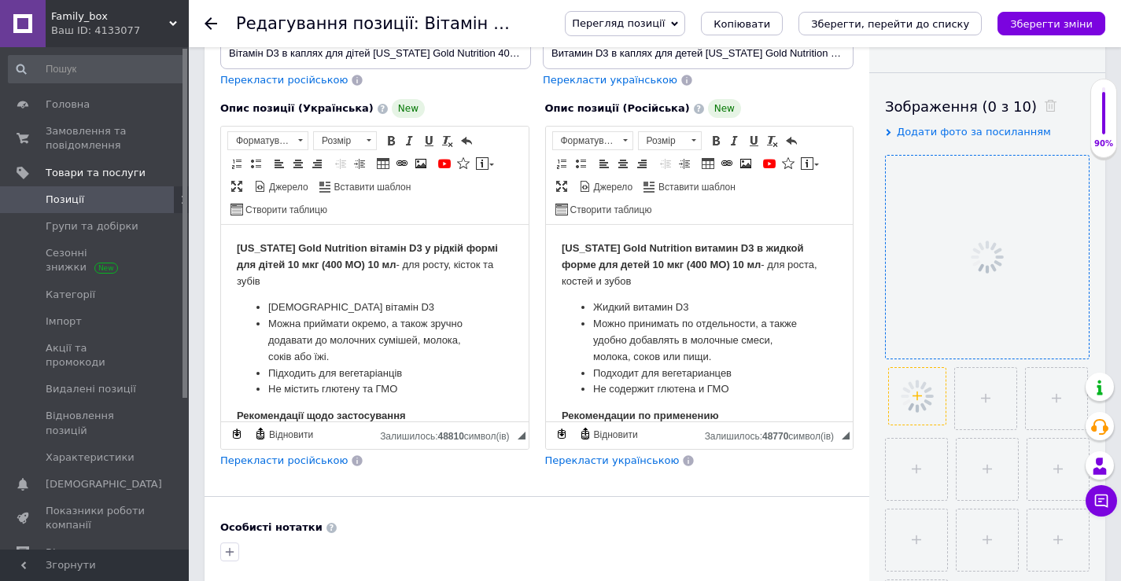
click at [944, 396] on li at bounding box center [917, 396] width 58 height 58
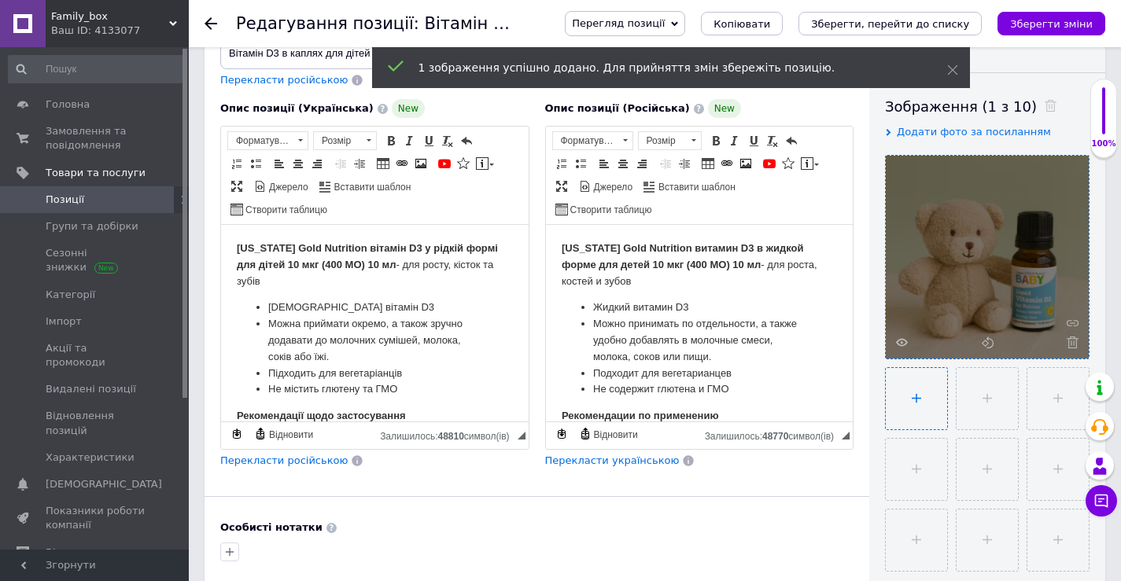
click at [985, 396] on input "file" at bounding box center [986, 398] width 61 height 61
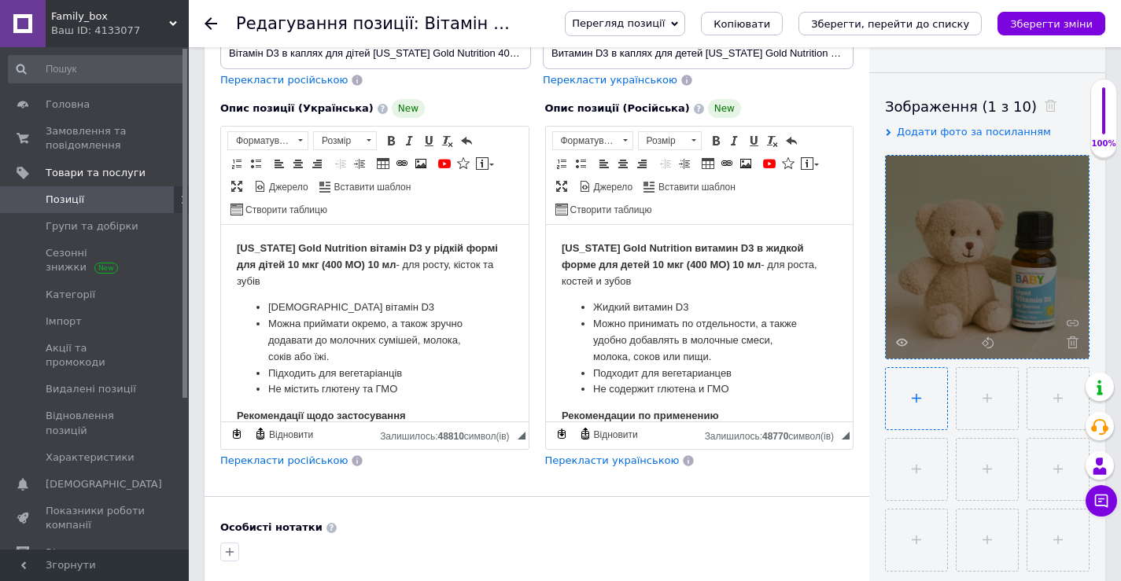
type input "C:\fakepath\Снимок.PNG"
click at [1041, 395] on input "file" at bounding box center [1056, 398] width 61 height 61
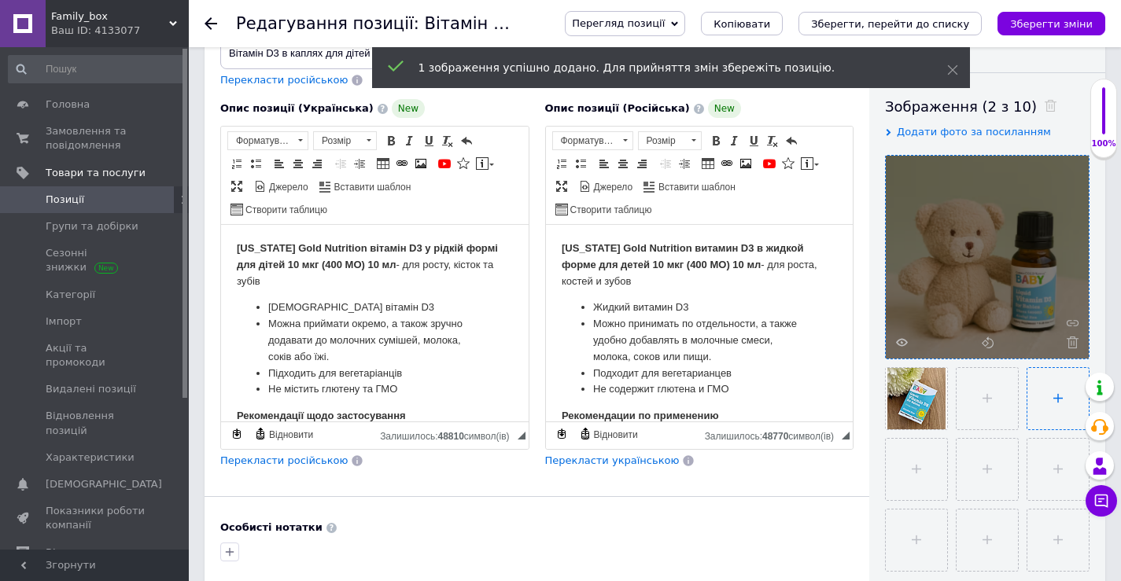
type input "C:\fakepath\ролрл.PNG"
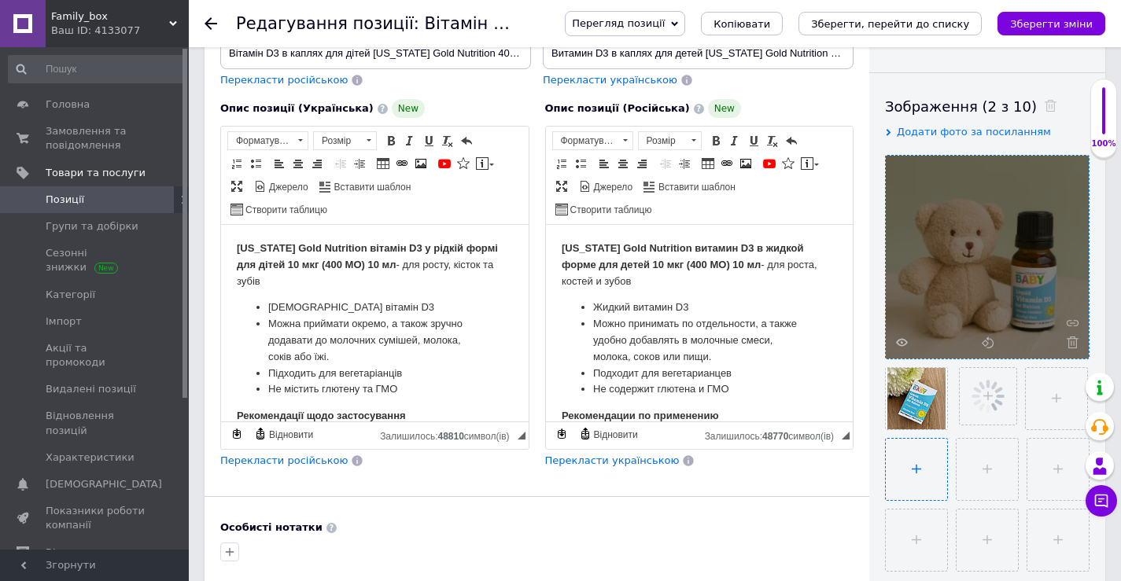
click at [937, 451] on input "file" at bounding box center [916, 469] width 61 height 61
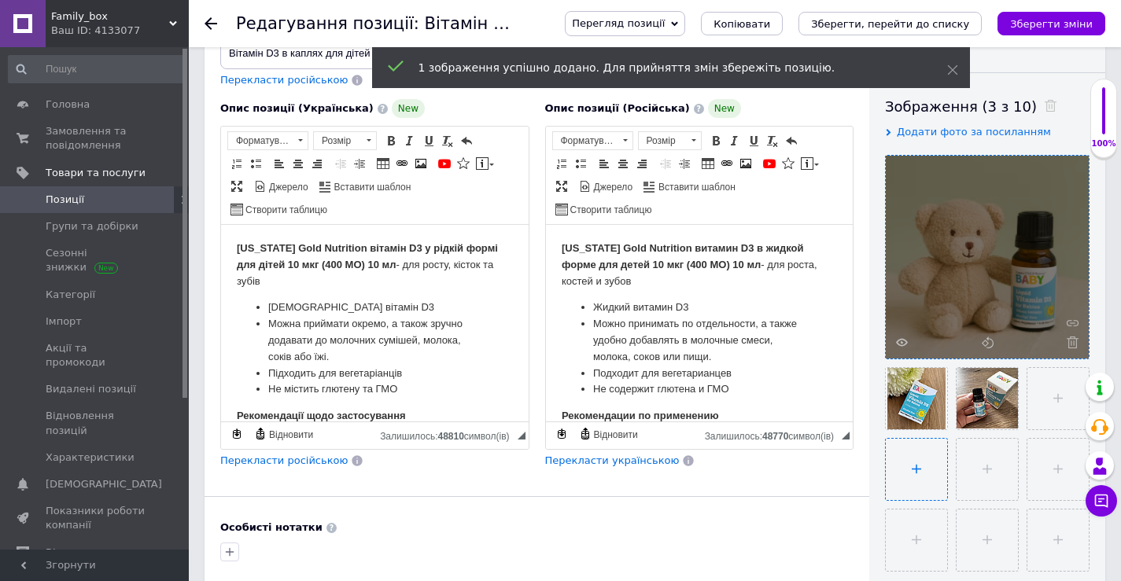
type input "C:\fakepath\ол.PNG"
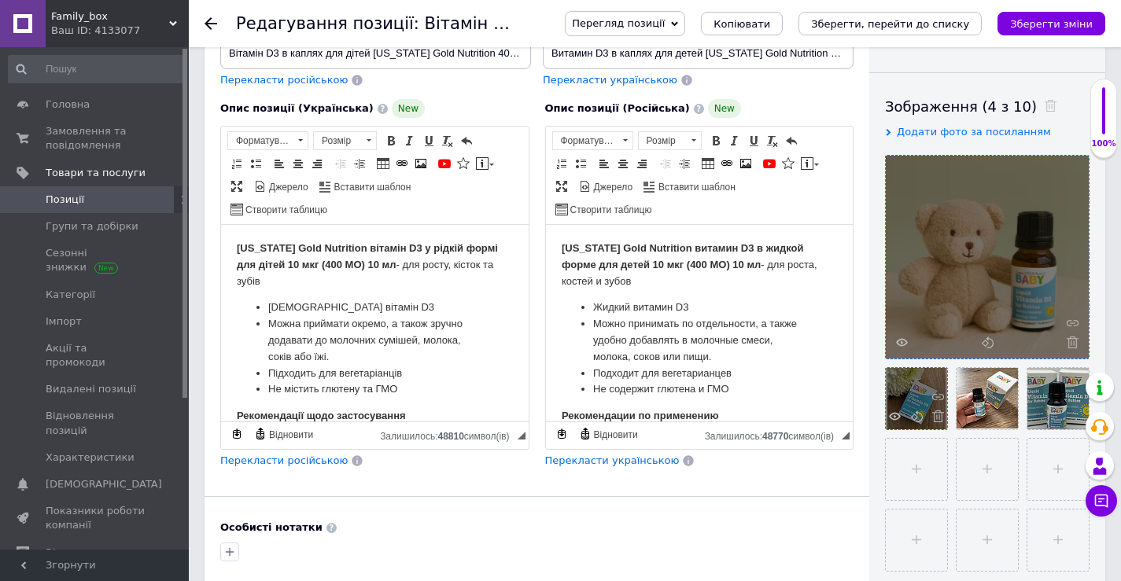
click at [916, 383] on div at bounding box center [916, 398] width 61 height 61
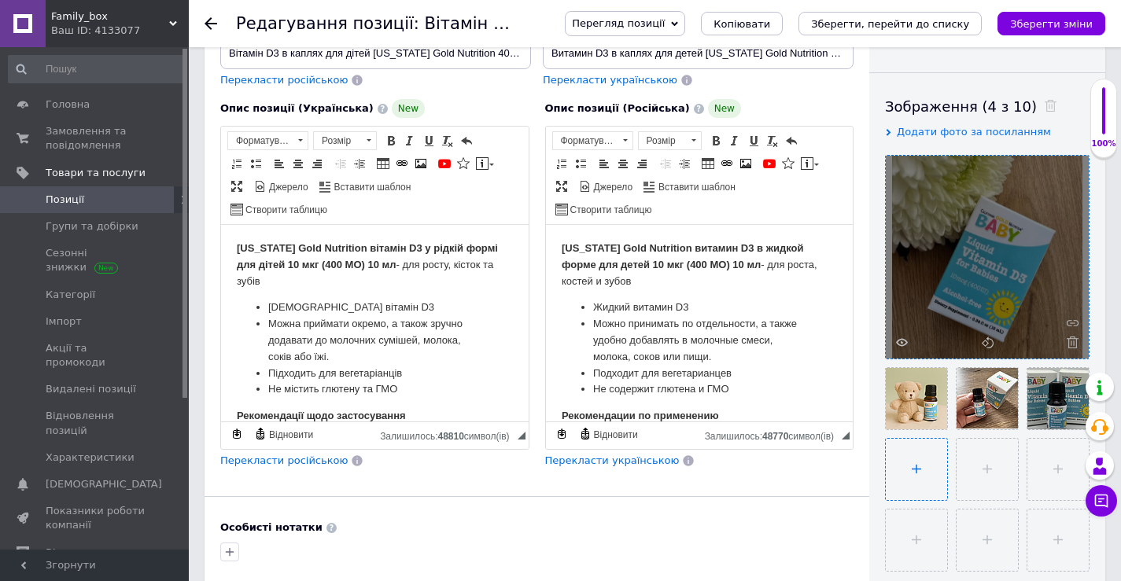
click at [927, 488] on input "file" at bounding box center [916, 469] width 61 height 61
type input "C:\fakepath\вит.PNG"
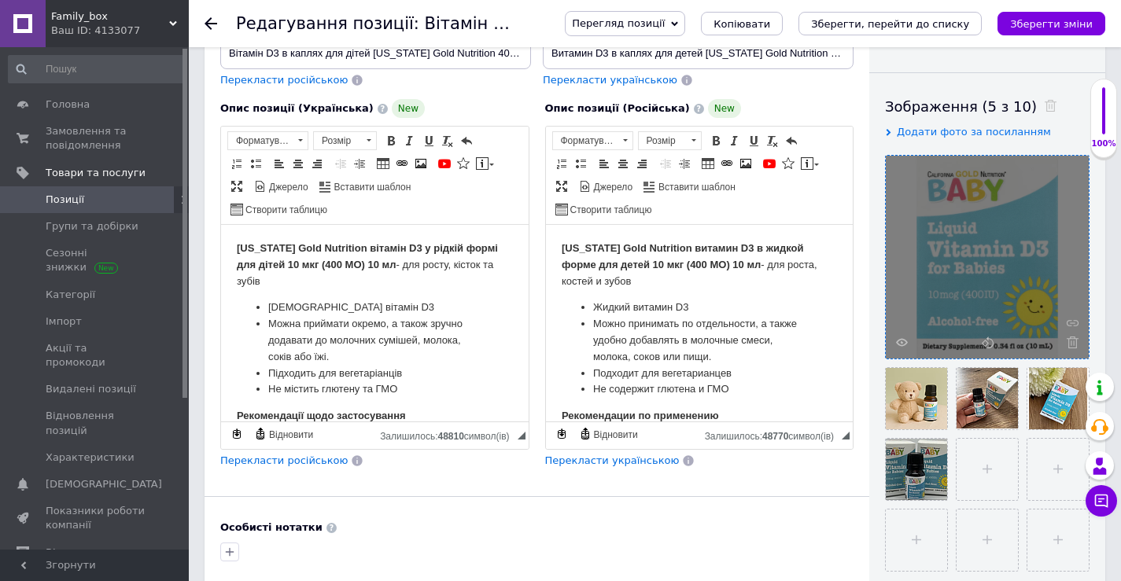
click at [771, 540] on div at bounding box center [536, 552] width 639 height 25
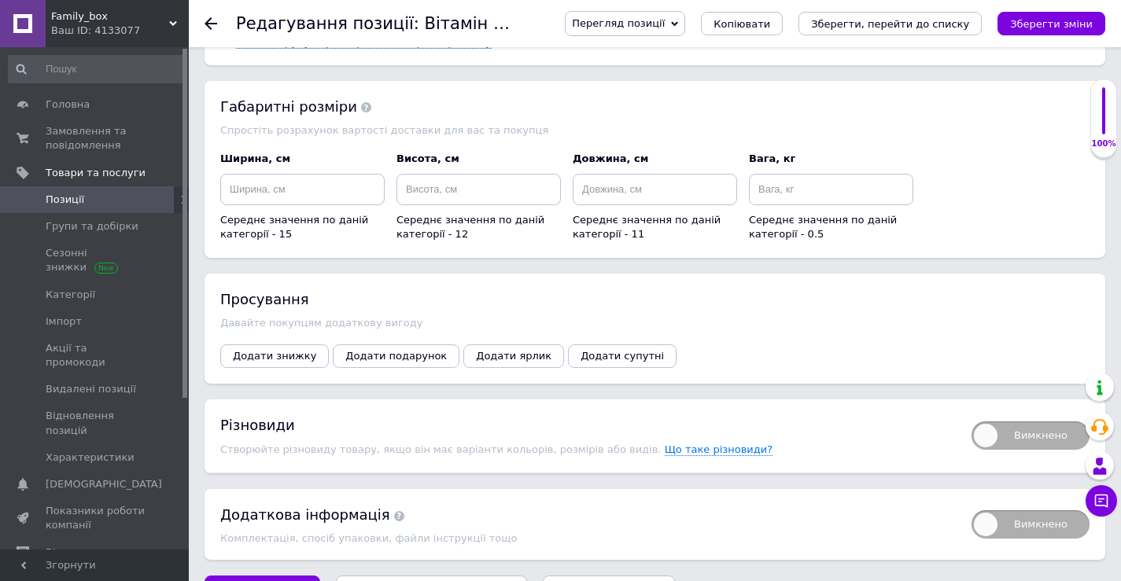
scroll to position [2094, 0]
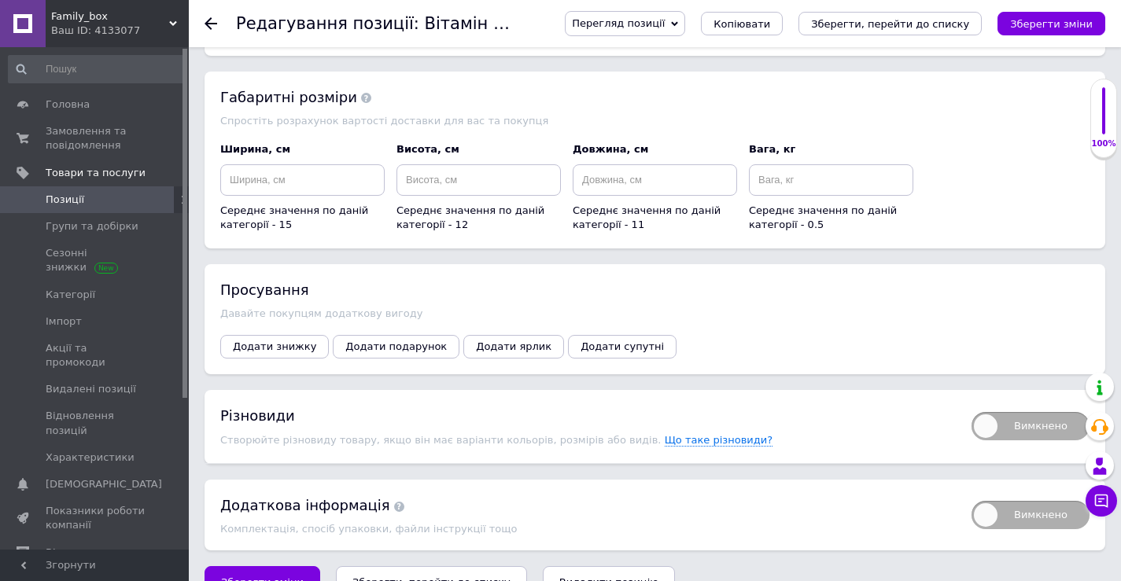
click at [1086, 21] on icon "Зберегти зміни" at bounding box center [1051, 24] width 83 height 12
click at [133, 195] on span "Позиції" at bounding box center [96, 200] width 100 height 14
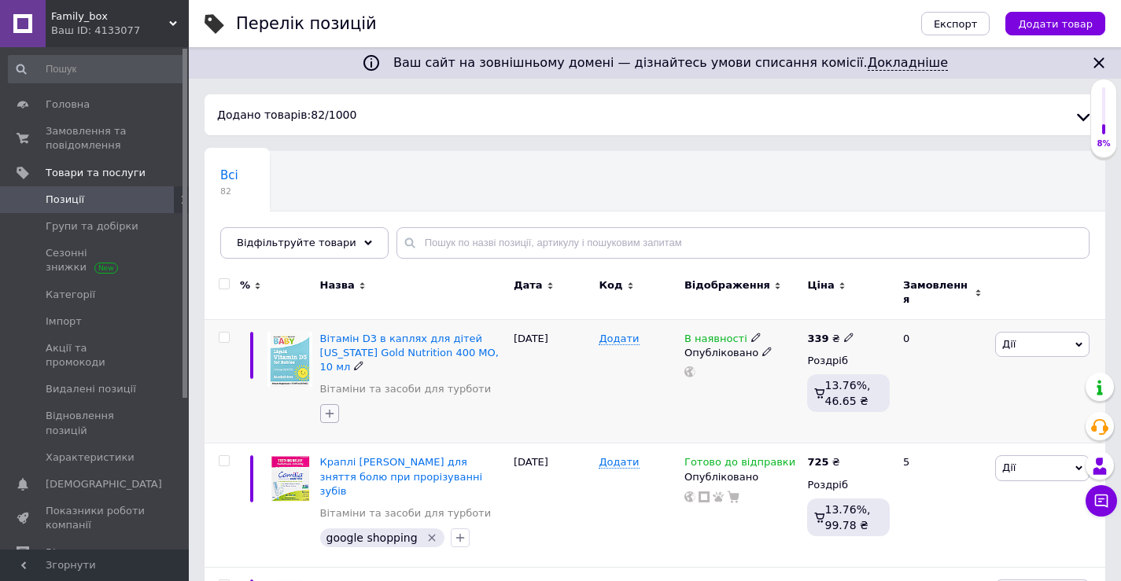
click at [323, 407] on icon "button" at bounding box center [329, 413] width 13 height 13
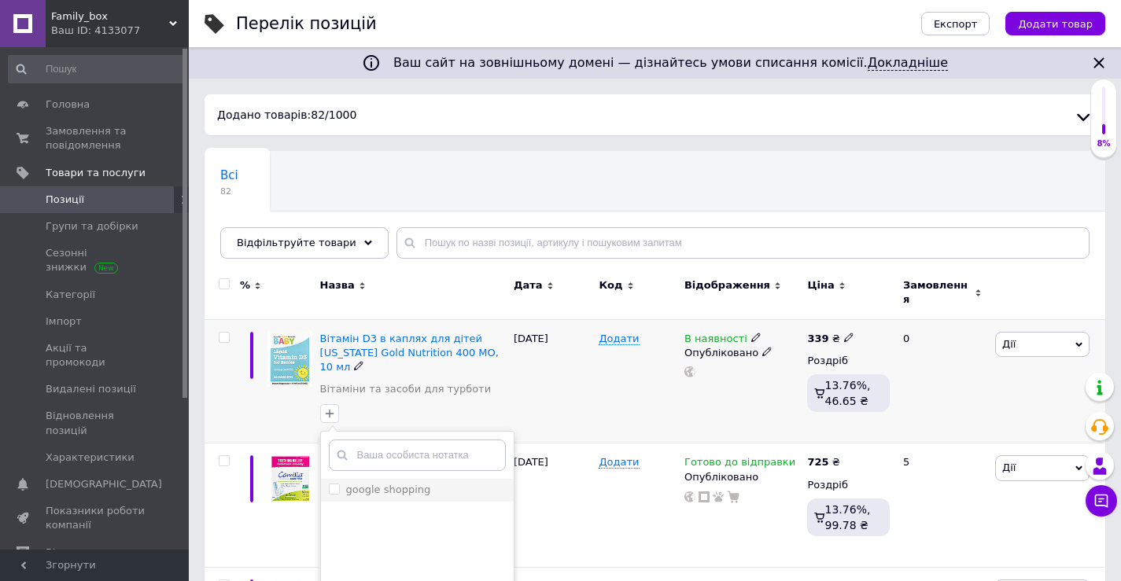
click at [333, 484] on input "google shopping" at bounding box center [334, 489] width 10 height 10
checkbox input "true"
click at [568, 395] on div "[DATE]" at bounding box center [553, 381] width 86 height 124
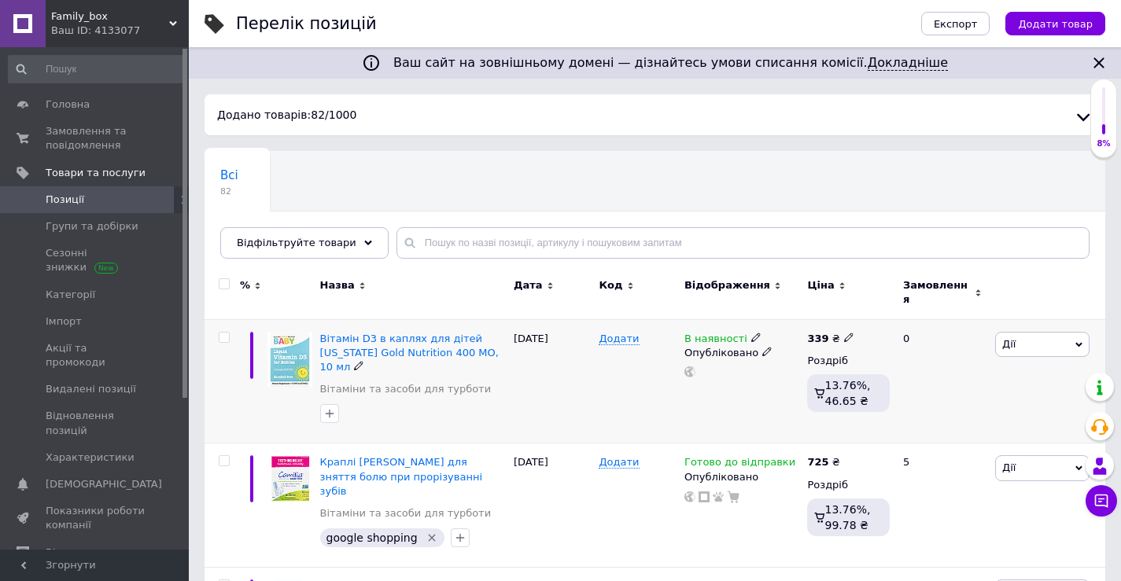
click at [751, 333] on icon at bounding box center [755, 337] width 9 height 9
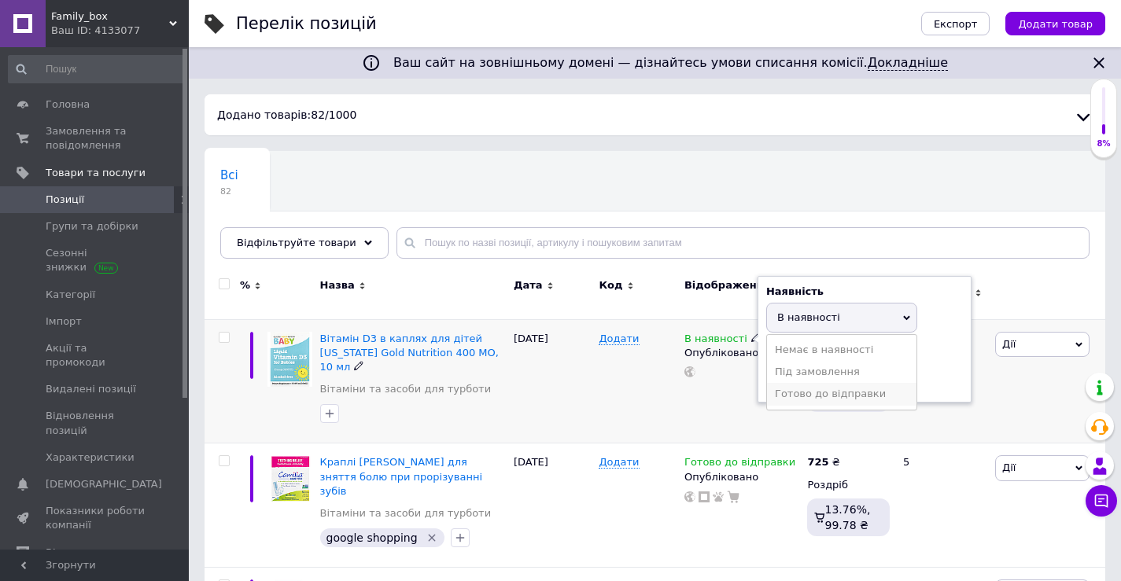
click at [786, 383] on li "Готово до відправки" at bounding box center [841, 394] width 149 height 22
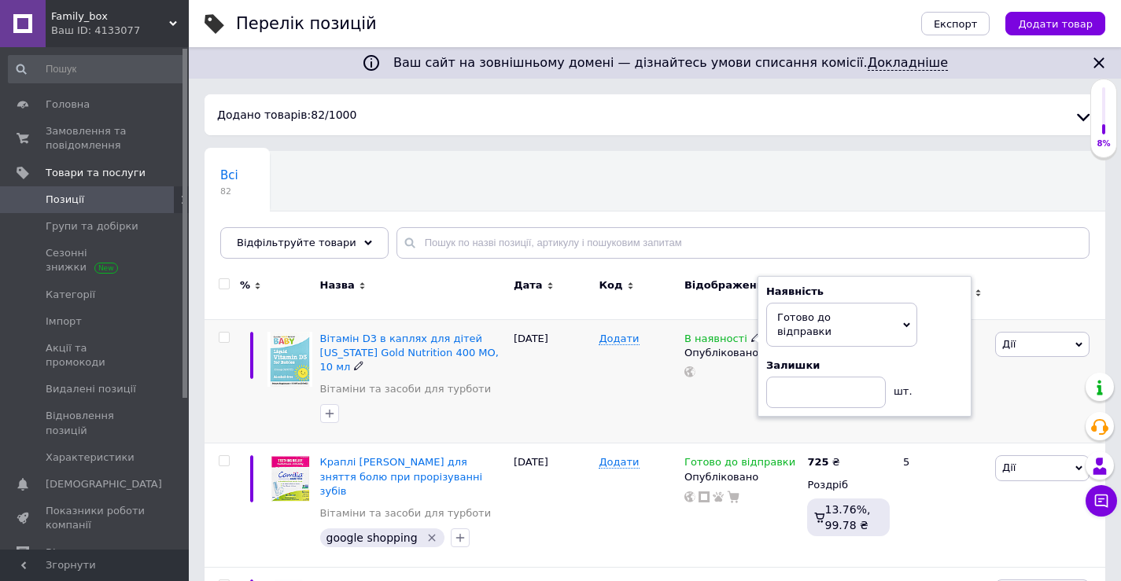
click at [687, 401] on div "В наявності Наявність [PERSON_NAME] до відправки В наявності Немає в наявності …" at bounding box center [741, 381] width 123 height 124
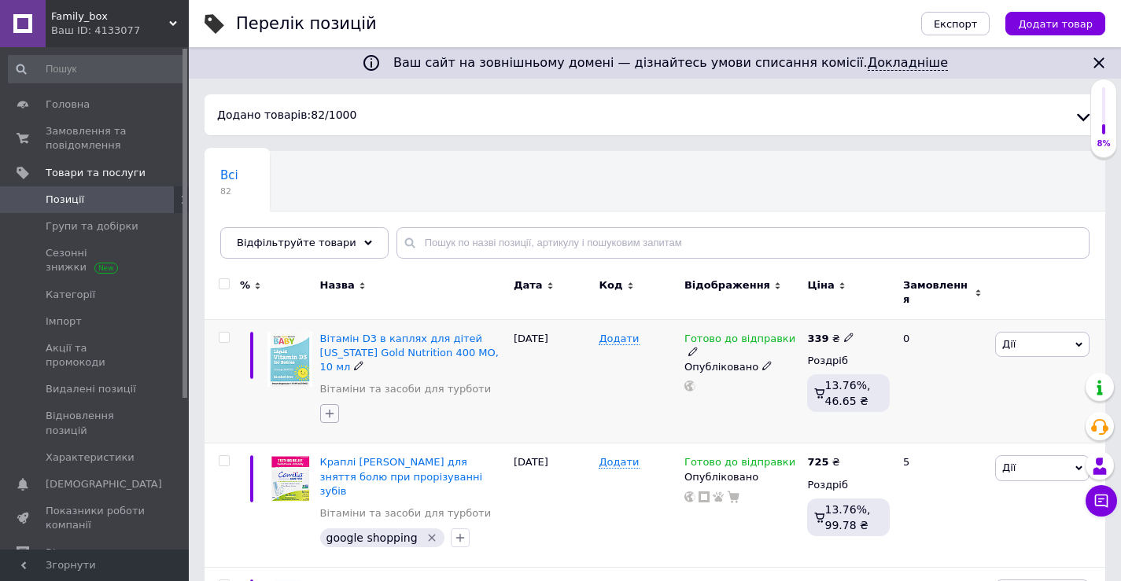
click at [333, 407] on icon "button" at bounding box center [329, 413] width 13 height 13
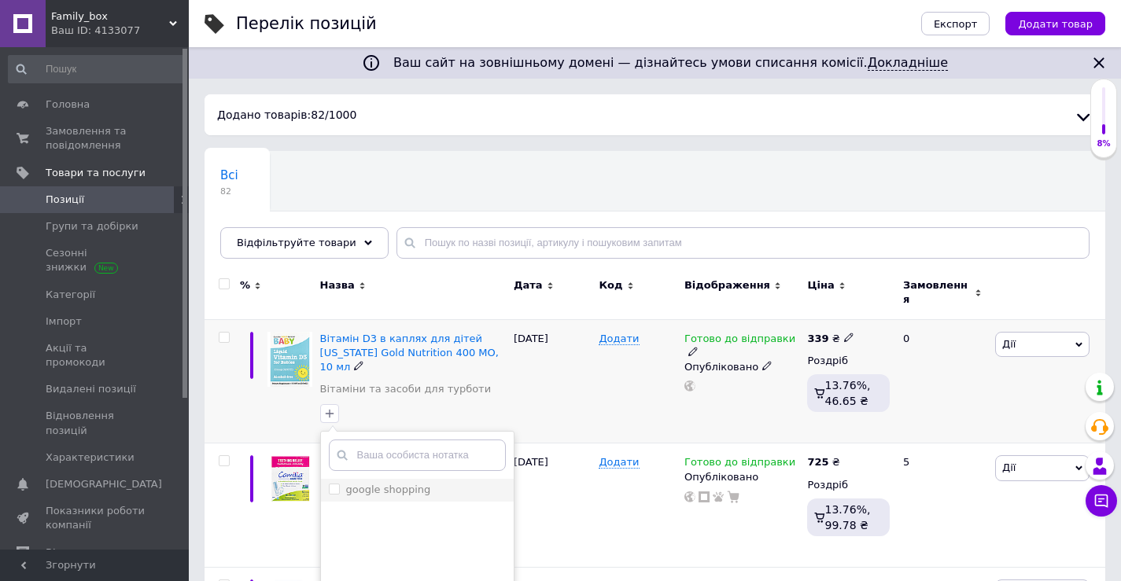
click at [337, 484] on input "google shopping" at bounding box center [334, 489] width 10 height 10
checkbox input "true"
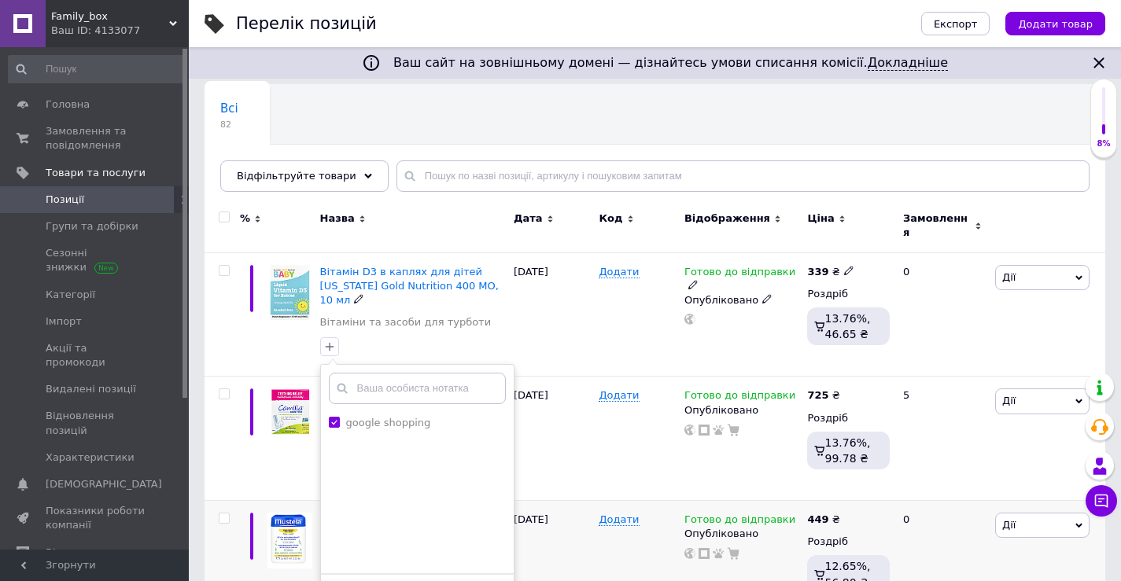
scroll to position [157, 0]
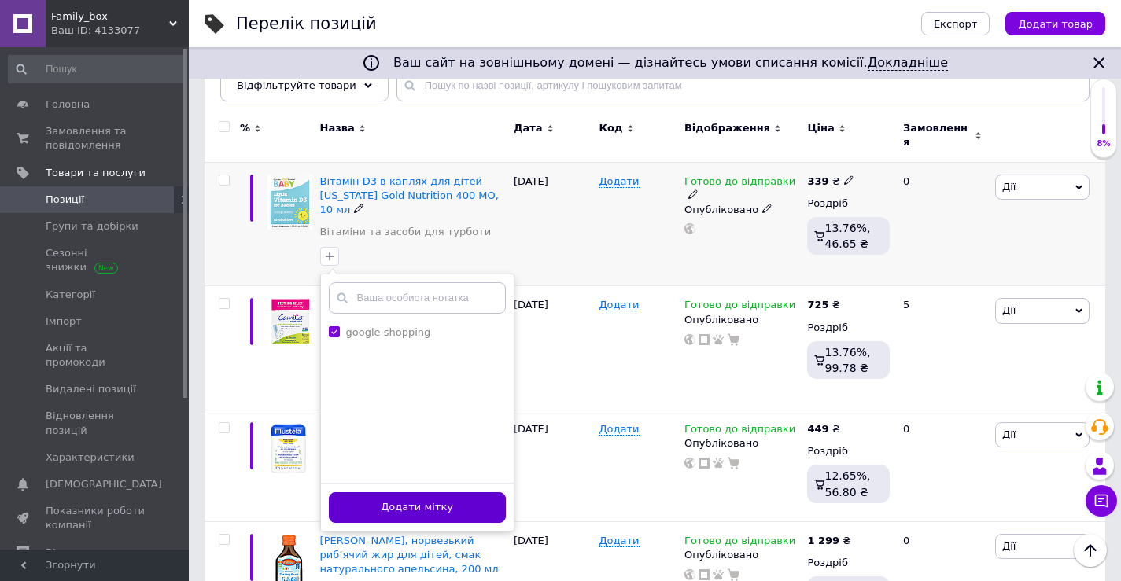
click at [447, 496] on button "Додати мітку" at bounding box center [417, 507] width 177 height 31
